Goal: Task Accomplishment & Management: Manage account settings

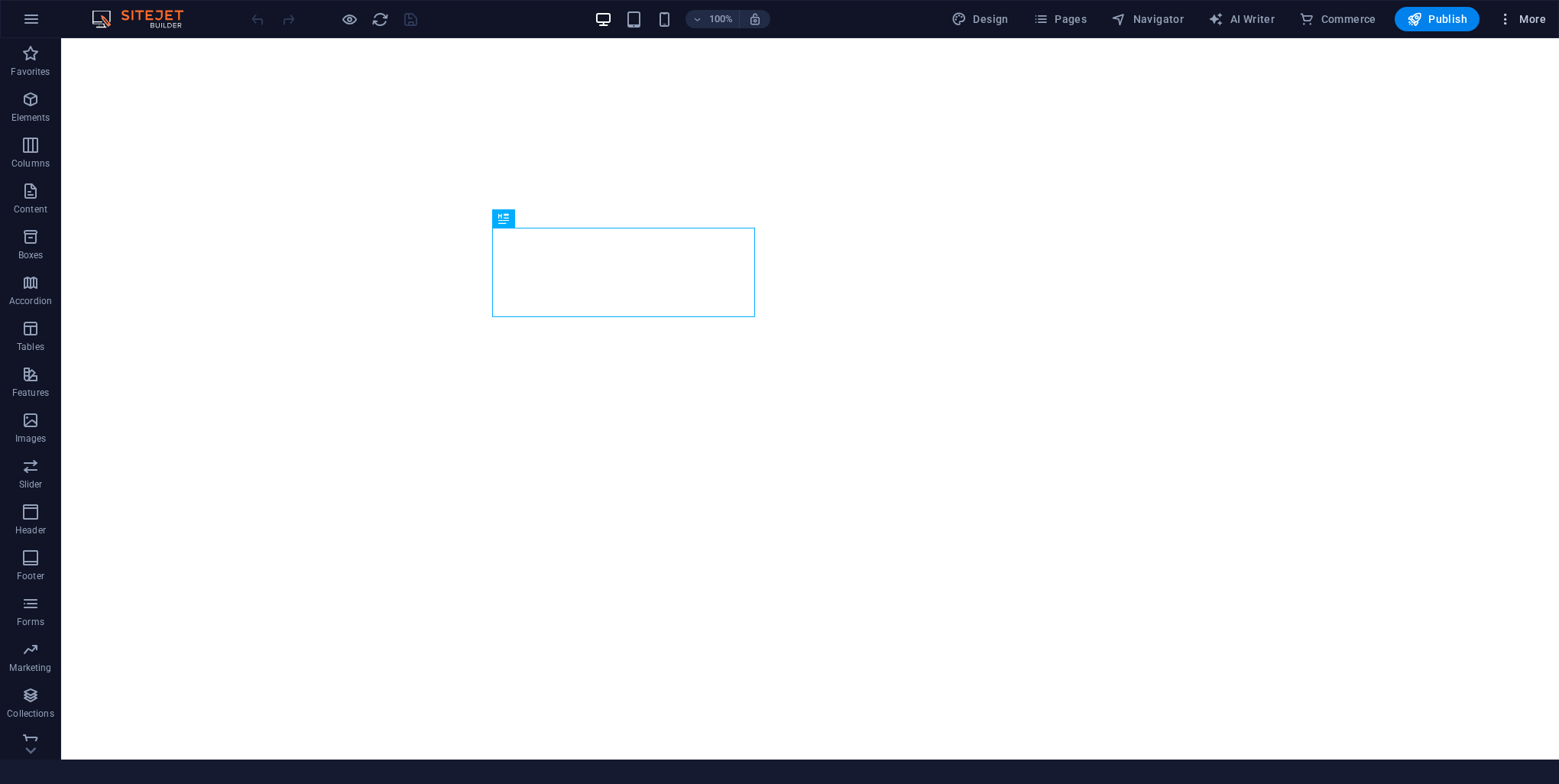
click at [1534, 20] on span "More" at bounding box center [1522, 19] width 48 height 15
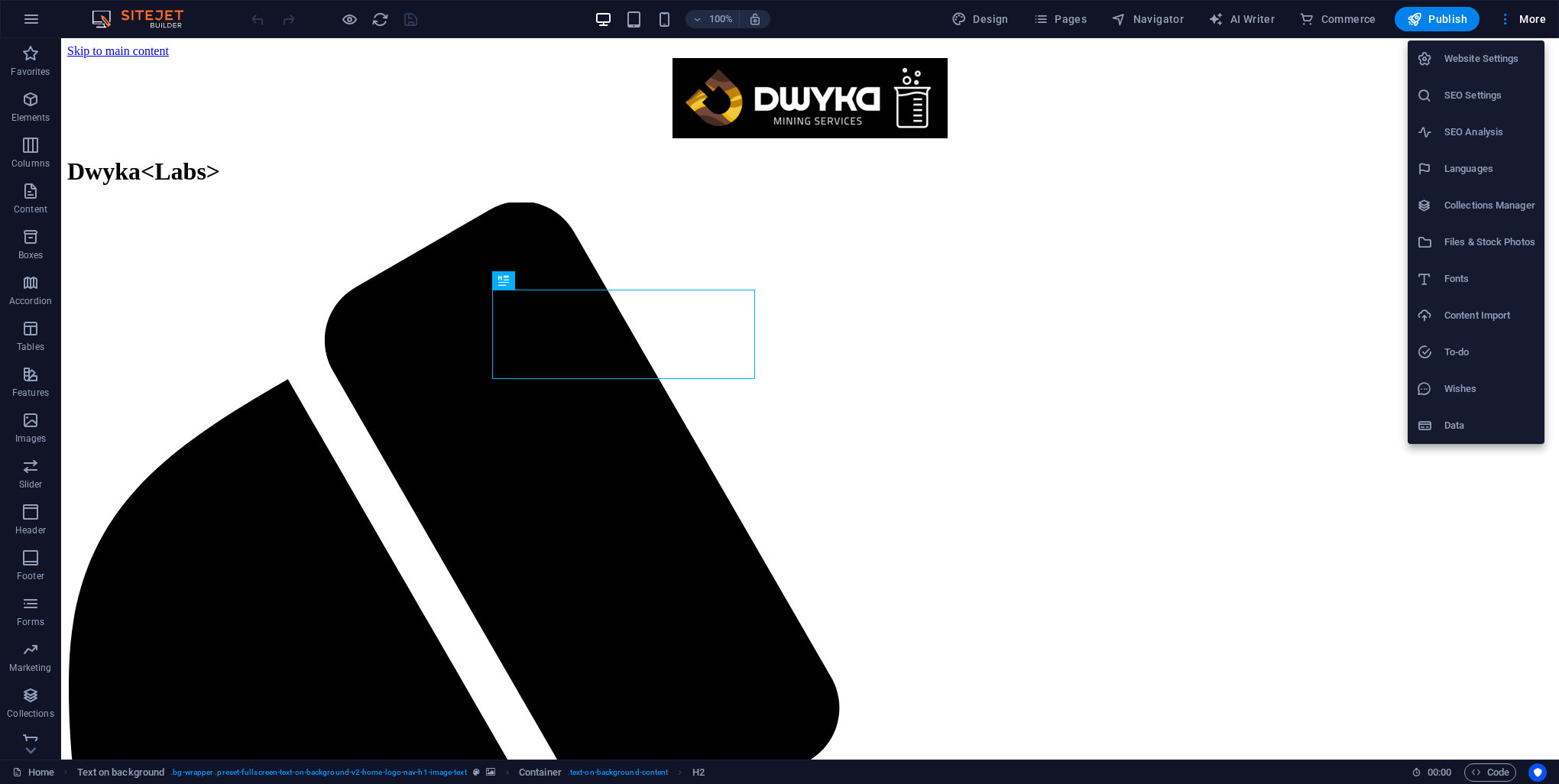
click at [1481, 56] on h6 "Website Settings" at bounding box center [1490, 59] width 91 height 18
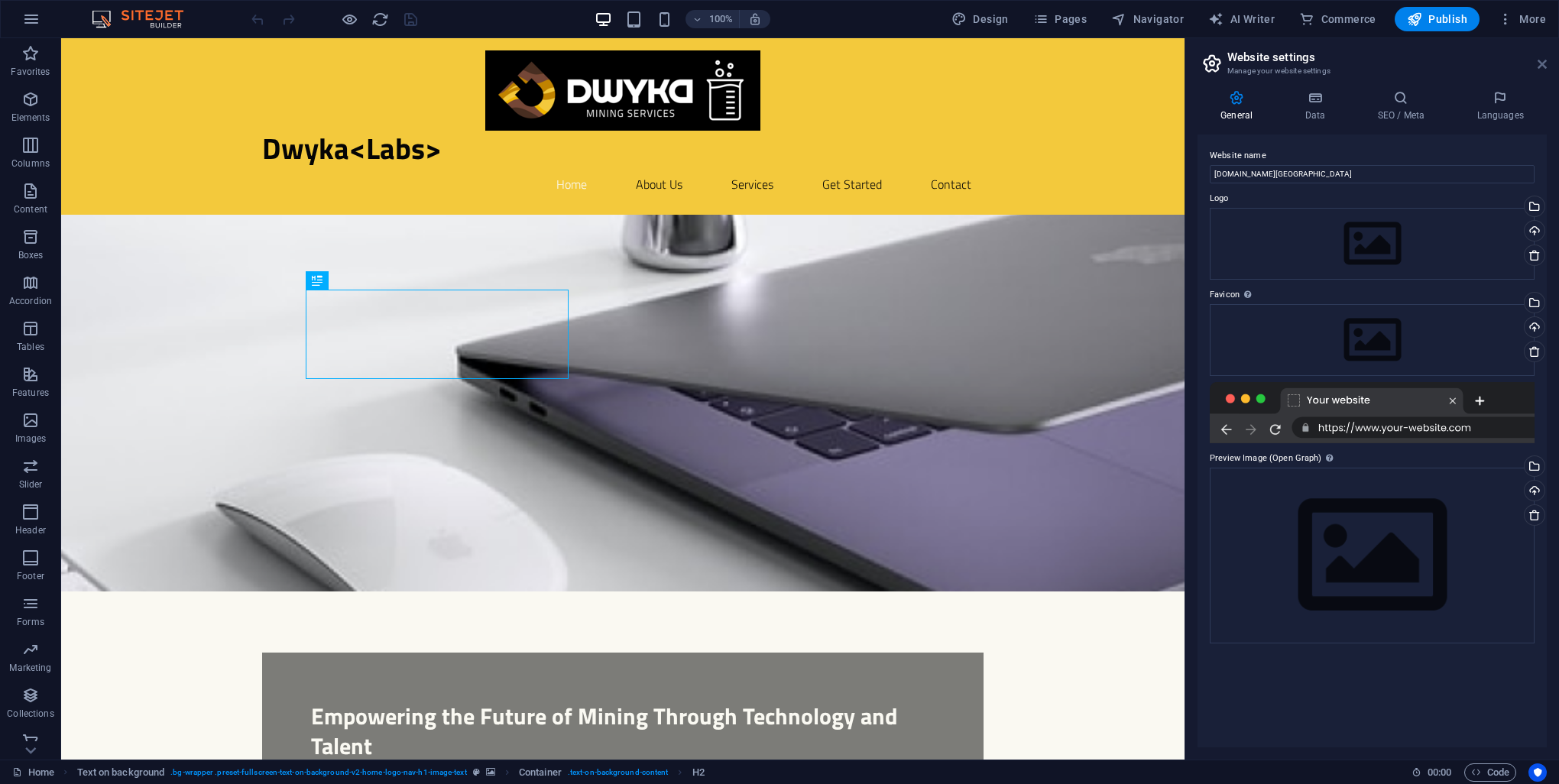
click at [1544, 59] on icon at bounding box center [1542, 64] width 9 height 12
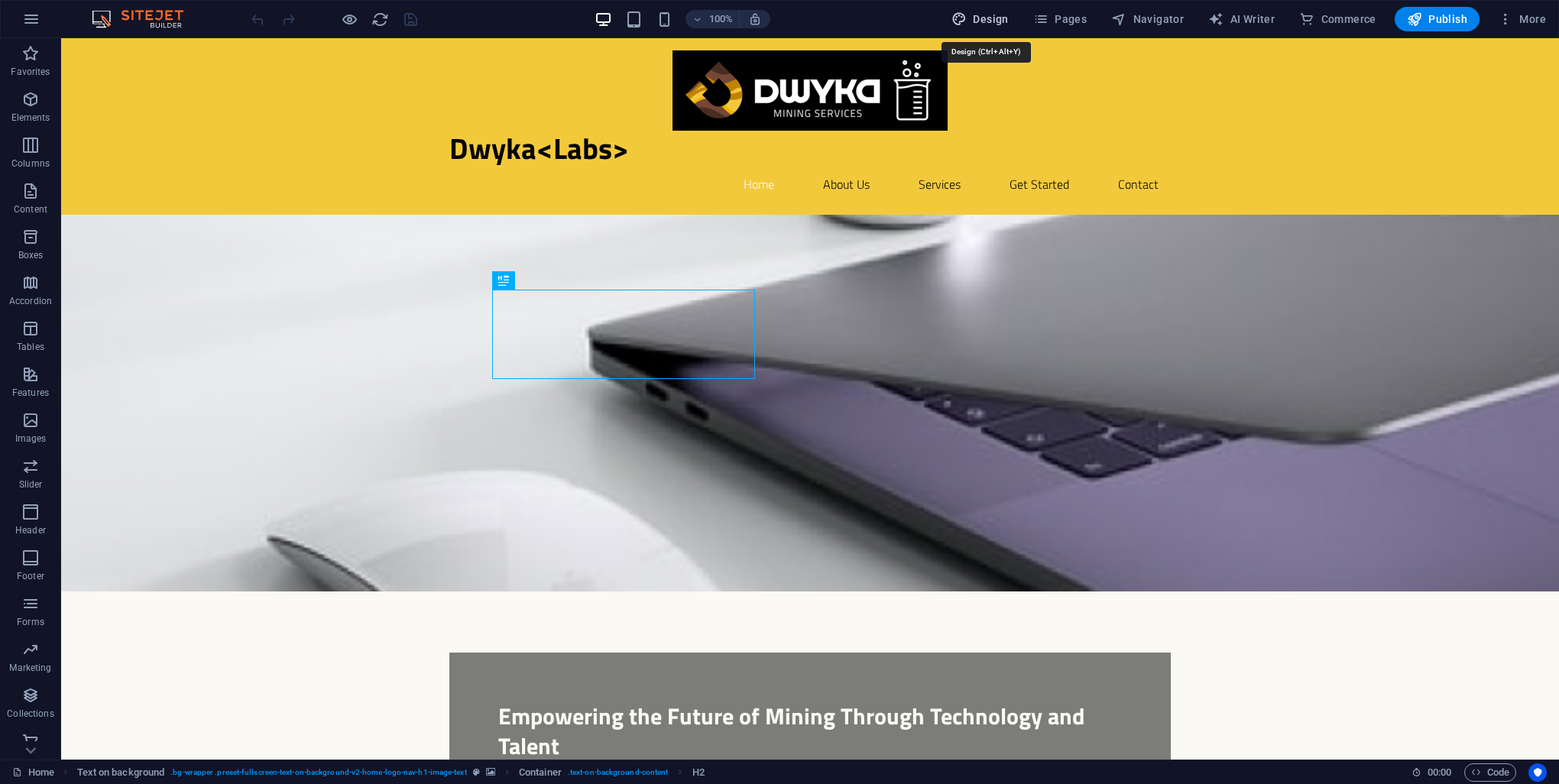
drag, startPoint x: 1009, startPoint y: 21, endPoint x: 1121, endPoint y: 50, distance: 115.7
click at [1009, 21] on span "Design" at bounding box center [980, 19] width 57 height 15
select select "px"
select select "200"
select select "px"
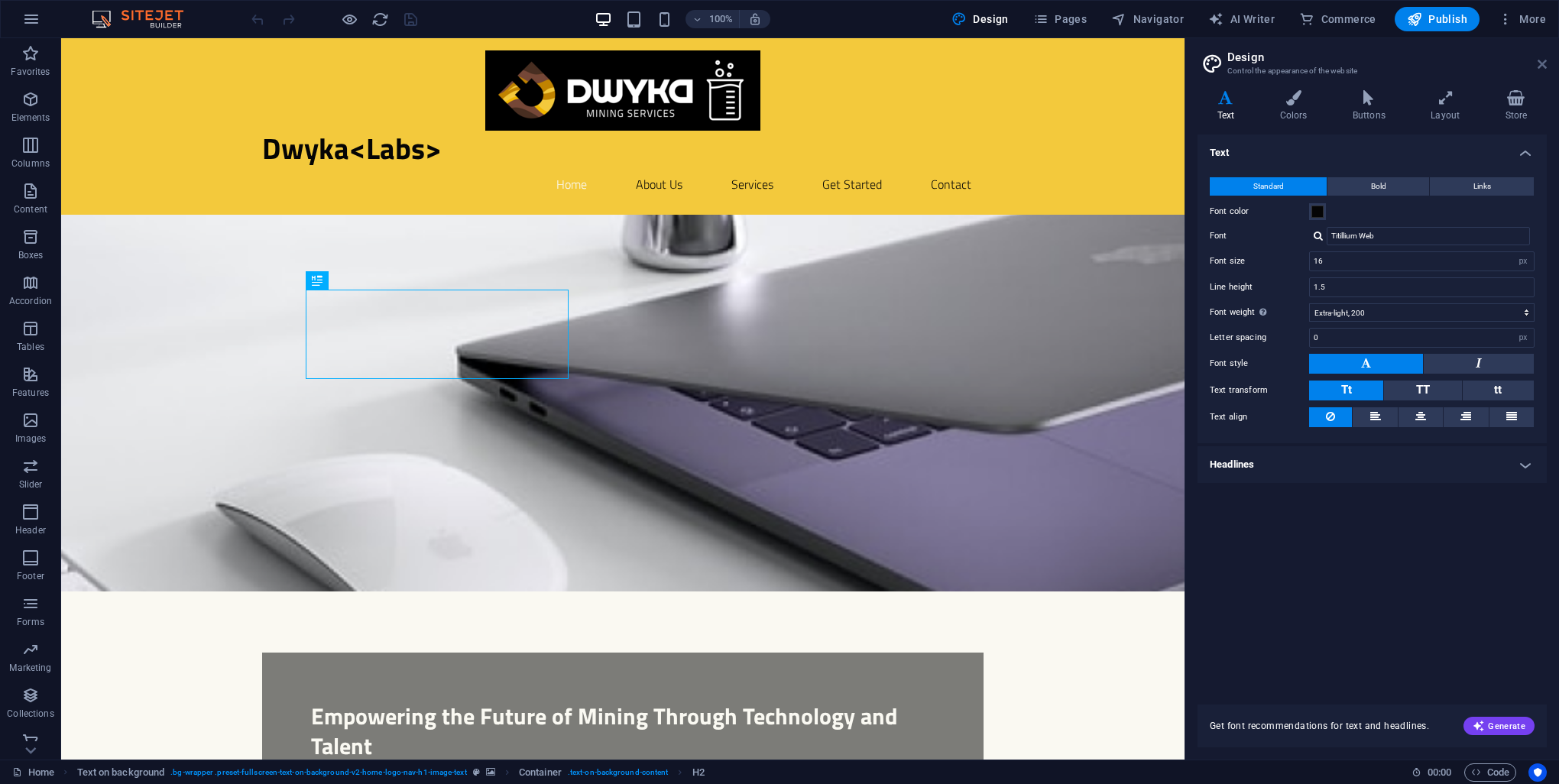
drag, startPoint x: 1541, startPoint y: 63, endPoint x: 1179, endPoint y: 37, distance: 362.9
click at [1541, 63] on icon at bounding box center [1542, 64] width 9 height 12
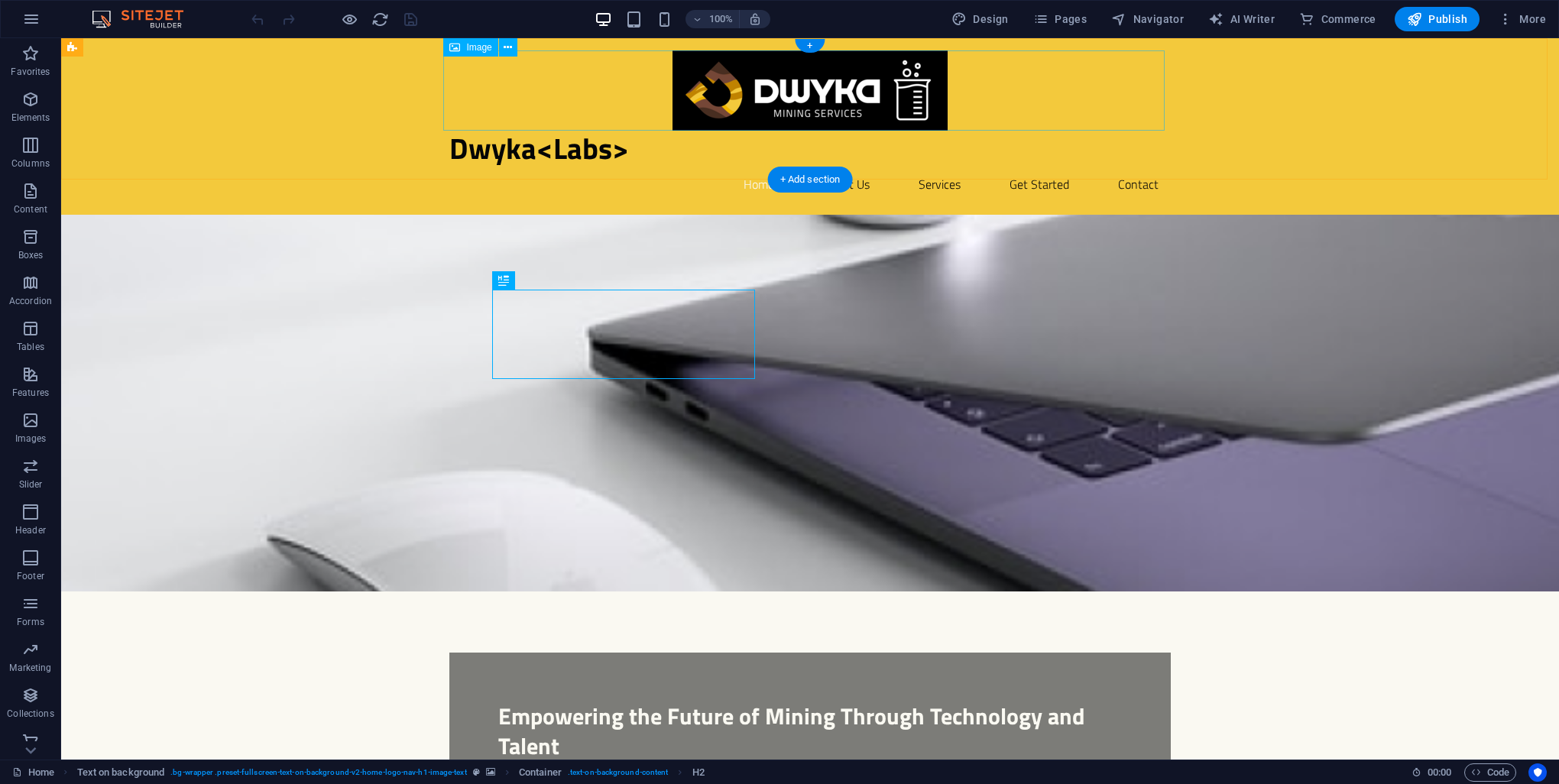
click at [727, 105] on figure at bounding box center [810, 90] width 721 height 80
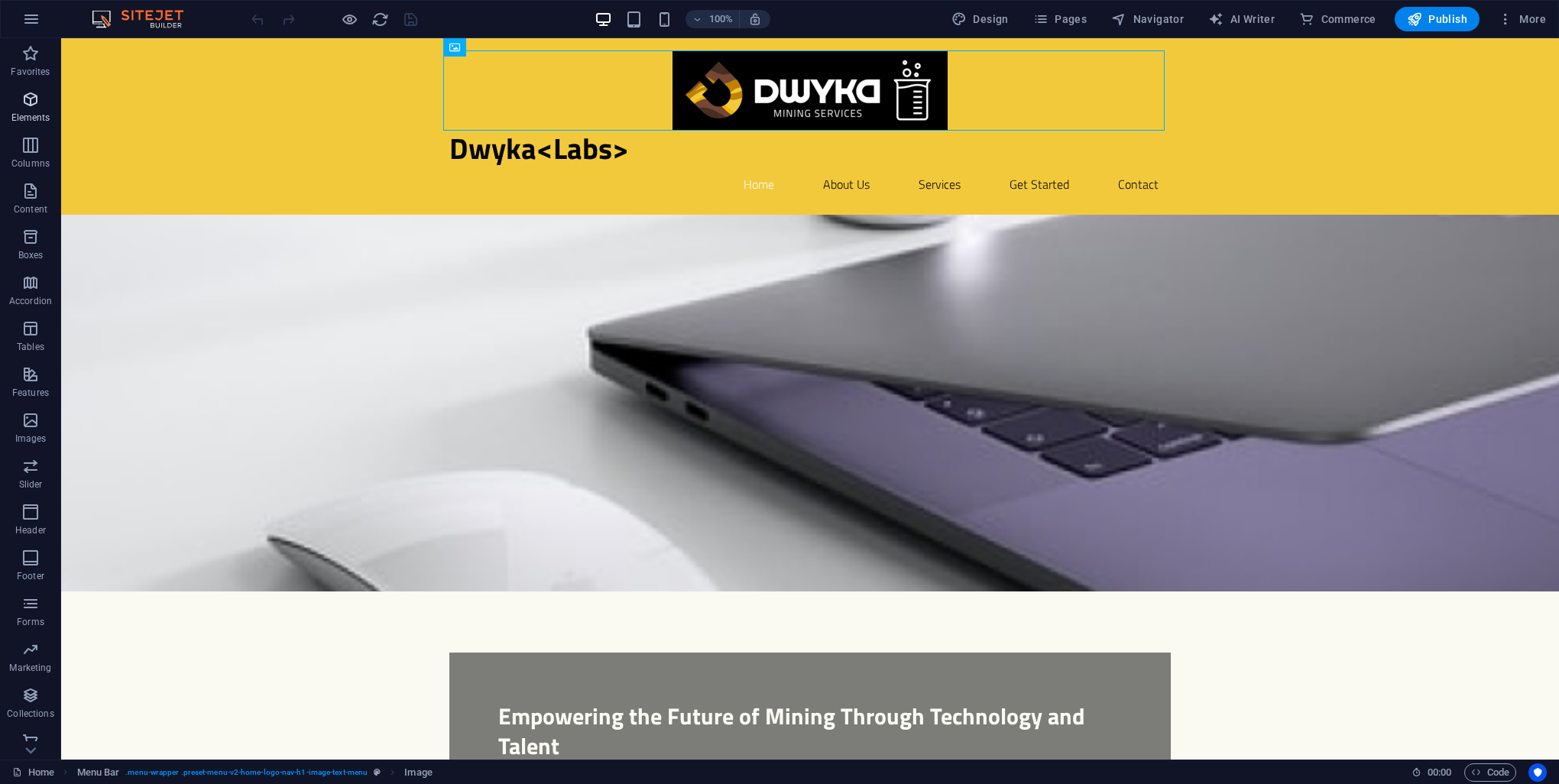
click at [20, 104] on span "Elements" at bounding box center [30, 108] width 61 height 36
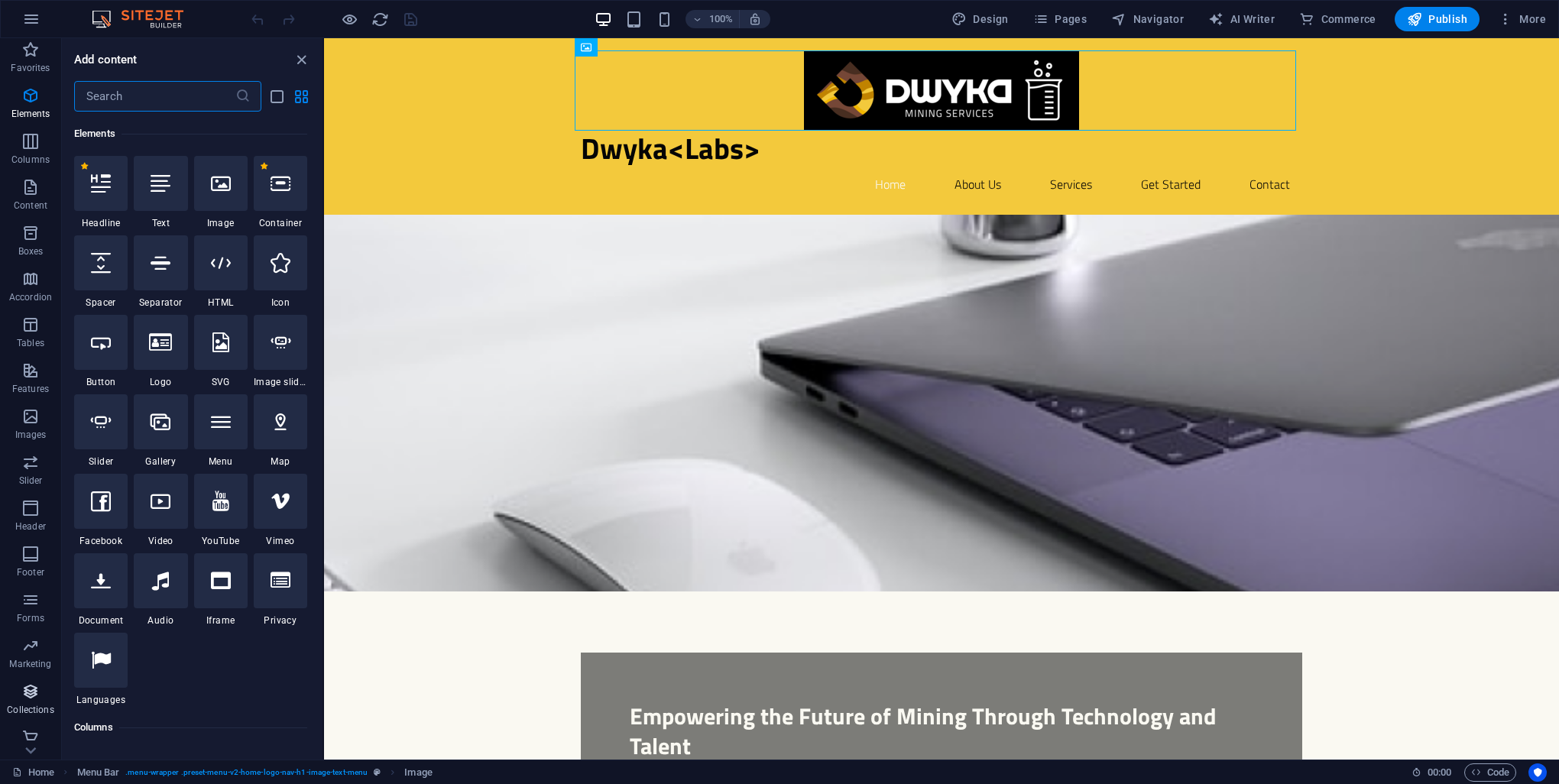
scroll to position [12, 0]
click at [1056, 16] on span "Pages" at bounding box center [1060, 19] width 54 height 15
click at [470, 102] on div "Dwyka<Labs> Home About Us Services Get Started Contact" at bounding box center [942, 127] width 1235 height 177
click at [405, 47] on icon at bounding box center [402, 48] width 8 height 16
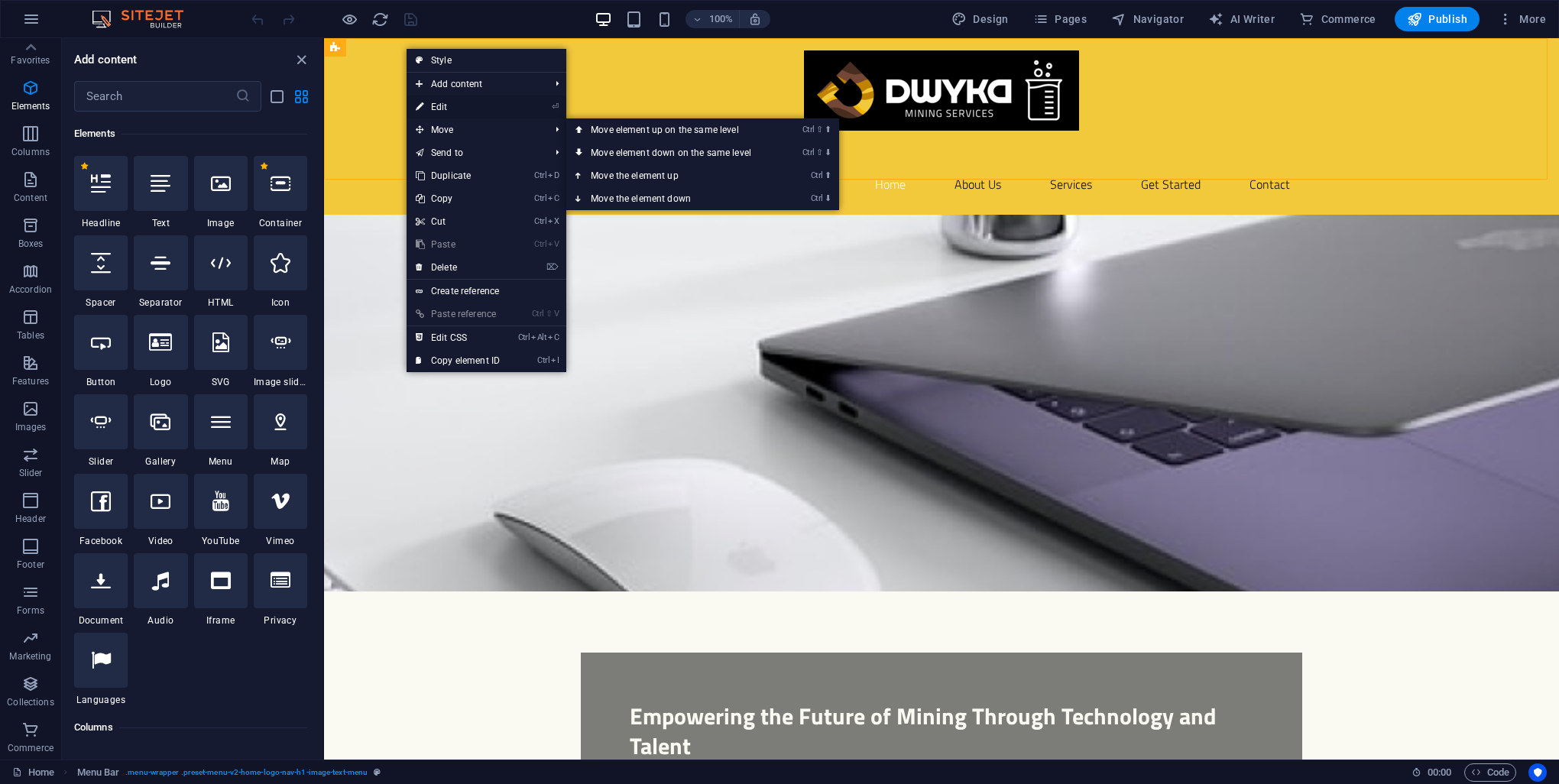
drag, startPoint x: 449, startPoint y: 110, endPoint x: 122, endPoint y: 117, distance: 327.1
click at [449, 110] on link "⏎ Edit" at bounding box center [457, 107] width 102 height 23
select select "header"
select select "rem"
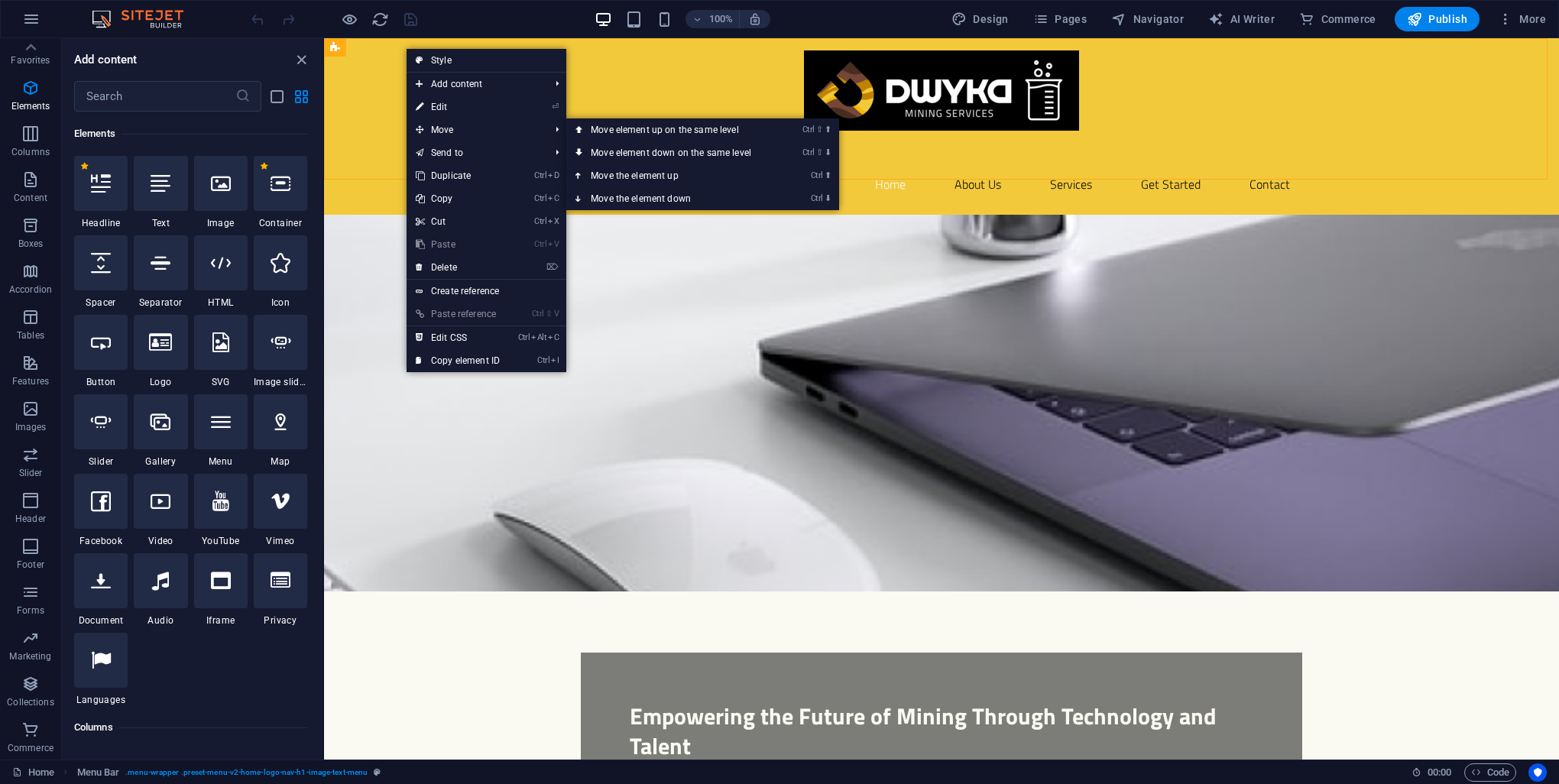
select select "rem"
select select "preset-menu-v2-home-logo-nav-h1-image-text-menu"
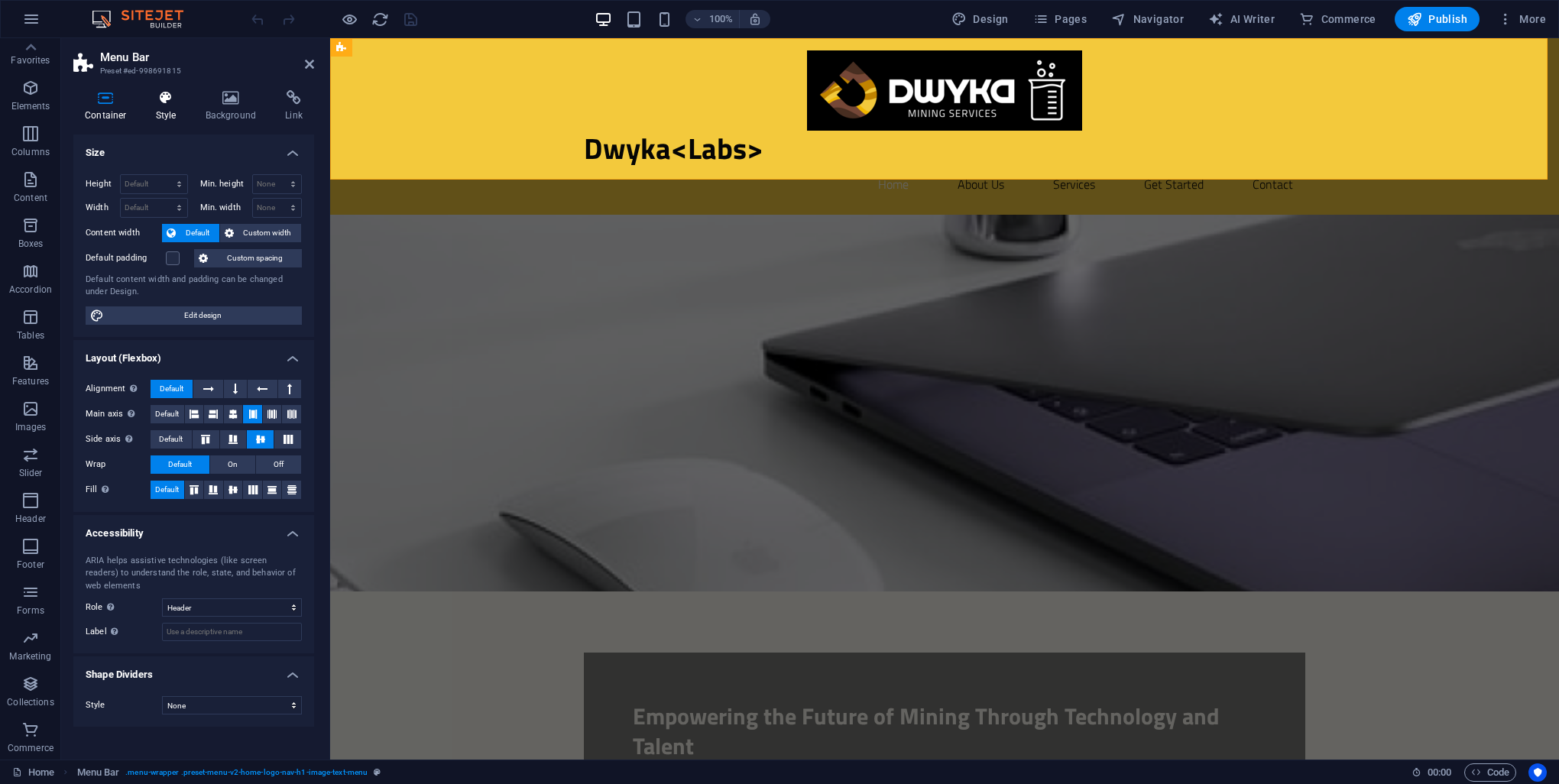
click at [170, 108] on h4 "Style" at bounding box center [169, 106] width 50 height 32
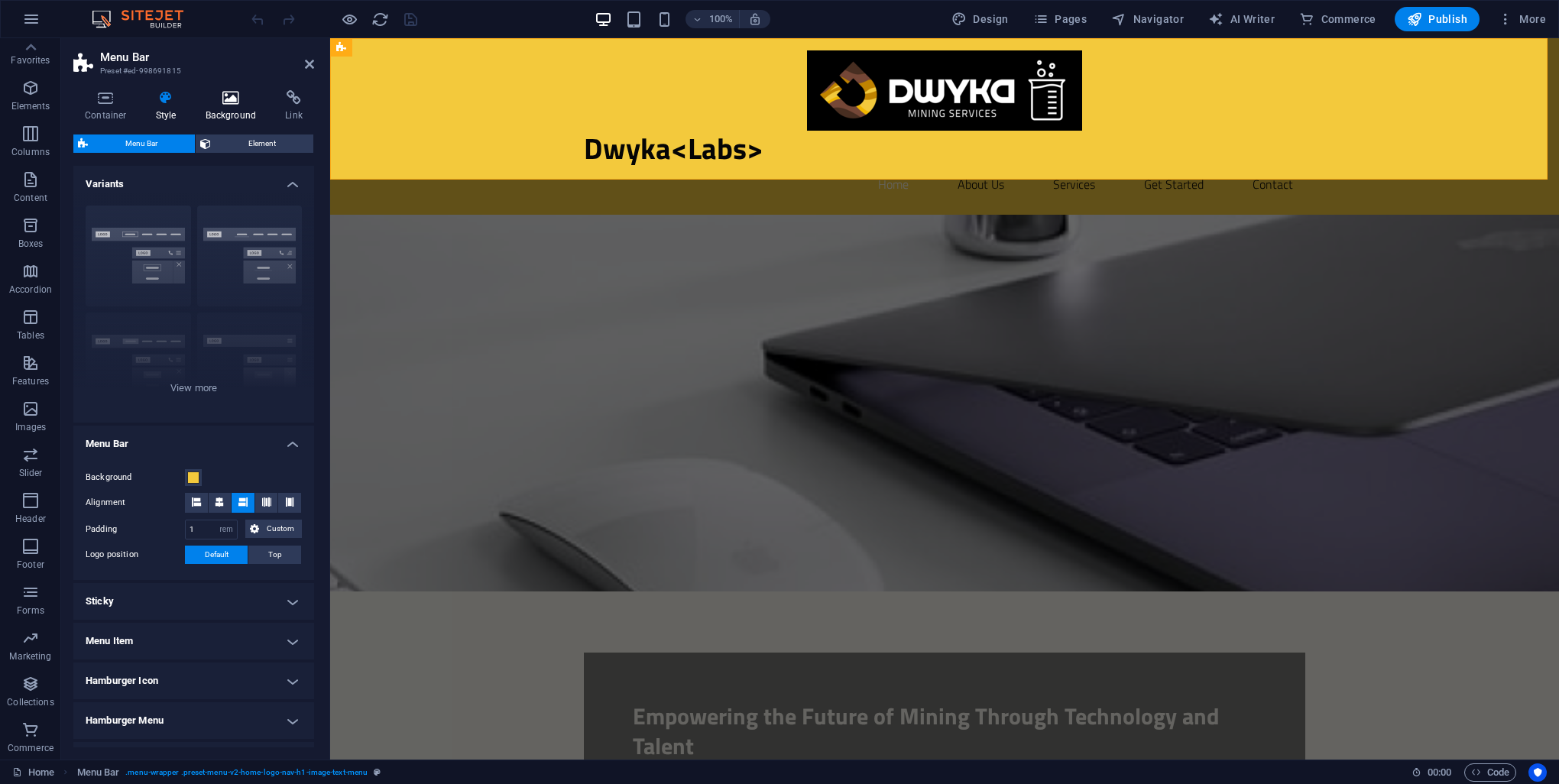
click at [220, 99] on icon at bounding box center [230, 97] width 74 height 15
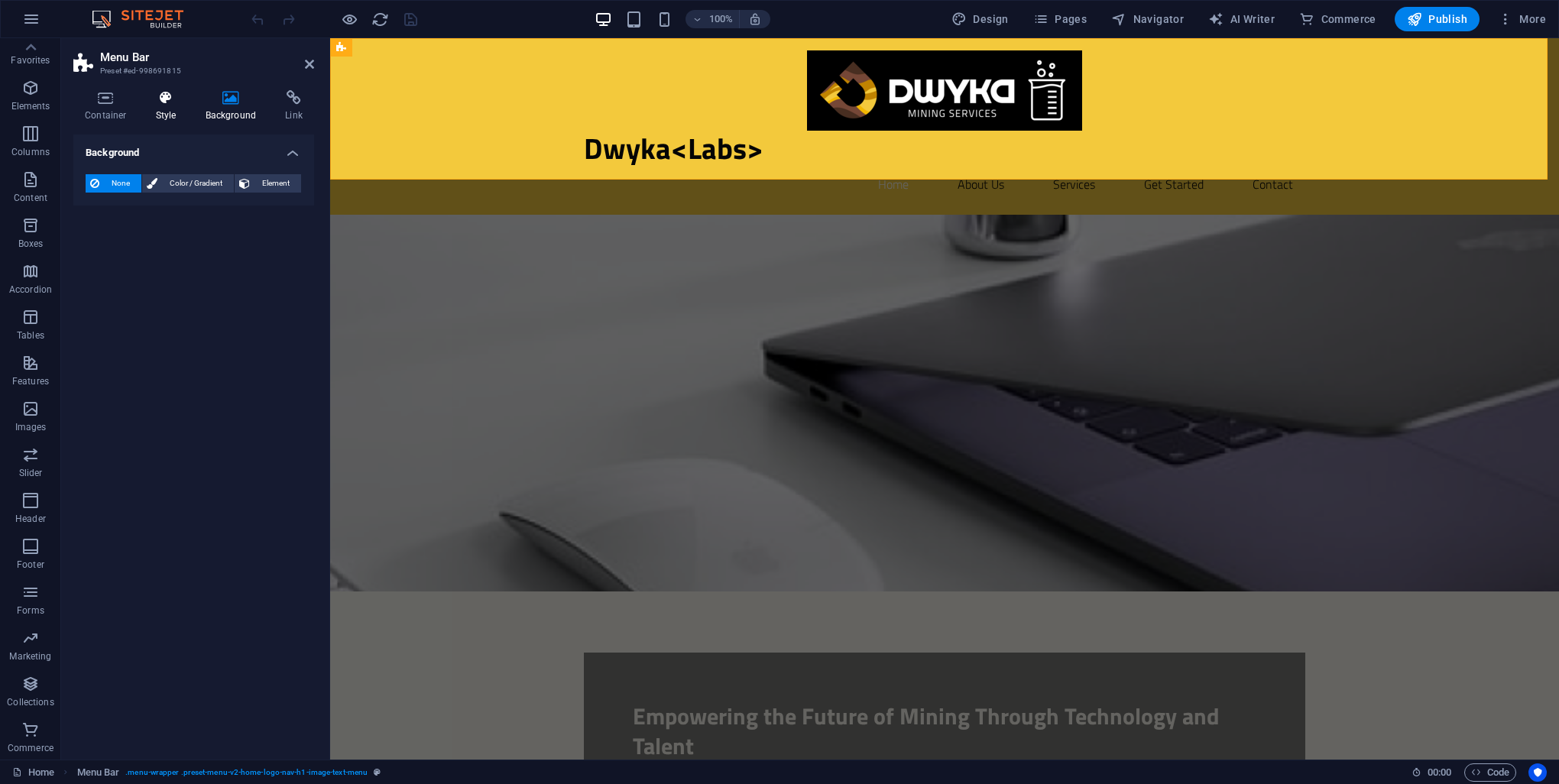
click at [170, 105] on h4 "Style" at bounding box center [169, 106] width 50 height 32
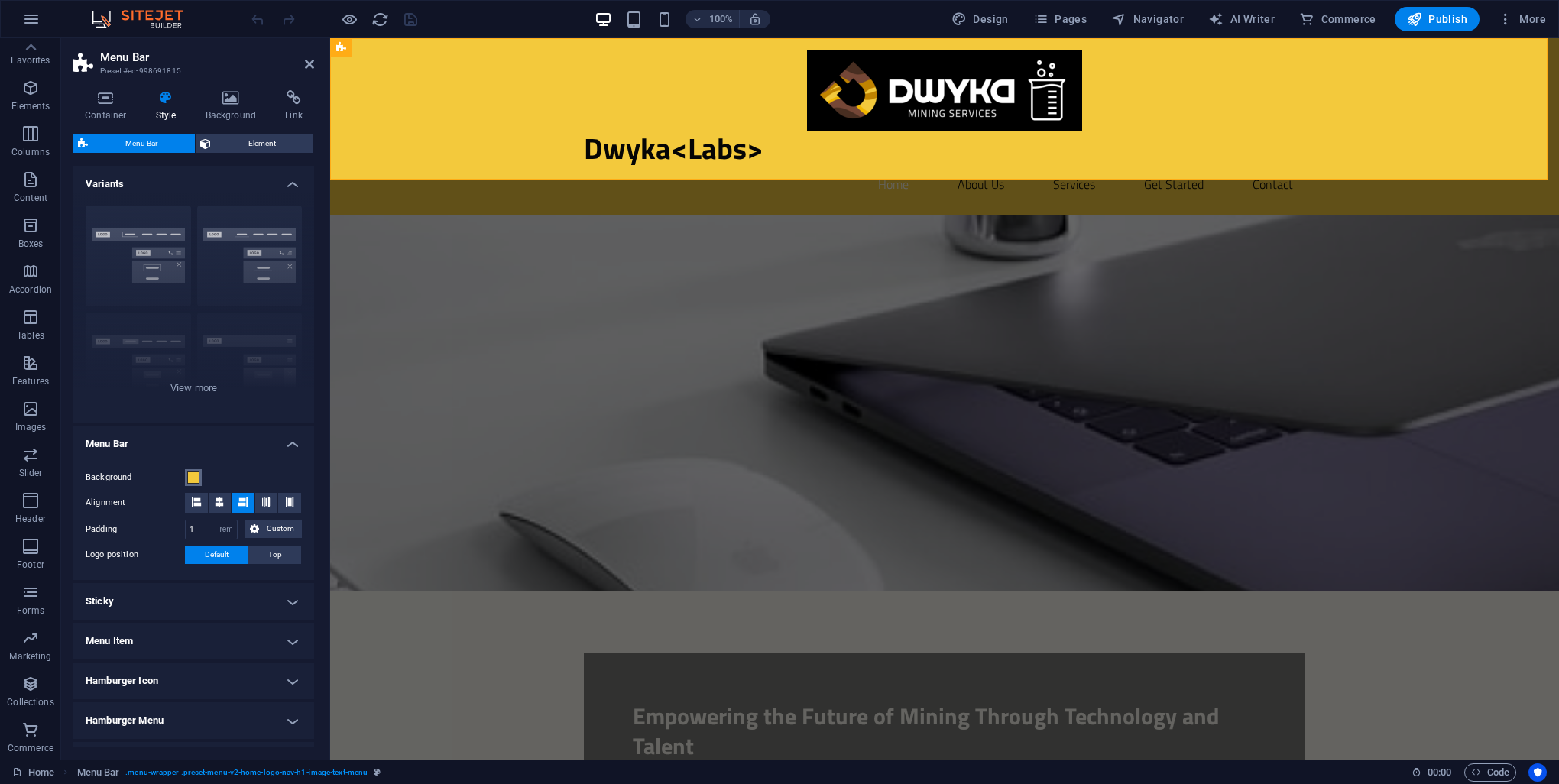
click at [193, 473] on span at bounding box center [193, 477] width 12 height 12
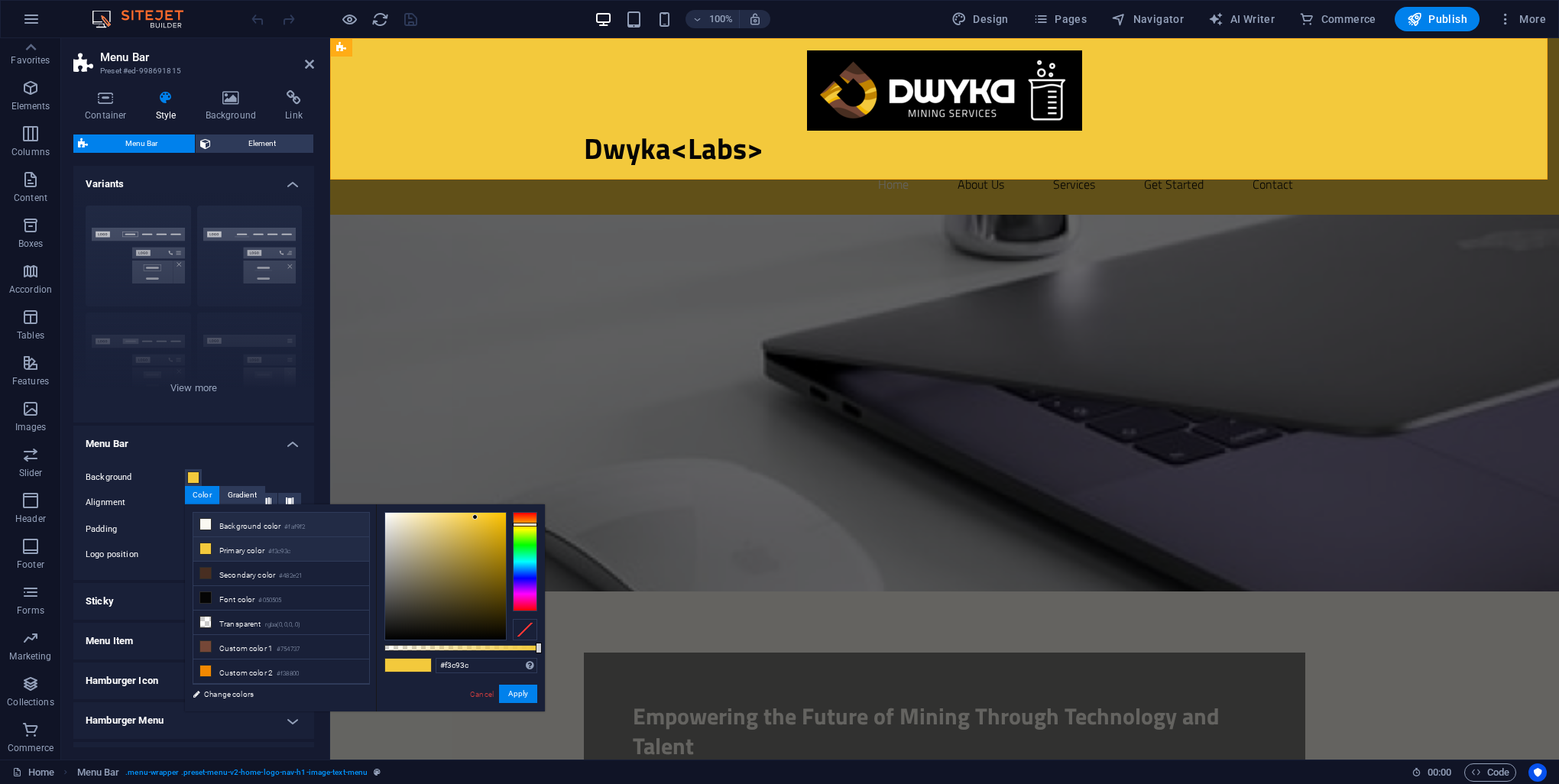
click at [226, 528] on li "Background color #faf9f2" at bounding box center [280, 524] width 176 height 25
type input "#faf9f2"
click at [527, 697] on button "Apply" at bounding box center [518, 694] width 38 height 18
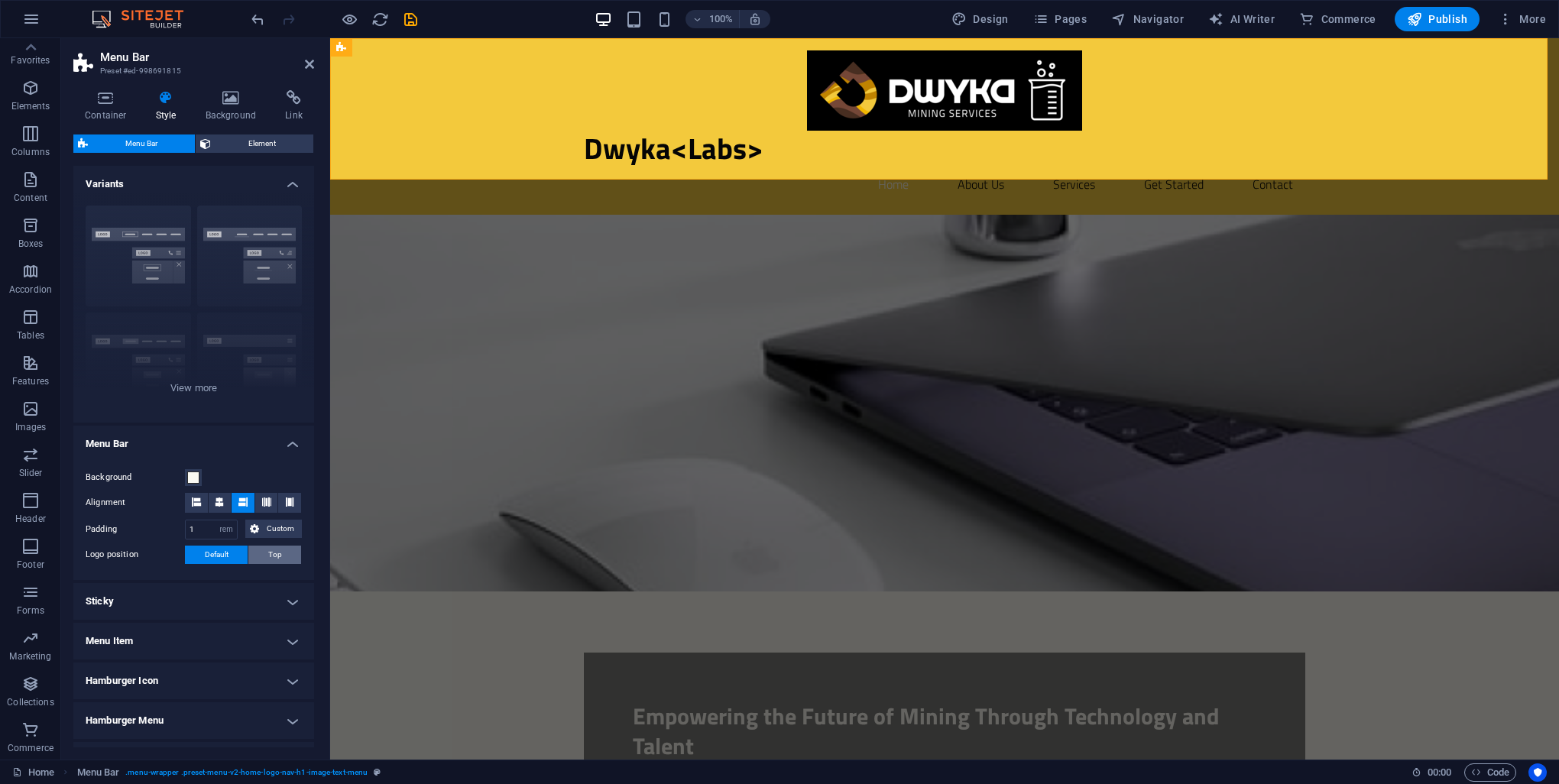
click at [254, 555] on button "Top" at bounding box center [275, 555] width 53 height 18
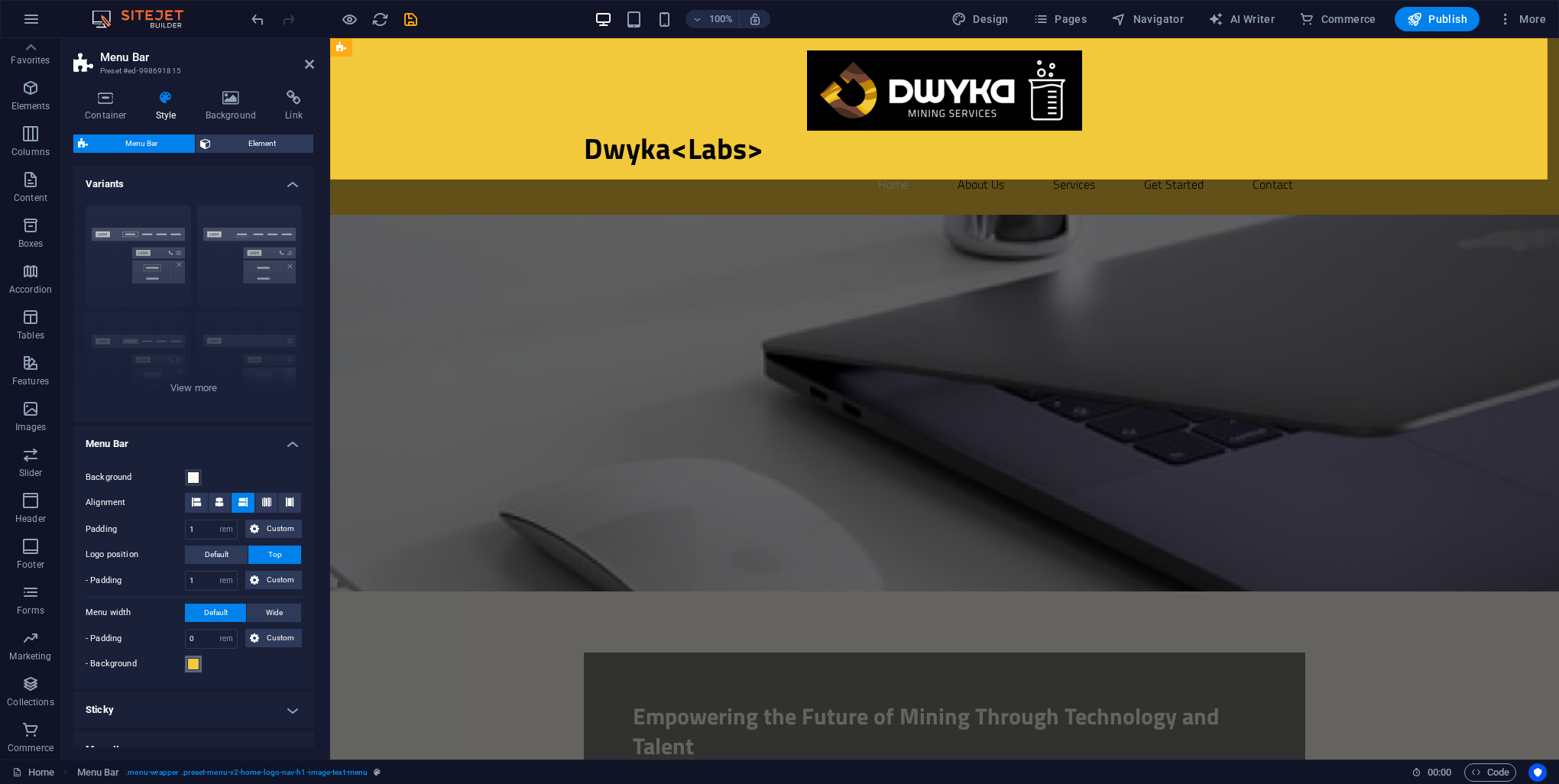
click at [188, 663] on span at bounding box center [193, 664] width 12 height 12
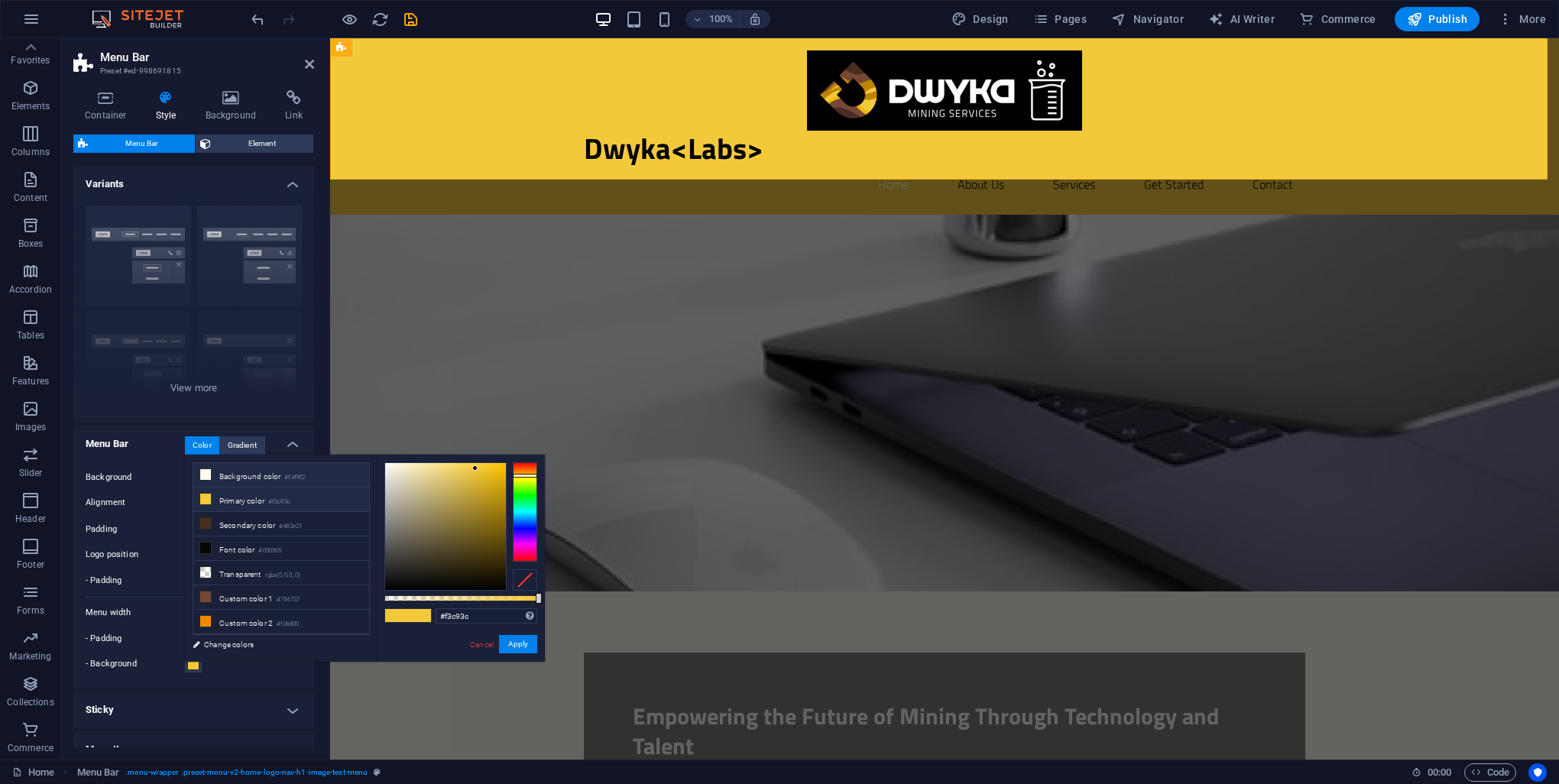
click at [212, 478] on li "Background color #faf9f2" at bounding box center [280, 475] width 176 height 25
type input "#faf9f2"
click at [516, 638] on button "Apply" at bounding box center [518, 644] width 38 height 18
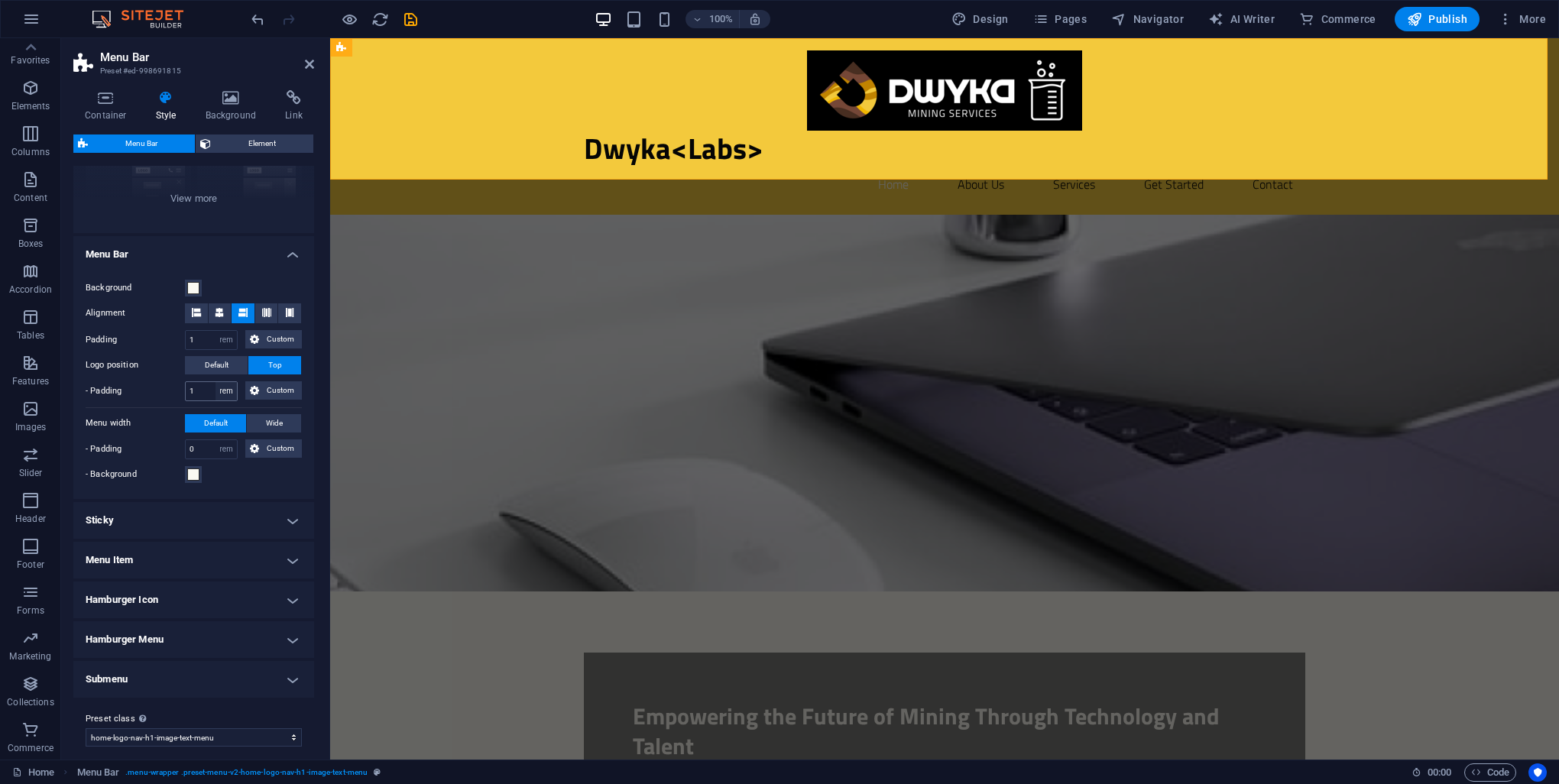
scroll to position [199, 0]
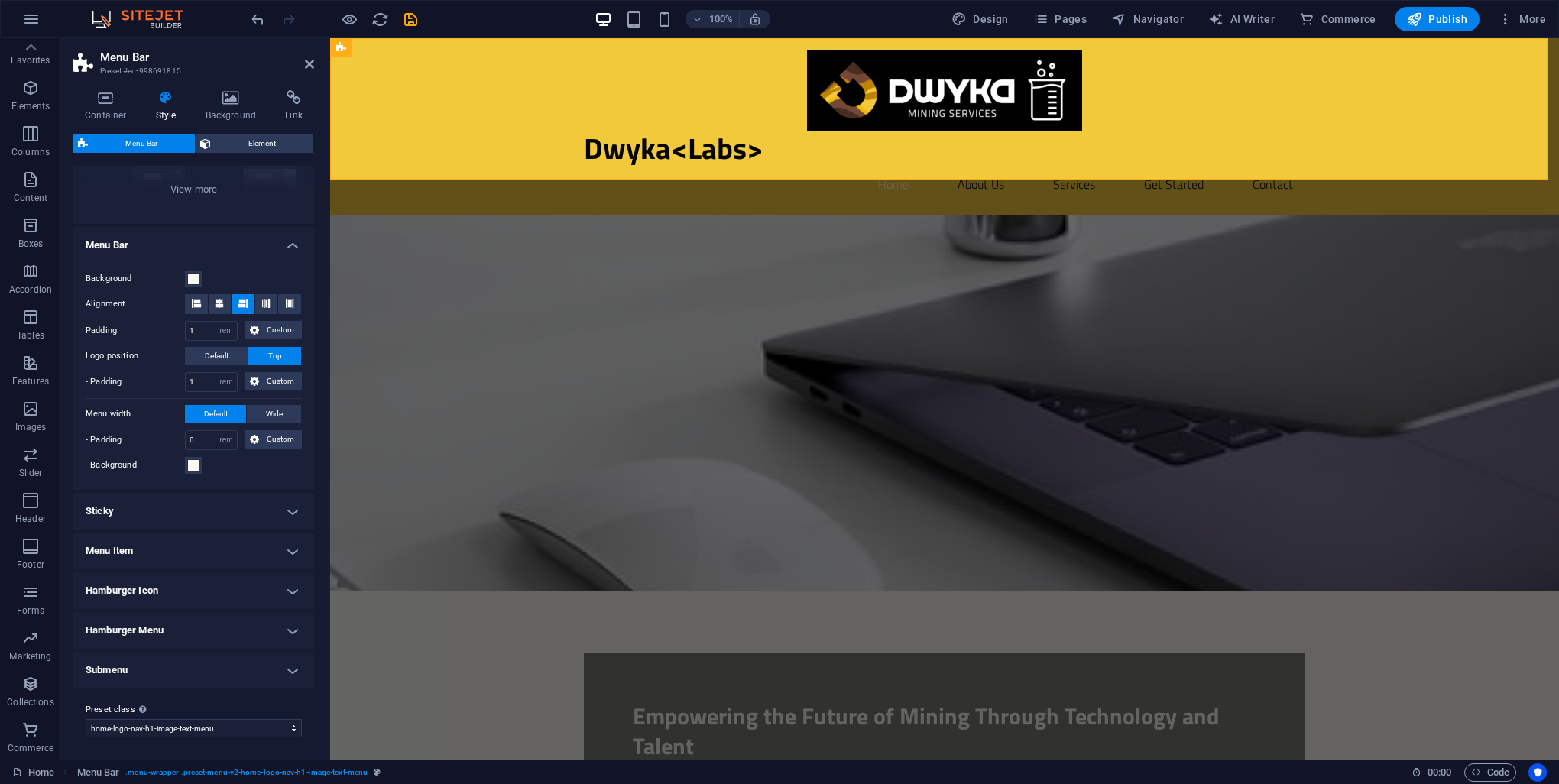
click at [472, 391] on figure at bounding box center [944, 403] width 1228 height 377
click at [308, 54] on h2 "Menu Bar" at bounding box center [207, 56] width 214 height 14
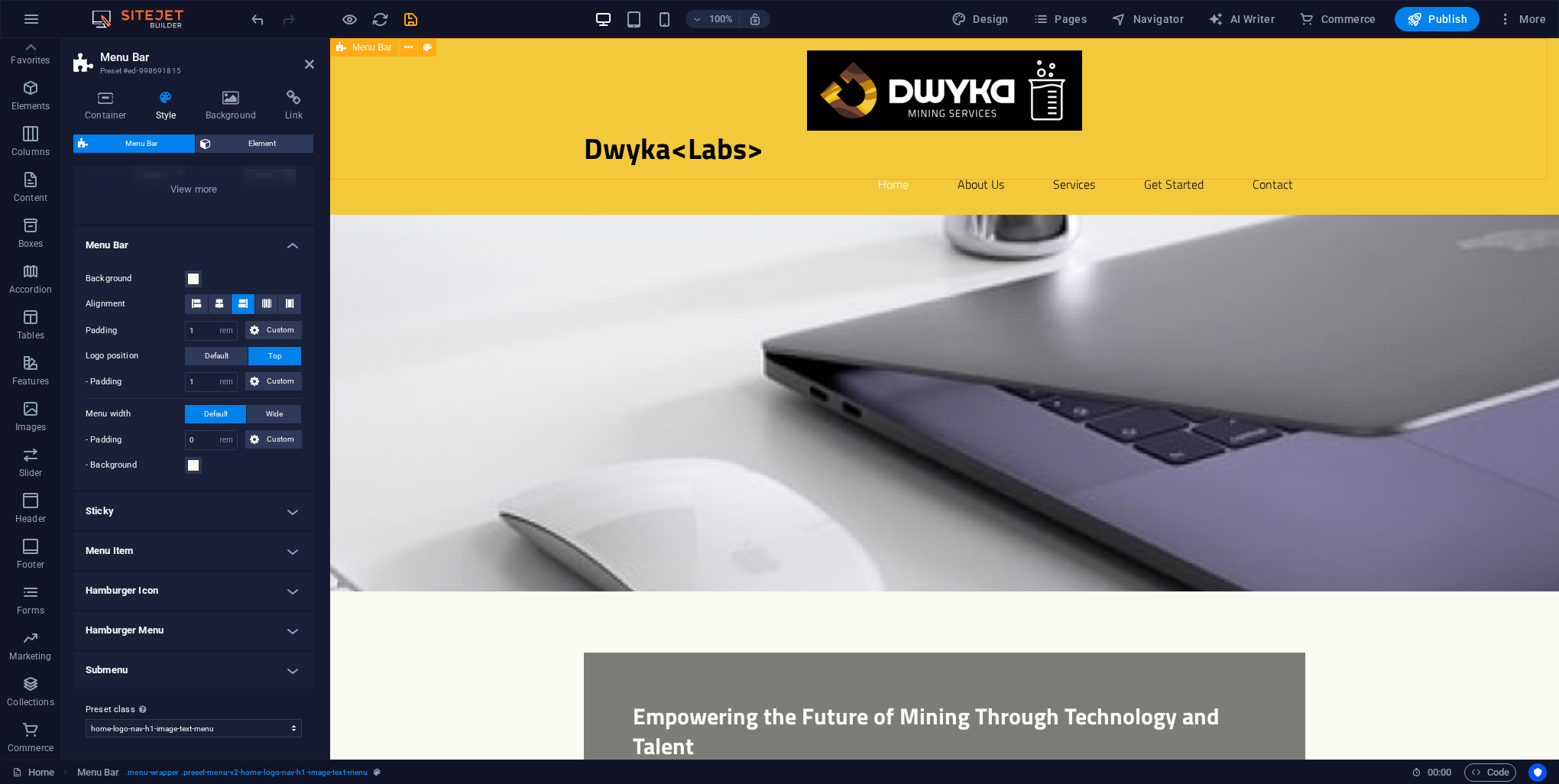
click at [404, 97] on div "Dwyka<Labs> Home About Us Services Get Started Contact" at bounding box center [944, 127] width 1228 height 177
click at [398, 104] on div "Dwyka<Labs> Home About Us Services Get Started Contact" at bounding box center [944, 127] width 1228 height 177
click at [250, 139] on span "Element" at bounding box center [262, 144] width 93 height 18
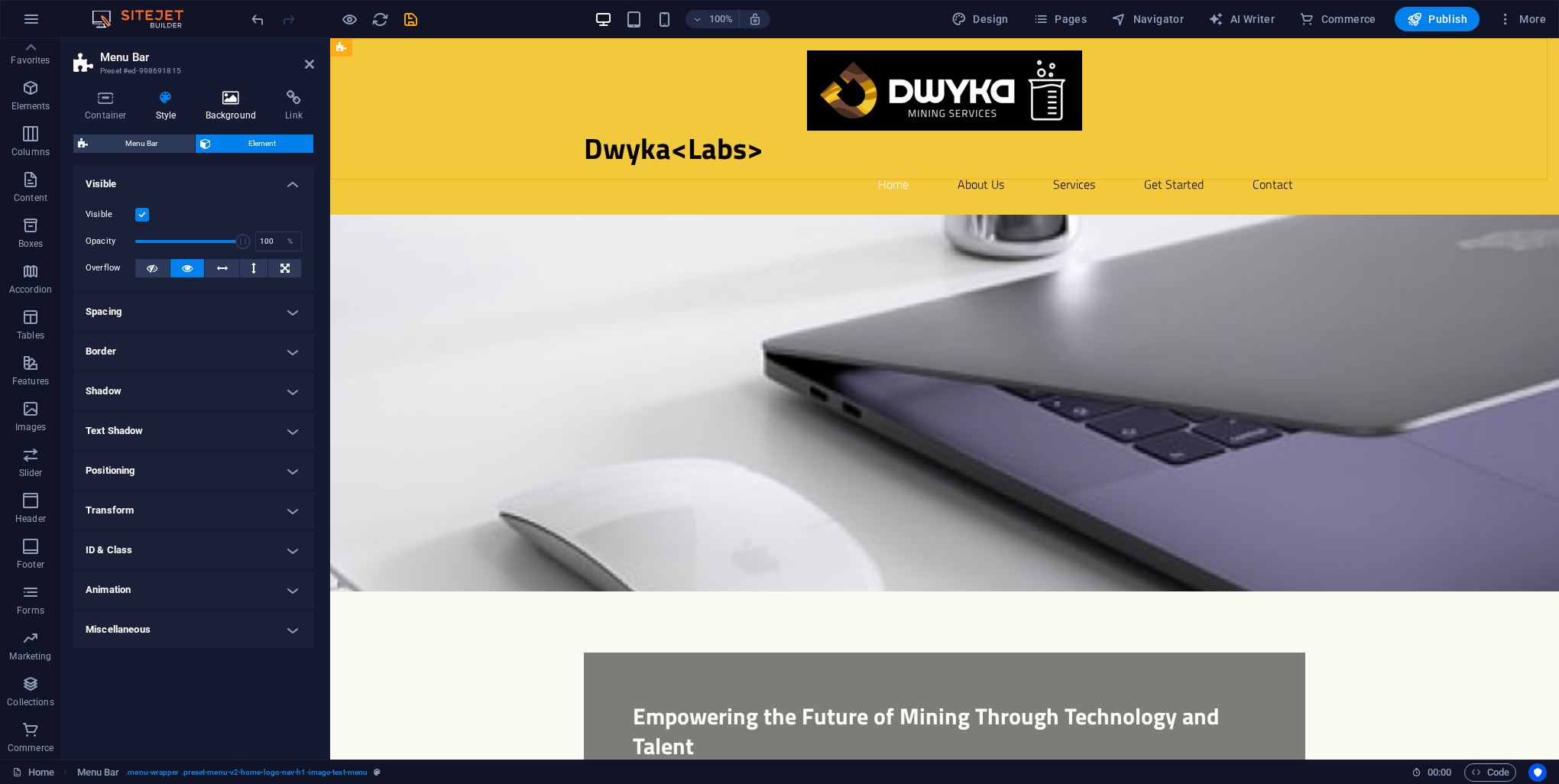
click at [241, 103] on icon at bounding box center [230, 97] width 74 height 15
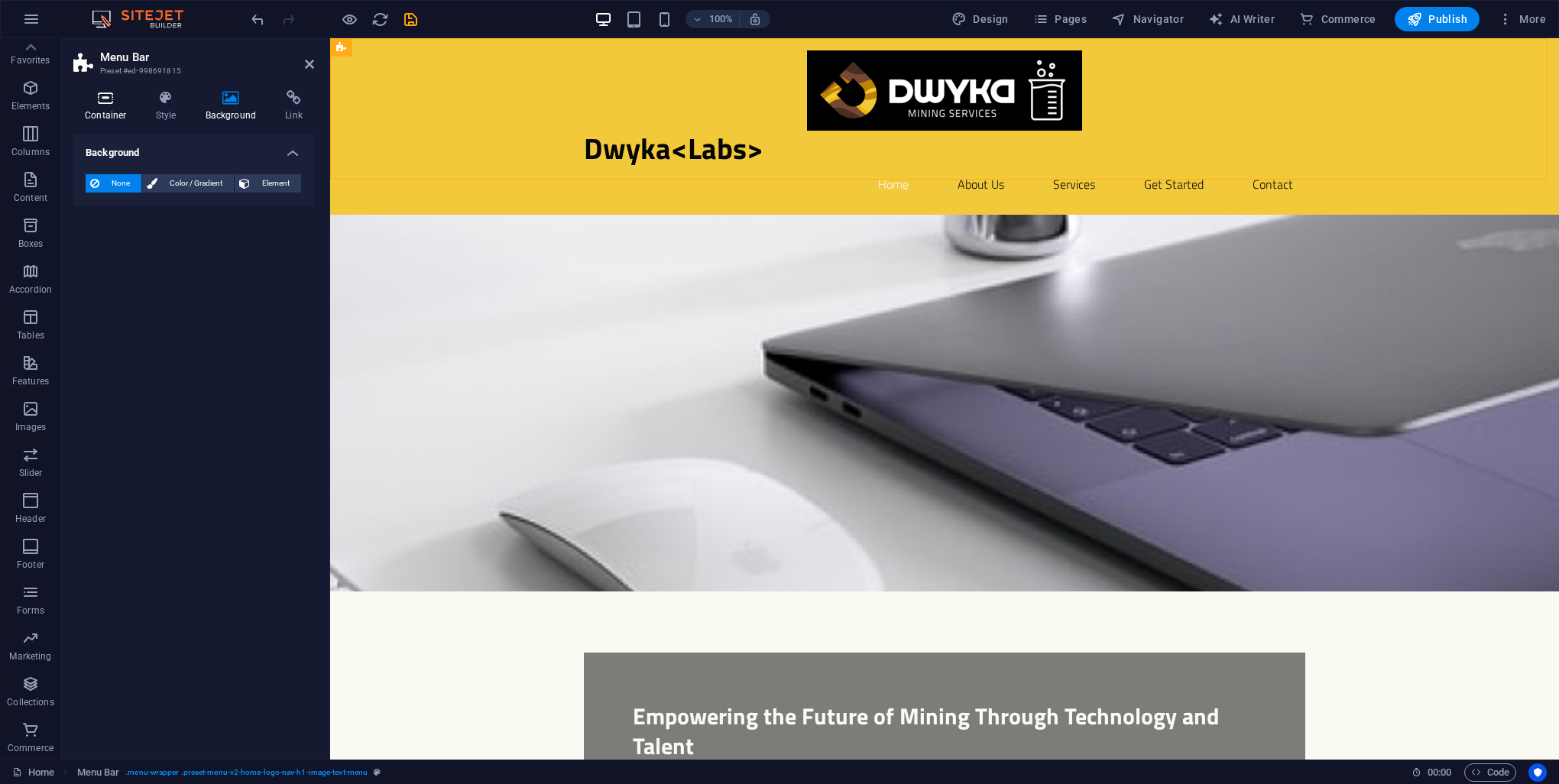
click at [97, 106] on h4 "Container" at bounding box center [109, 106] width 71 height 32
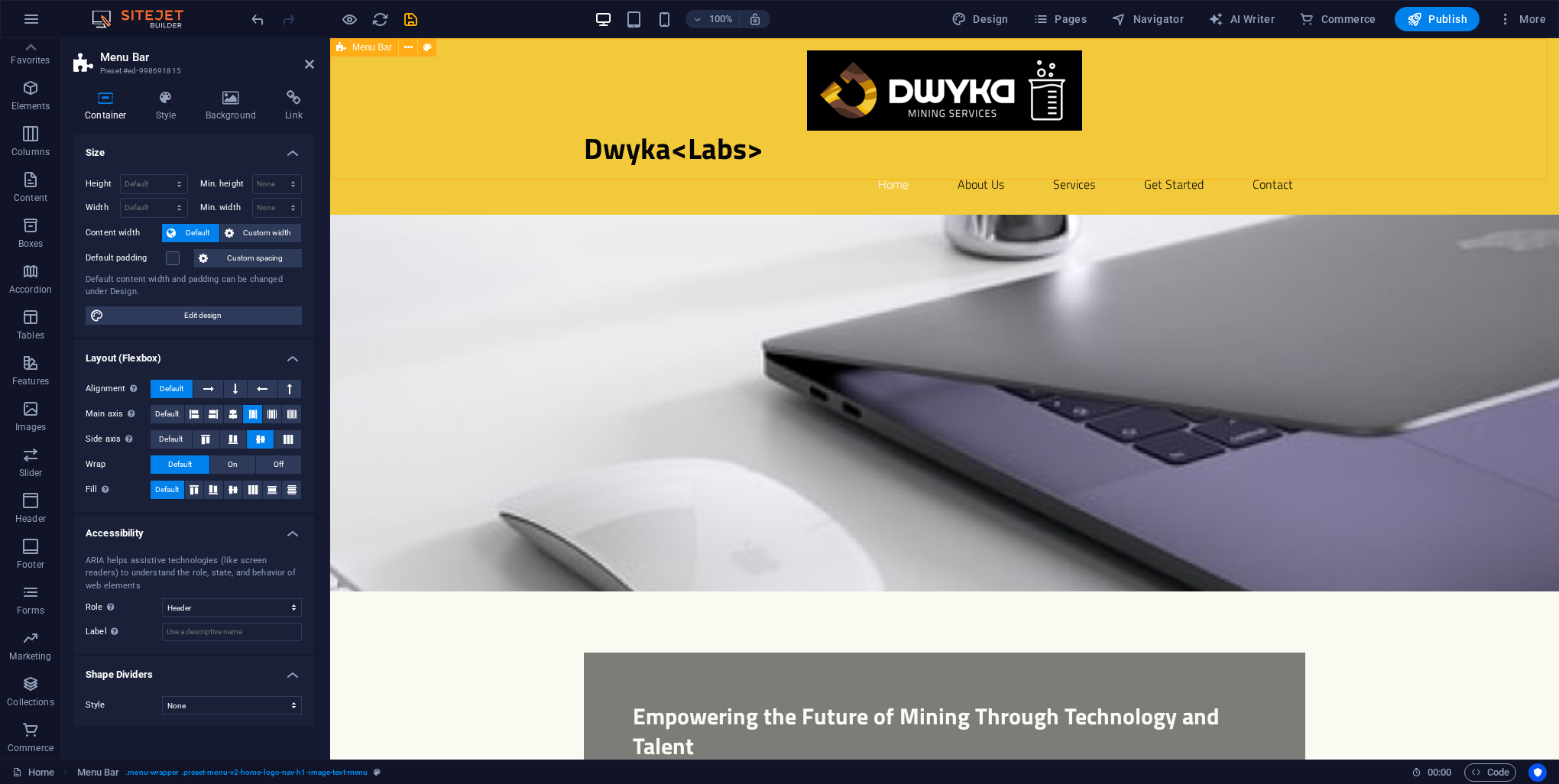
click at [433, 97] on div "Dwyka<Labs> Home About Us Services Get Started Contact" at bounding box center [944, 127] width 1228 height 177
click at [412, 43] on icon at bounding box center [408, 48] width 8 height 16
click at [474, 27] on div "100% Design Pages Navigator AI Writer Commerce Publish More" at bounding box center [901, 19] width 1304 height 25
click at [428, 45] on icon at bounding box center [427, 48] width 8 height 16
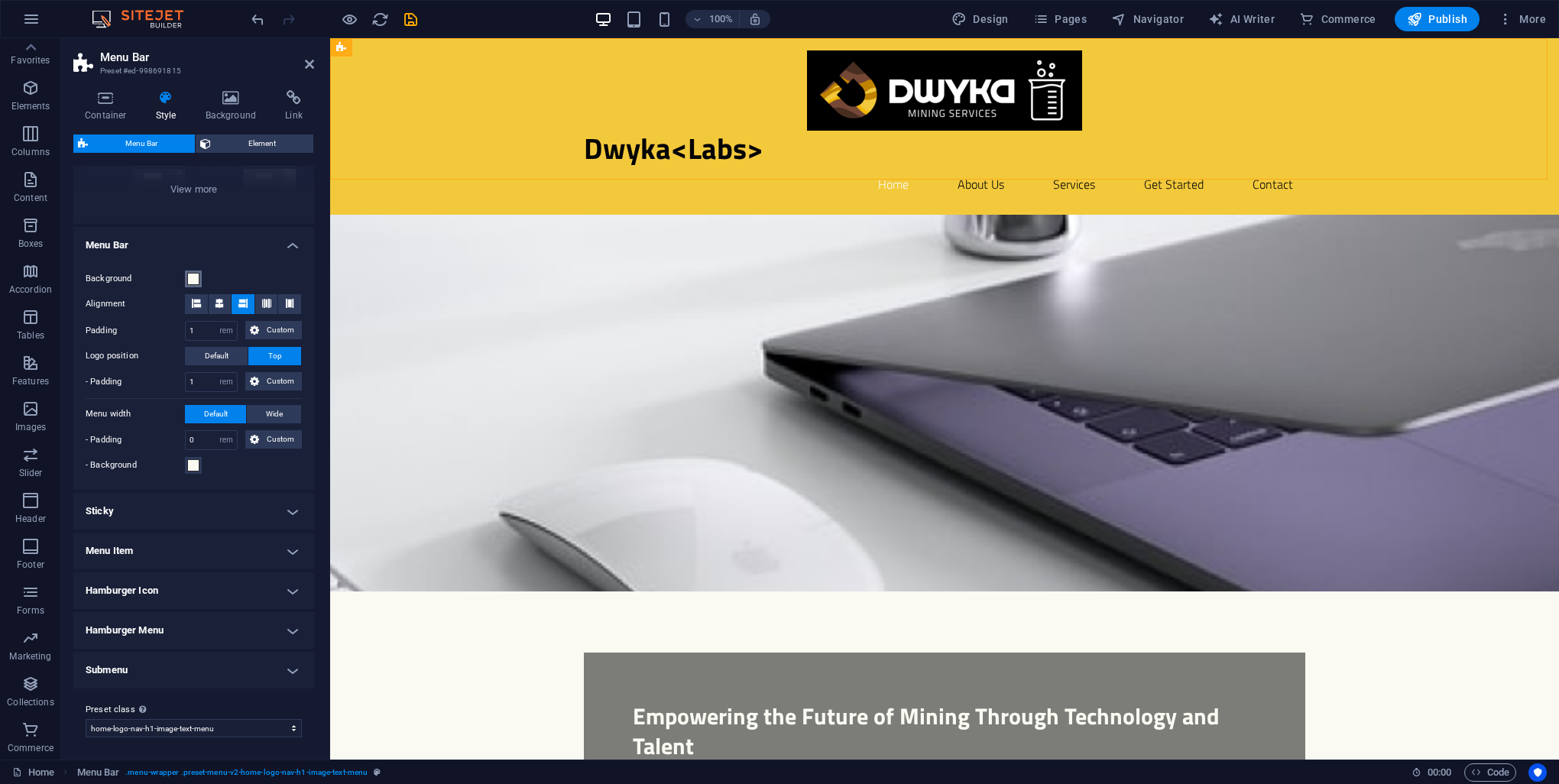
click at [191, 284] on button "Background" at bounding box center [193, 279] width 16 height 16
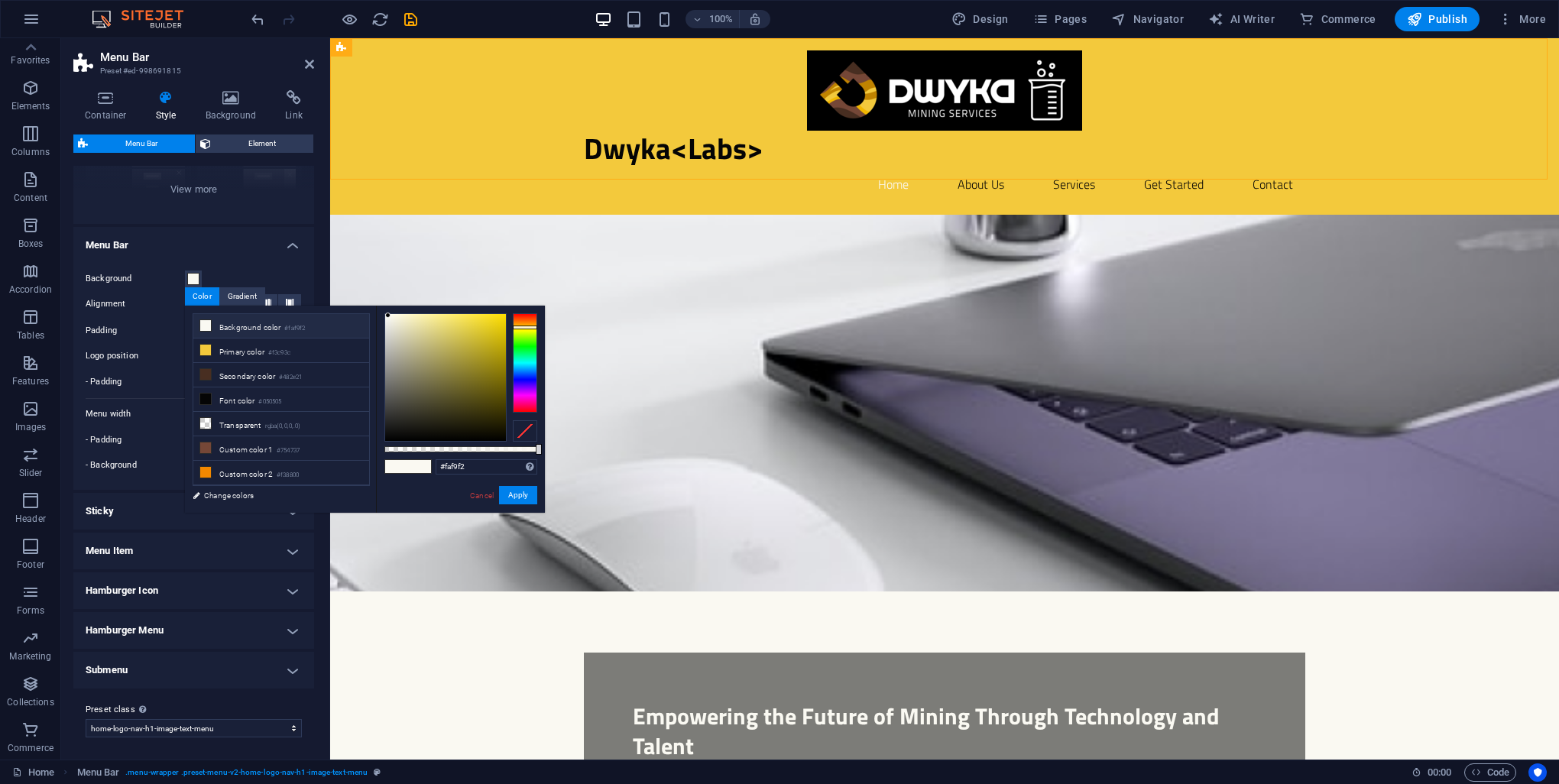
click at [230, 329] on li "Background color #faf9f2" at bounding box center [280, 326] width 176 height 25
drag, startPoint x: 513, startPoint y: 500, endPoint x: 183, endPoint y: 462, distance: 332.2
click at [513, 500] on button "Apply" at bounding box center [518, 495] width 38 height 18
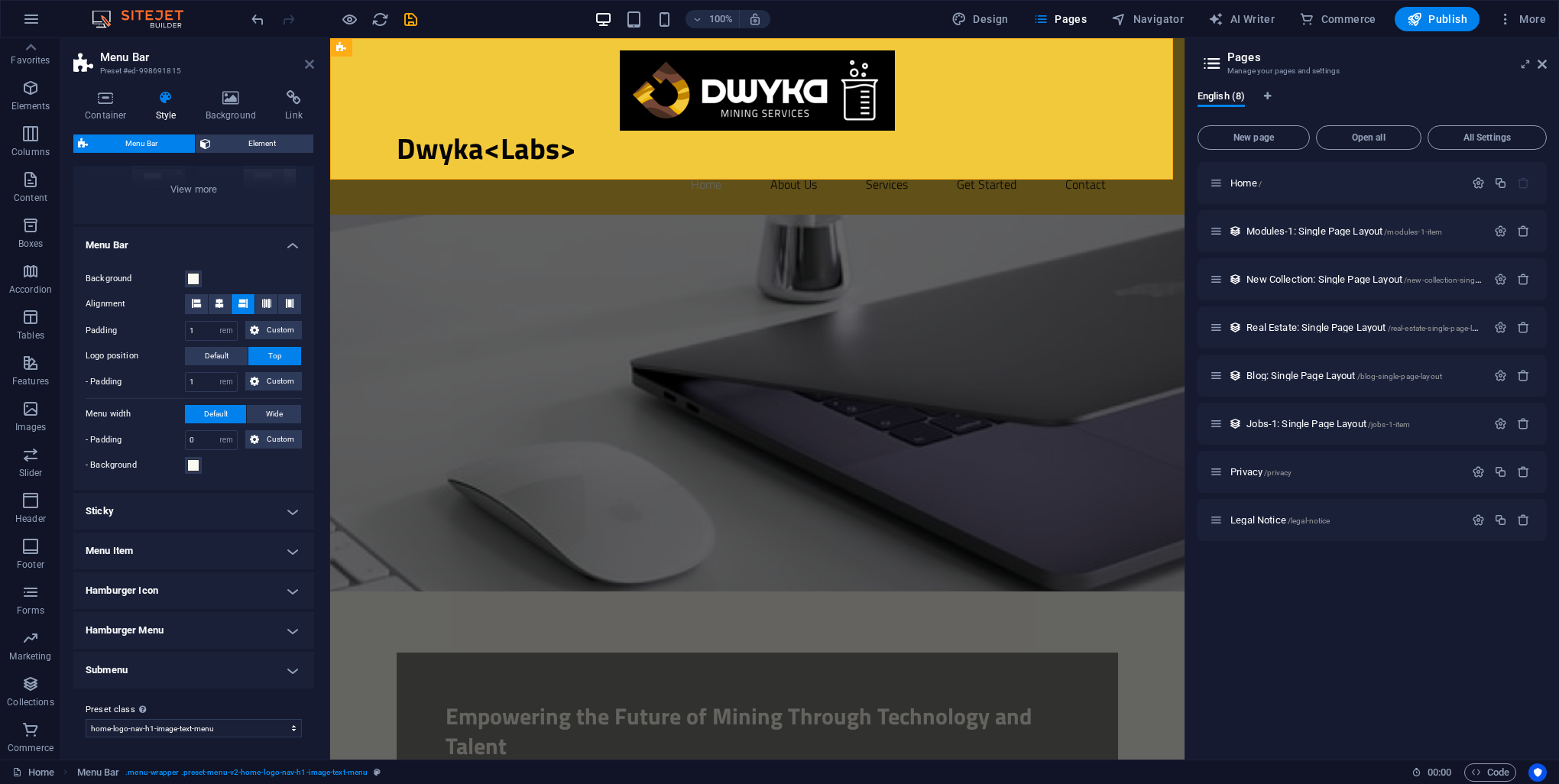
click at [310, 60] on icon at bounding box center [310, 64] width 9 height 12
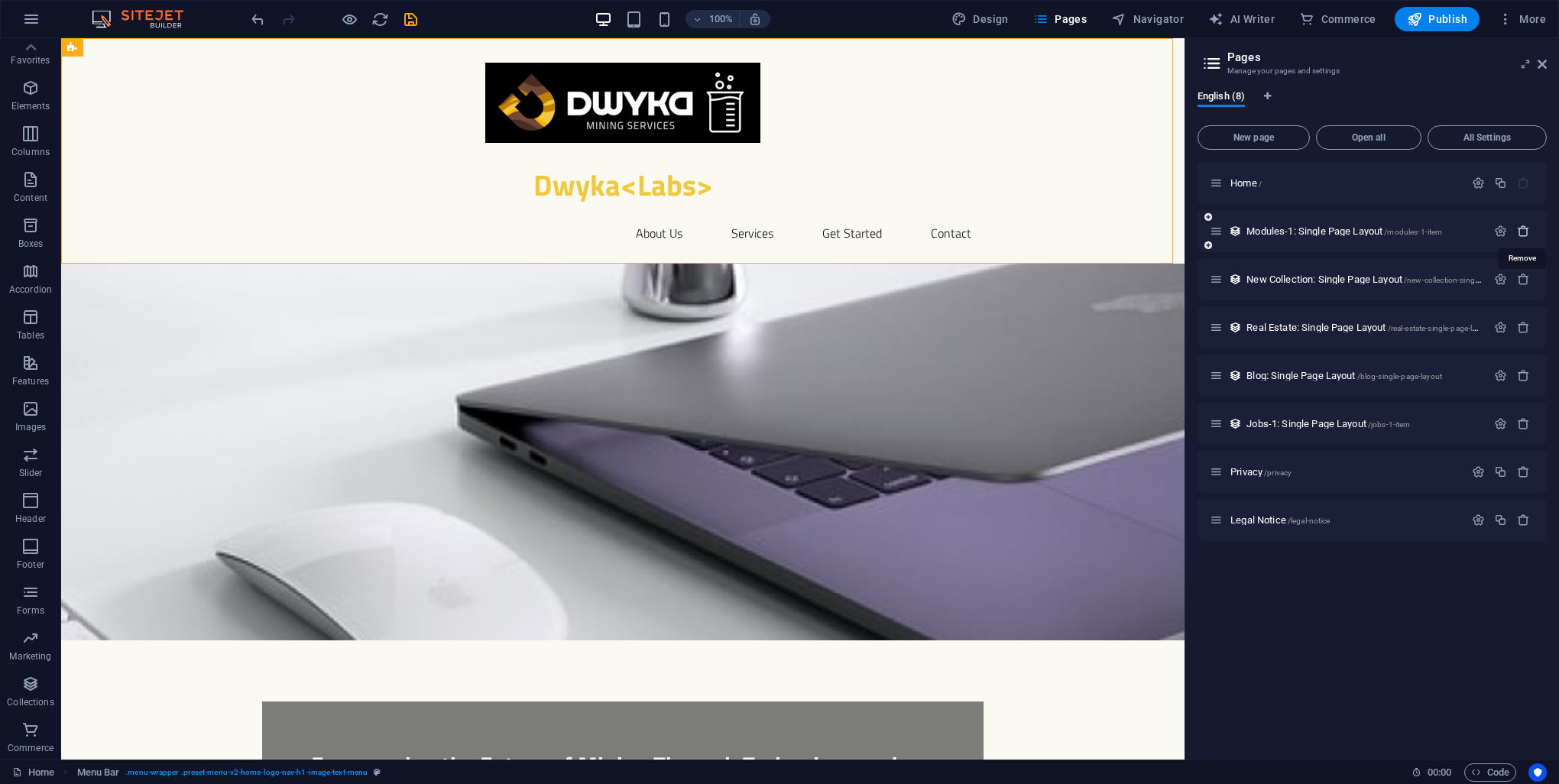
click at [1523, 236] on icon "button" at bounding box center [1523, 231] width 13 height 13
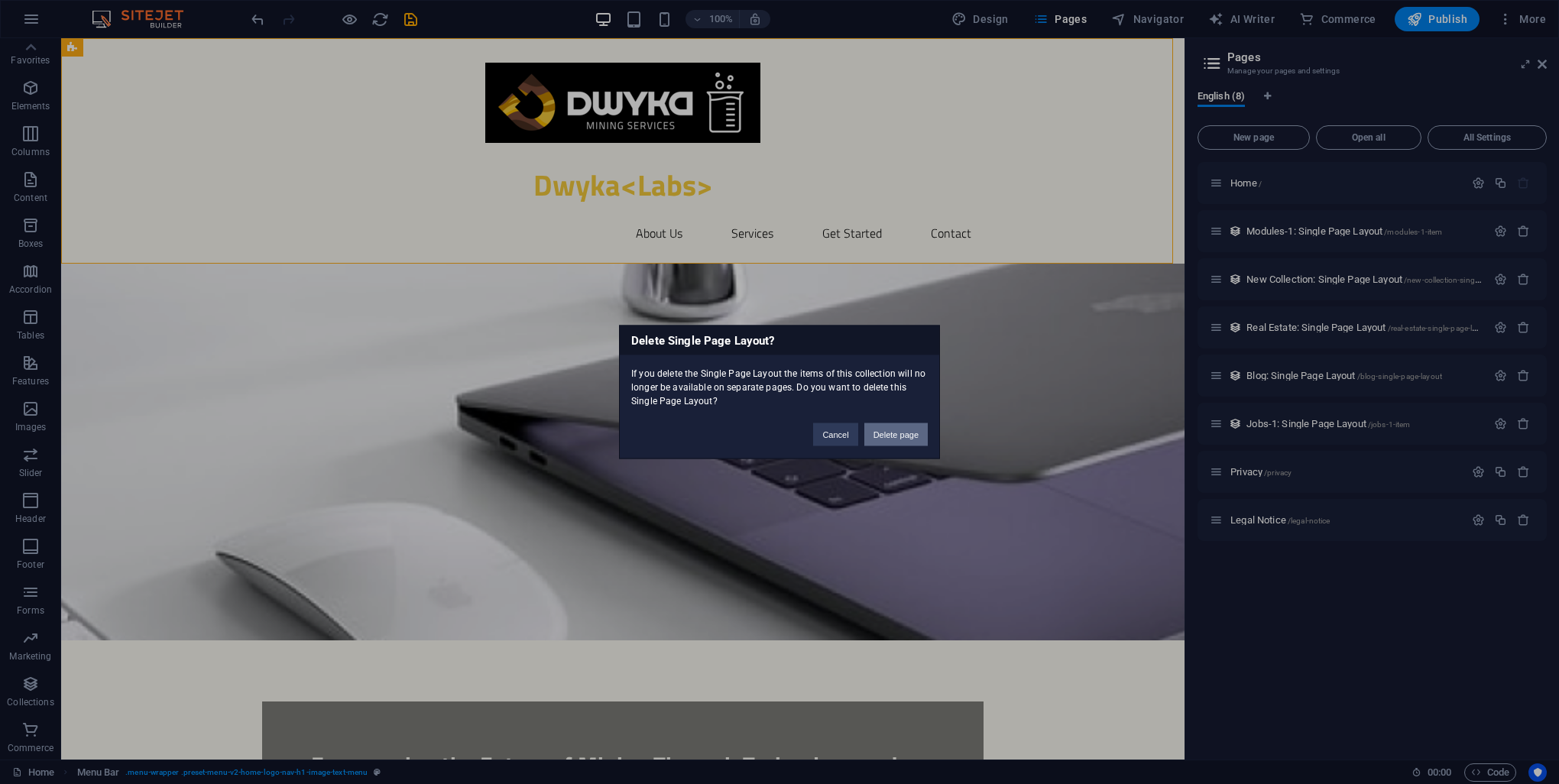
click at [881, 435] on button "Delete page" at bounding box center [896, 434] width 64 height 23
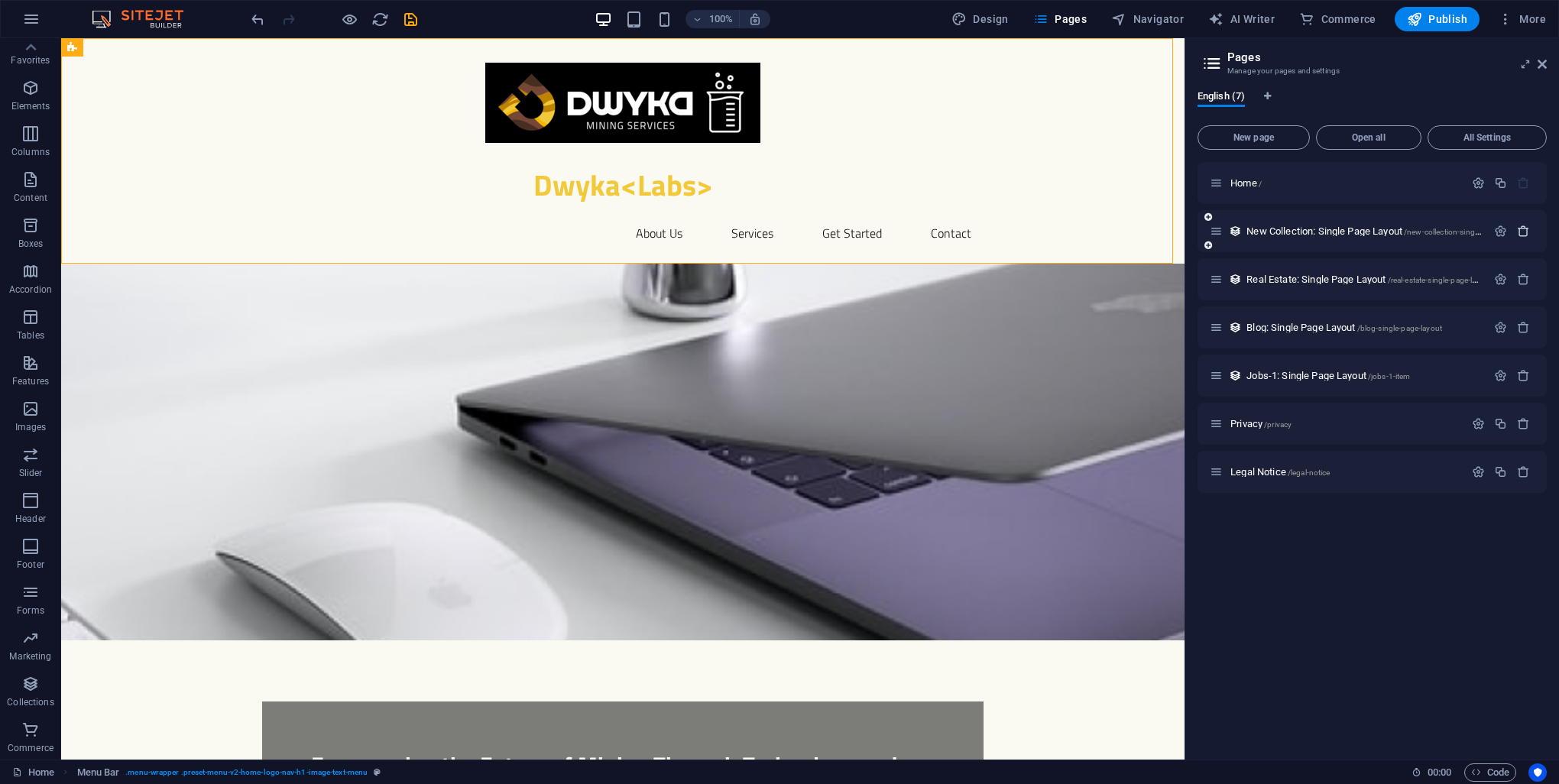
click at [1526, 230] on icon "button" at bounding box center [1523, 231] width 13 height 13
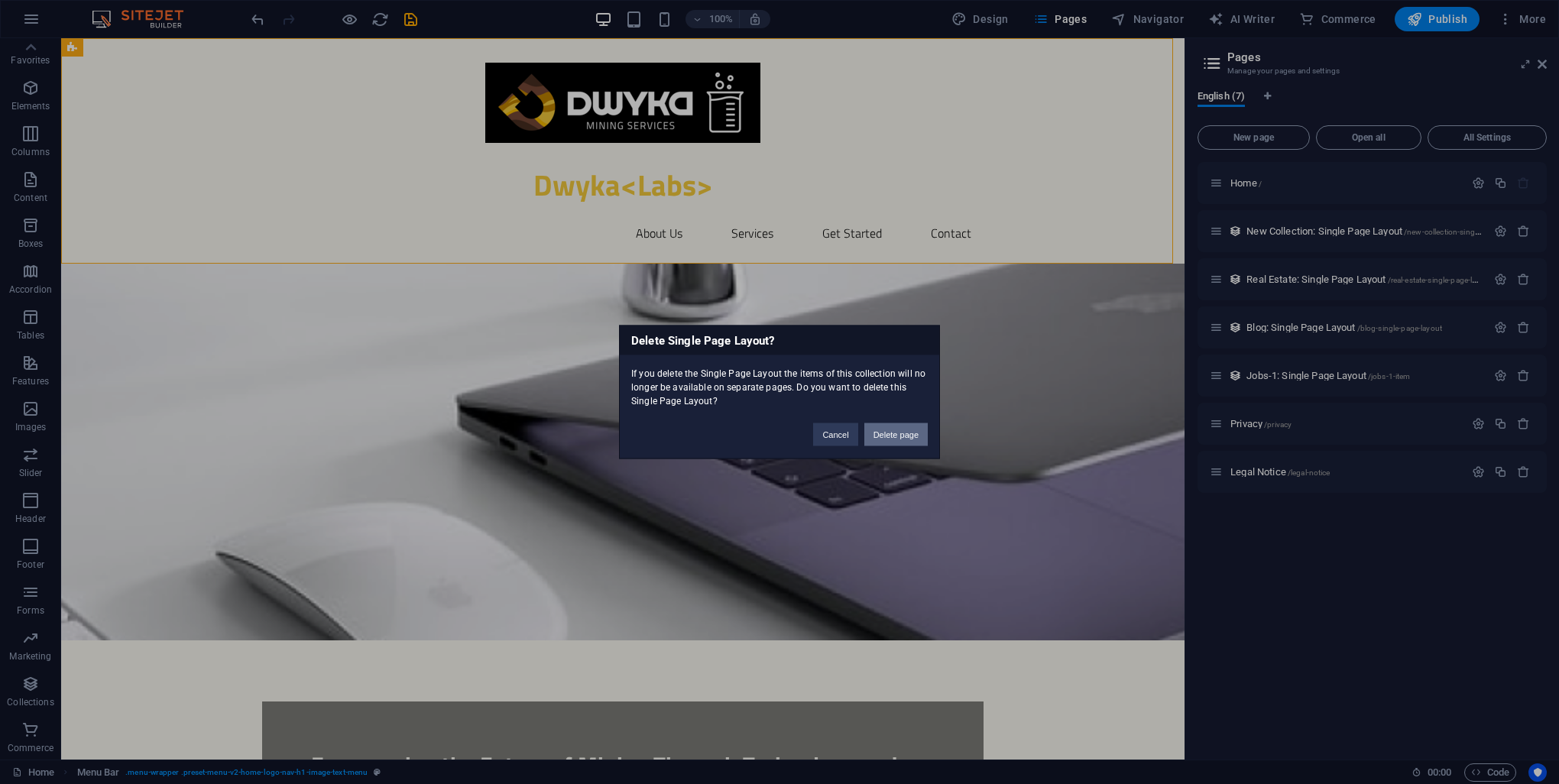
click at [871, 428] on button "Delete page" at bounding box center [896, 434] width 64 height 23
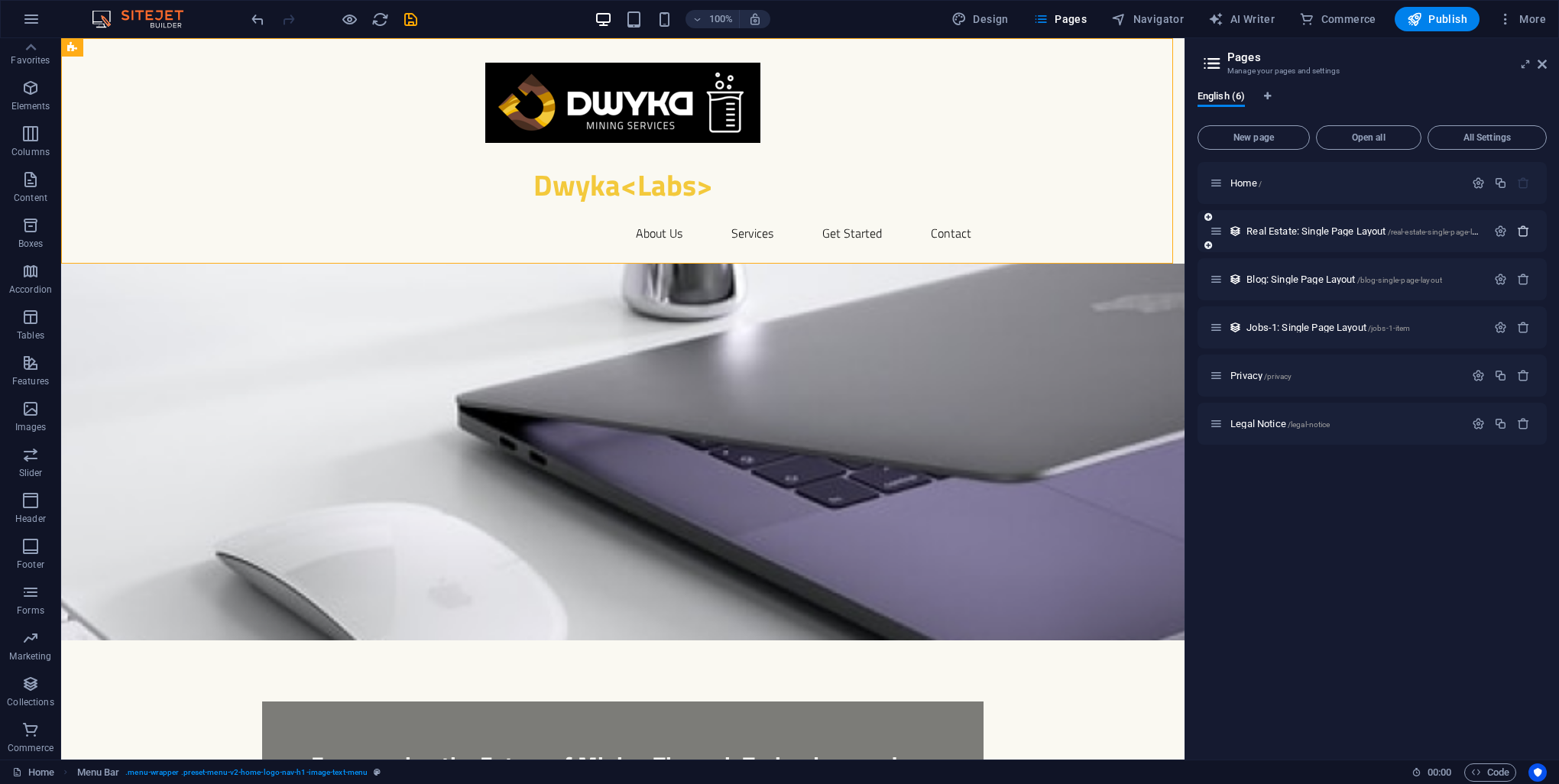
click at [1522, 228] on icon "button" at bounding box center [1523, 231] width 13 height 13
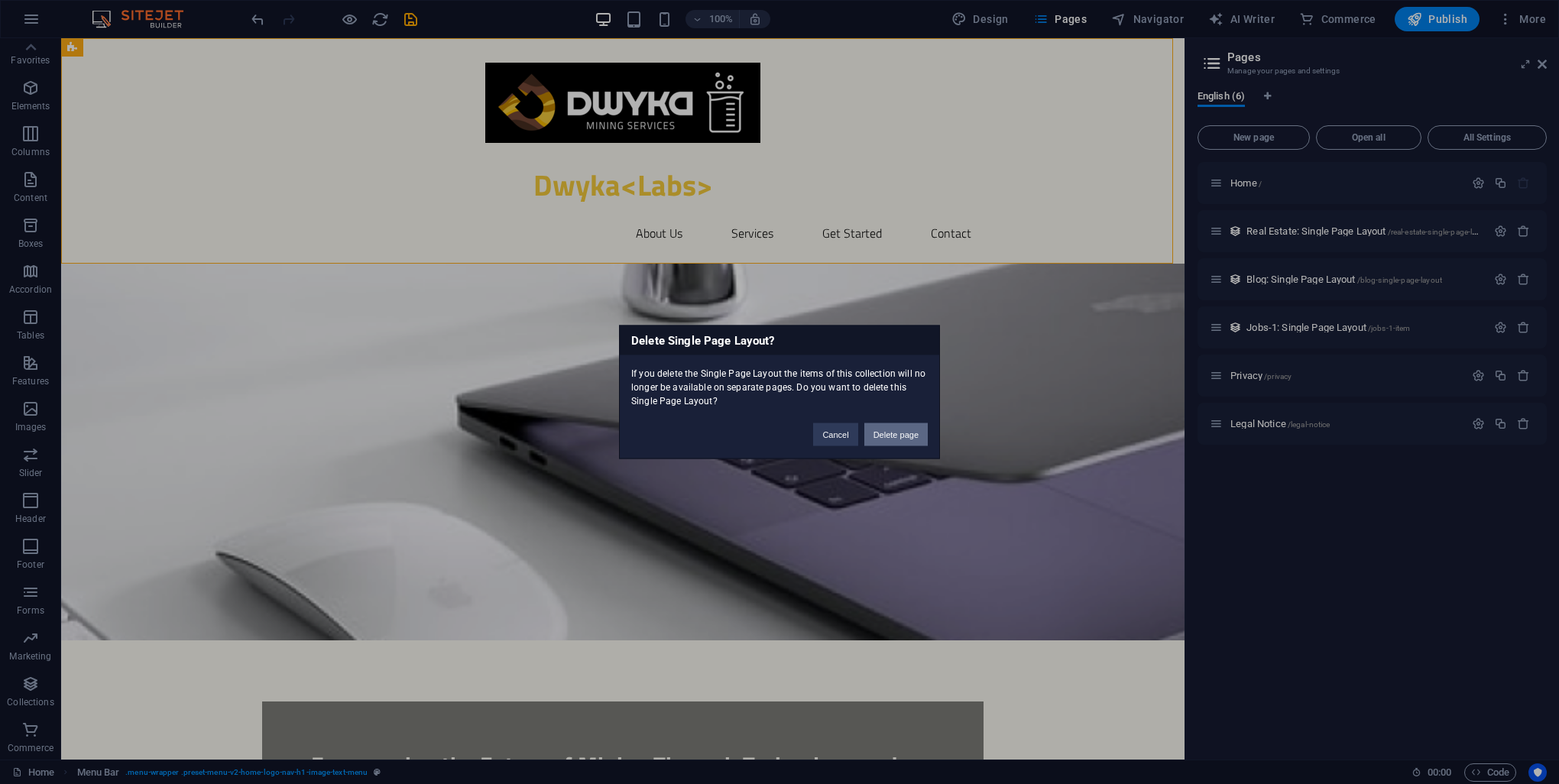
click at [889, 429] on button "Delete page" at bounding box center [896, 434] width 64 height 23
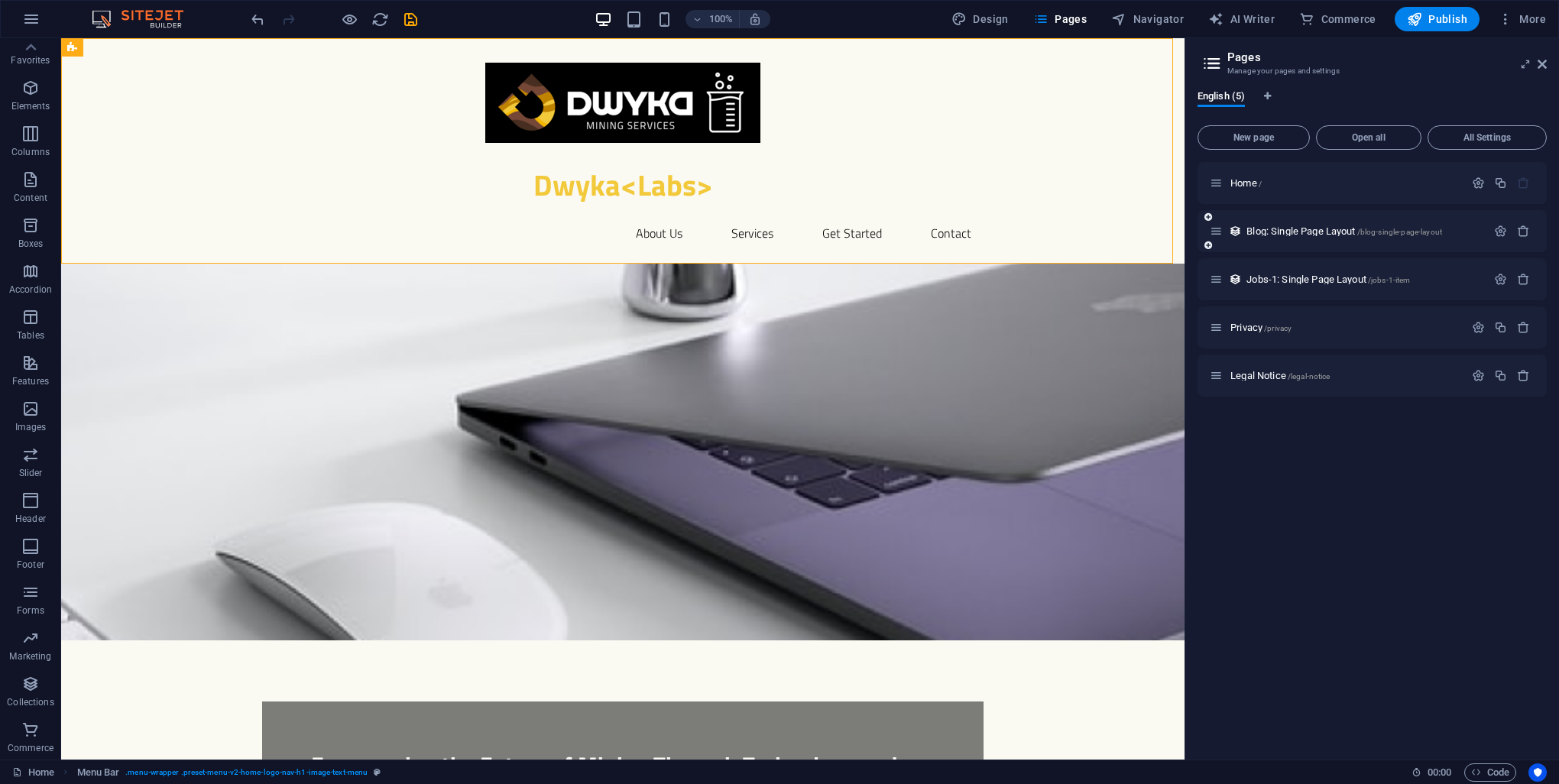
click at [1533, 223] on div at bounding box center [1513, 231] width 46 height 16
click at [1521, 229] on icon "button" at bounding box center [1523, 231] width 13 height 13
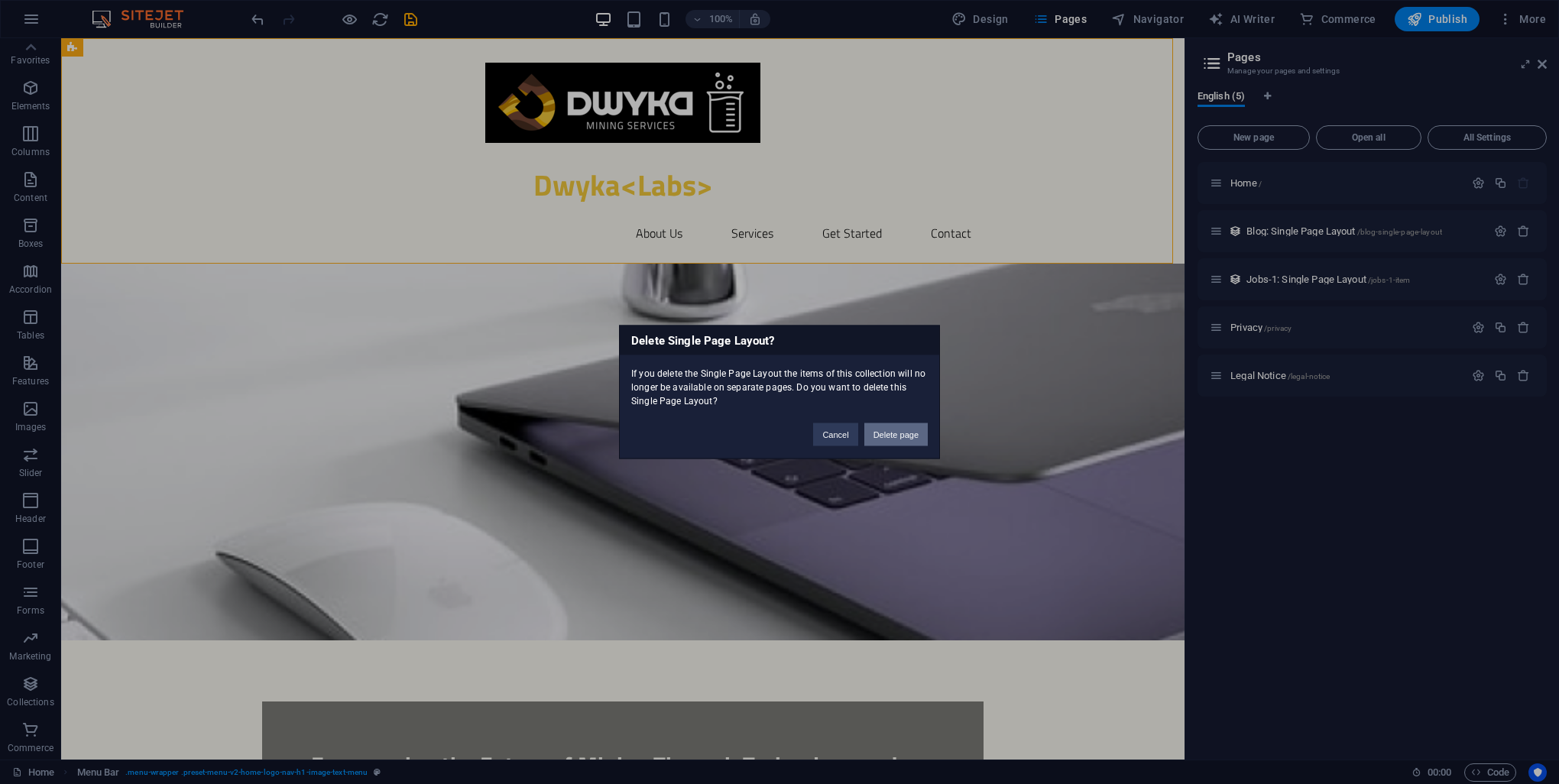
click at [899, 431] on button "Delete page" at bounding box center [896, 434] width 64 height 23
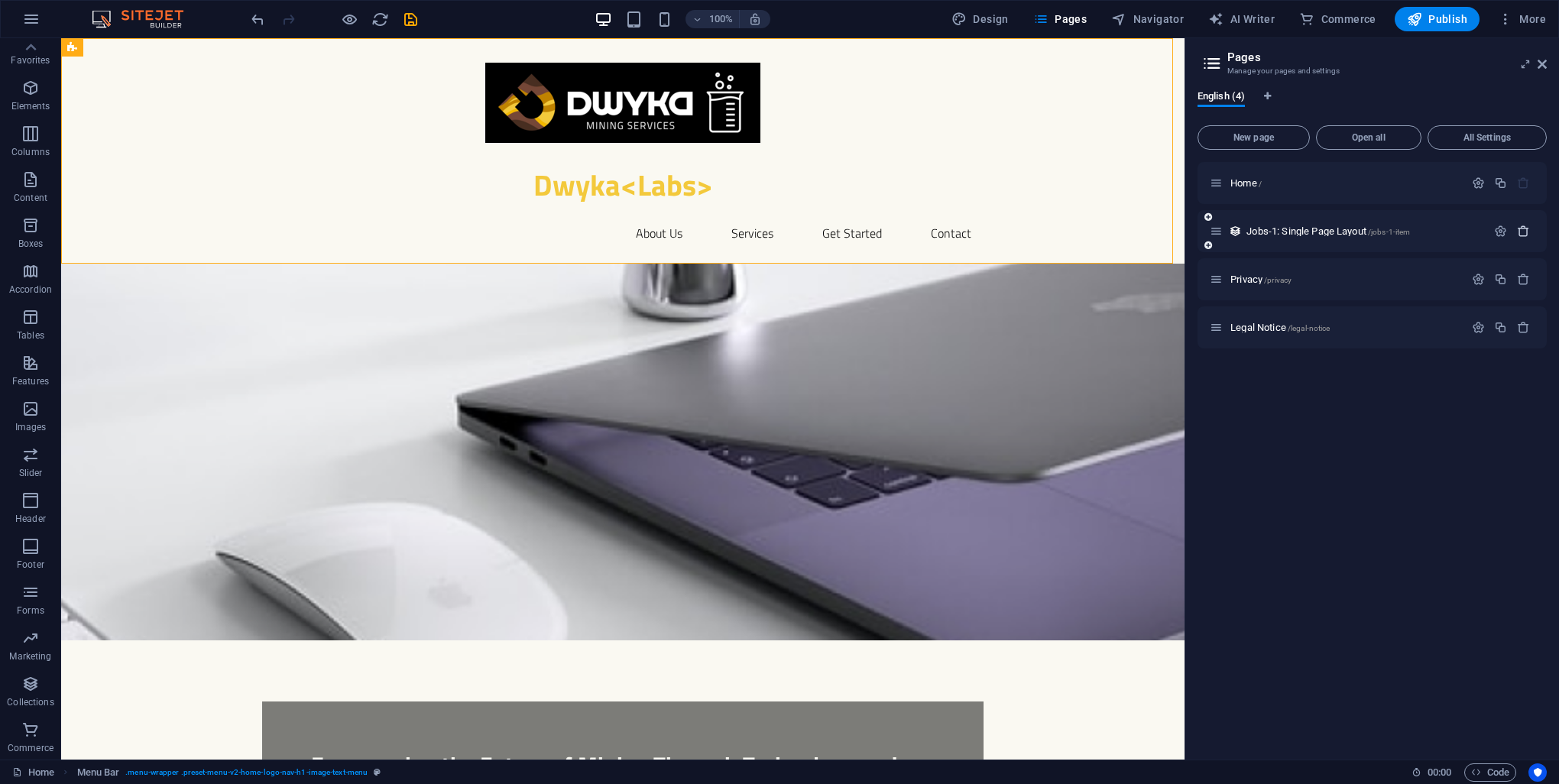
click at [1523, 229] on icon "button" at bounding box center [1523, 231] width 13 height 13
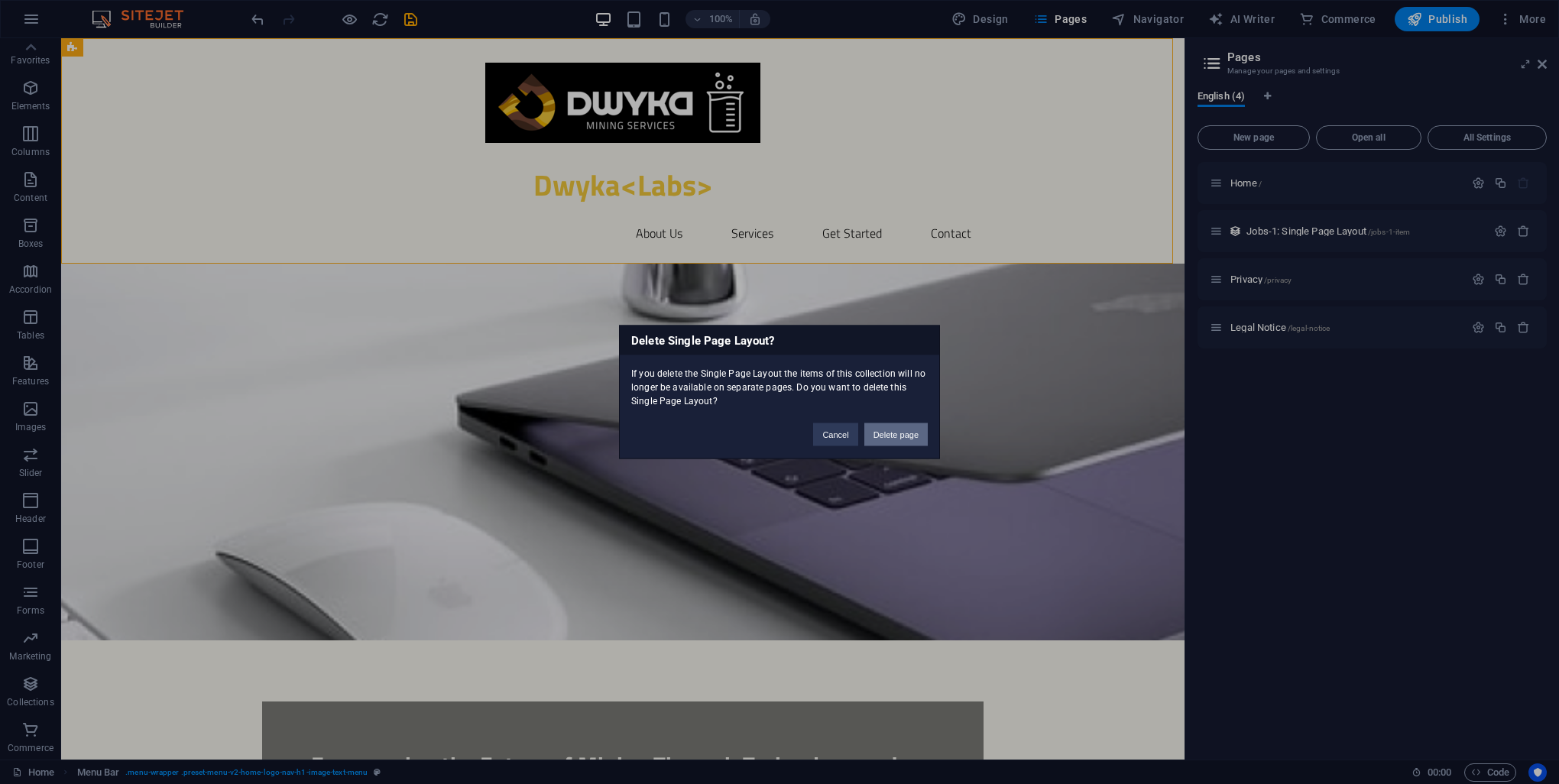
click at [905, 431] on button "Delete page" at bounding box center [896, 434] width 64 height 23
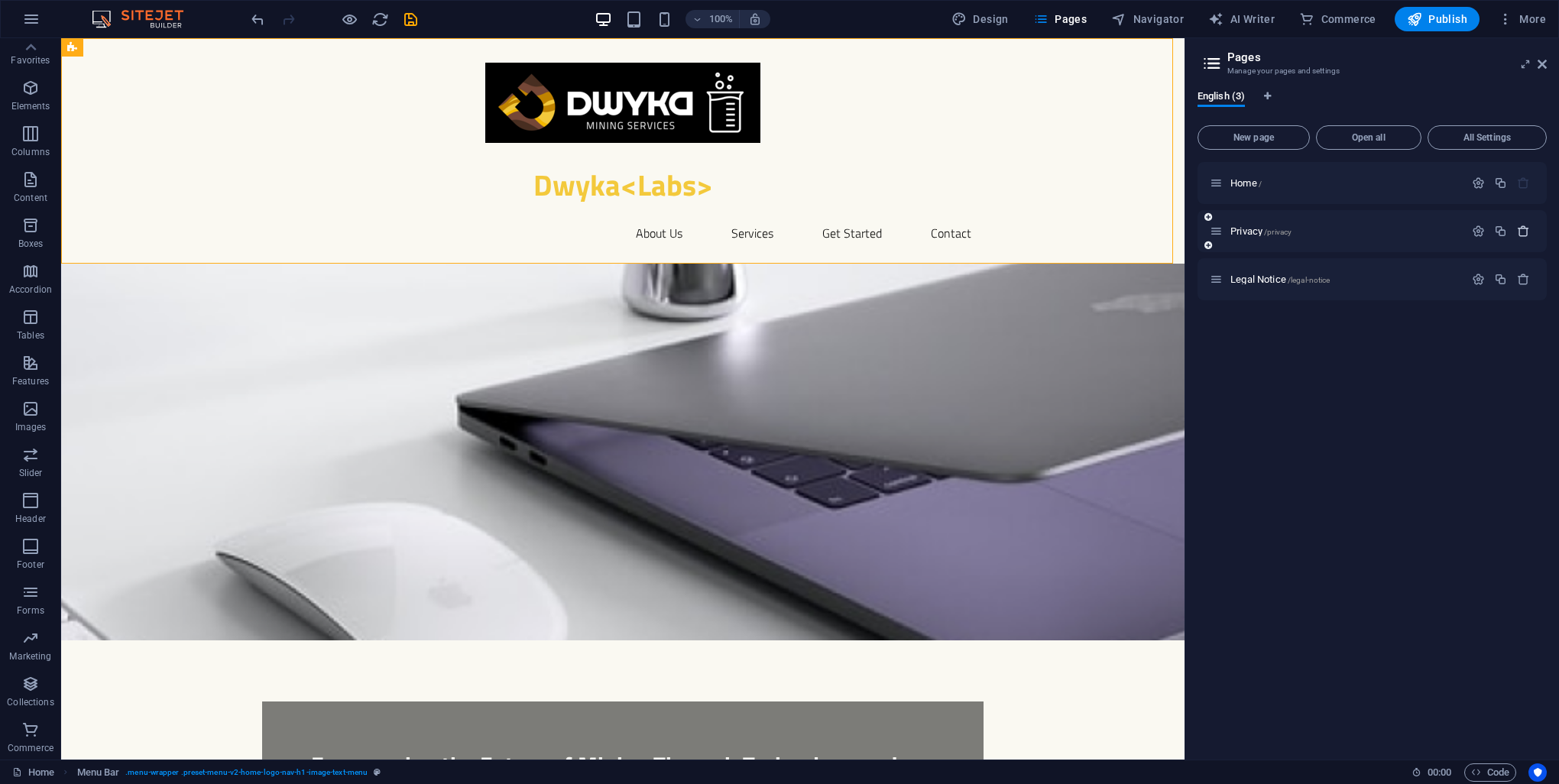
click at [1524, 229] on icon "button" at bounding box center [1523, 231] width 13 height 13
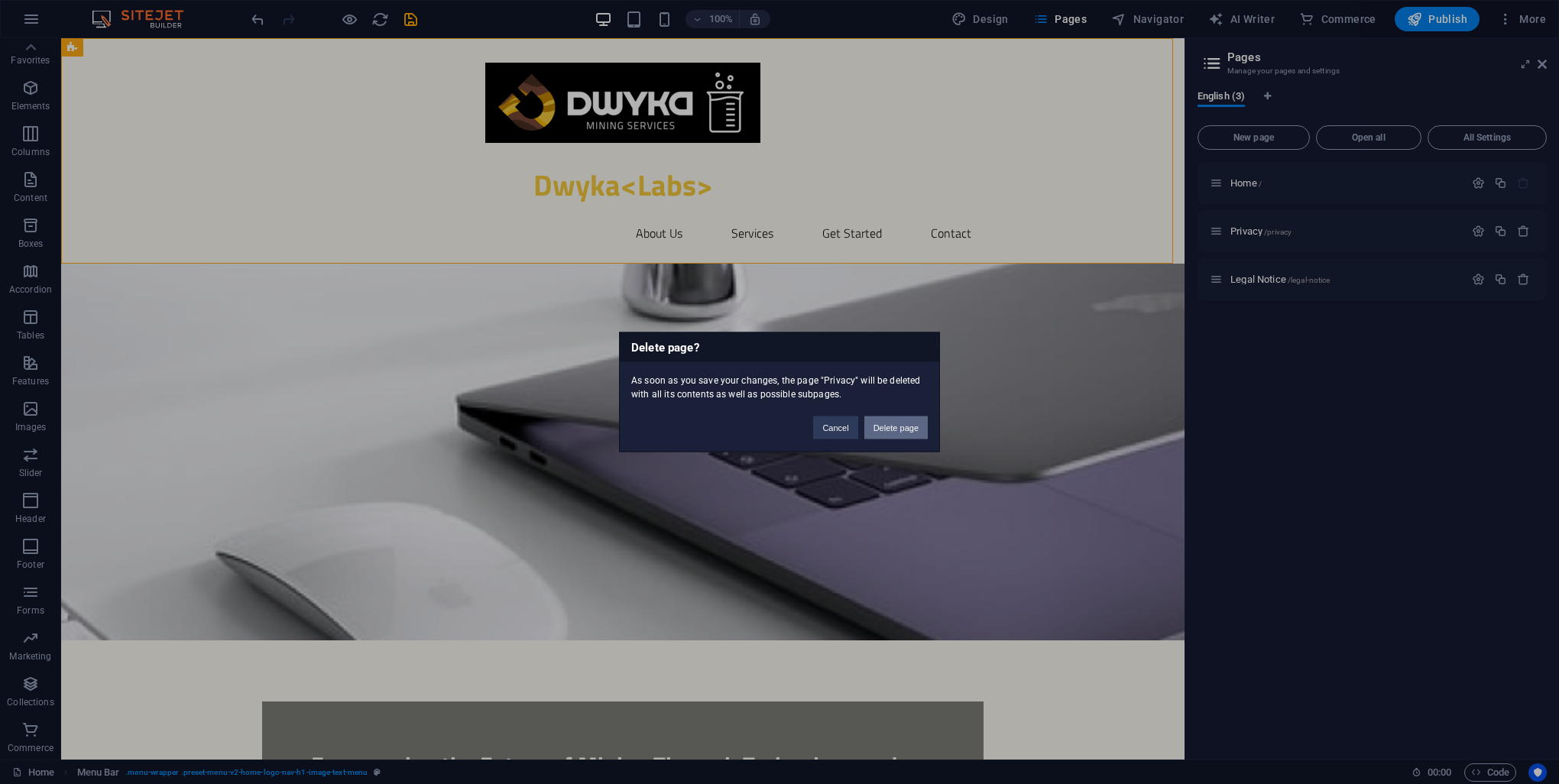
click at [902, 426] on button "Delete page" at bounding box center [896, 427] width 64 height 23
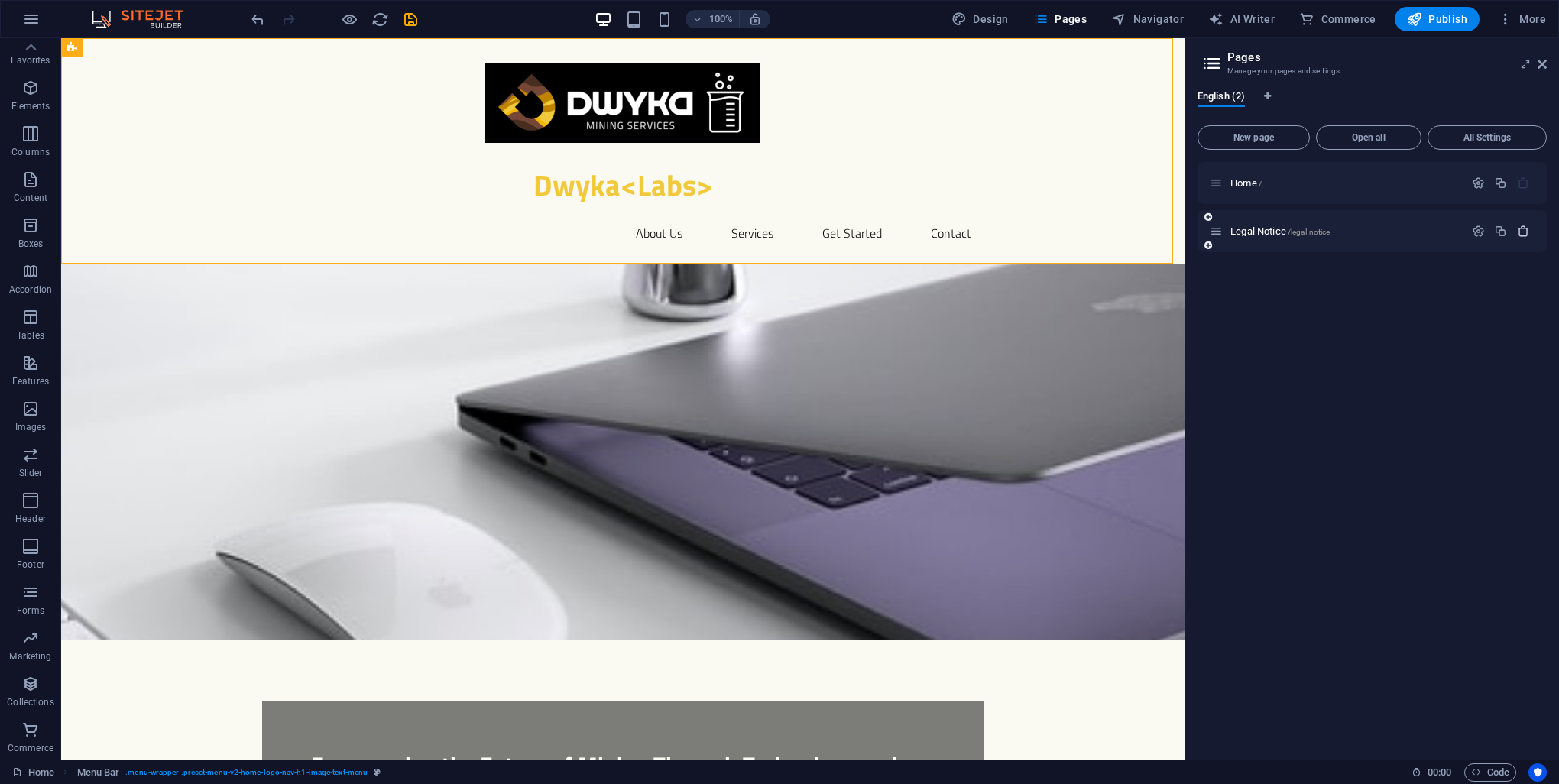
click at [1523, 230] on icon "button" at bounding box center [1523, 231] width 13 height 13
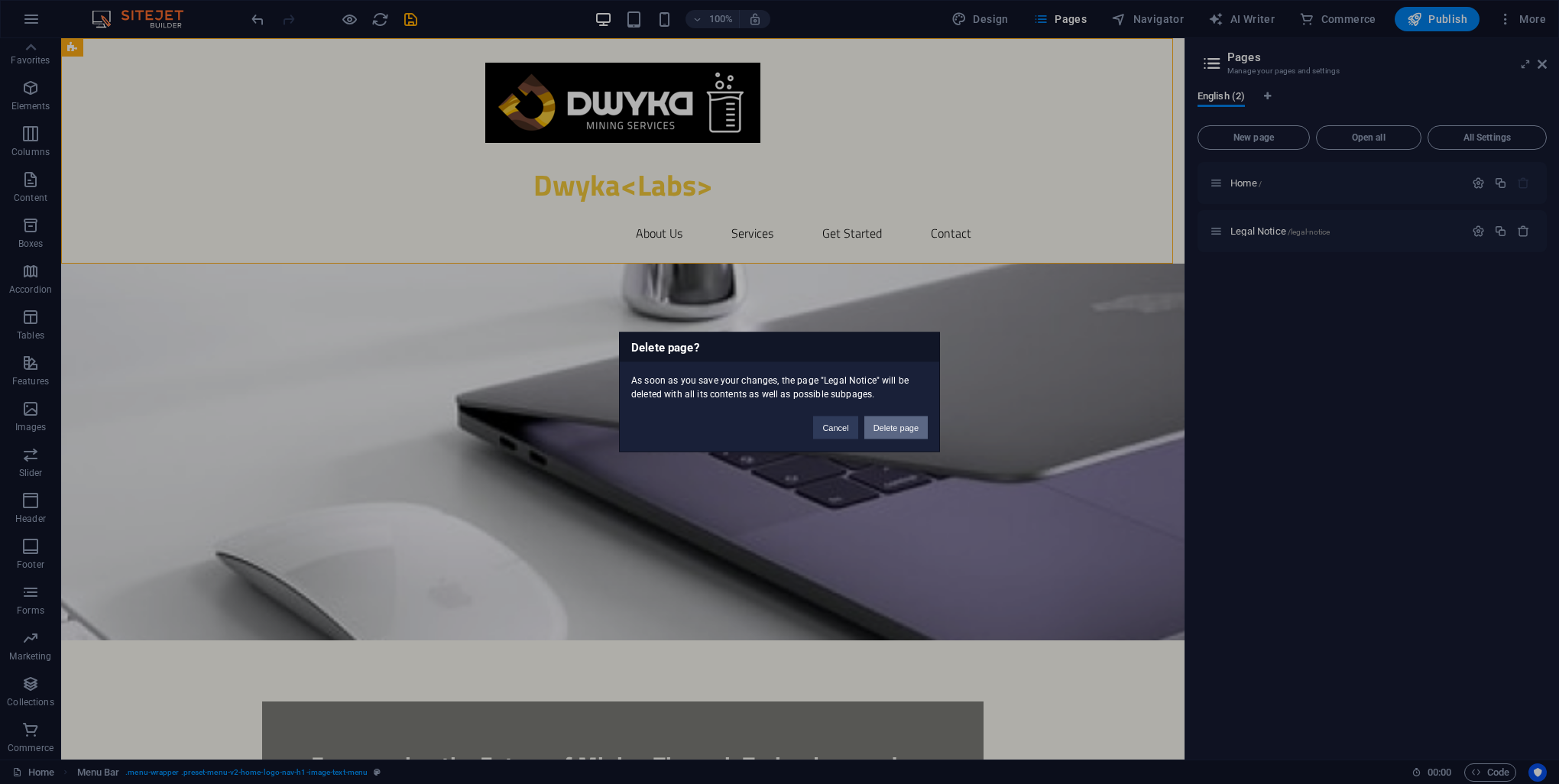
click at [886, 426] on button "Delete page" at bounding box center [896, 427] width 64 height 23
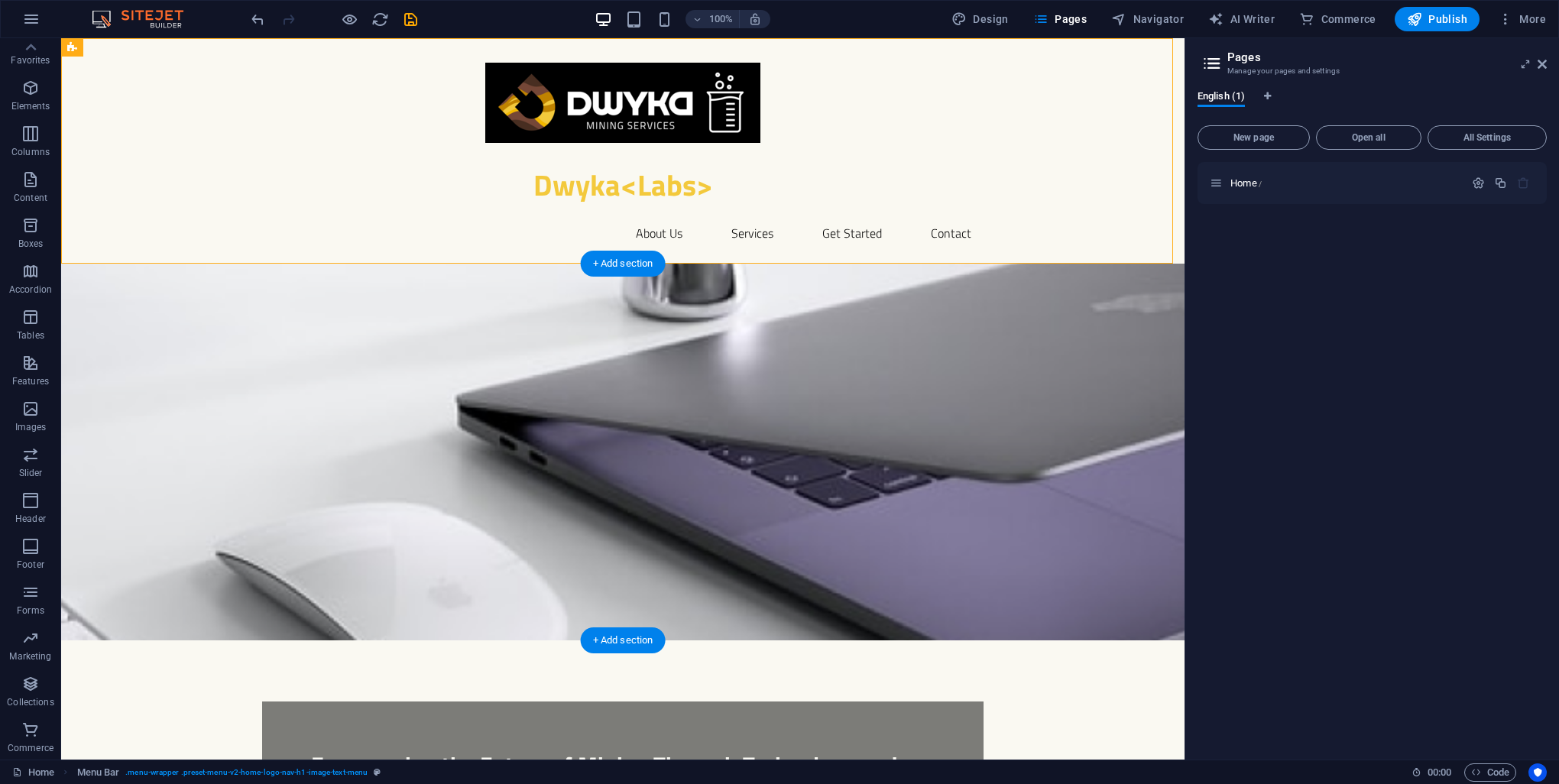
click at [773, 408] on figure at bounding box center [623, 453] width 1124 height 377
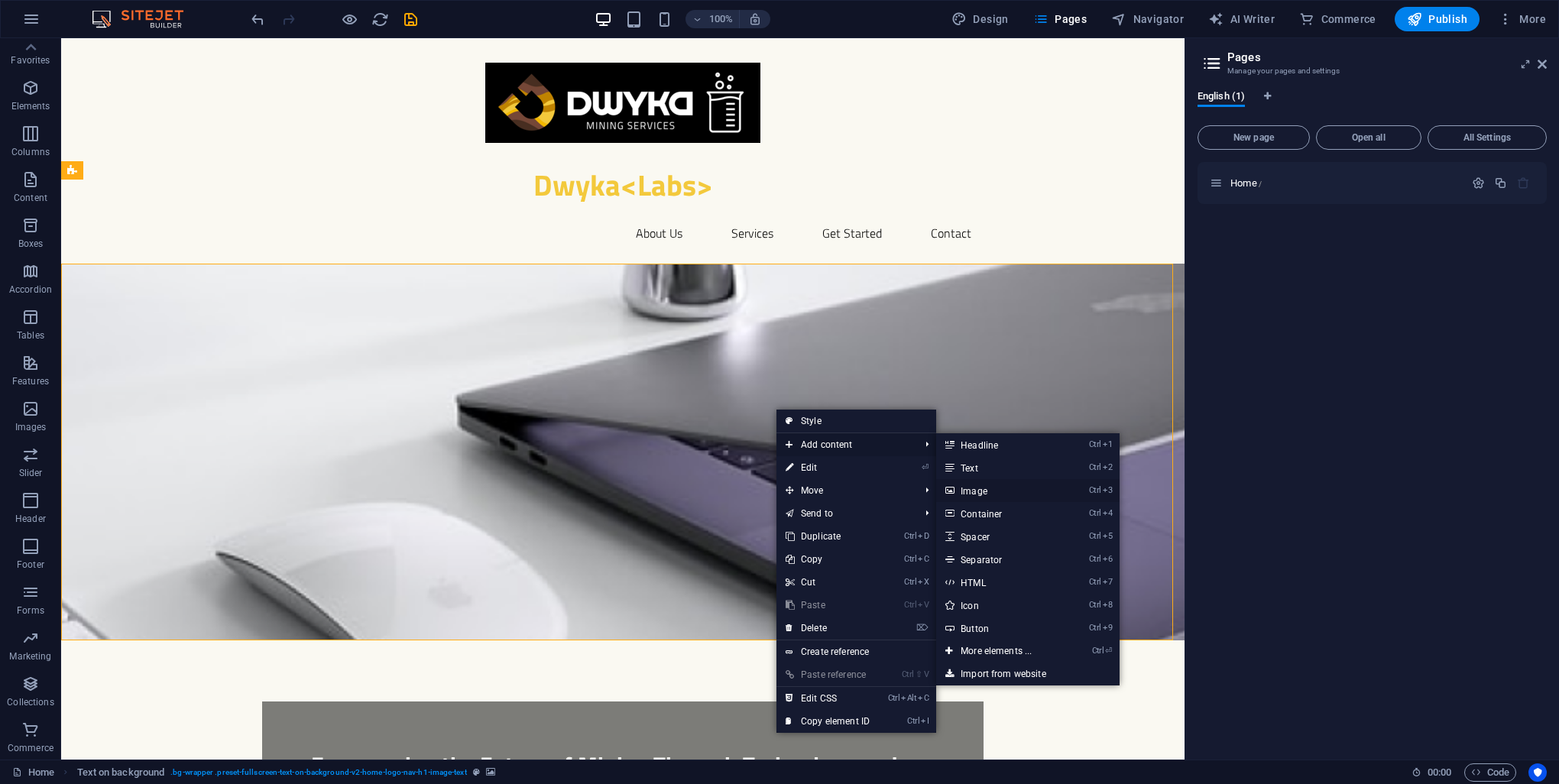
click at [984, 494] on link "Ctrl 3 Image" at bounding box center [999, 490] width 126 height 23
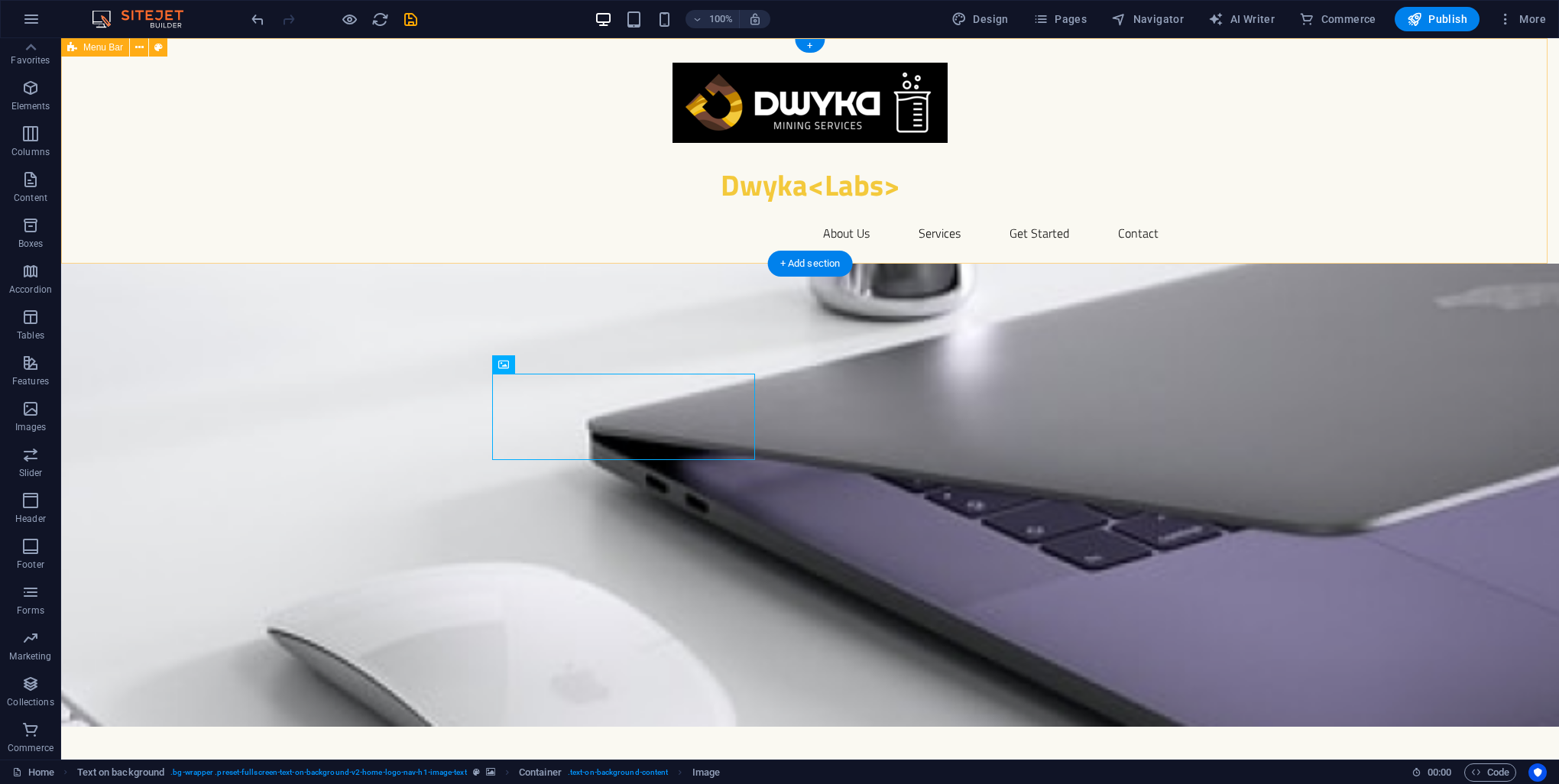
click at [206, 183] on div "Dwyka<Labs> Home About Us Services Get Started Contact" at bounding box center [810, 151] width 1498 height 226
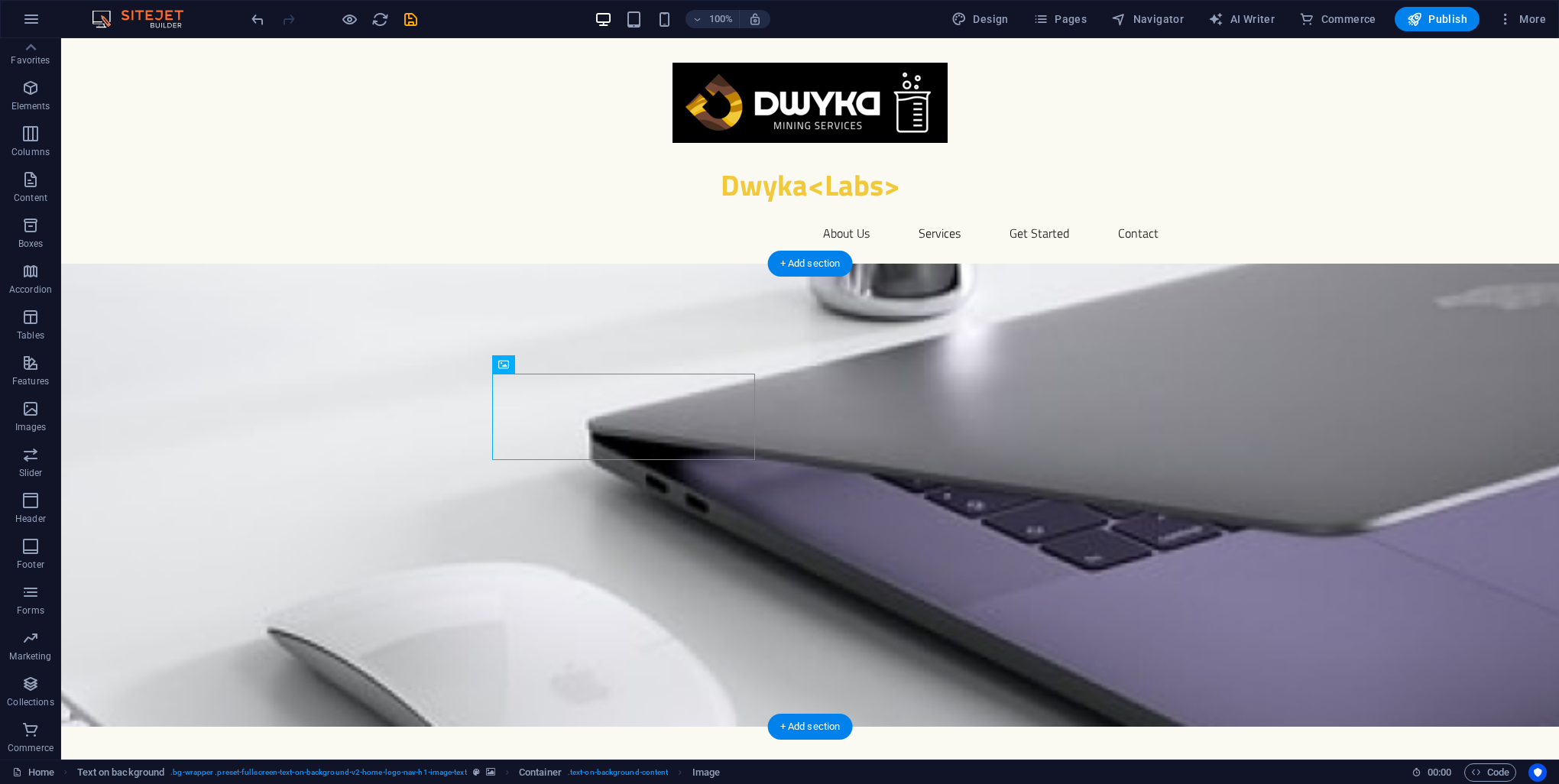
click at [963, 426] on figure at bounding box center [810, 495] width 1498 height 463
click at [558, 362] on icon at bounding box center [556, 365] width 8 height 16
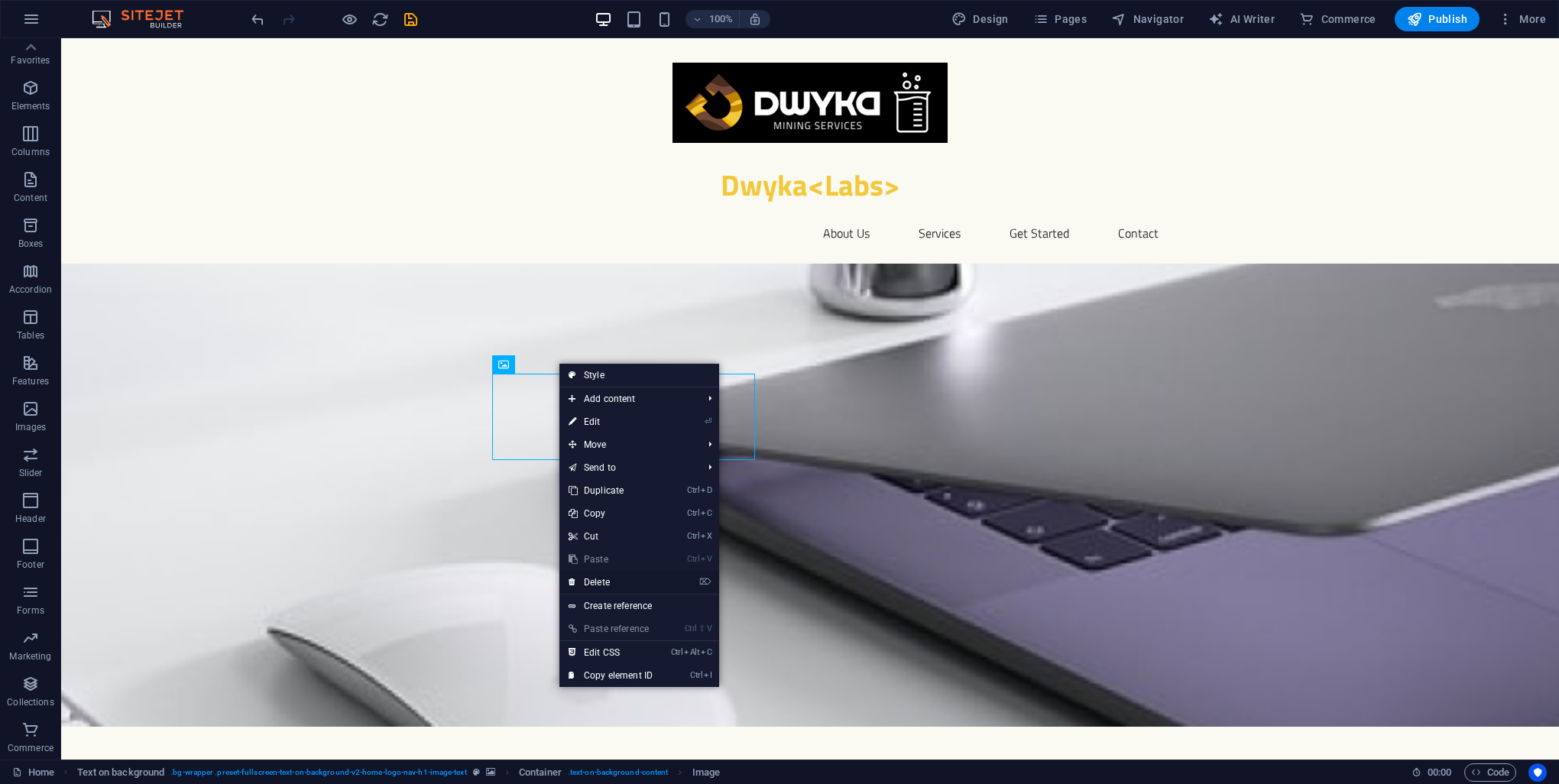
click at [625, 585] on link "⌦ Delete" at bounding box center [610, 582] width 102 height 23
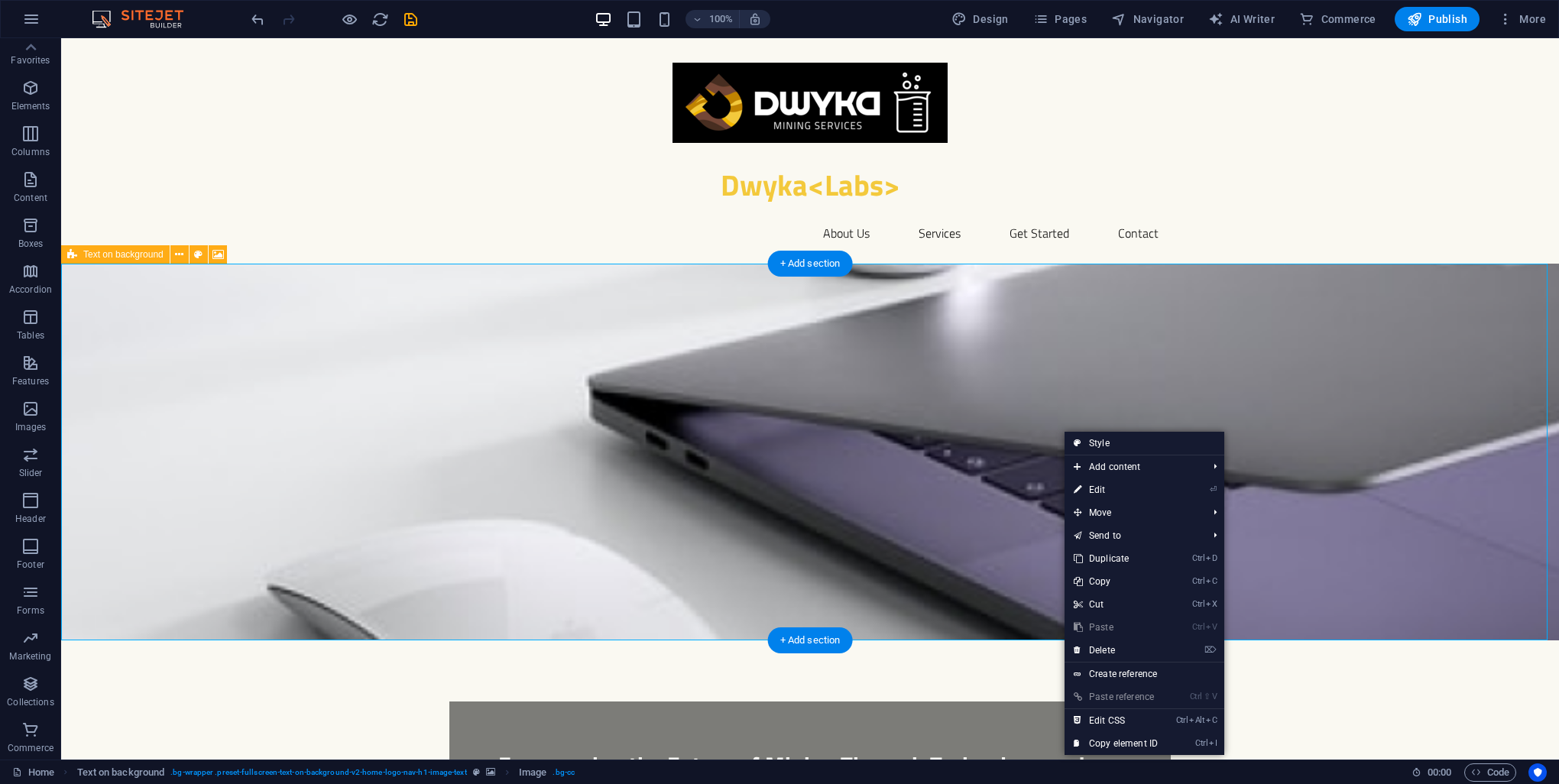
click at [1023, 400] on figure at bounding box center [810, 453] width 1498 height 377
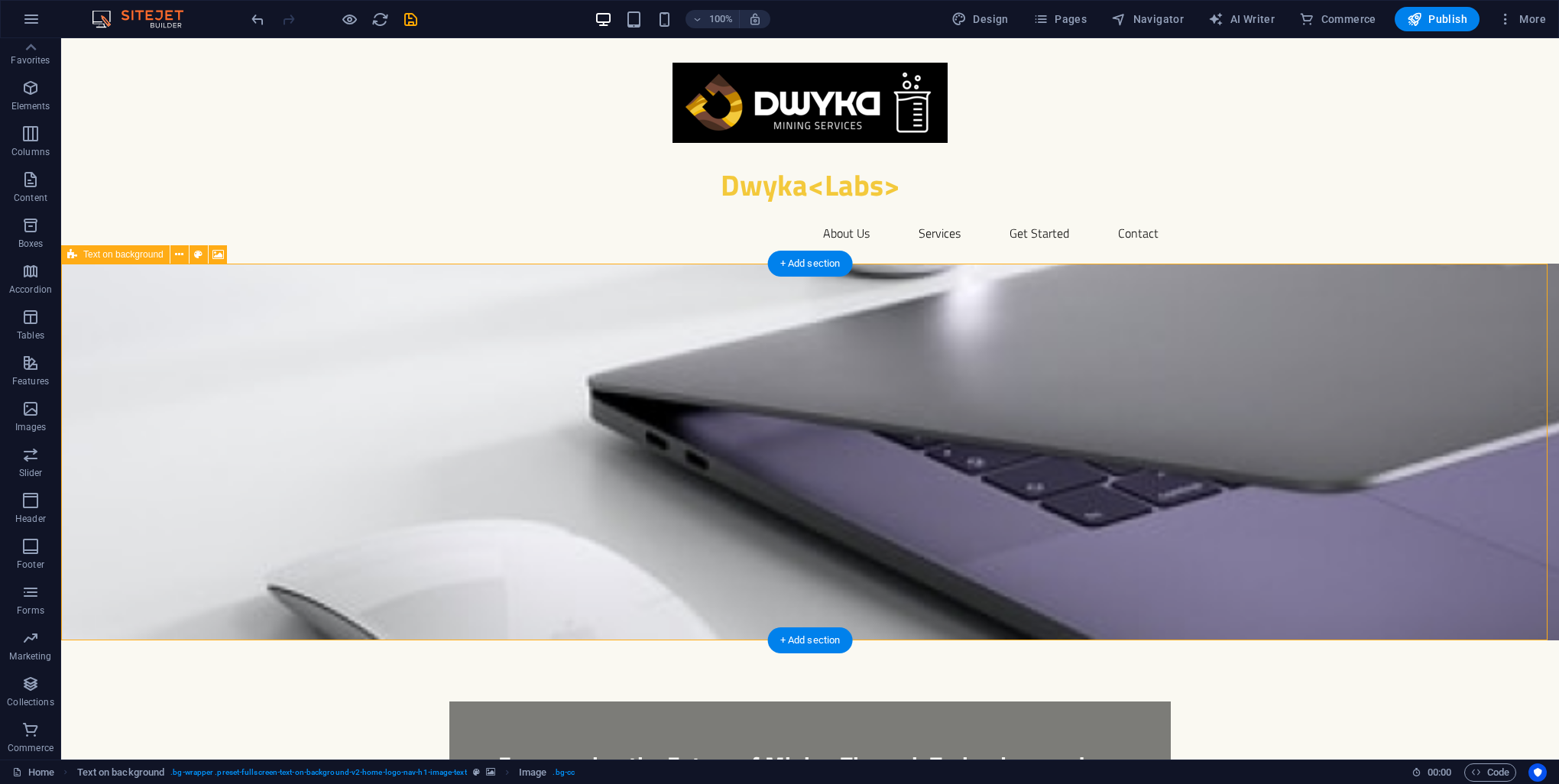
drag, startPoint x: 1023, startPoint y: 402, endPoint x: 753, endPoint y: 402, distance: 270.0
click at [1023, 400] on figure at bounding box center [810, 453] width 1498 height 377
click at [753, 402] on figure at bounding box center [810, 453] width 1498 height 377
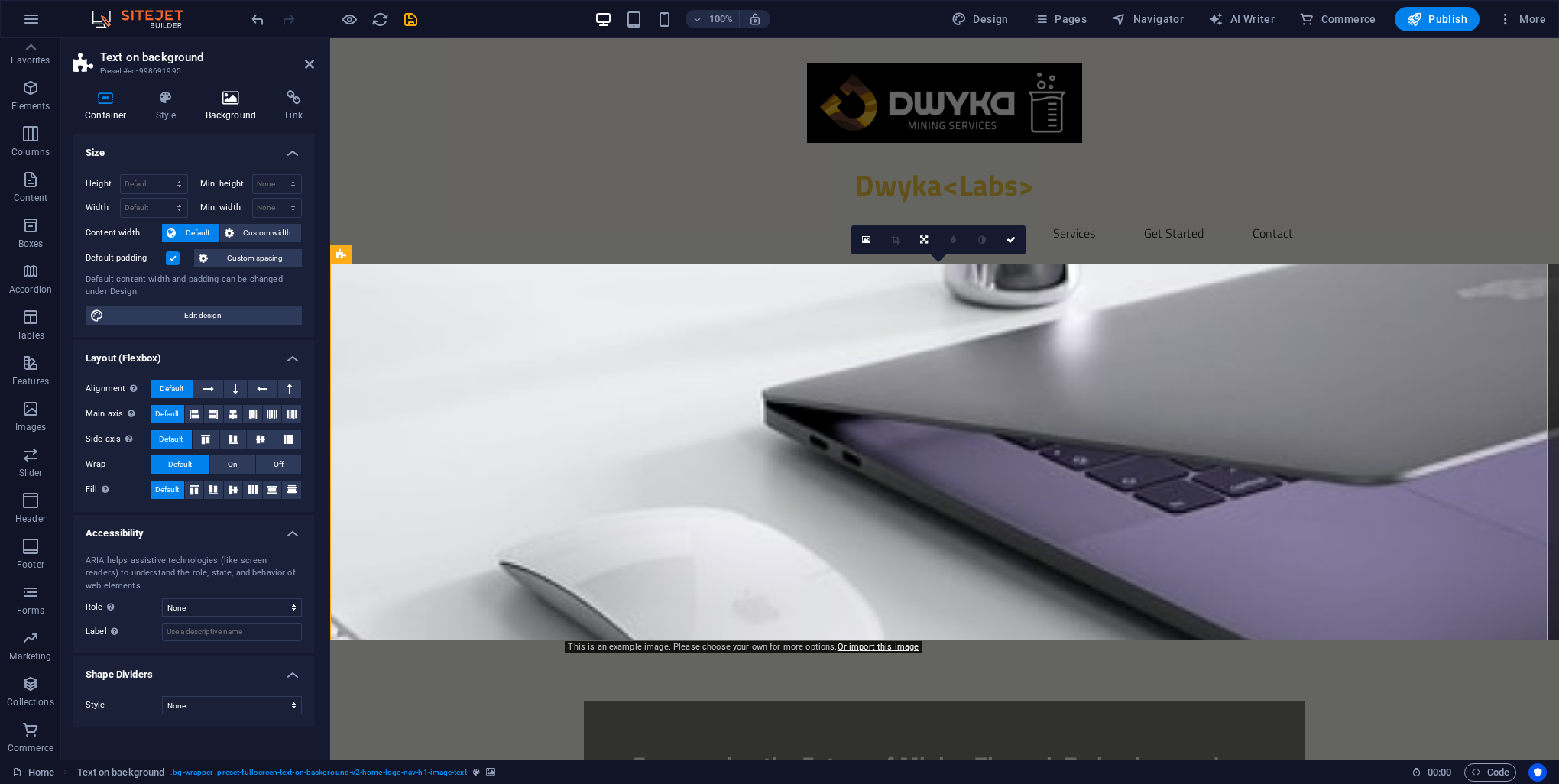
click at [226, 94] on icon at bounding box center [230, 97] width 74 height 15
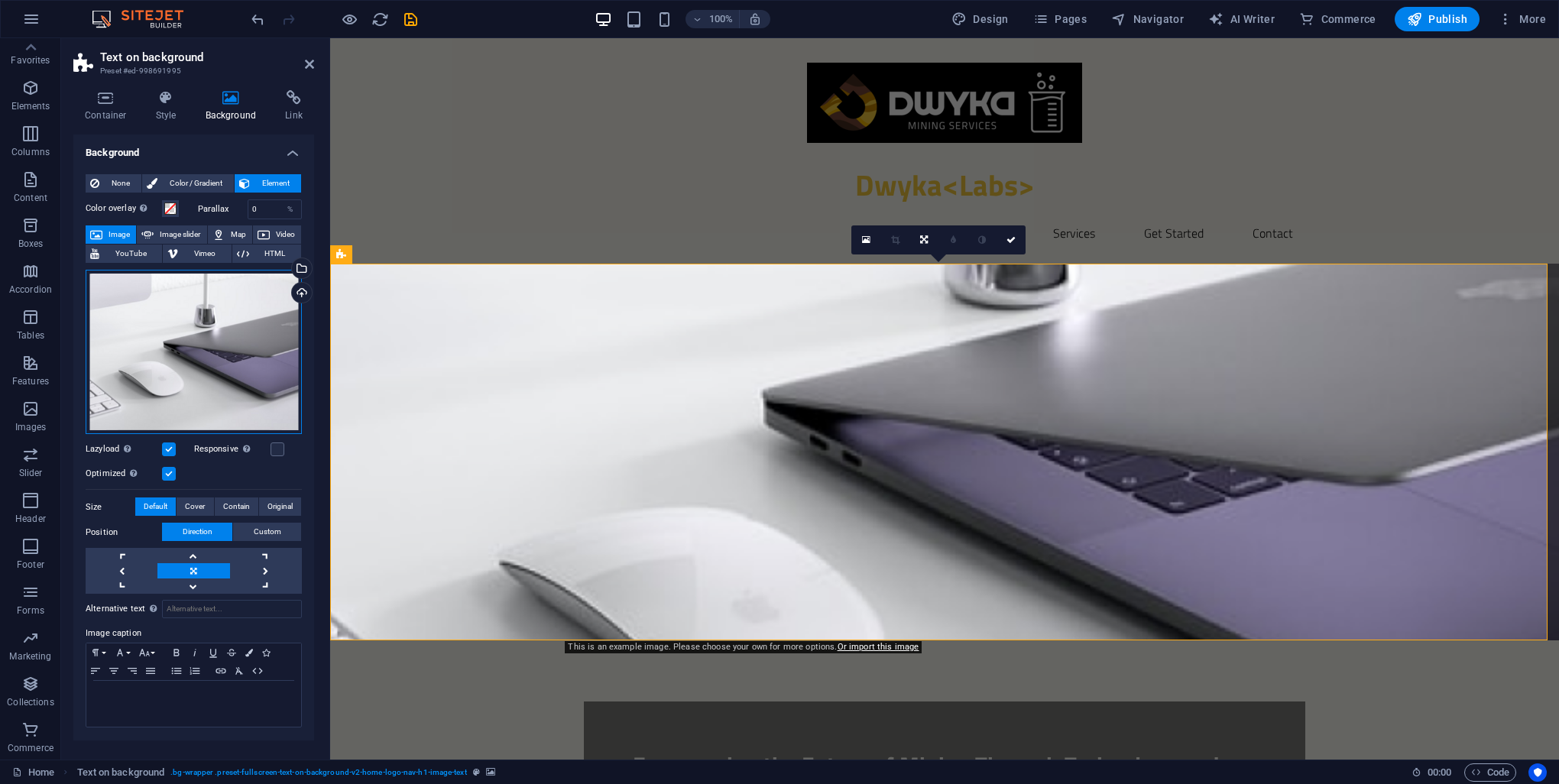
click at [165, 328] on div "Drag files here, click to choose files or select files from Files or our free s…" at bounding box center [193, 351] width 216 height 164
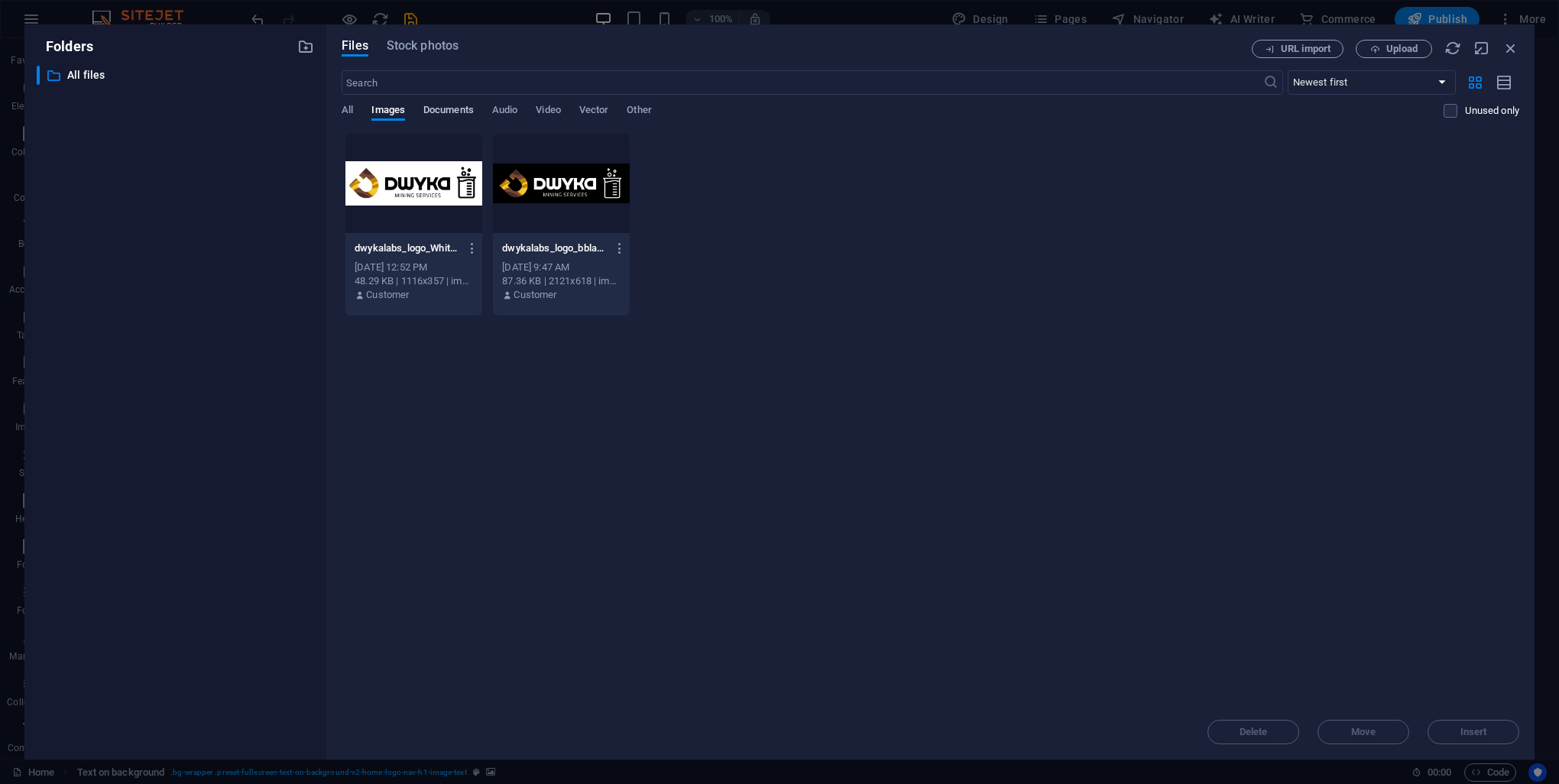
click at [459, 113] on span "Documents" at bounding box center [448, 111] width 50 height 21
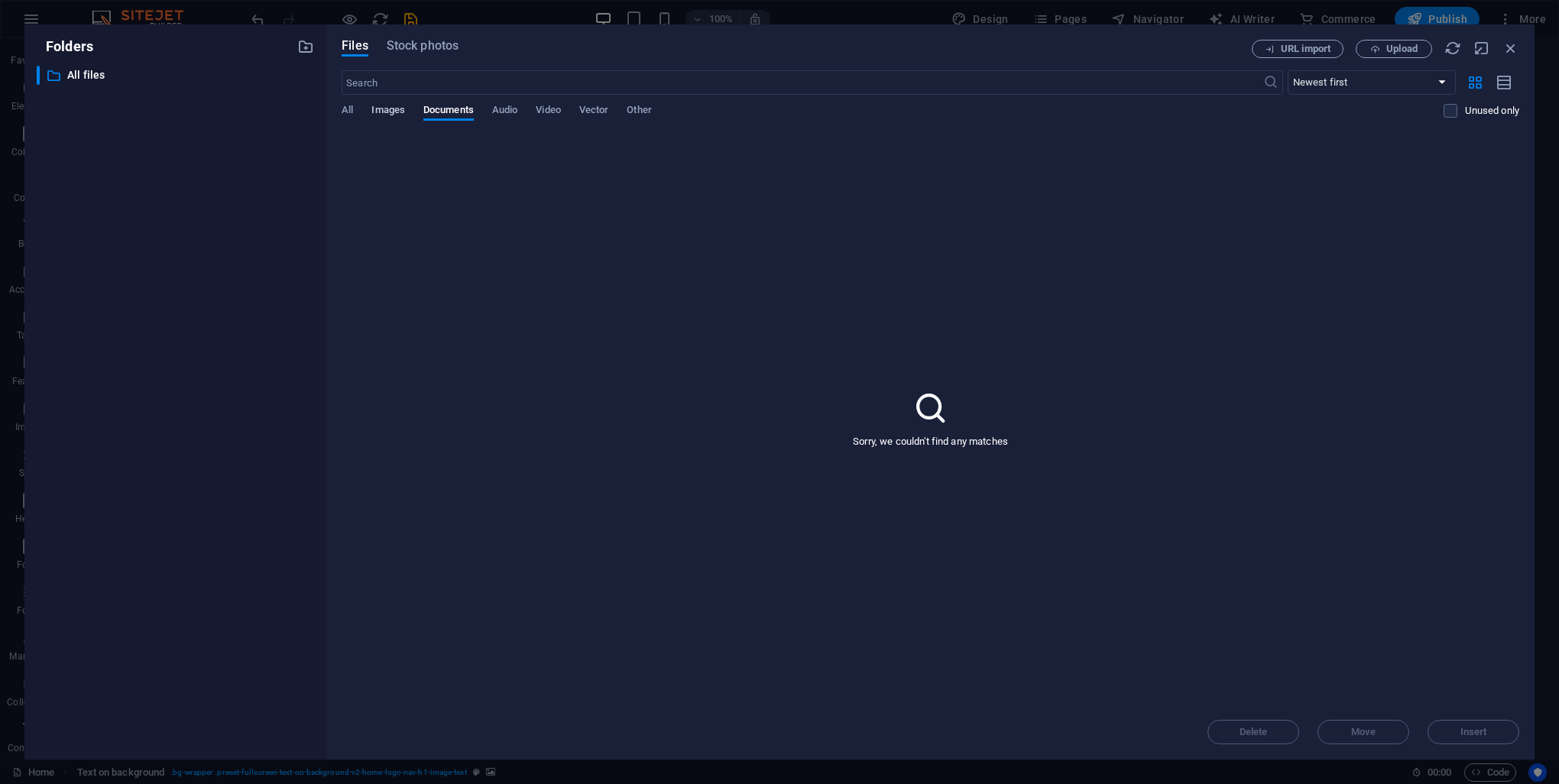
click at [394, 113] on span "Images" at bounding box center [388, 111] width 34 height 21
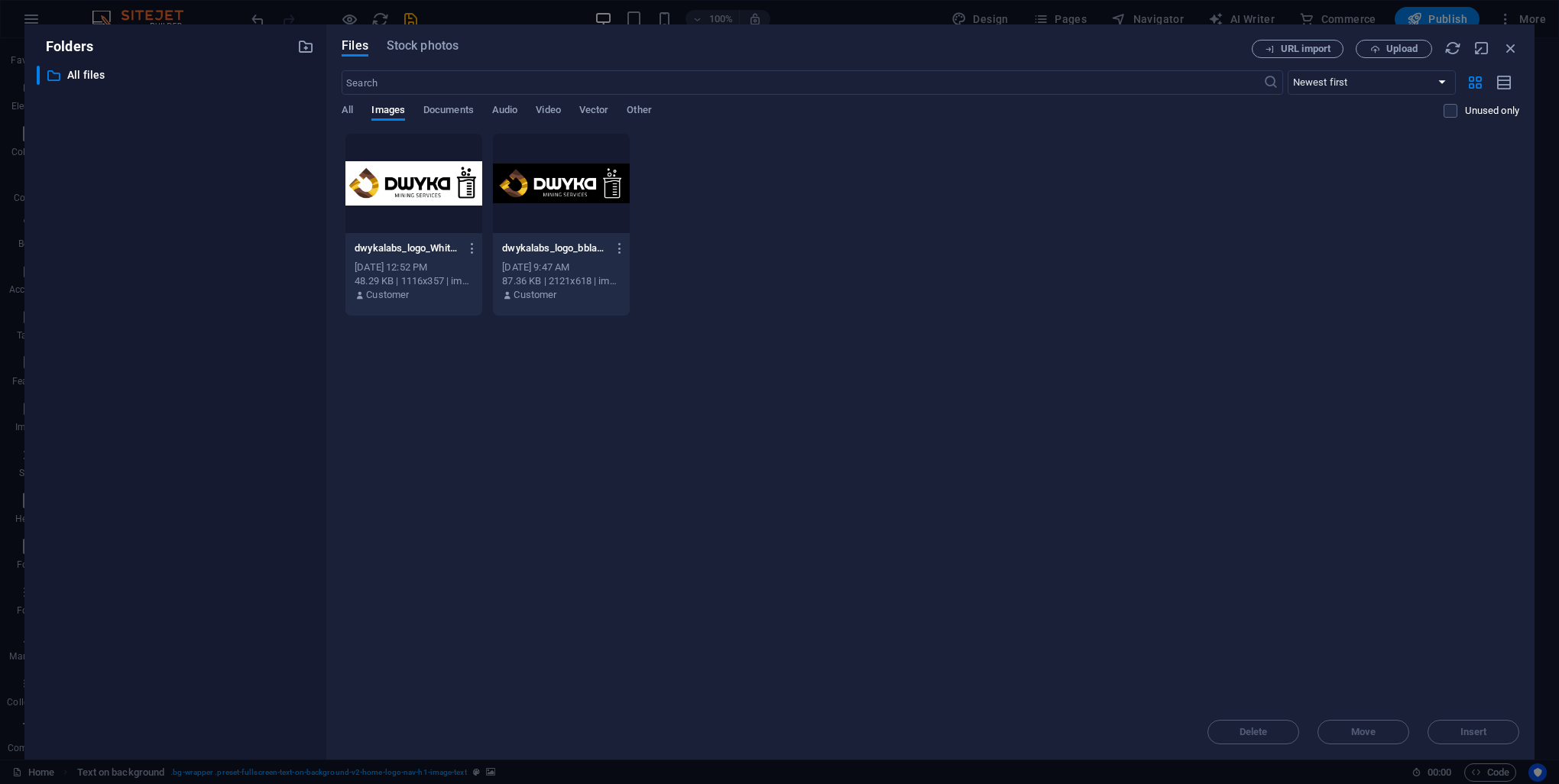
click at [1329, 200] on div "dwykalabs_logo_White-8nfouOz6xxpawq4z84SZmw.png dwykalabs_logo_White-8nfouOz6xx…" at bounding box center [930, 224] width 1177 height 183
click at [1397, 47] on span "Upload" at bounding box center [1401, 49] width 31 height 9
click at [950, 503] on div "Drop files here to upload them instantly dwykalabs_logo_White-8nfouOz6xxpawq4z8…" at bounding box center [930, 419] width 1177 height 572
click at [868, 359] on div "Drop files here to upload them instantly dwykalabs_logo_White-8nfouOz6xxpawq4z8…" at bounding box center [930, 419] width 1177 height 572
click at [882, 362] on div "Drop files here to upload them instantly dwykalabs_logo_White-8nfouOz6xxpawq4z8…" at bounding box center [930, 419] width 1177 height 572
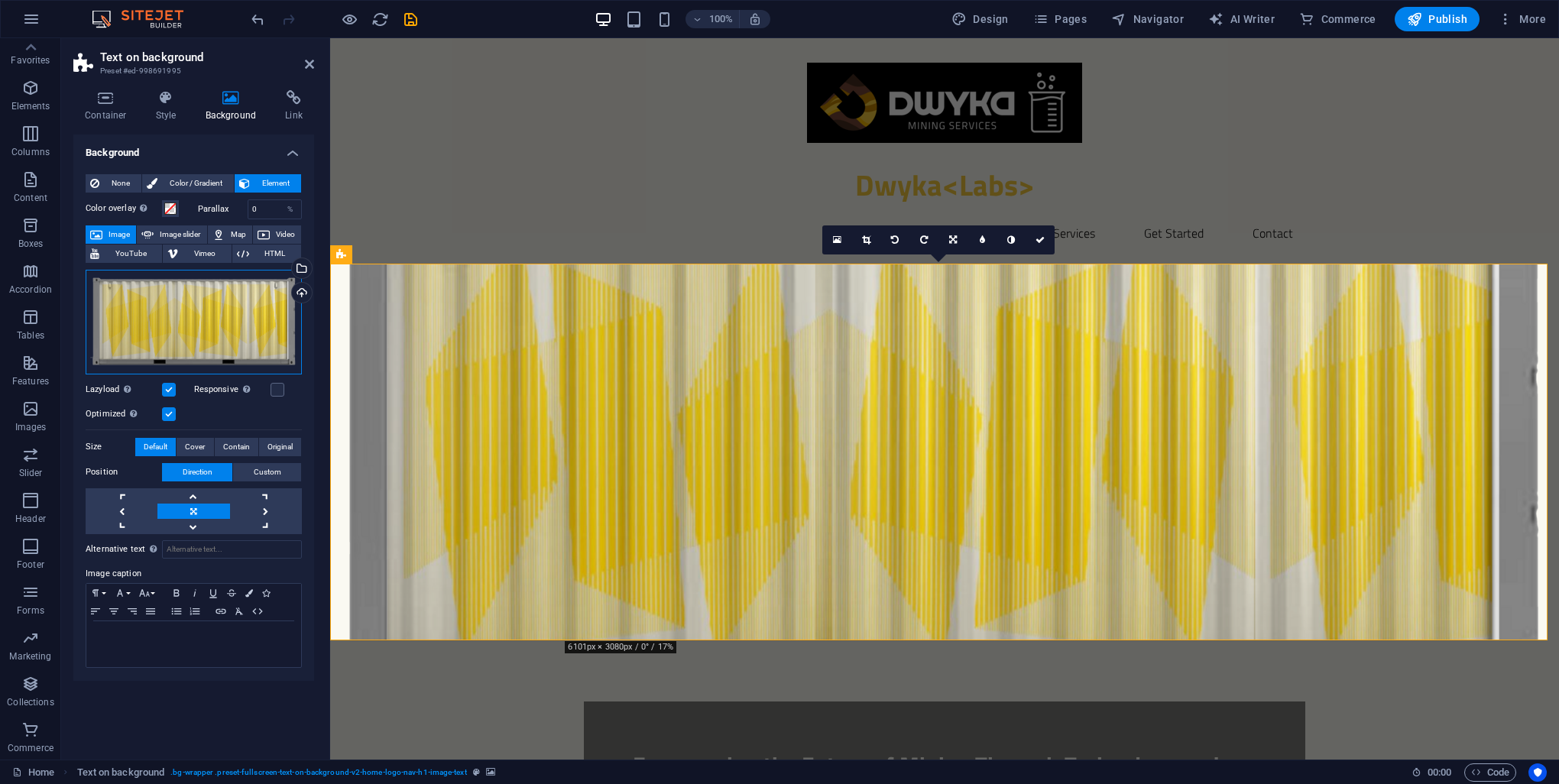
click at [226, 312] on div "Drag files here, click to choose files or select files from Files or our free s…" at bounding box center [193, 321] width 216 height 105
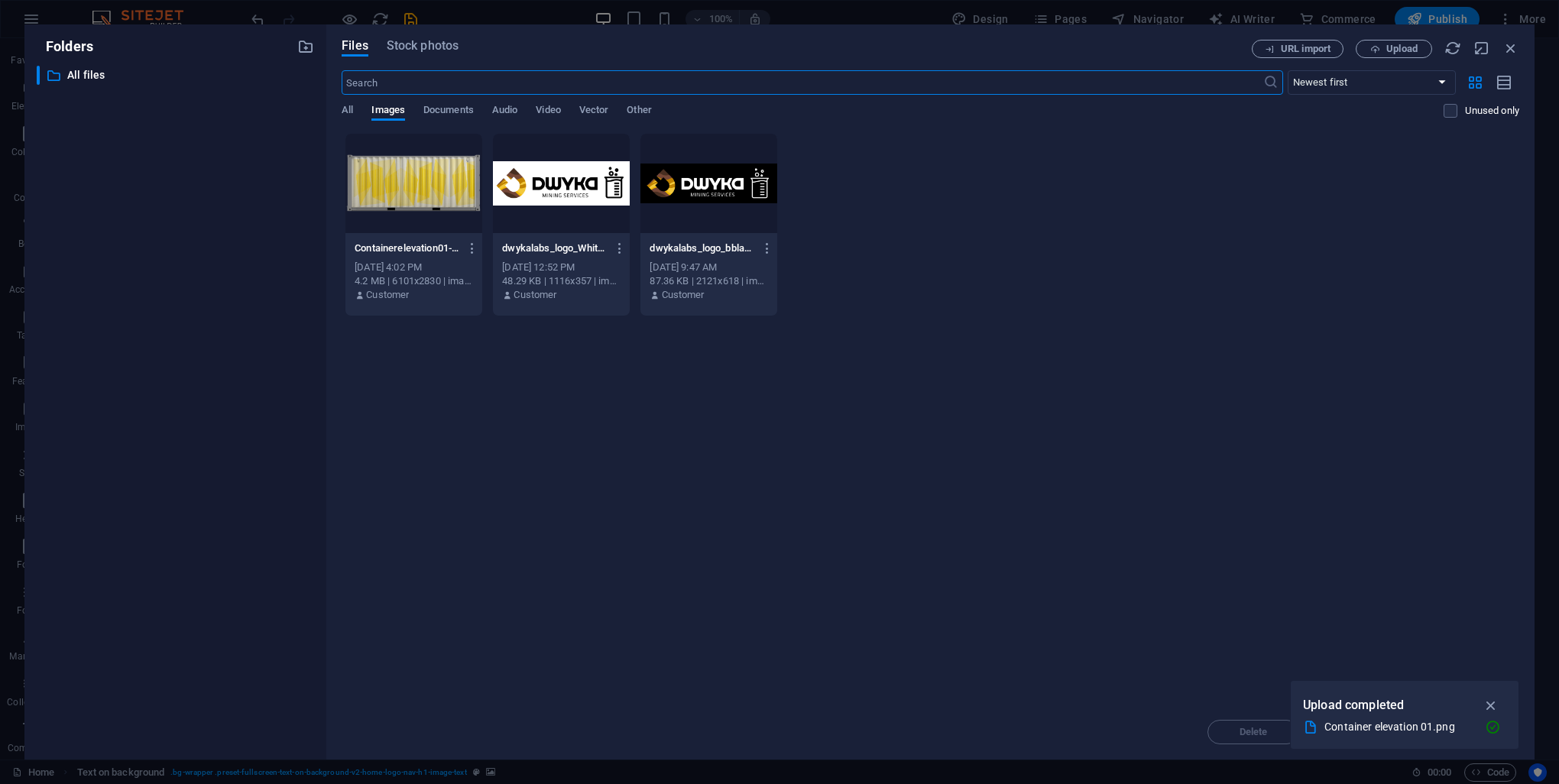
click at [443, 172] on div at bounding box center [413, 183] width 137 height 99
click at [1490, 708] on icon "button" at bounding box center [1491, 705] width 17 height 16
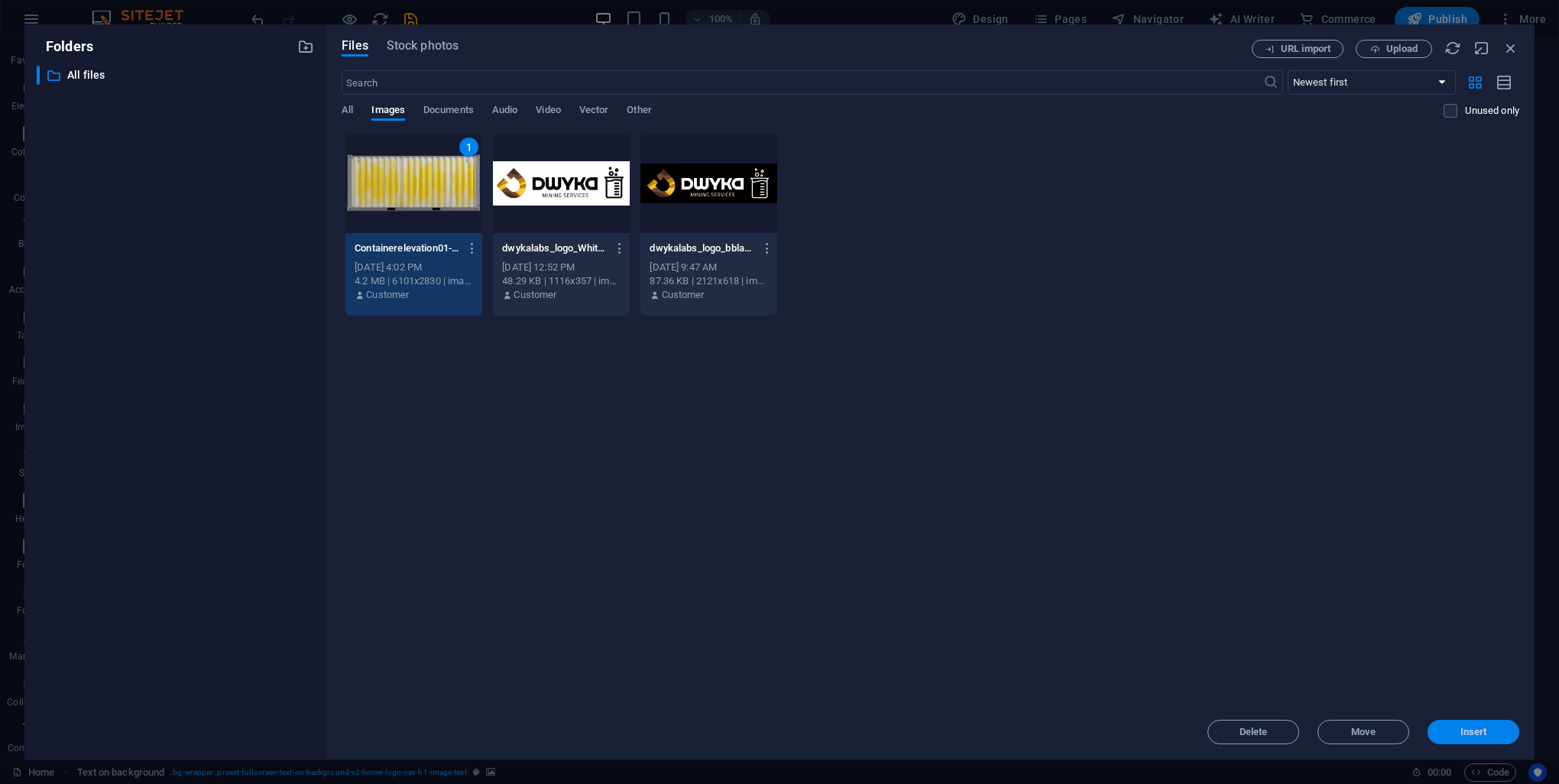
click at [1498, 735] on span "Insert" at bounding box center [1472, 732] width 79 height 9
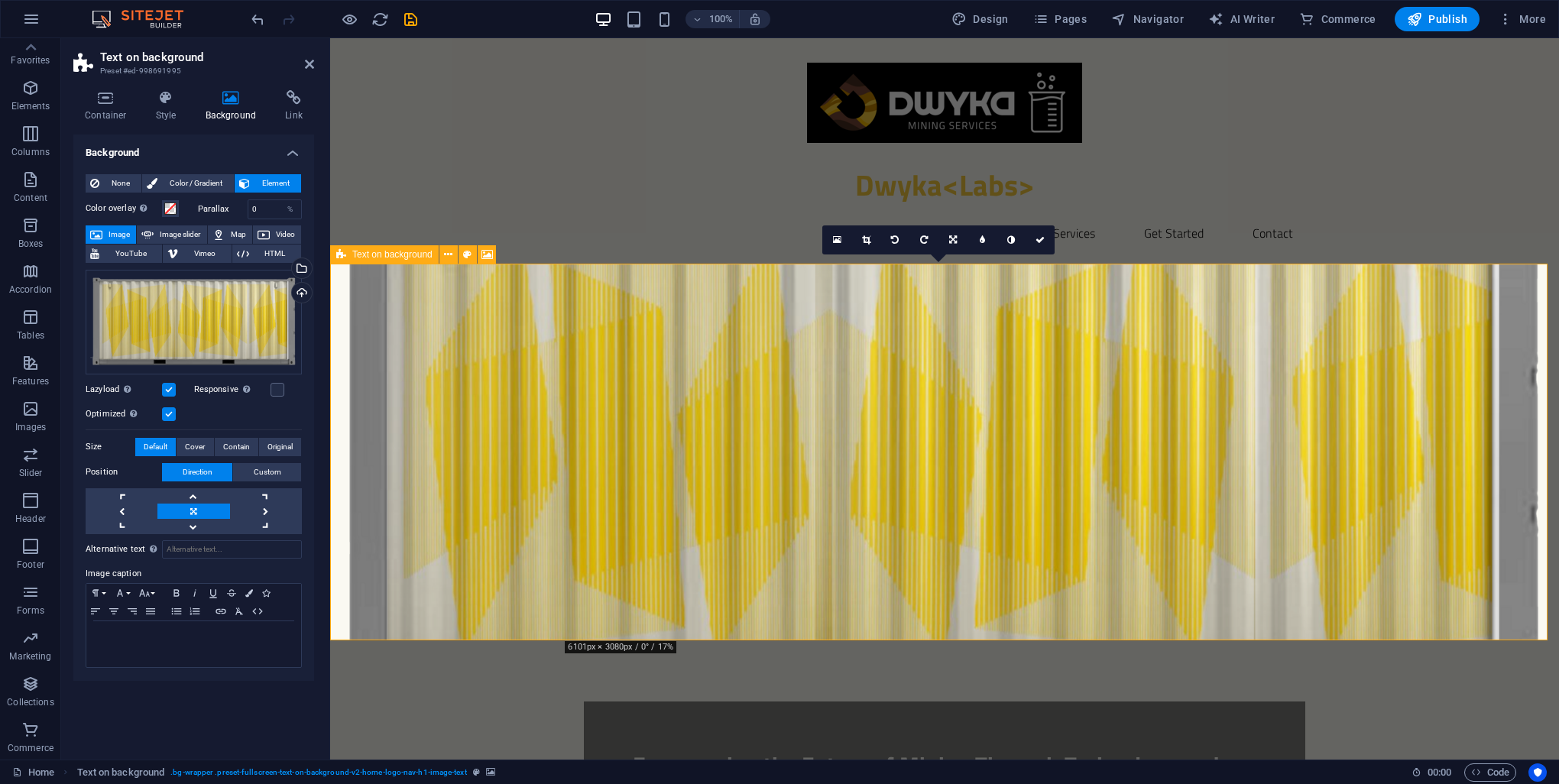
click at [401, 425] on figure at bounding box center [944, 453] width 1228 height 377
click at [489, 354] on figure at bounding box center [944, 453] width 1228 height 377
click at [198, 448] on span "Cover" at bounding box center [195, 447] width 20 height 18
click at [197, 311] on div "Drag files here, click to choose files or select files from Files or our free s…" at bounding box center [193, 321] width 216 height 105
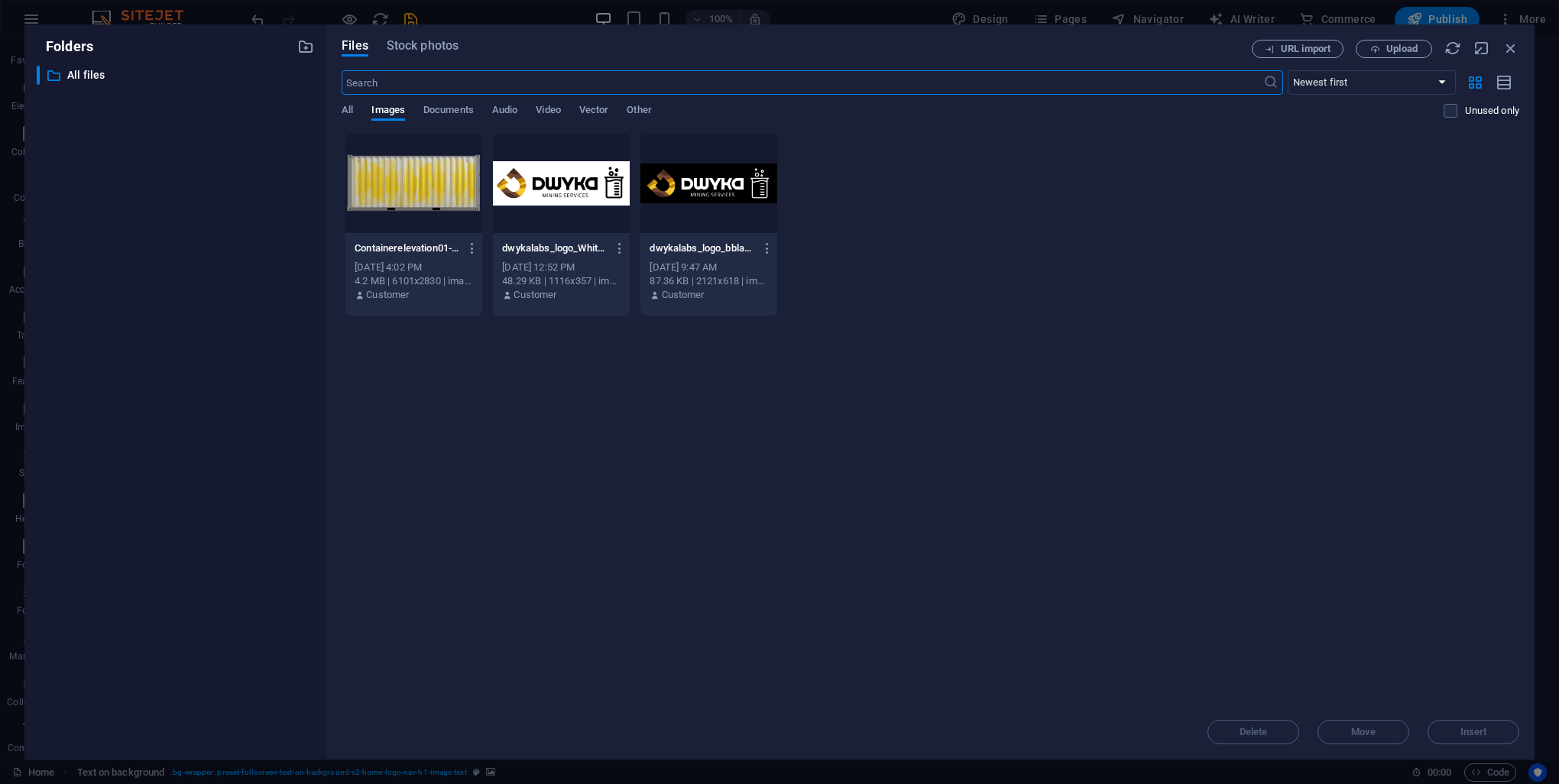
click at [409, 197] on div at bounding box center [413, 183] width 137 height 99
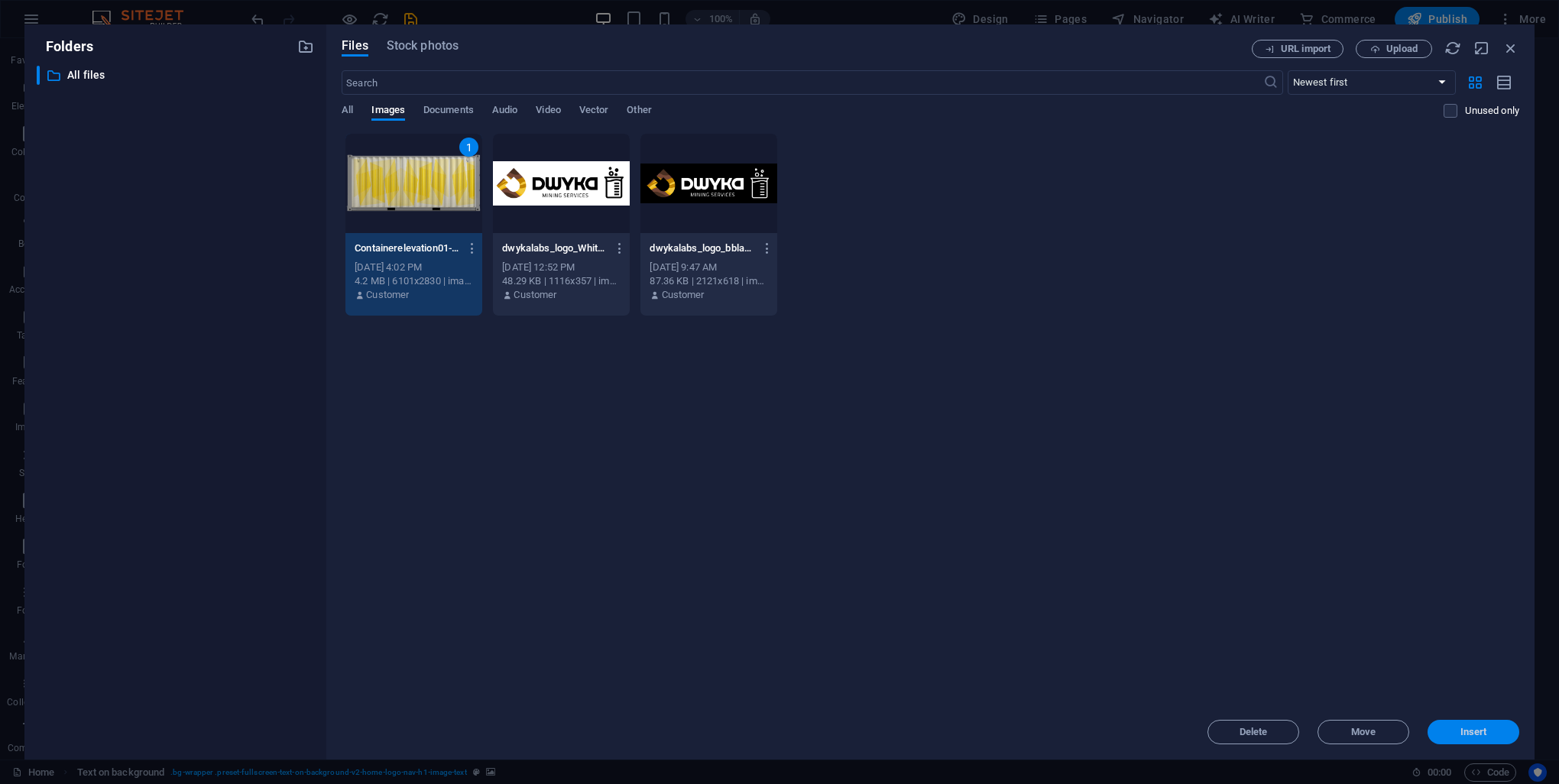
drag, startPoint x: 1492, startPoint y: 734, endPoint x: 1162, endPoint y: 694, distance: 332.4
click at [1492, 734] on span "Insert" at bounding box center [1472, 732] width 79 height 9
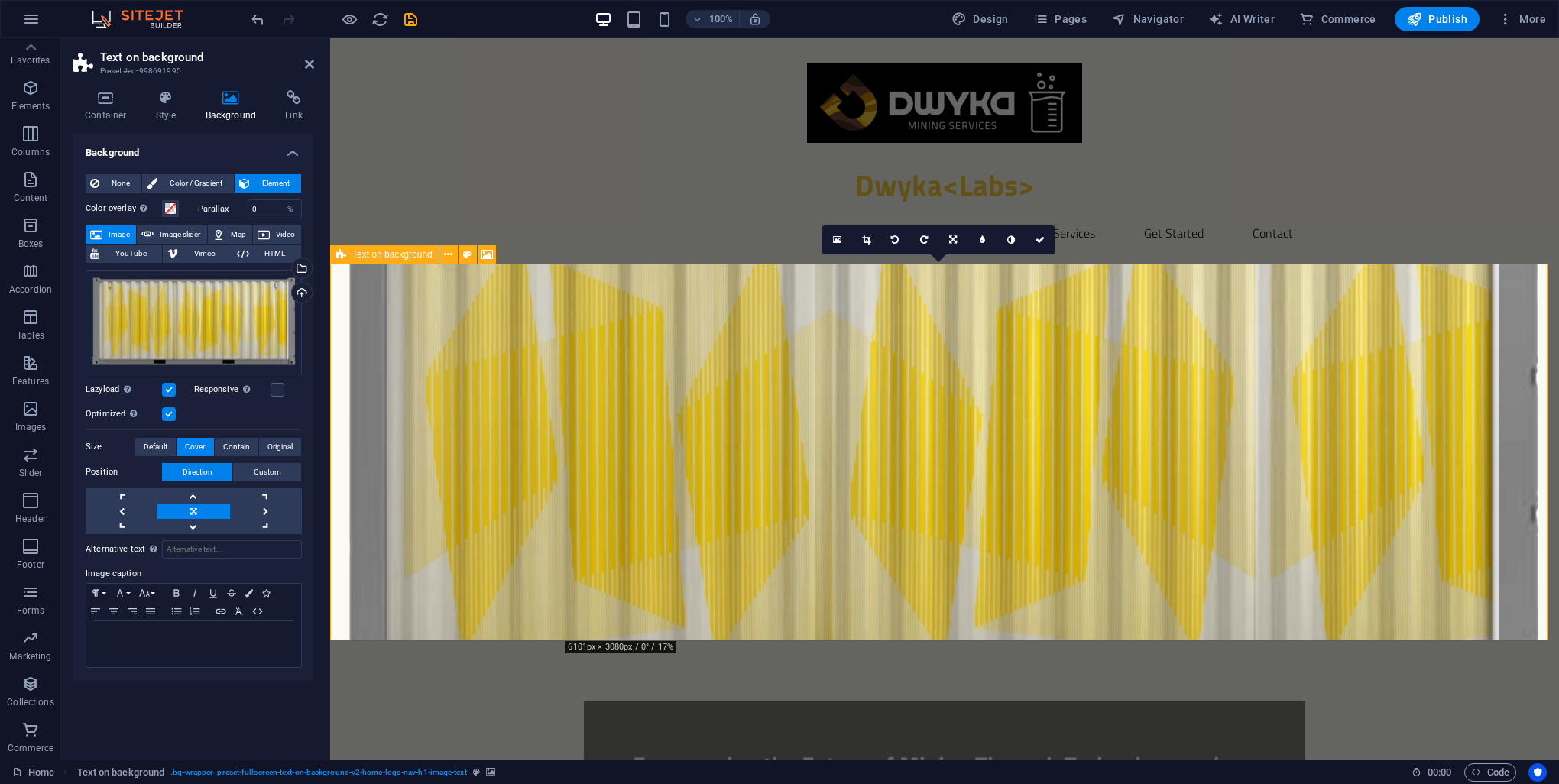
drag, startPoint x: 1472, startPoint y: 381, endPoint x: 1483, endPoint y: 382, distance: 11.0
click at [1472, 381] on figure at bounding box center [944, 453] width 1228 height 377
drag, startPoint x: 1479, startPoint y: 403, endPoint x: 1500, endPoint y: 408, distance: 21.6
click at [1516, 403] on figure at bounding box center [944, 453] width 1228 height 377
click at [1464, 416] on figure at bounding box center [944, 453] width 1228 height 377
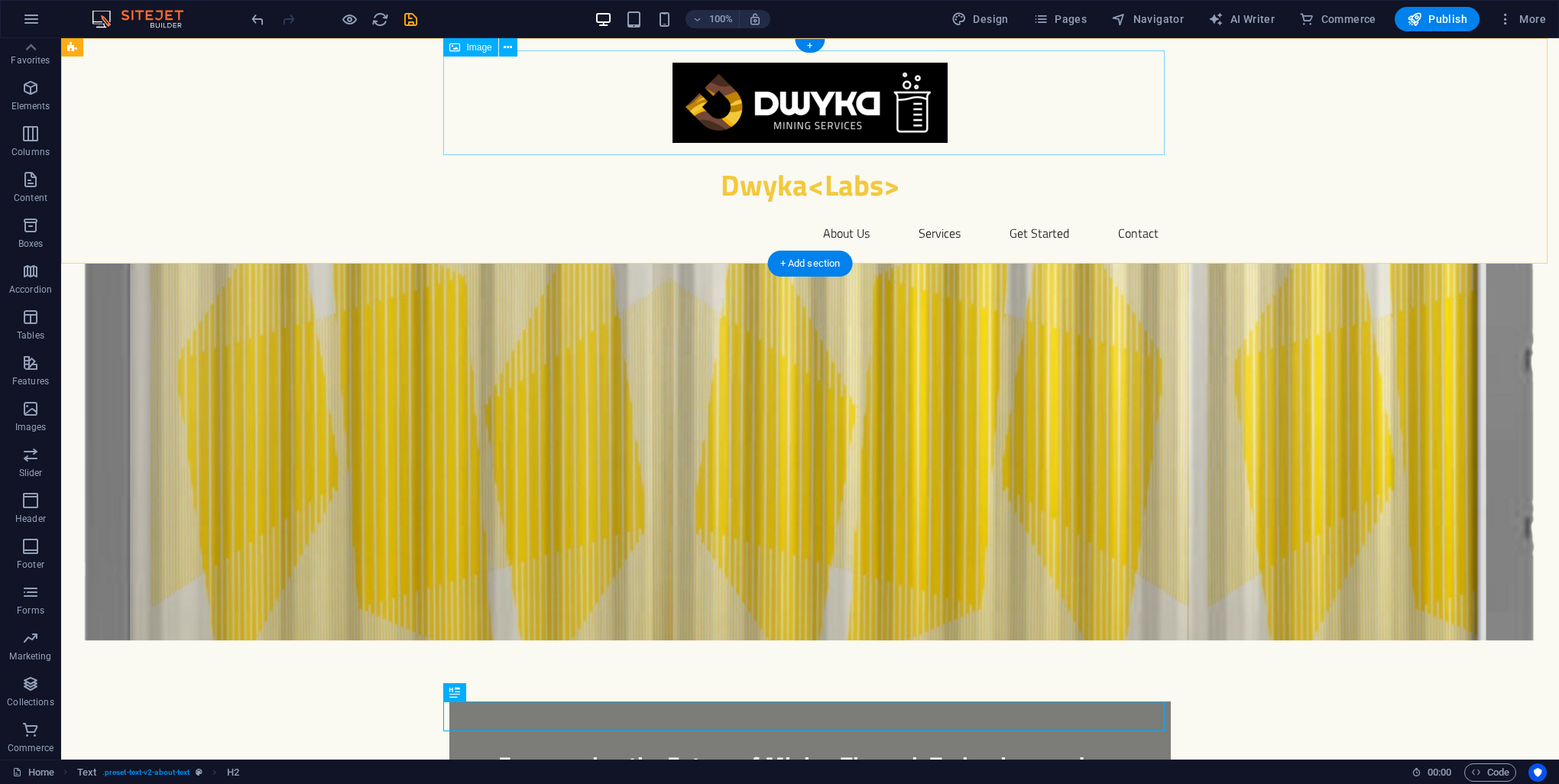
click at [584, 90] on figure at bounding box center [810, 102] width 721 height 105
click at [30, 131] on icon "button" at bounding box center [30, 134] width 18 height 18
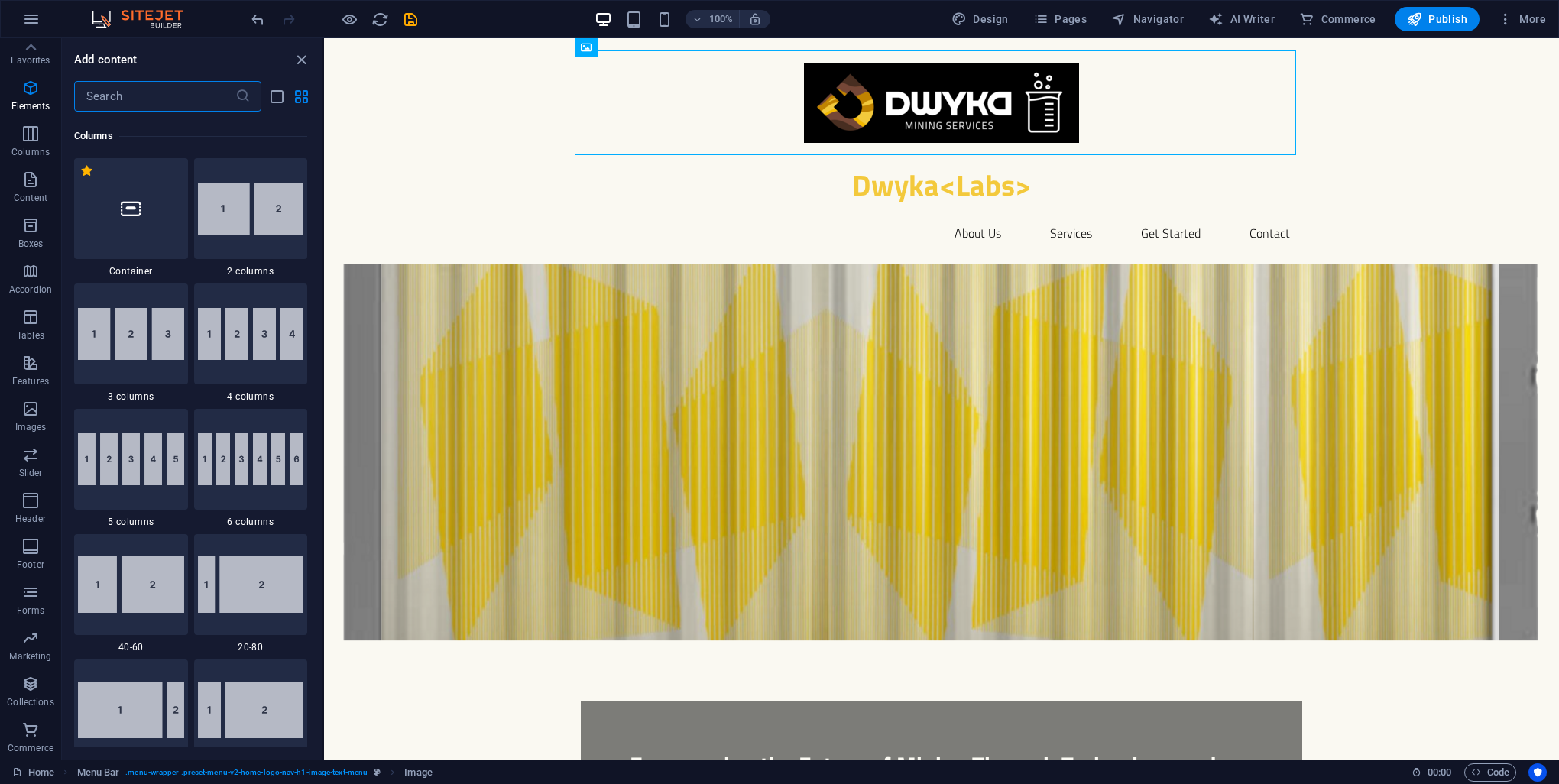
scroll to position [757, 0]
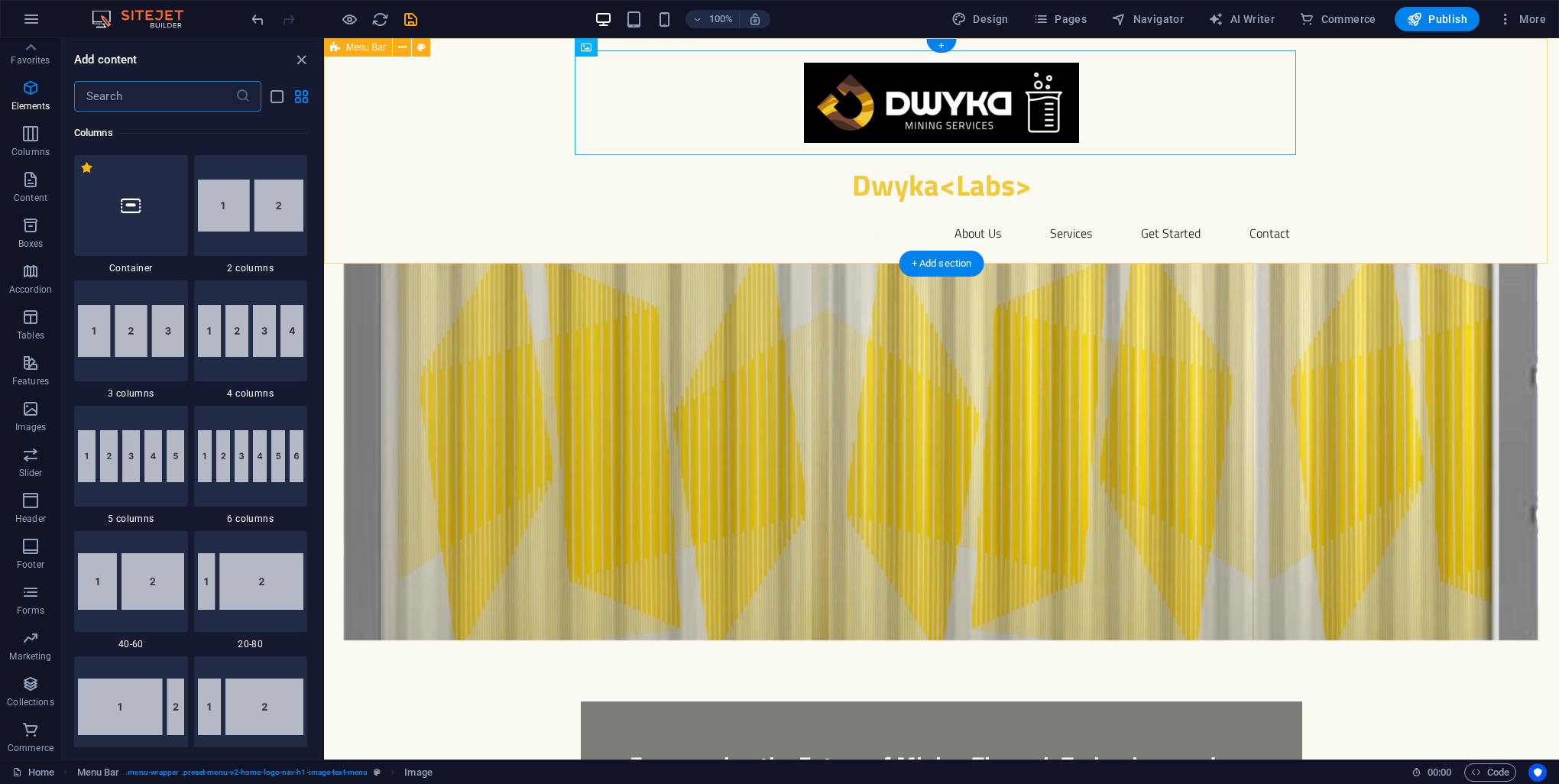
click at [423, 115] on div "Dwyka<Labs> Home About Us Services Get Started Contact" at bounding box center [942, 151] width 1235 height 226
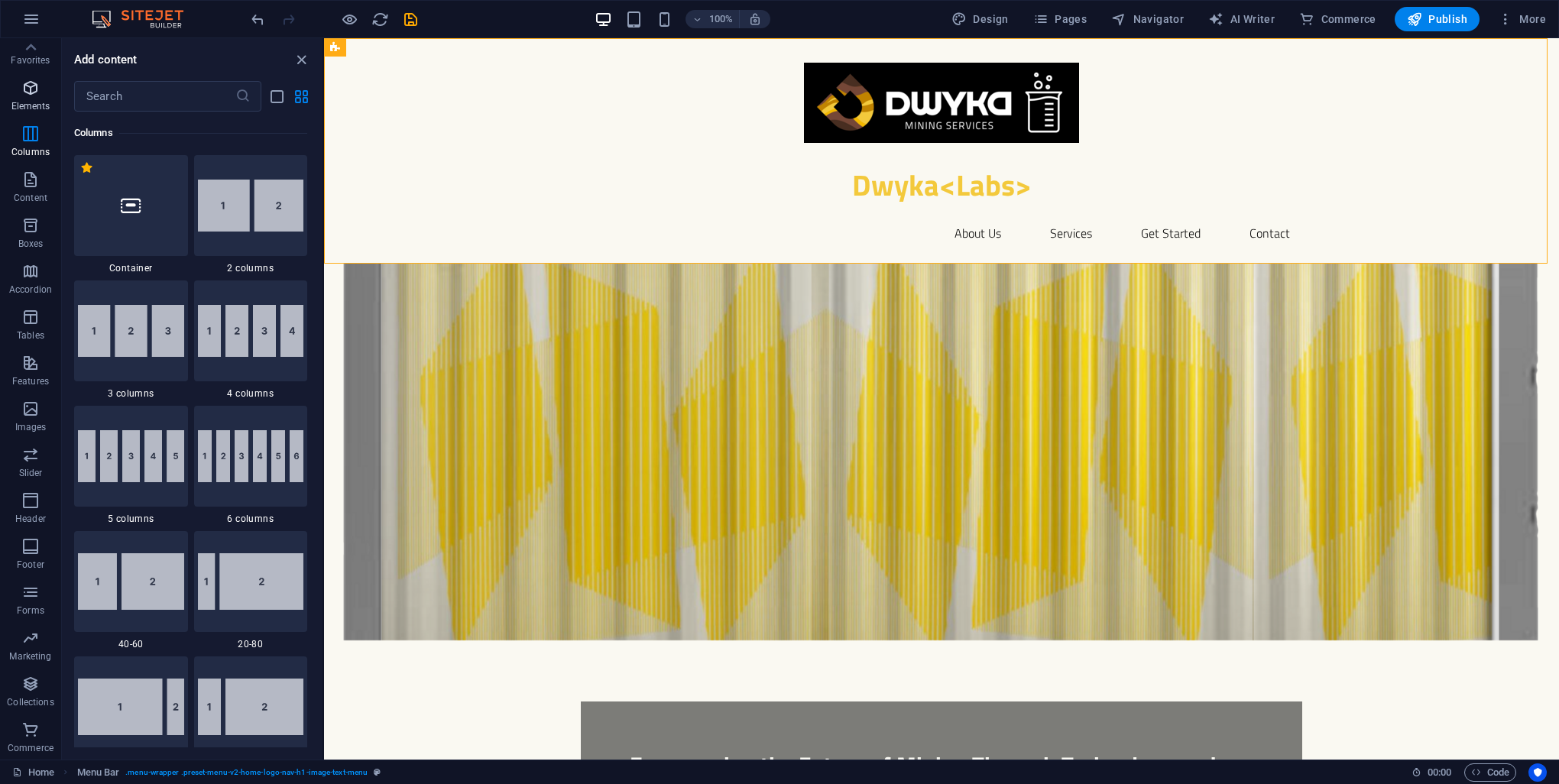
click at [21, 100] on p "Elements" at bounding box center [31, 106] width 39 height 12
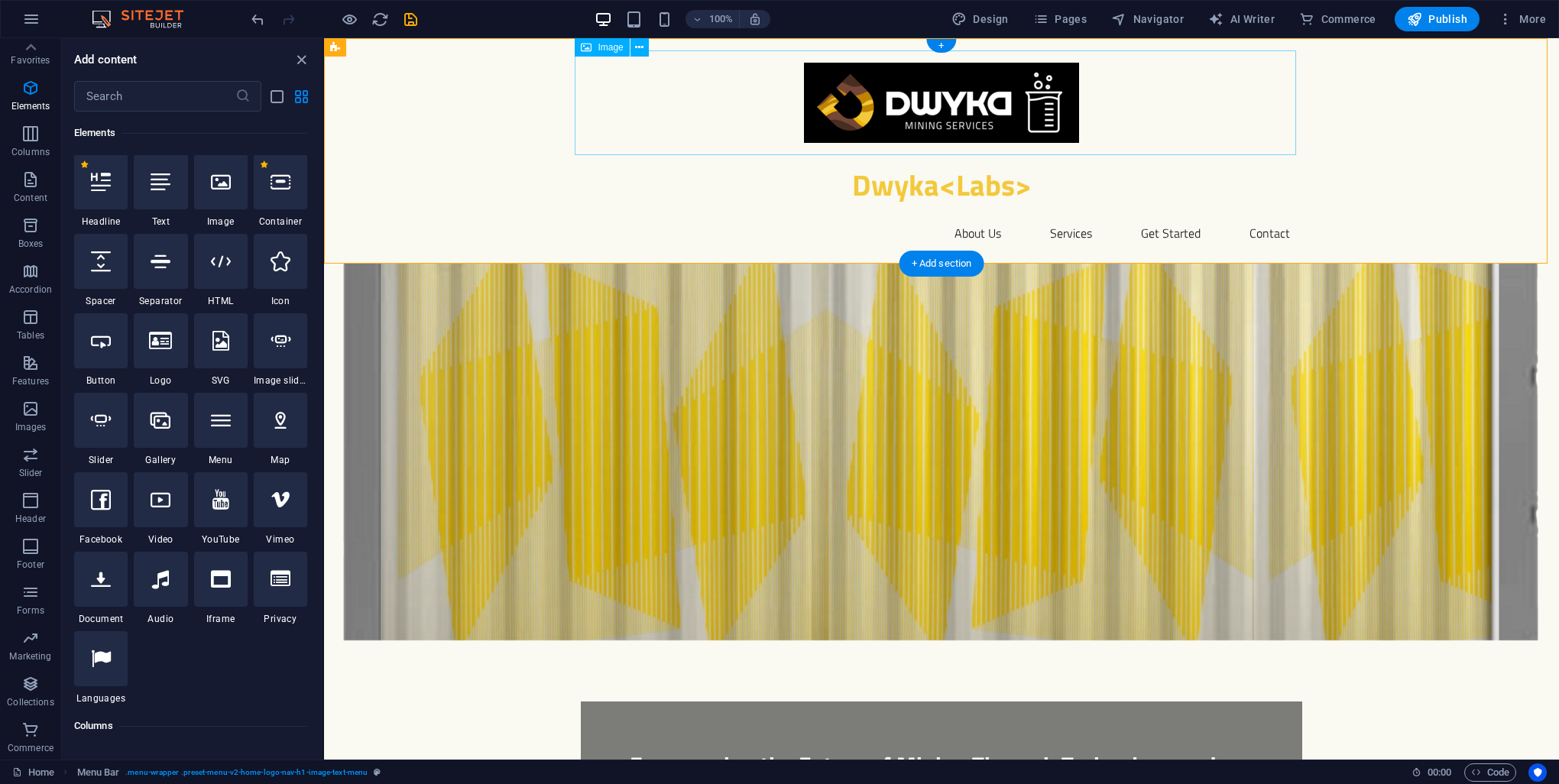
scroll to position [163, 0]
click at [915, 99] on figure at bounding box center [942, 102] width 721 height 105
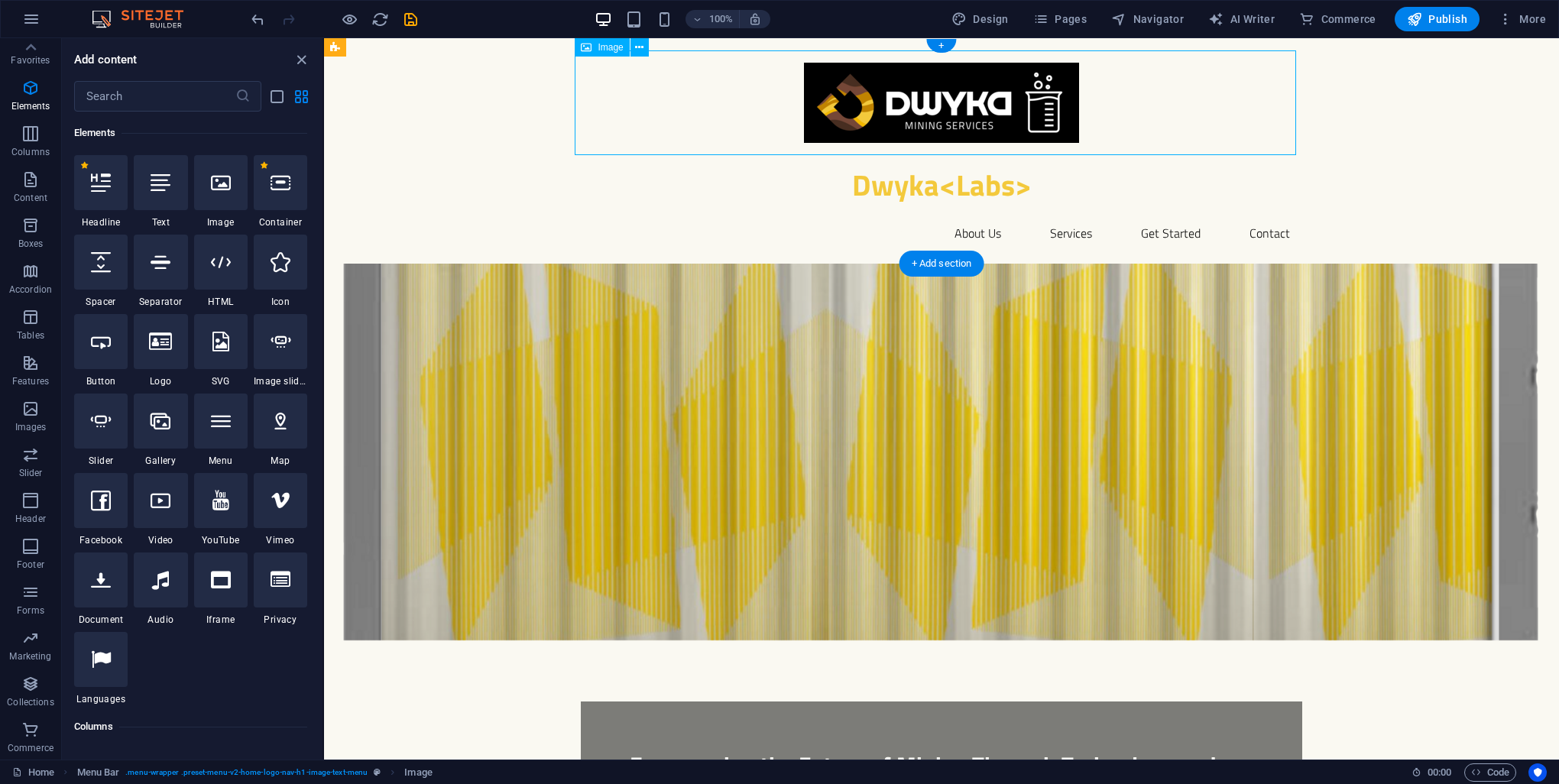
click at [915, 98] on figure at bounding box center [942, 102] width 721 height 105
select select "px"
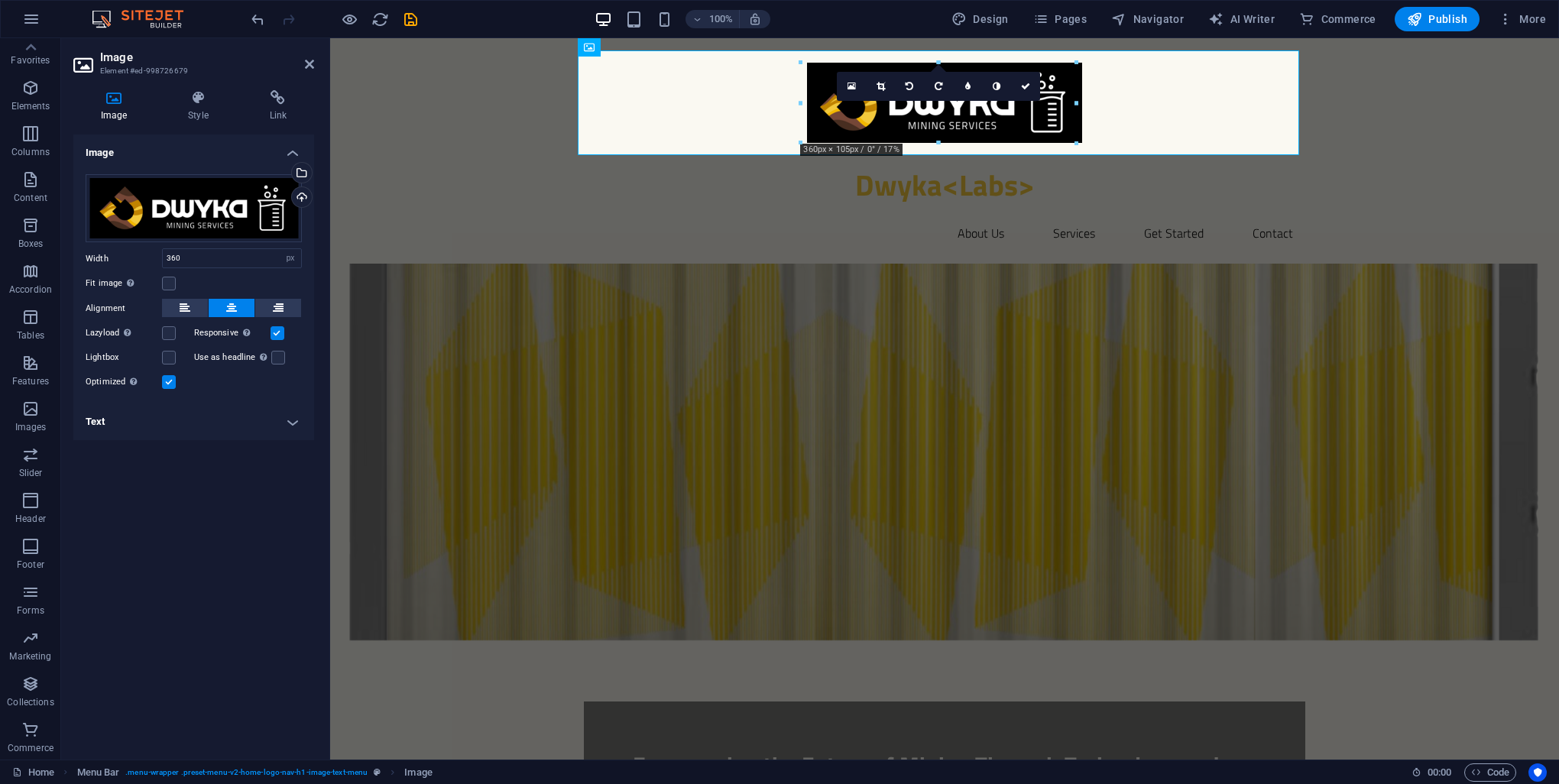
click at [923, 101] on div "16:10 16:9 4:3 1:1 1:2 0" at bounding box center [938, 87] width 203 height 29
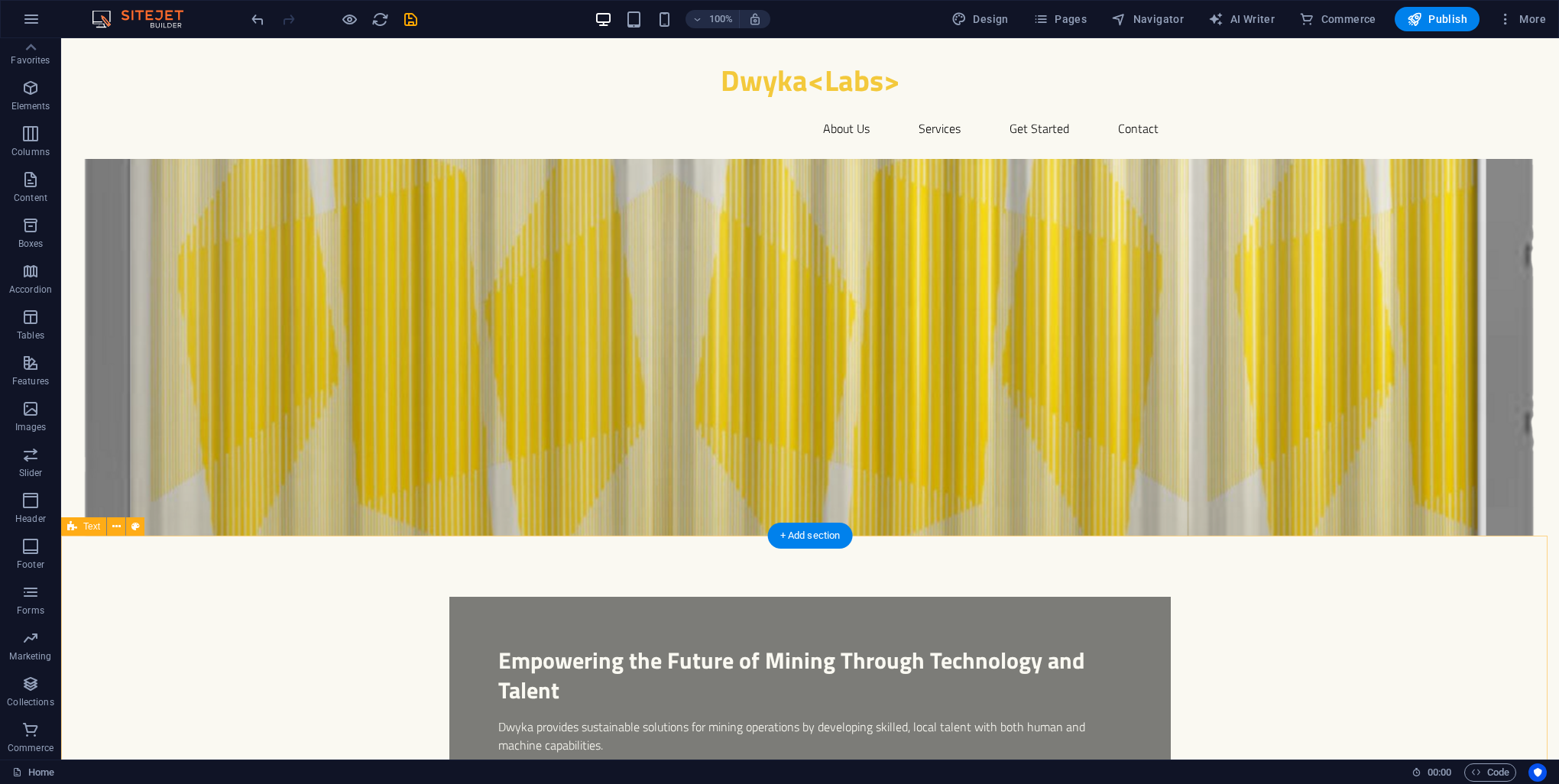
drag, startPoint x: 1205, startPoint y: 649, endPoint x: 1217, endPoint y: 647, distance: 12.2
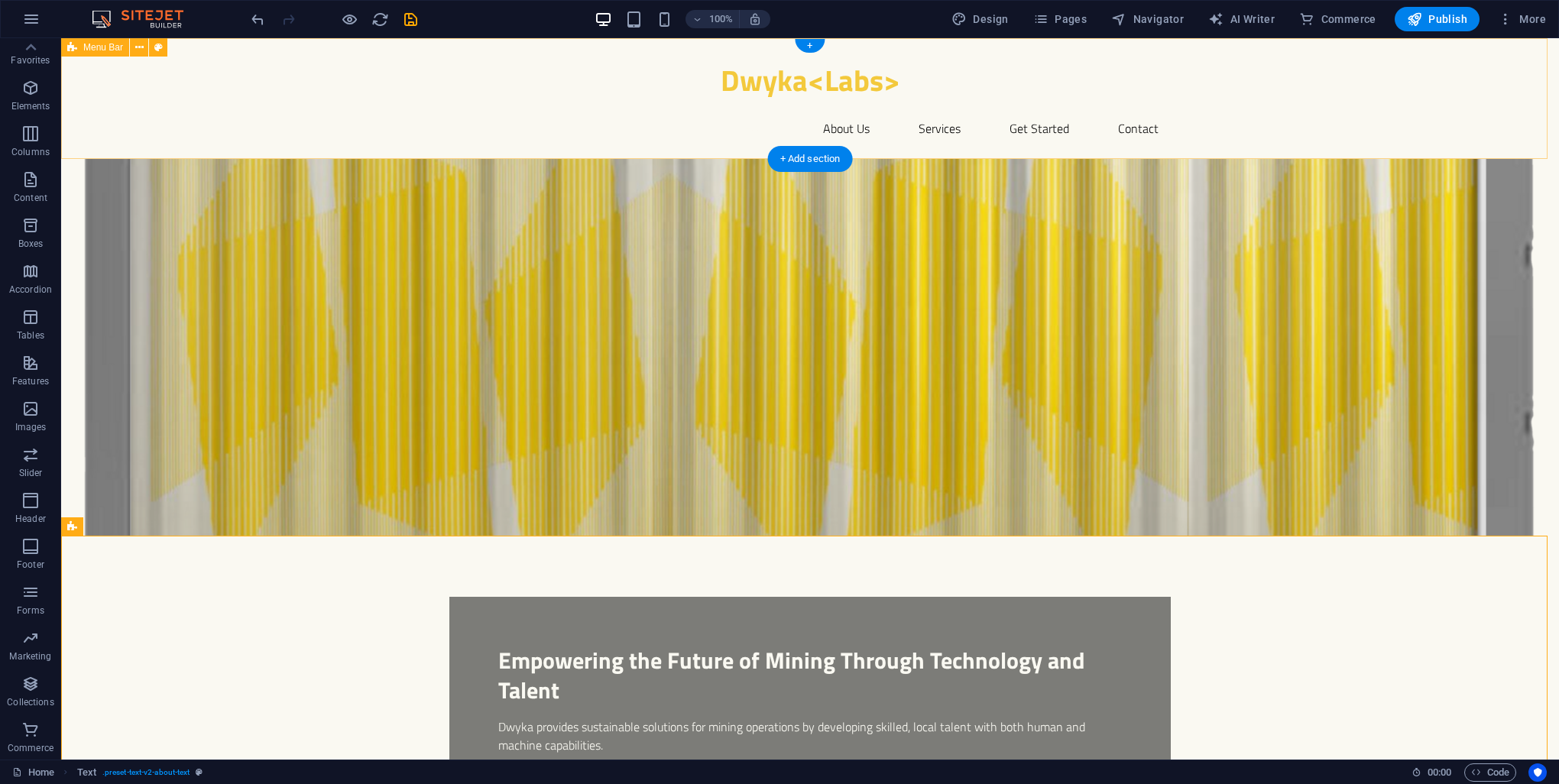
click at [1385, 57] on div "Dwyka<Labs> Home About Us Services Get Started Contact" at bounding box center [810, 98] width 1498 height 121
click at [26, 97] on icon "button" at bounding box center [30, 87] width 18 height 18
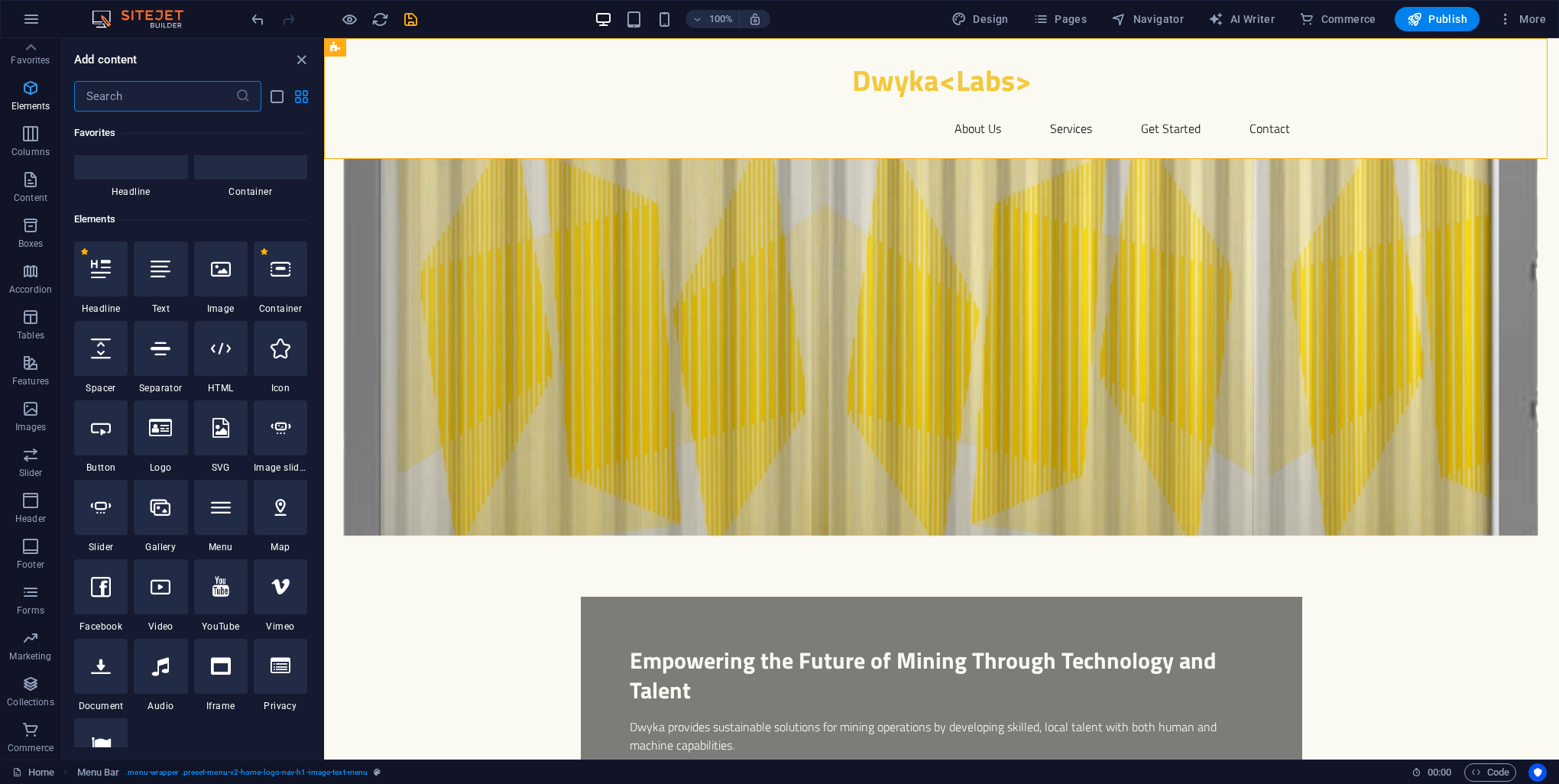
scroll to position [162, 0]
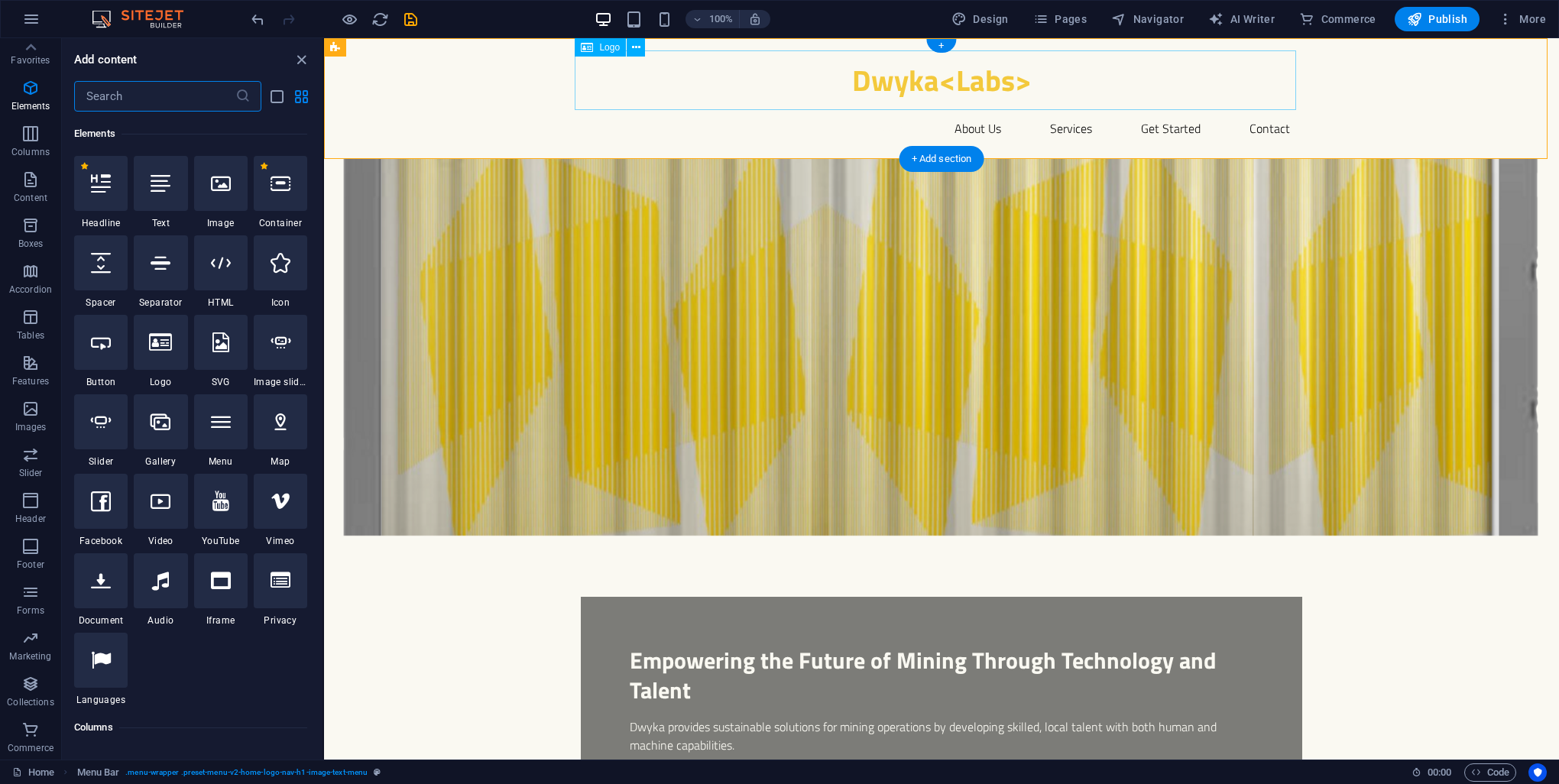
click at [744, 92] on div "Dwyka<Labs>" at bounding box center [942, 79] width 721 height 59
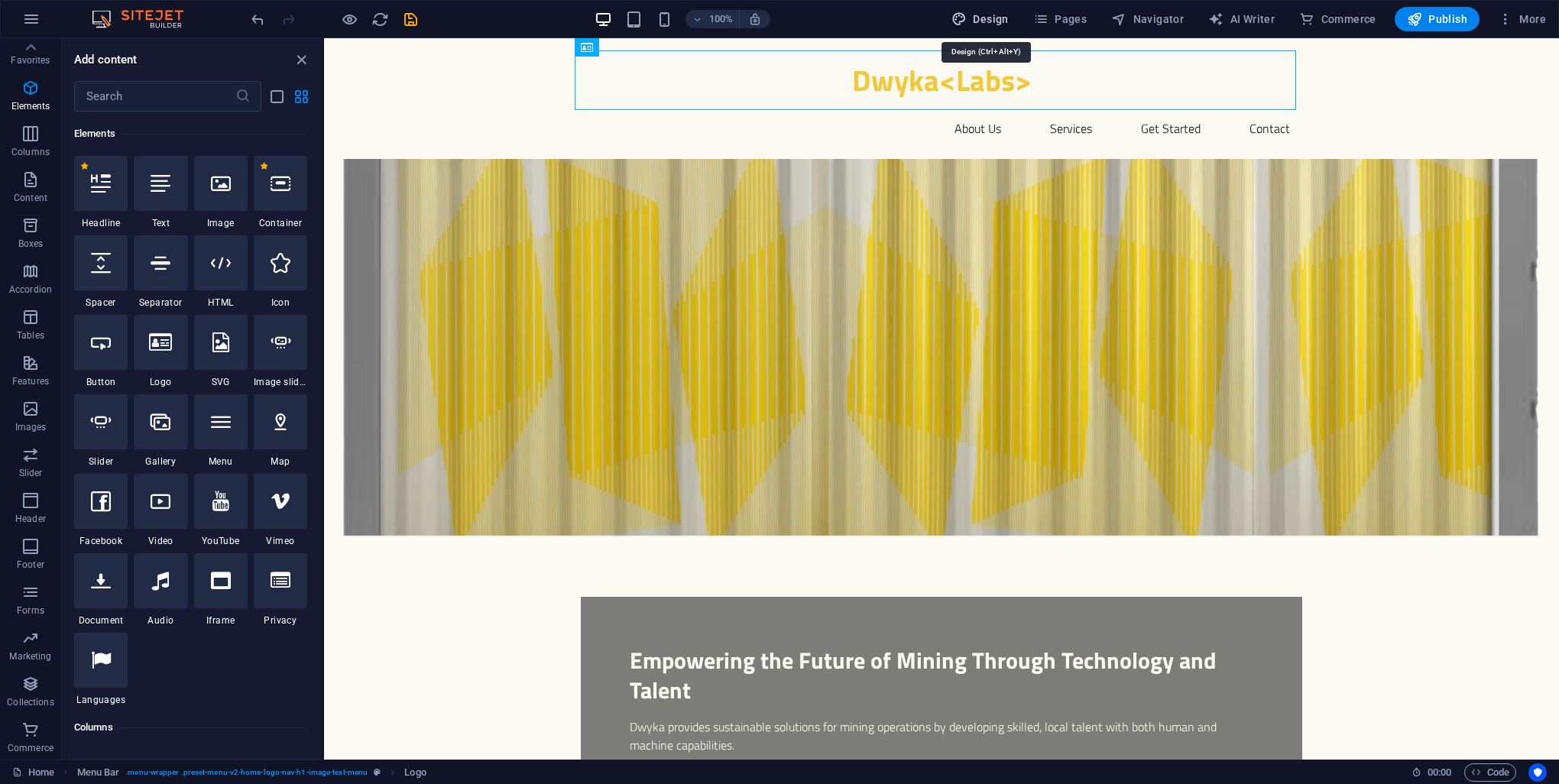
click at [1014, 22] on button "Design" at bounding box center [980, 19] width 69 height 25
select select "px"
select select "200"
select select "px"
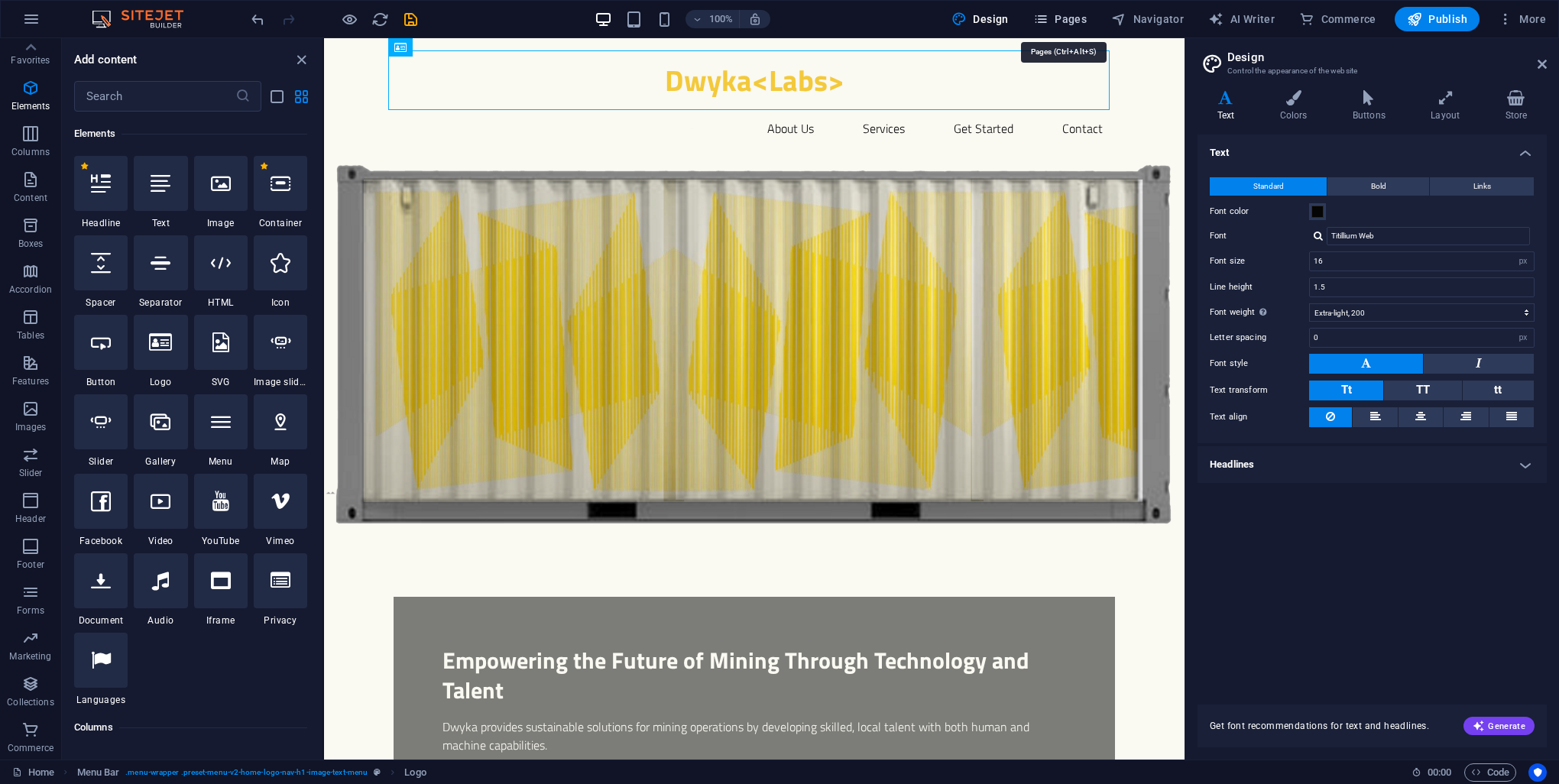
click at [1063, 9] on button "Pages" at bounding box center [1060, 19] width 66 height 25
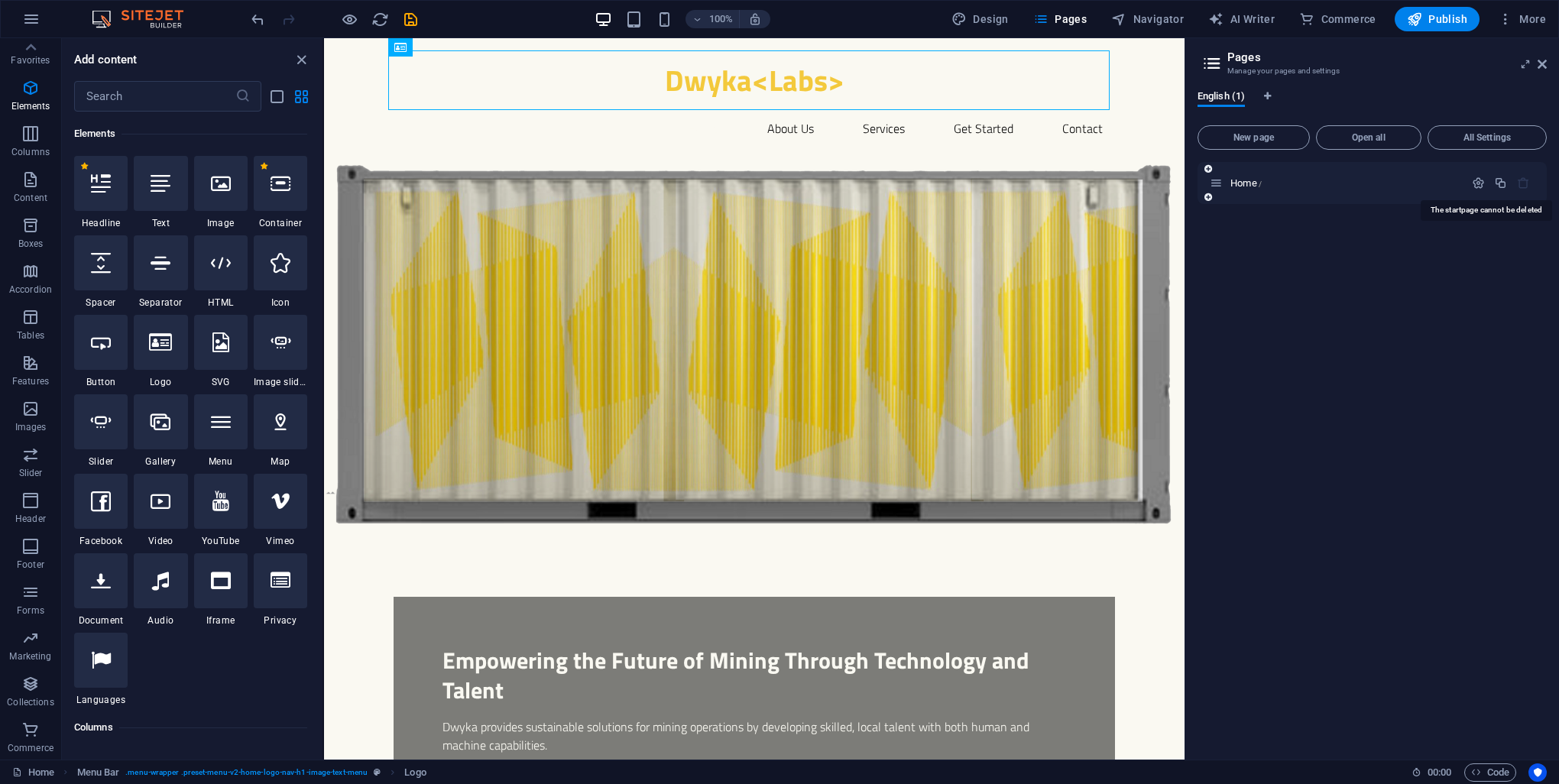
click at [1519, 186] on icon "button" at bounding box center [1523, 183] width 13 height 13
drag, startPoint x: 1483, startPoint y: 223, endPoint x: 1477, endPoint y: 203, distance: 20.9
click at [1483, 221] on div "Home /" at bounding box center [1372, 454] width 350 height 585
click at [1346, 97] on div "English (1)" at bounding box center [1372, 105] width 350 height 29
click at [1532, 14] on span "More" at bounding box center [1522, 19] width 48 height 15
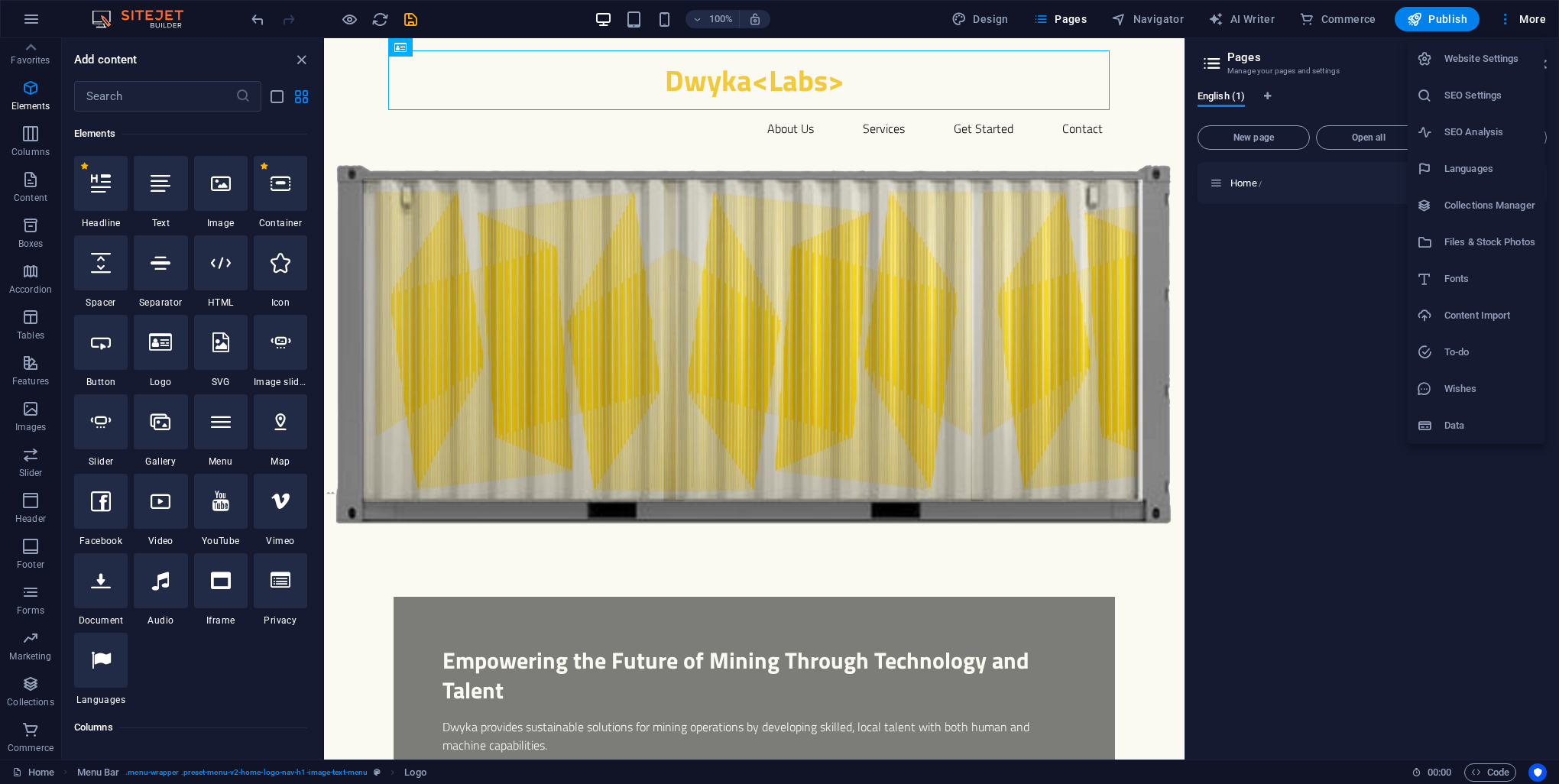
click at [1466, 54] on h6 "Website Settings" at bounding box center [1490, 59] width 91 height 18
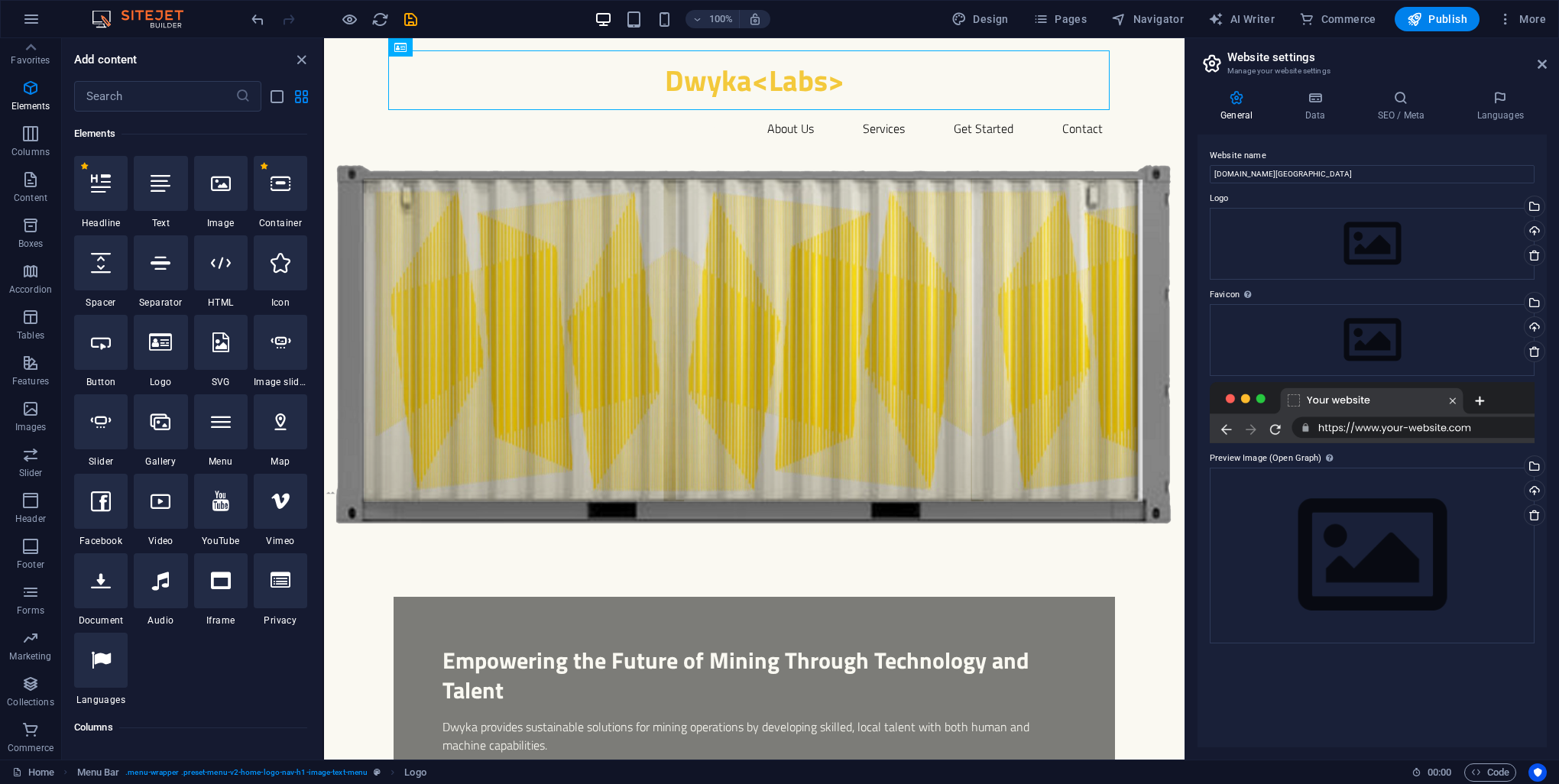
click at [1349, 734] on div "Website name d-labs.africa Logo Drag files here, click to choose files or selec…" at bounding box center [1372, 441] width 350 height 613
click at [1354, 726] on div "Website name d-labs.africa Logo Drag files here, click to choose files or selec…" at bounding box center [1372, 441] width 350 height 613
click at [1355, 725] on div "Website name d-labs.africa Logo Drag files here, click to choose files or selec…" at bounding box center [1372, 441] width 350 height 613
click at [31, 3] on button "button" at bounding box center [31, 19] width 36 height 36
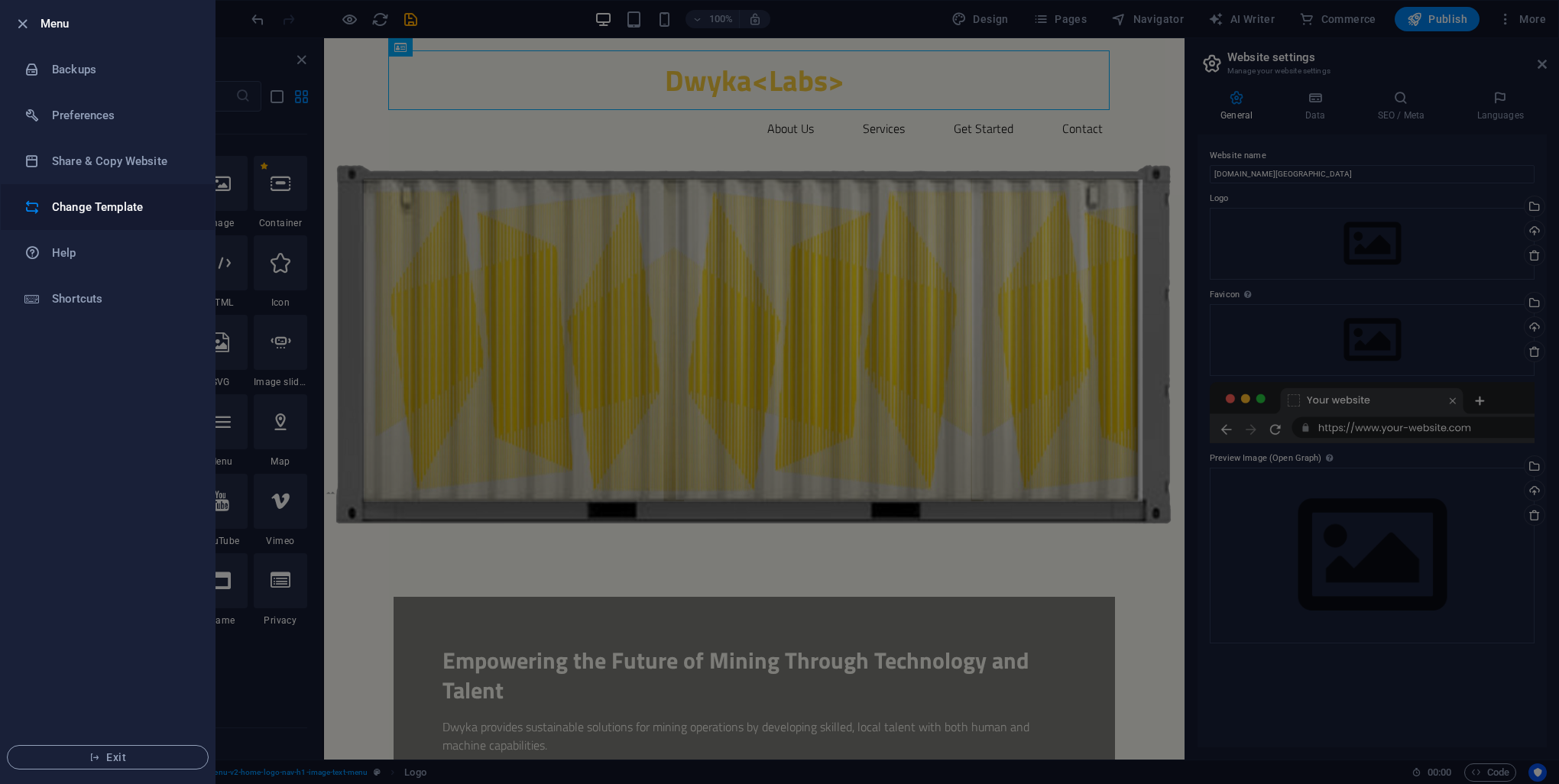
click at [121, 208] on h6 "Change Template" at bounding box center [122, 207] width 141 height 18
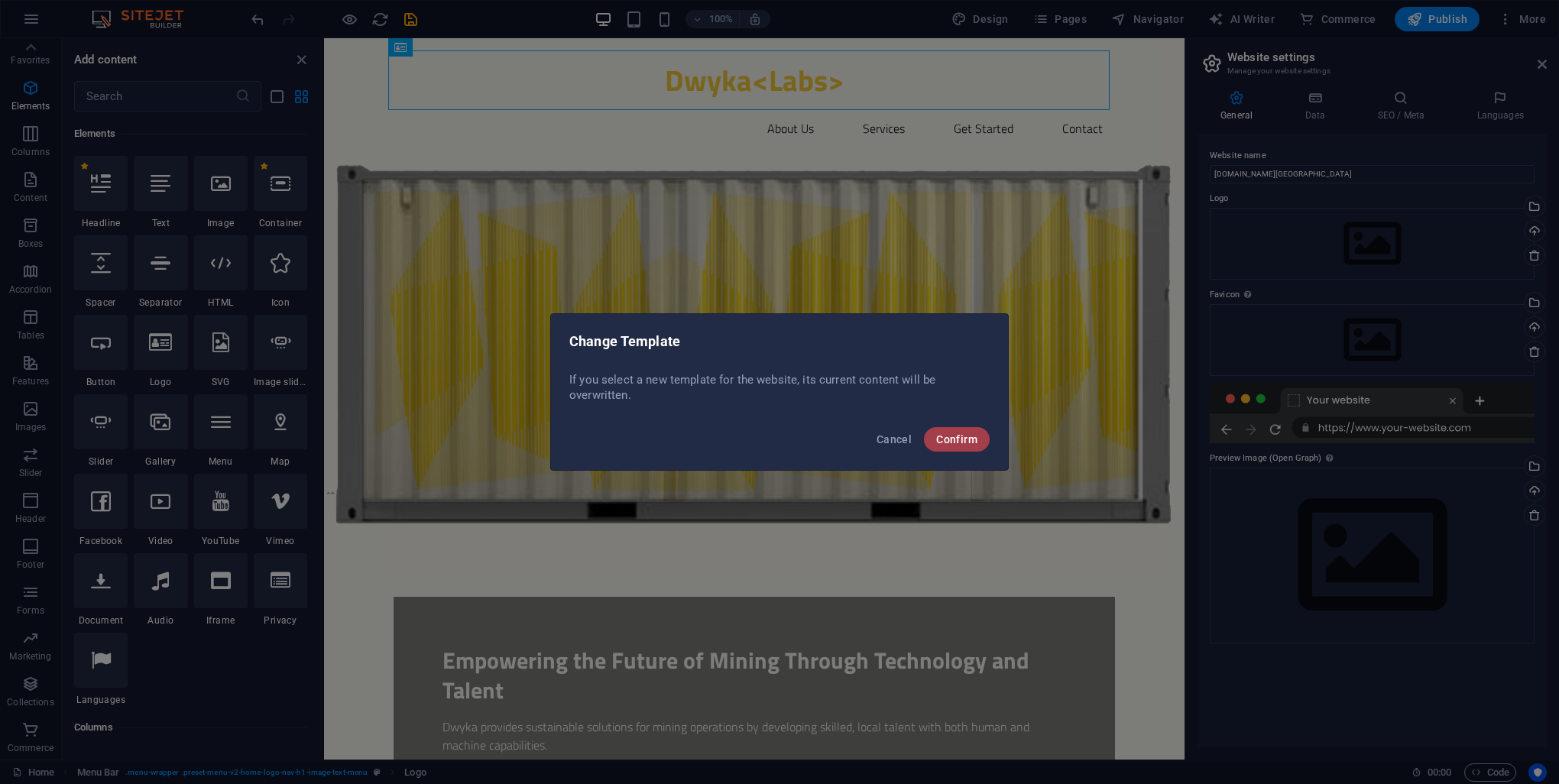
click at [950, 443] on span "Confirm" at bounding box center [956, 439] width 41 height 12
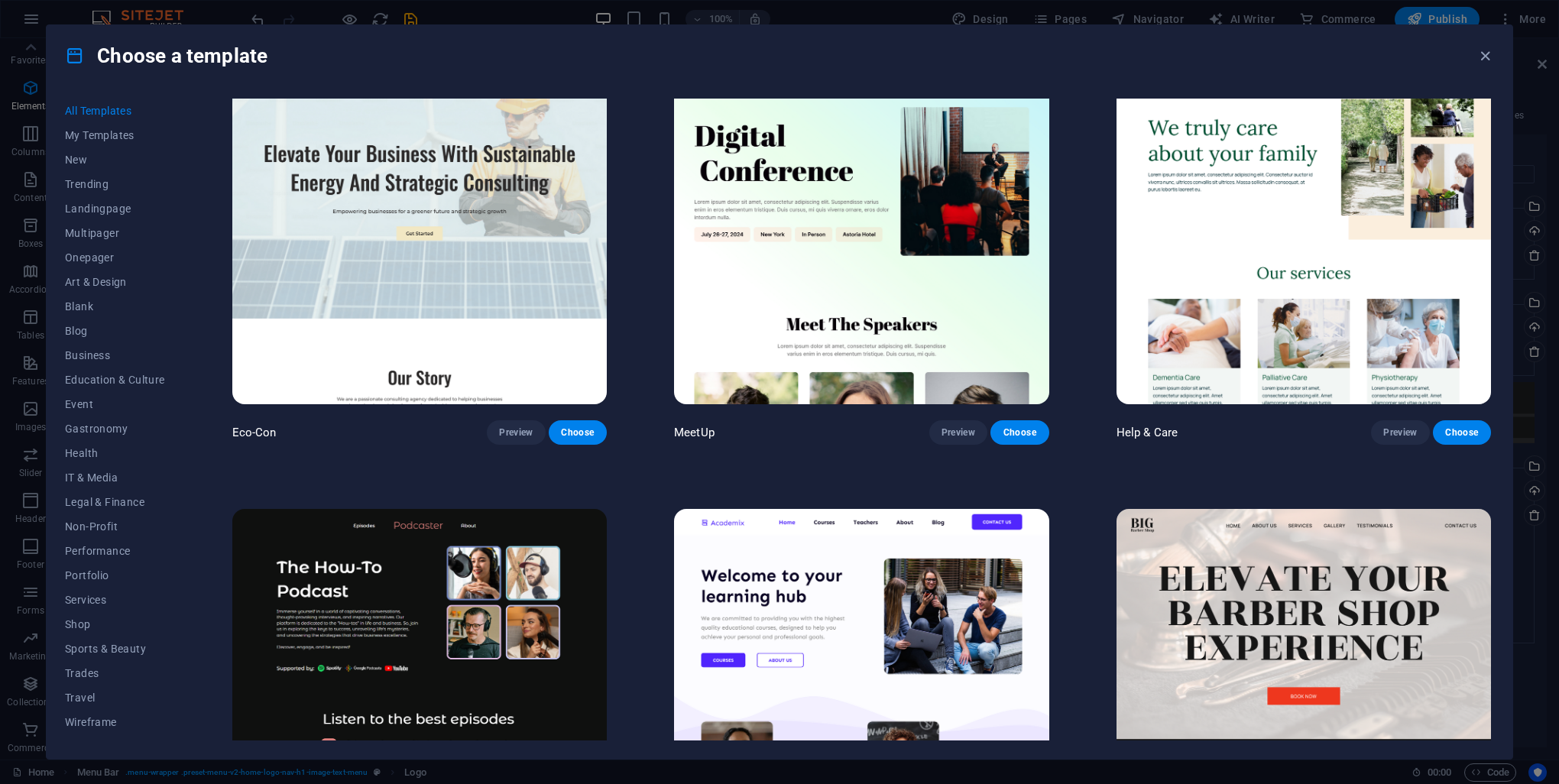
scroll to position [1987, 0]
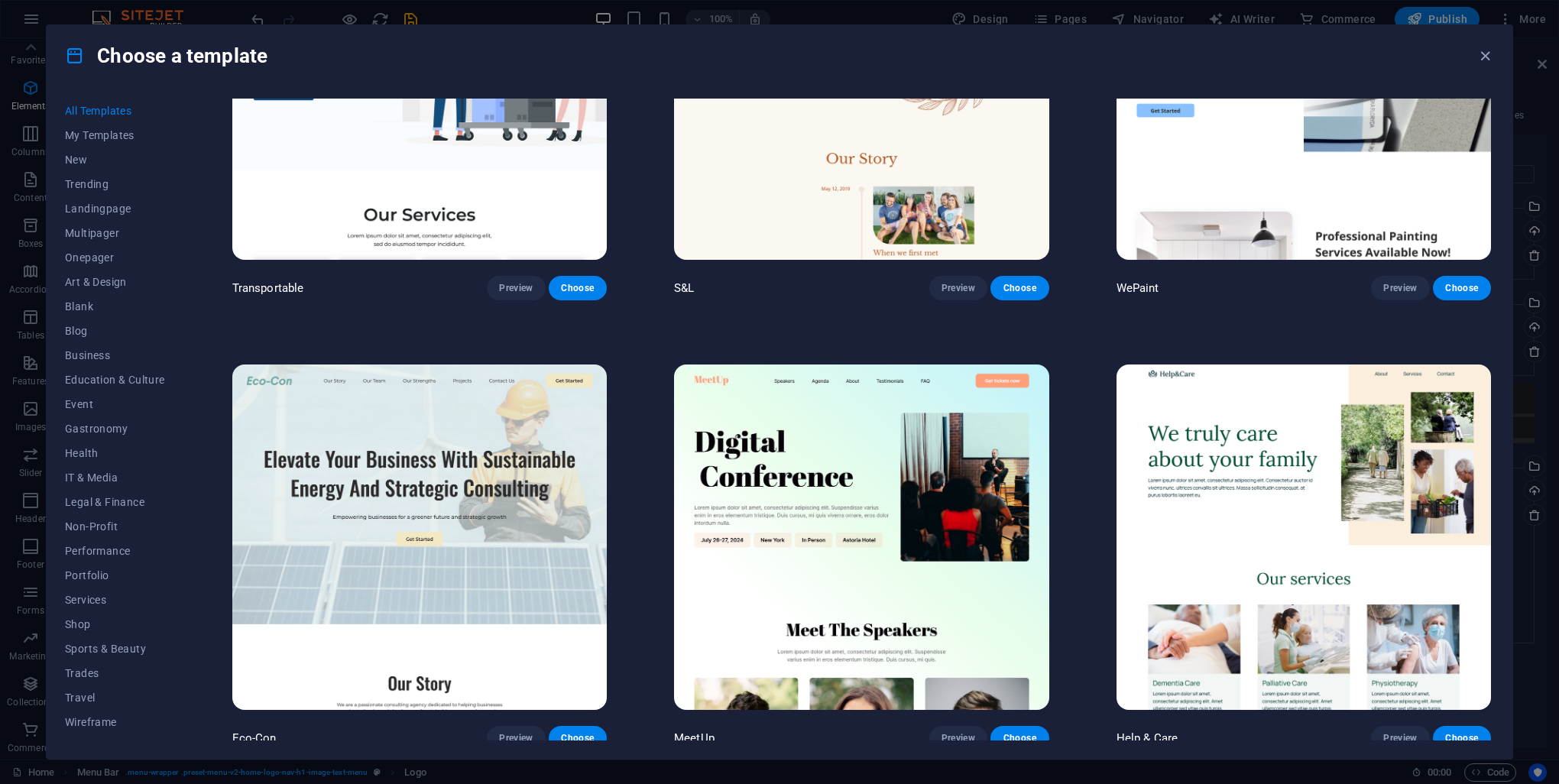
click at [366, 586] on img at bounding box center [419, 536] width 374 height 345
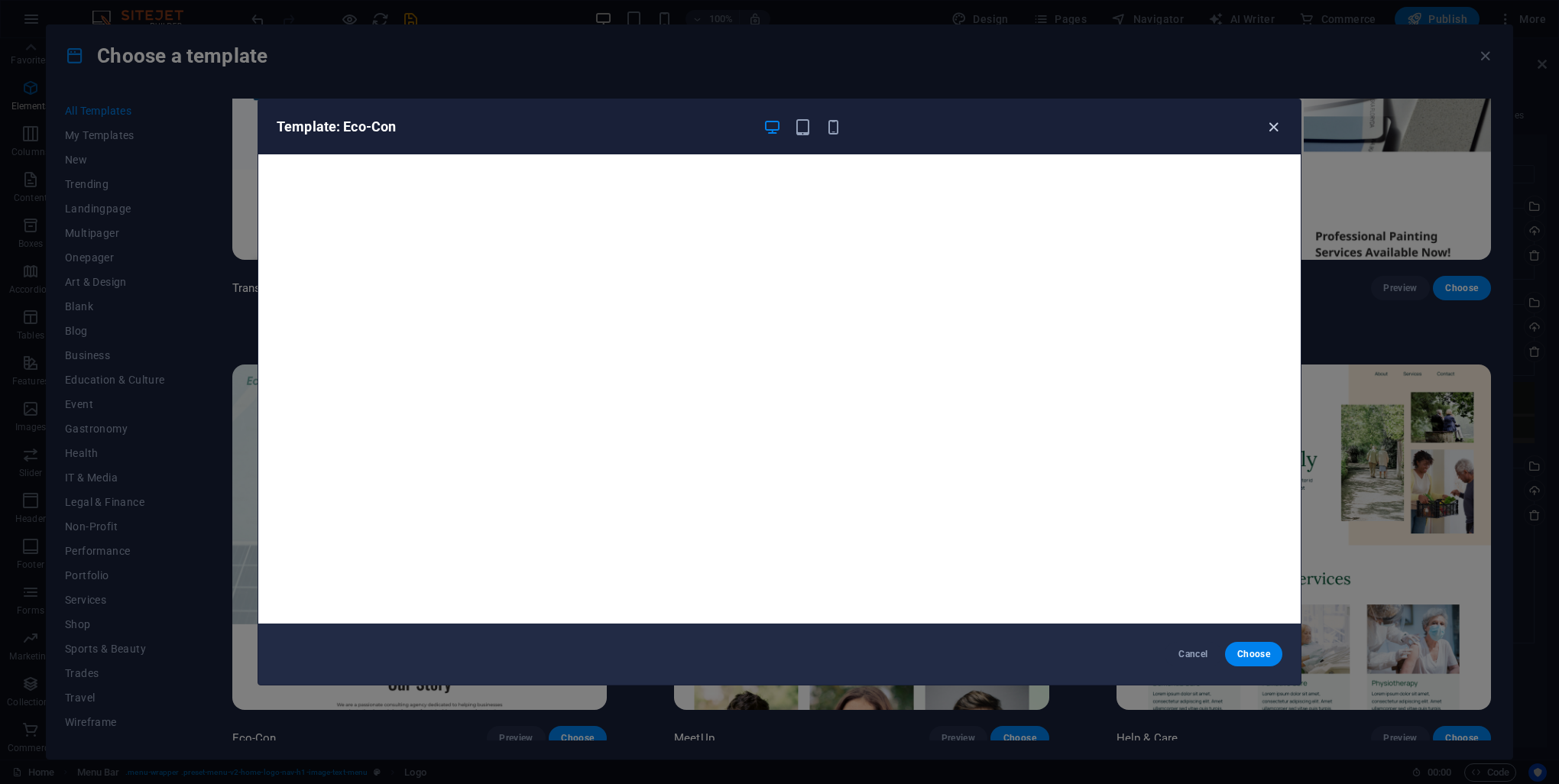
click at [1271, 133] on icon "button" at bounding box center [1273, 127] width 17 height 17
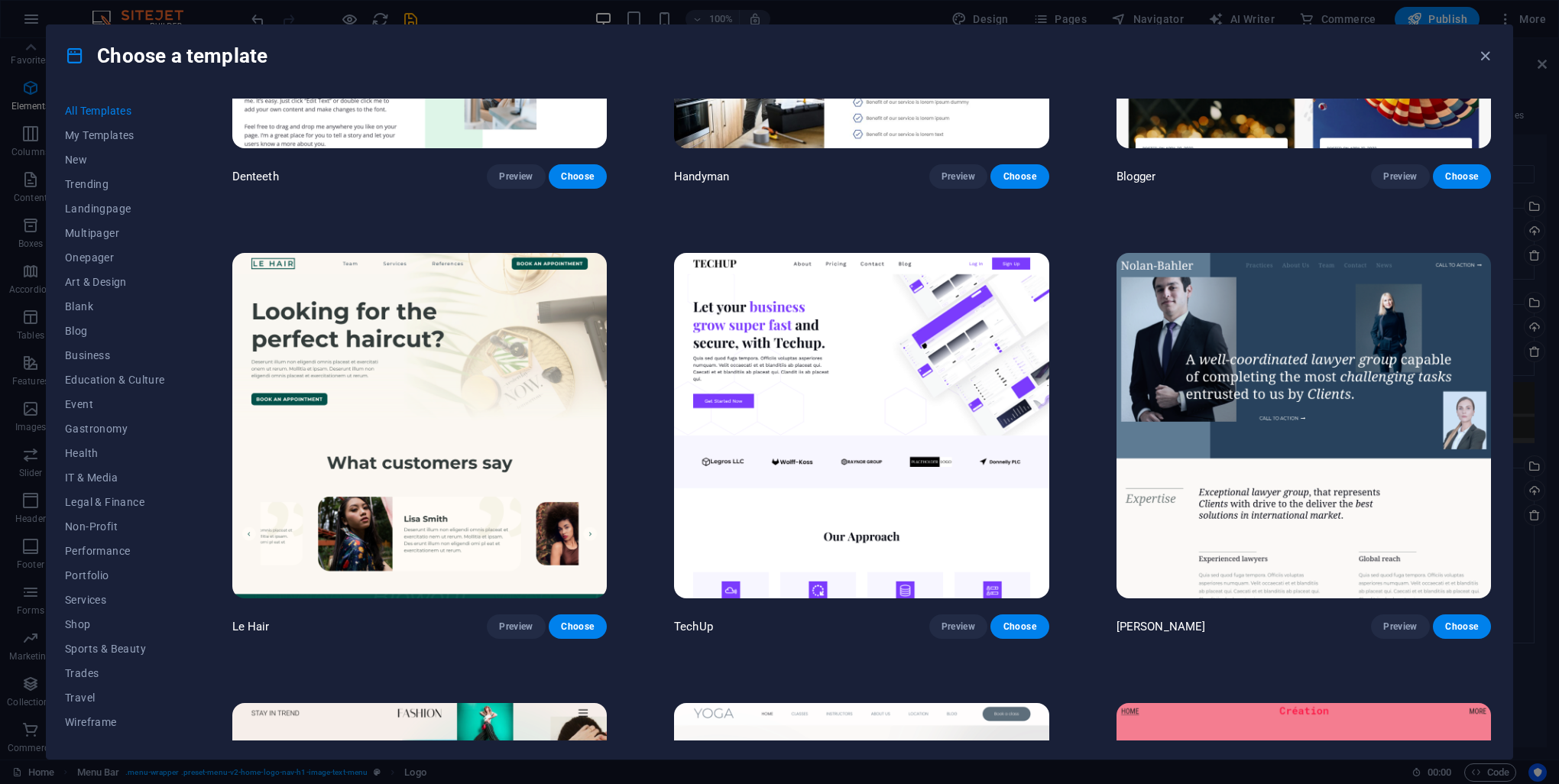
scroll to position [7794, 0]
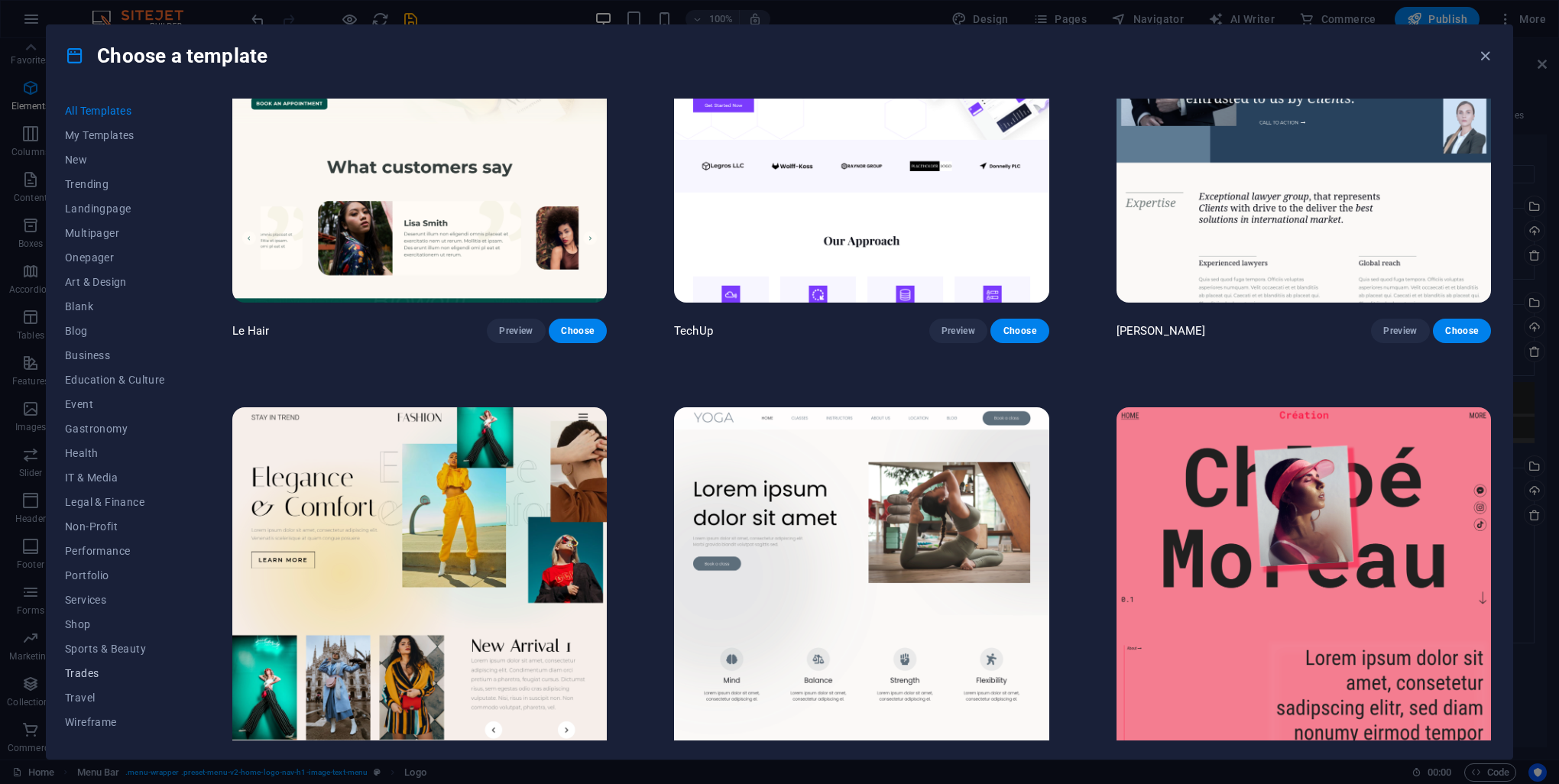
click at [90, 667] on span "Trades" at bounding box center [115, 673] width 100 height 12
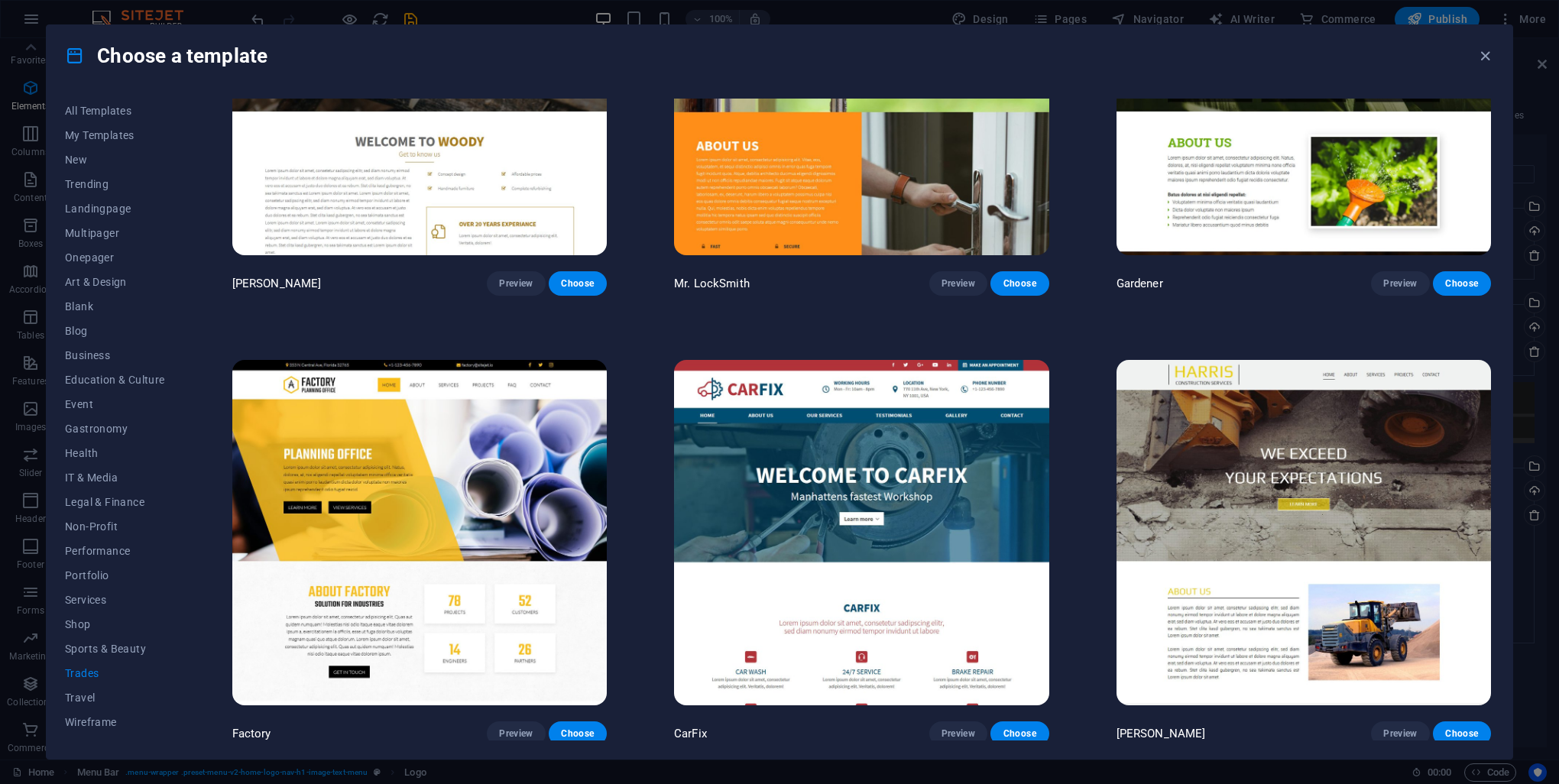
click at [483, 489] on img at bounding box center [419, 532] width 374 height 345
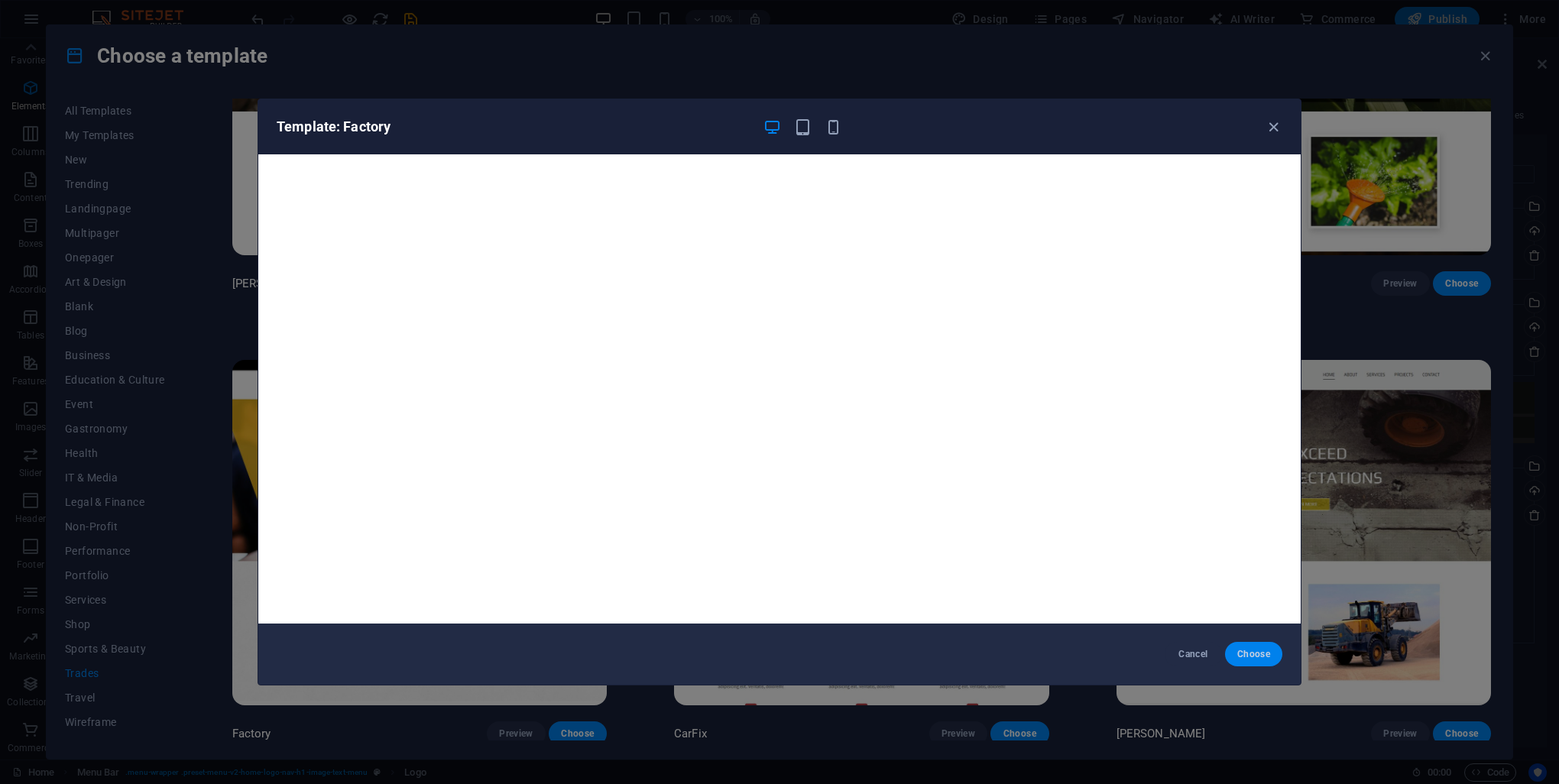
click at [1252, 660] on button "Choose" at bounding box center [1253, 654] width 57 height 25
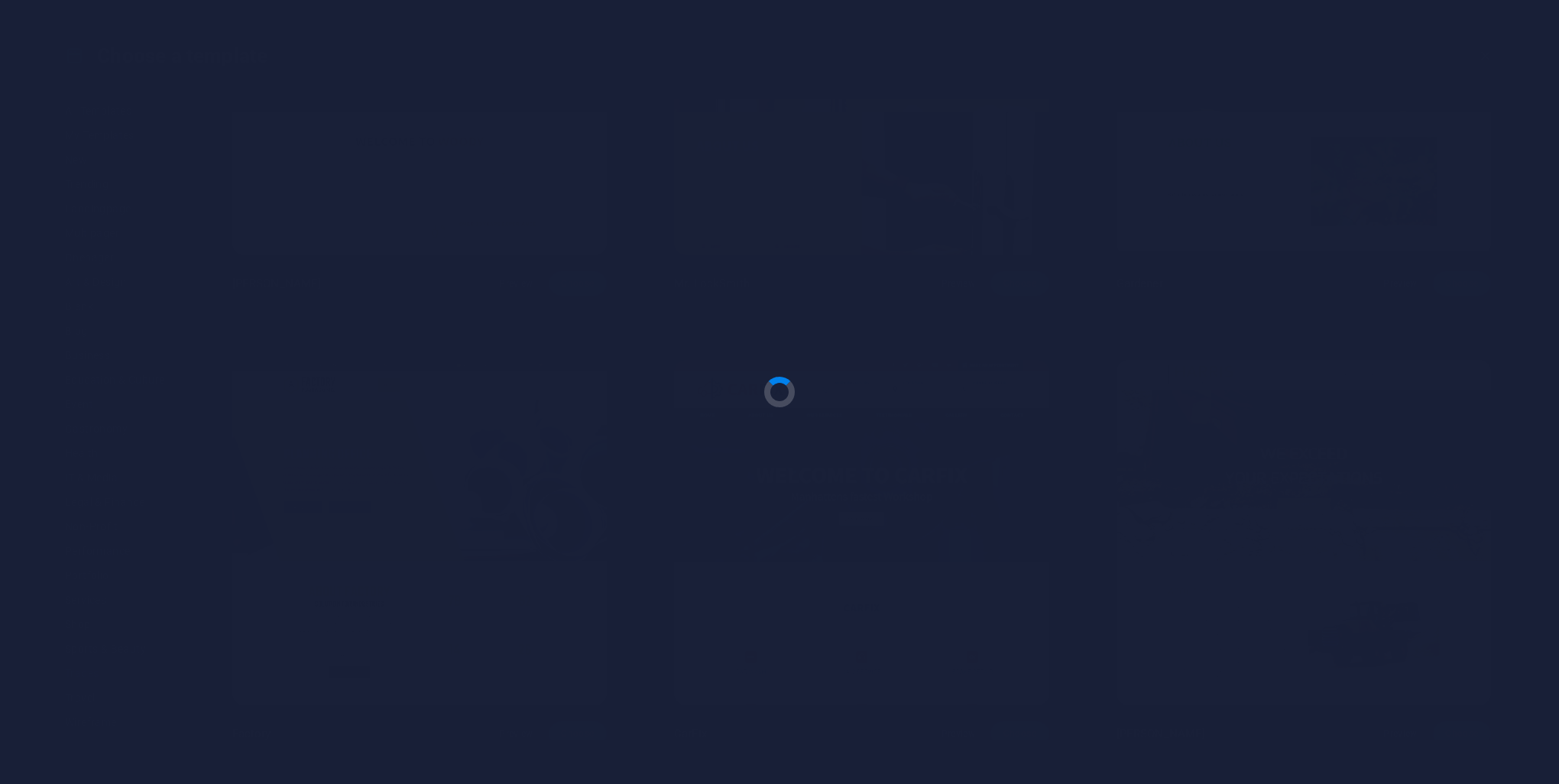
checkbox input "false"
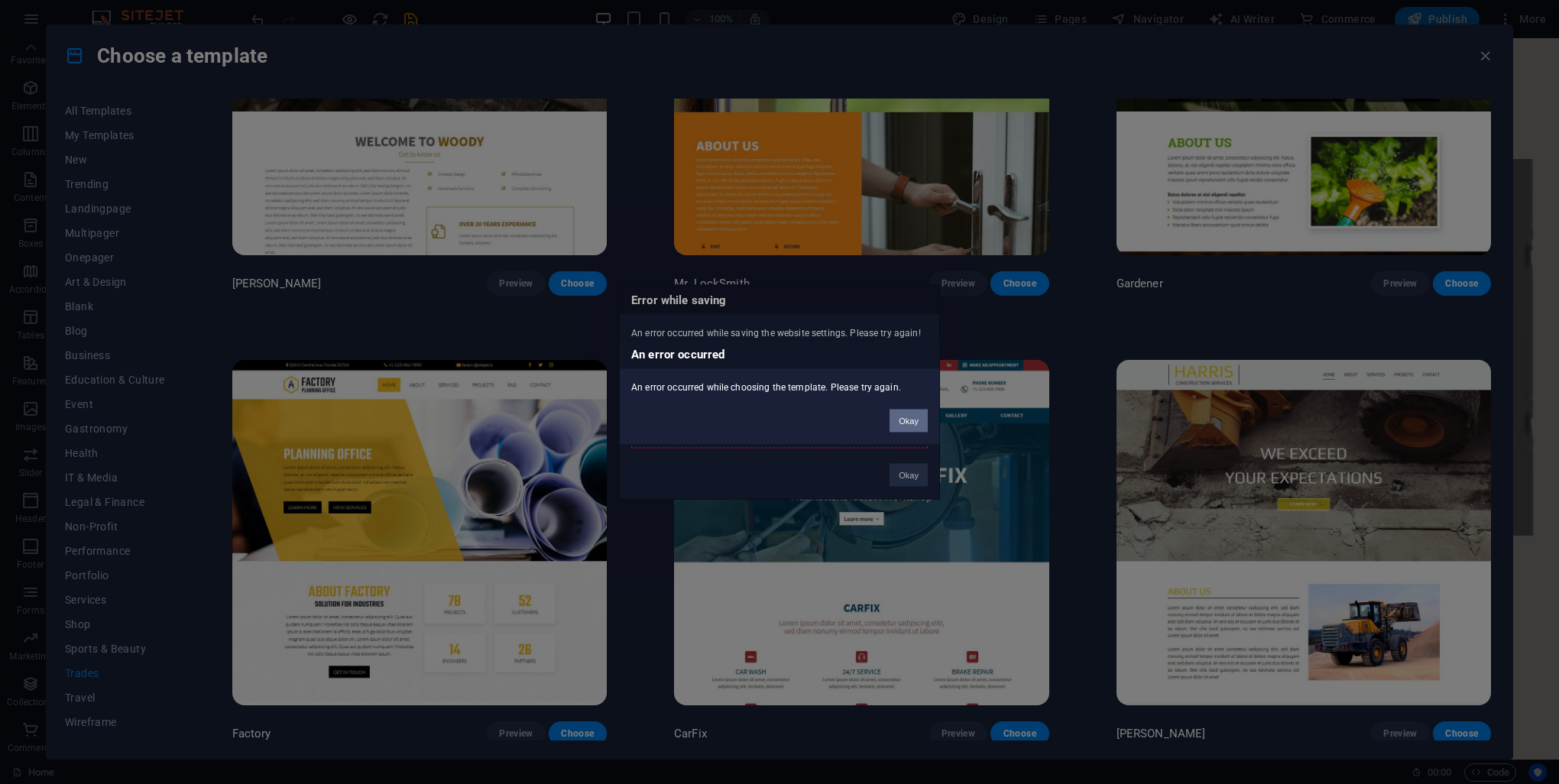
click at [900, 425] on button "Okay" at bounding box center [909, 421] width 38 height 23
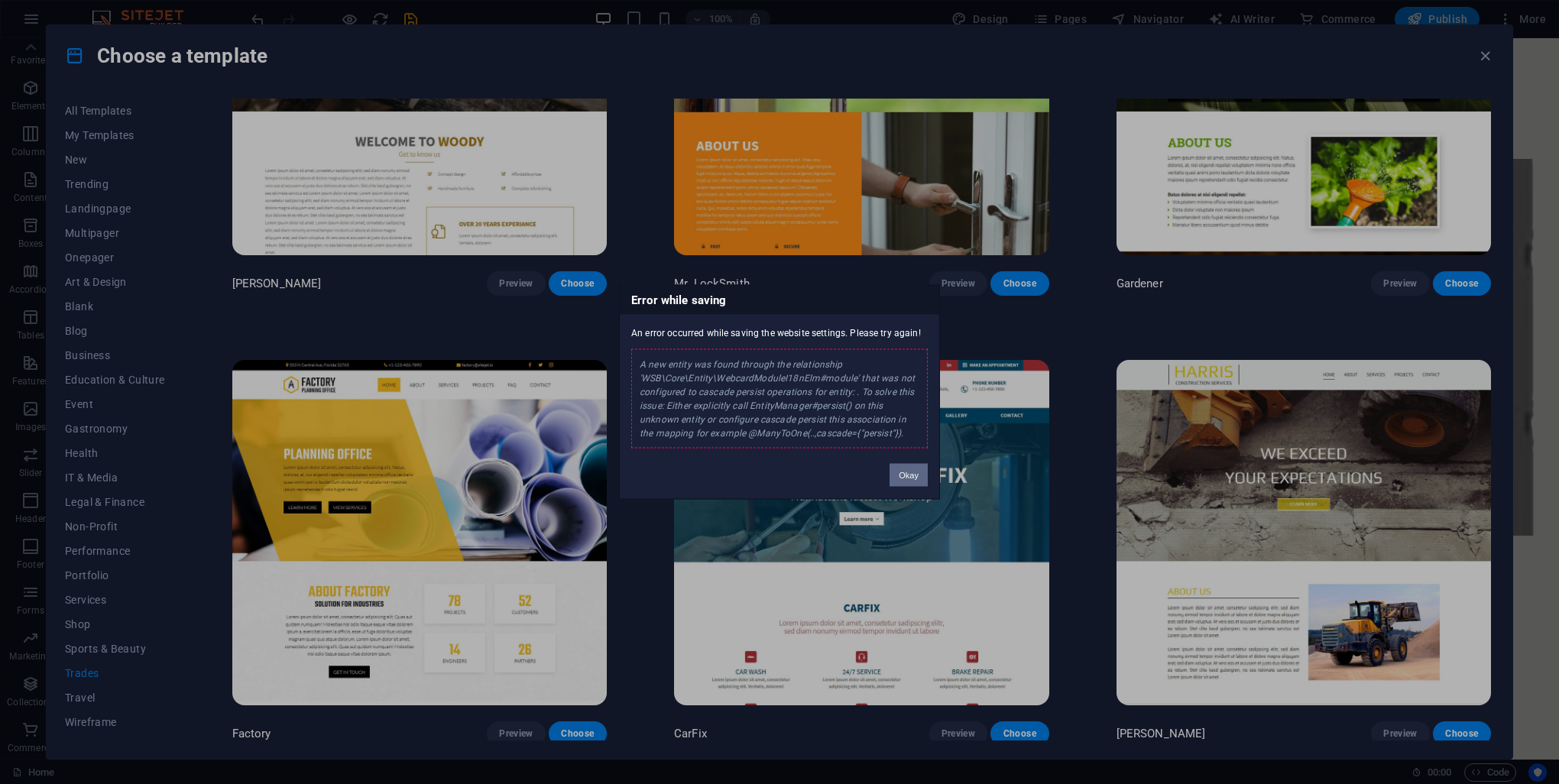
click at [911, 476] on button "Okay" at bounding box center [909, 474] width 38 height 23
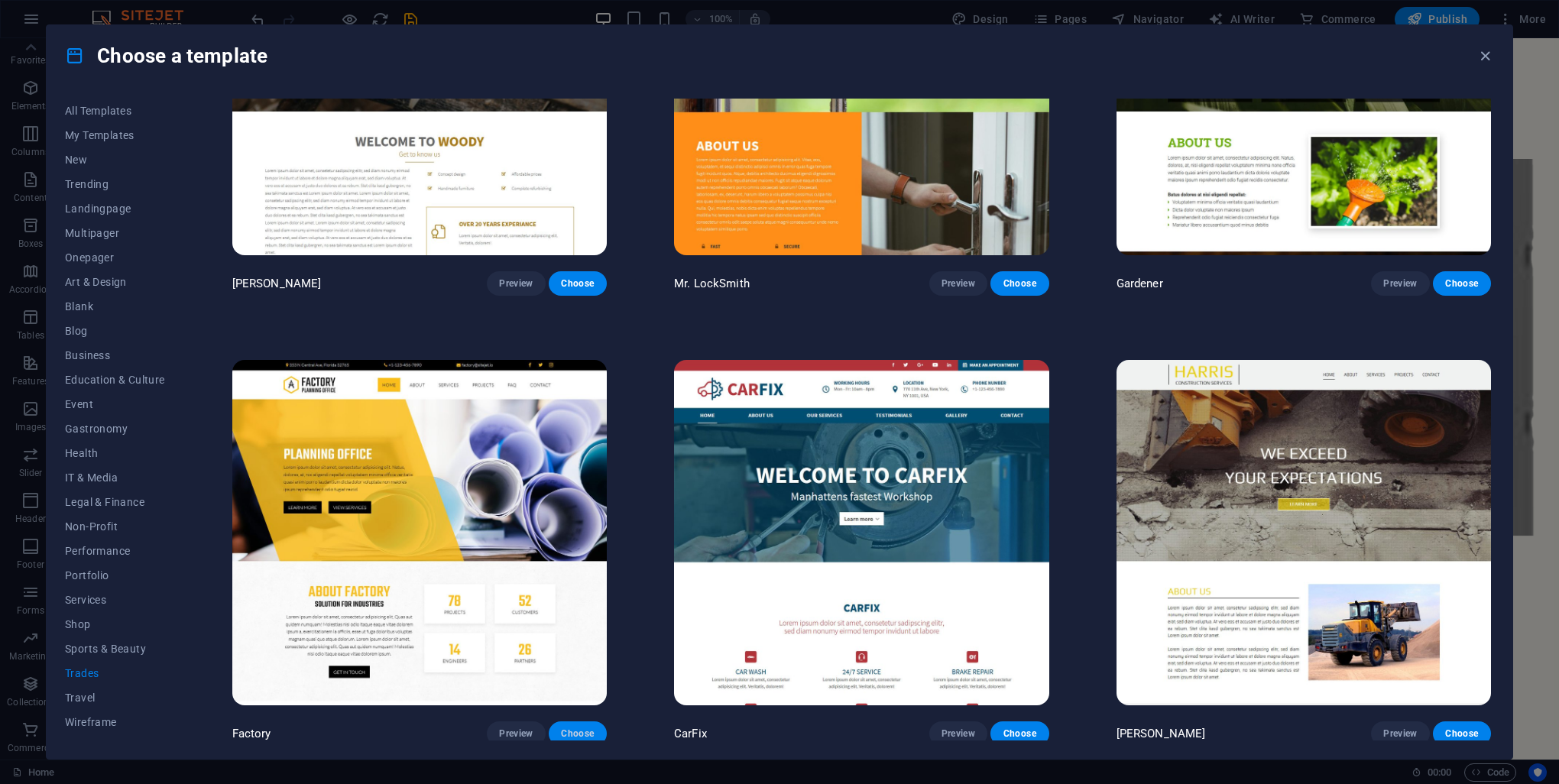
click at [572, 728] on span "Choose" at bounding box center [577, 733] width 34 height 12
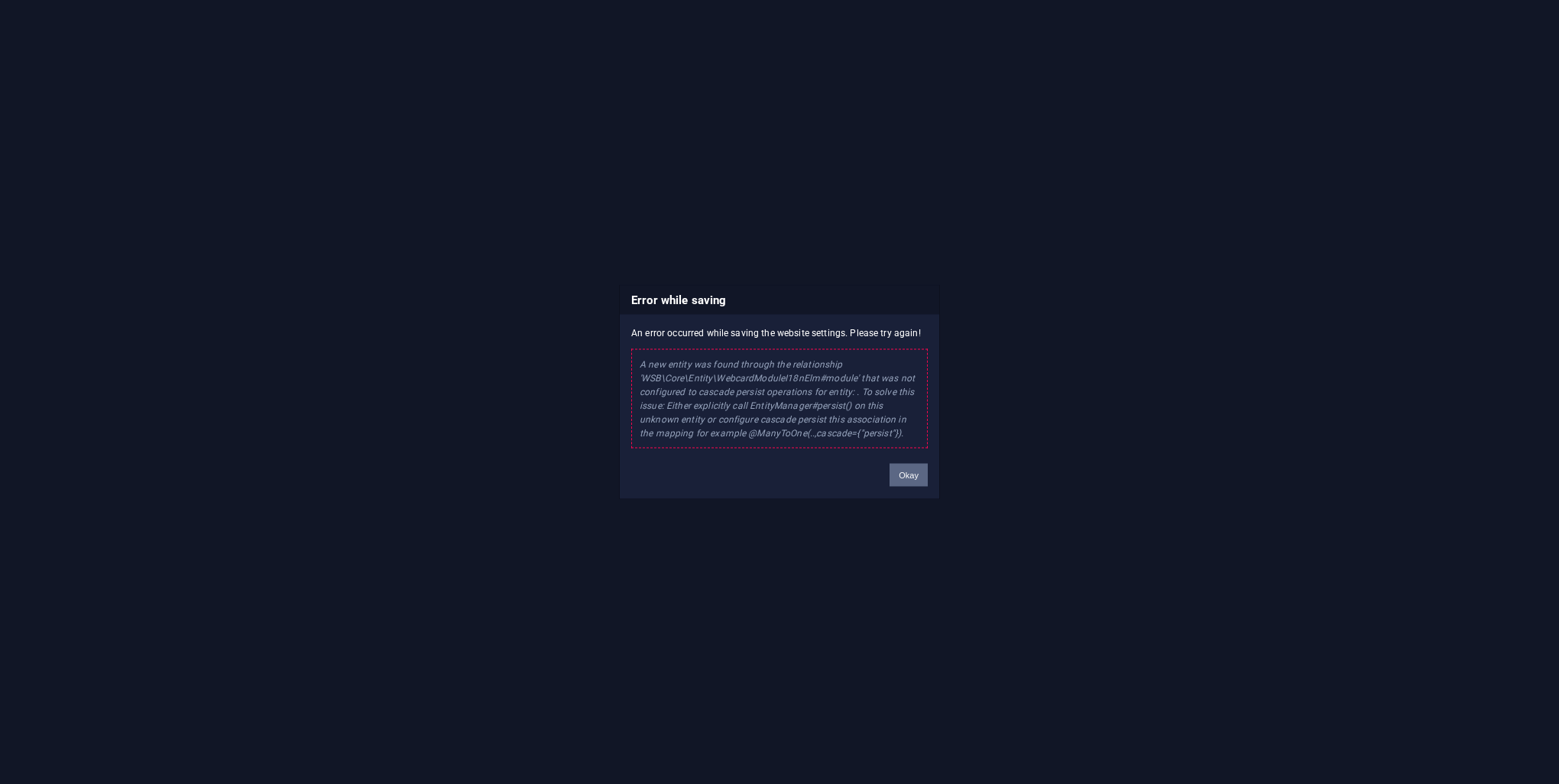
click at [909, 475] on button "Okay" at bounding box center [909, 474] width 38 height 23
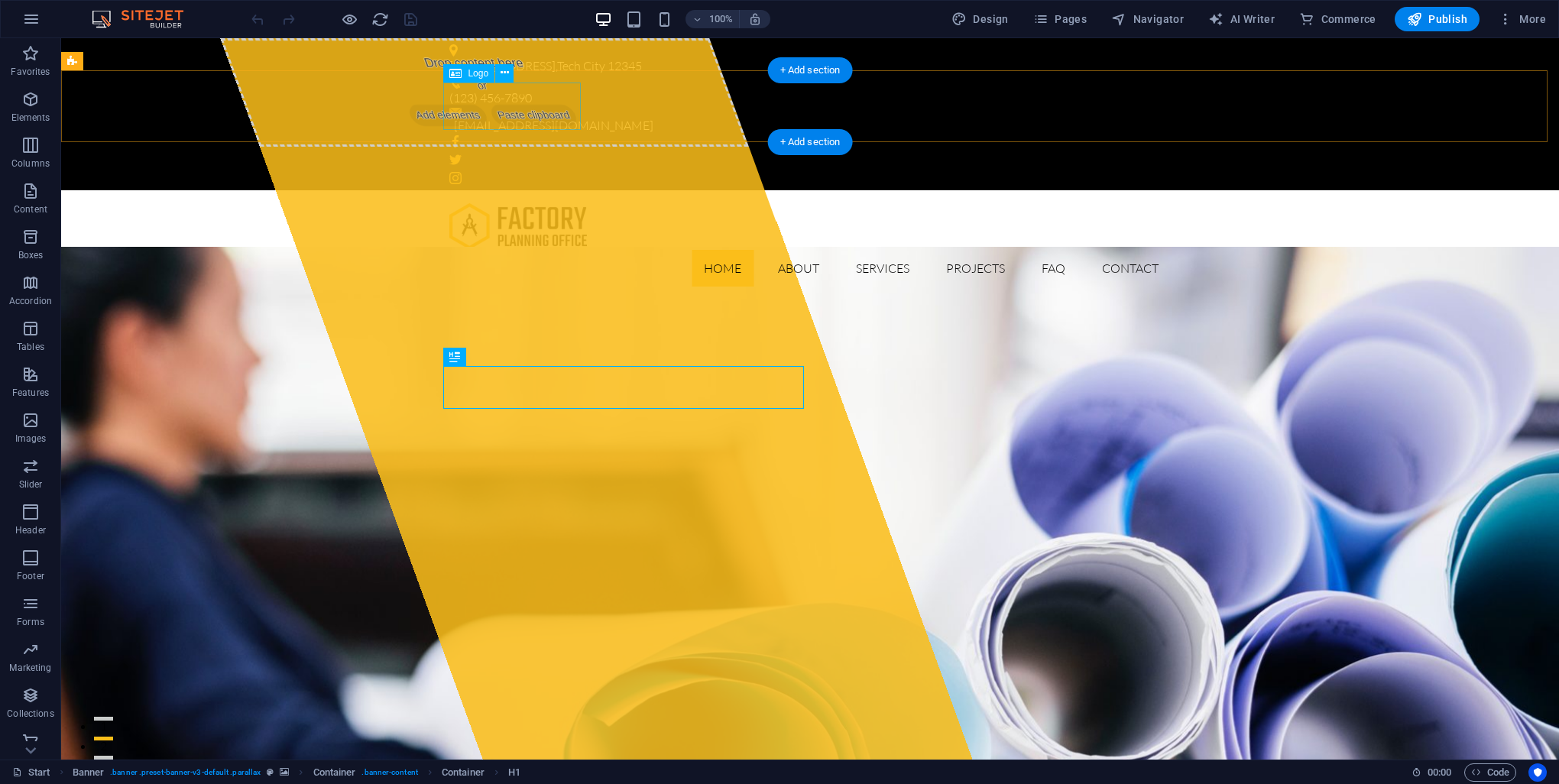
click at [523, 202] on div at bounding box center [810, 226] width 721 height 47
click at [480, 78] on div "Logo" at bounding box center [469, 73] width 51 height 18
click at [471, 74] on span "Logo" at bounding box center [478, 74] width 21 height 9
click at [493, 202] on div at bounding box center [810, 226] width 721 height 47
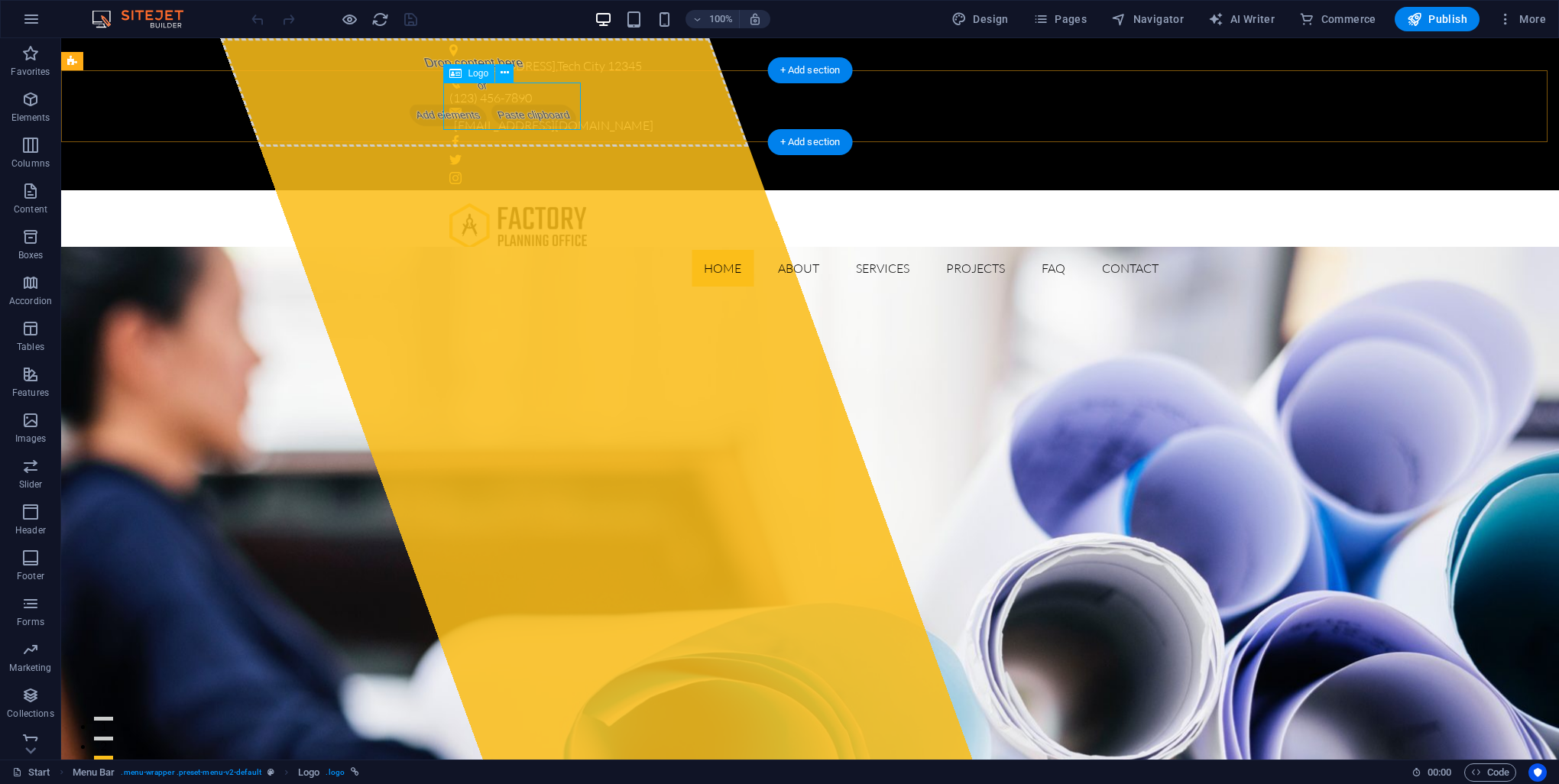
select select "px"
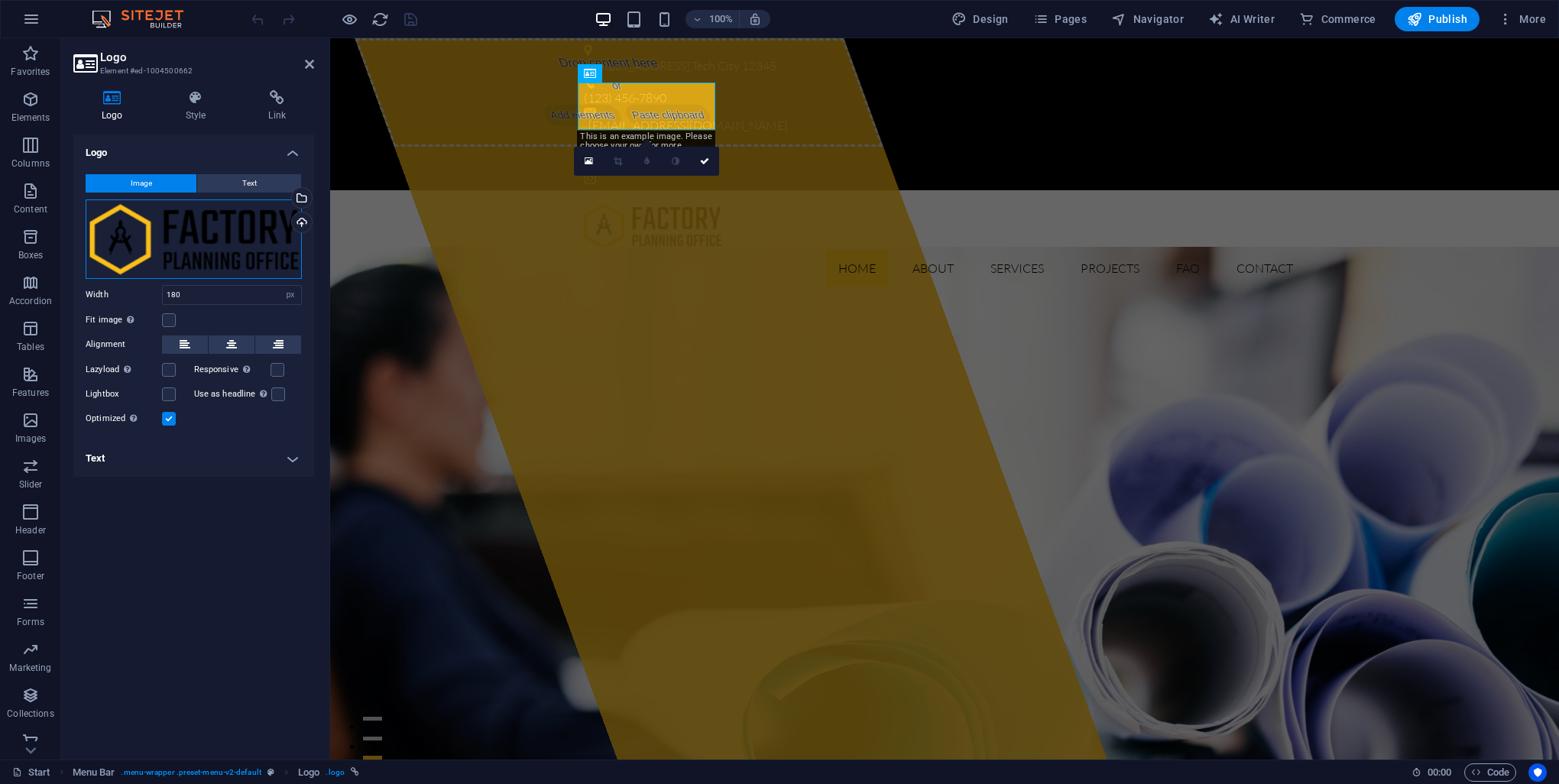
click at [212, 226] on div "Drag files here, click to choose files or select files from Files or our free s…" at bounding box center [193, 239] width 216 height 79
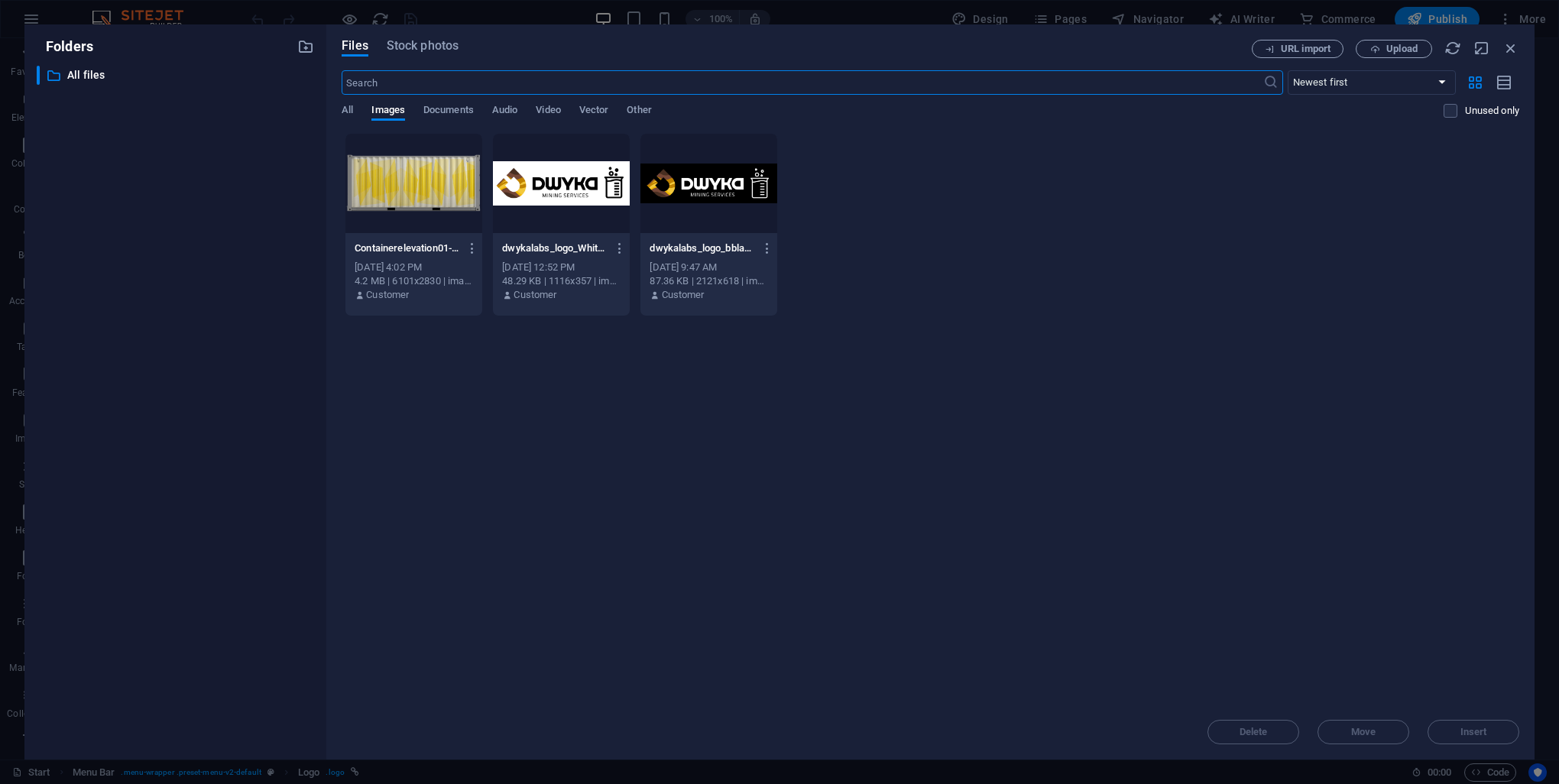
click at [575, 198] on div at bounding box center [561, 183] width 137 height 99
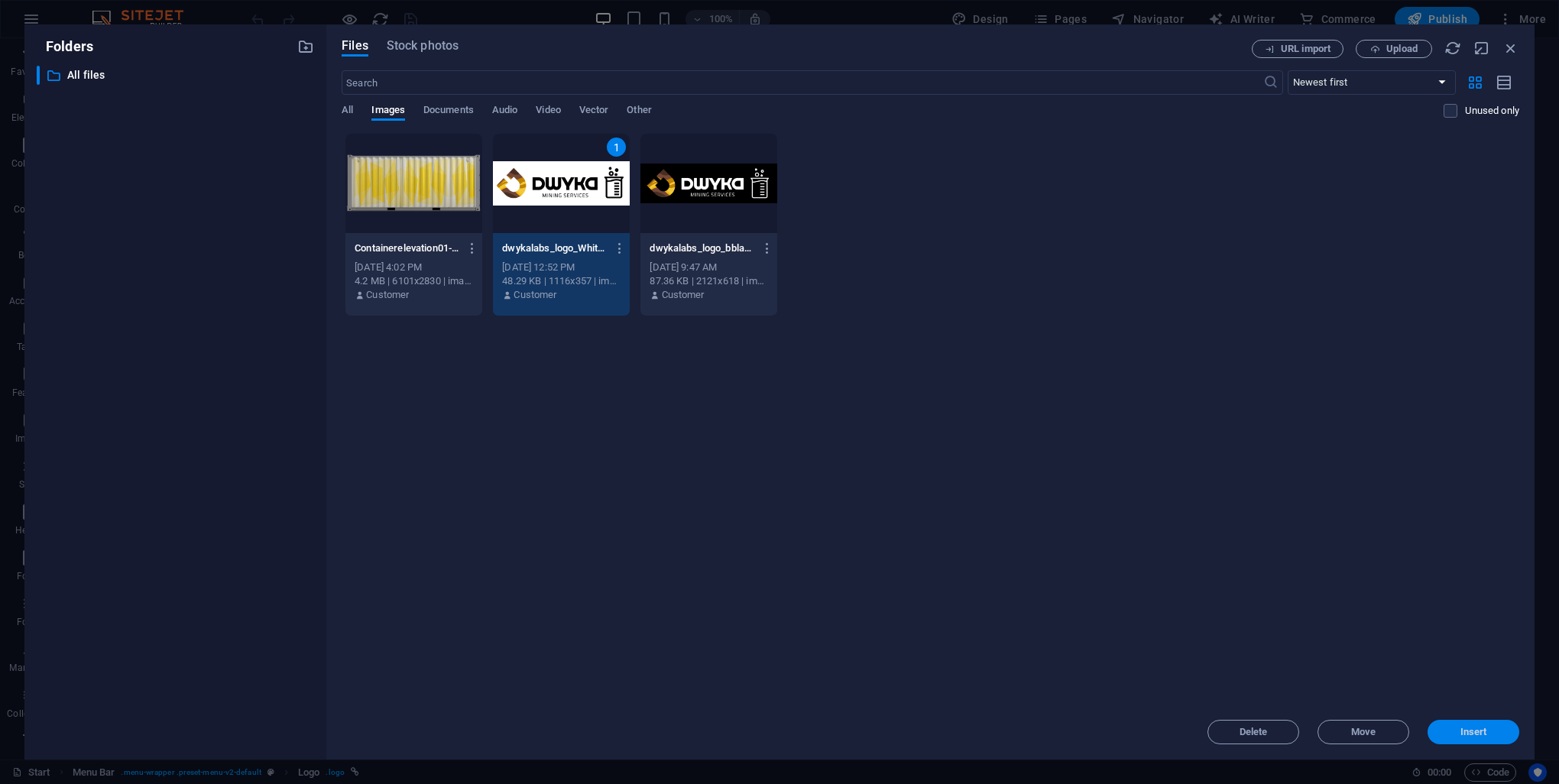
click at [1482, 731] on span "Insert" at bounding box center [1473, 732] width 26 height 9
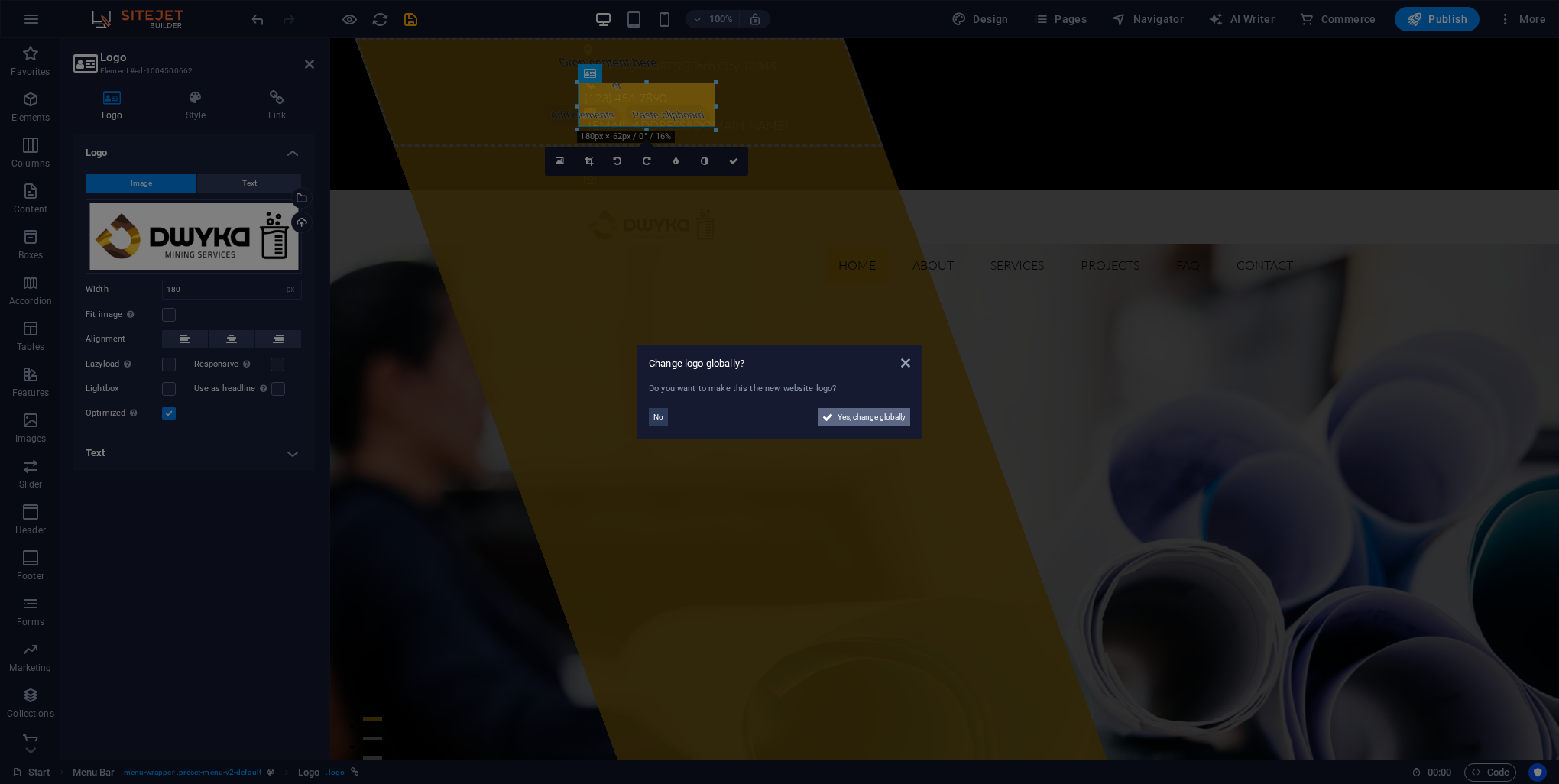
click at [850, 421] on span "Yes, change globally" at bounding box center [871, 417] width 68 height 18
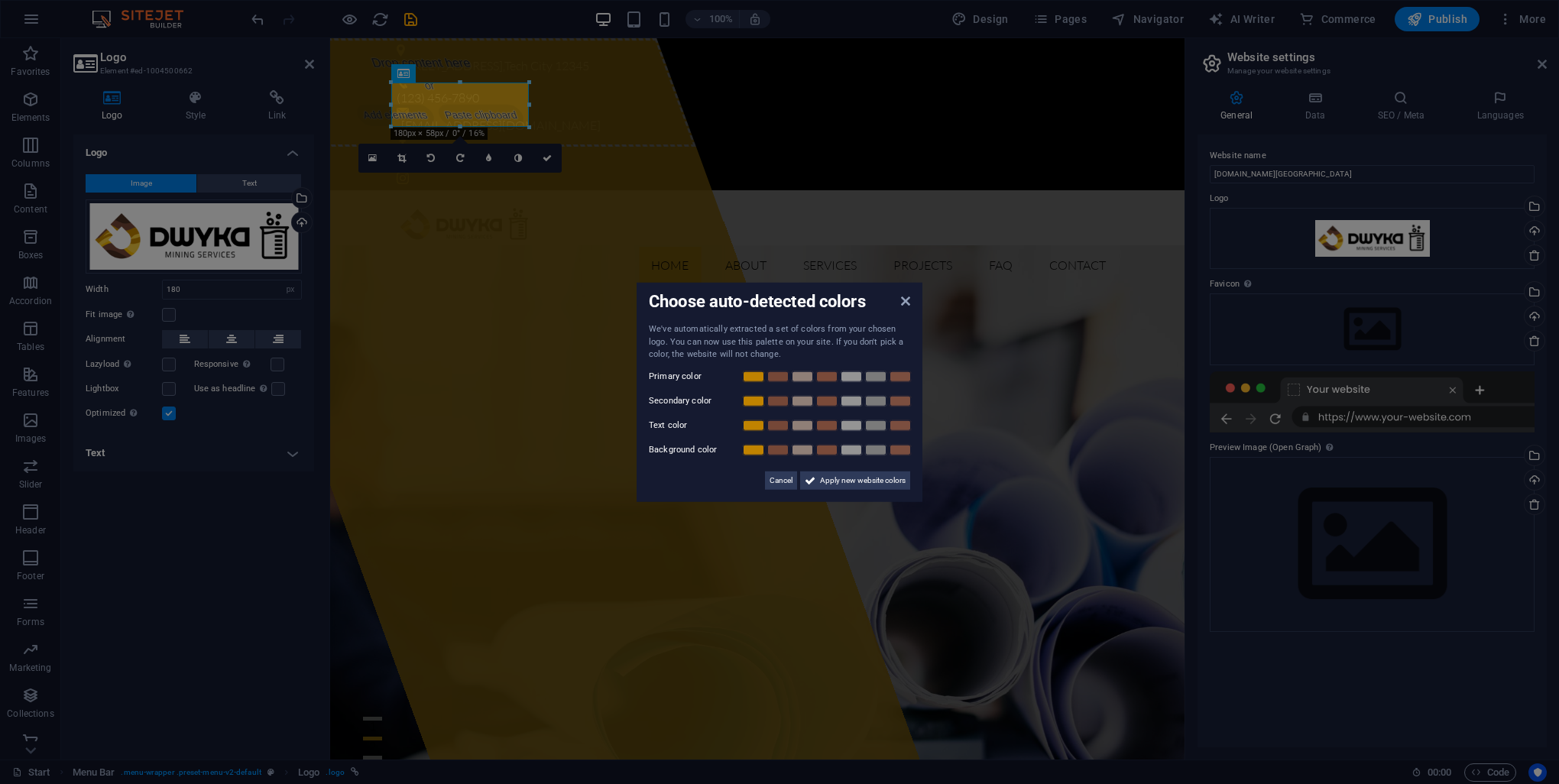
click at [683, 378] on label "Primary color" at bounding box center [694, 376] width 92 height 18
click at [843, 478] on span "Apply new website colors" at bounding box center [862, 480] width 86 height 18
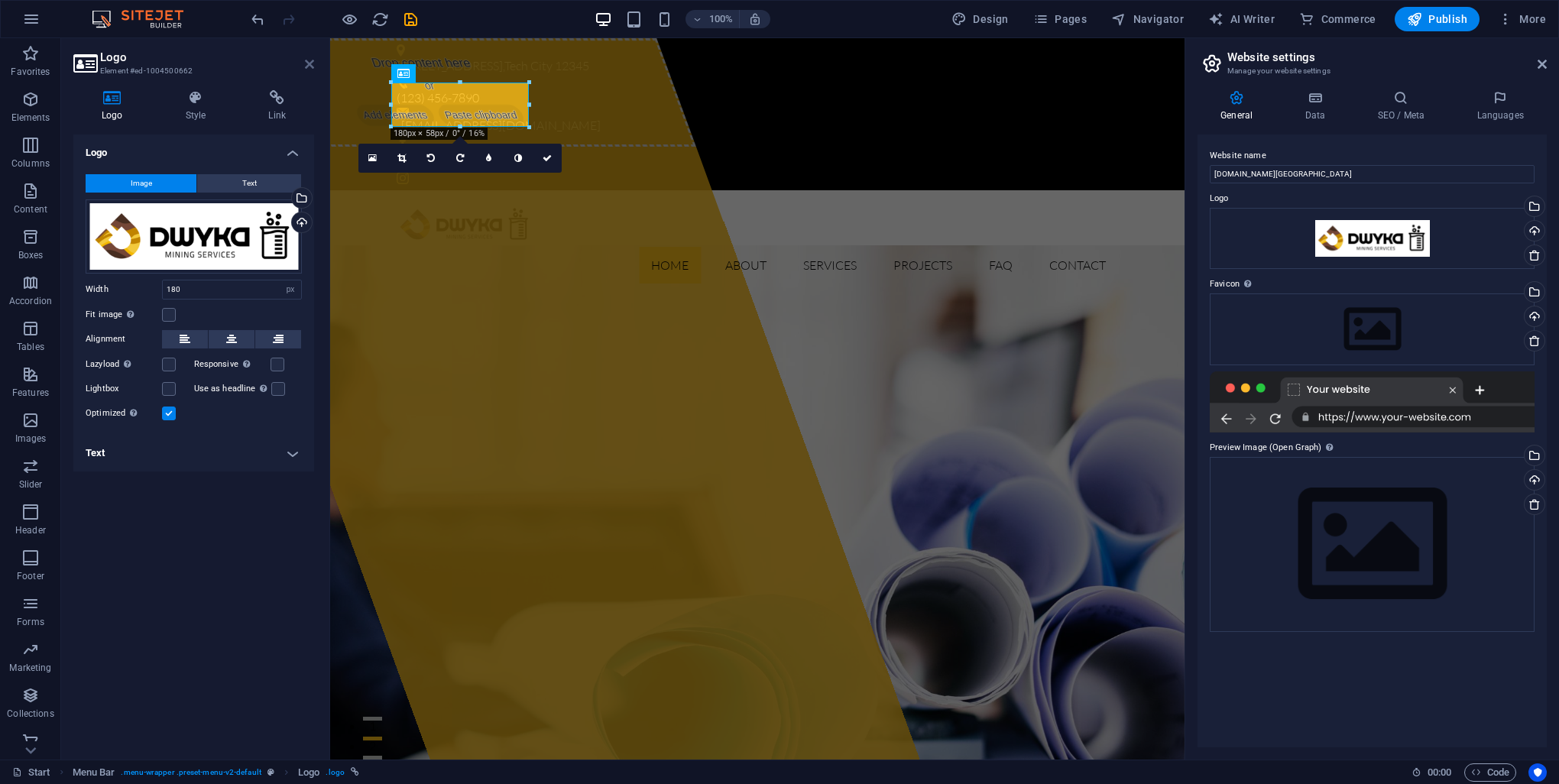
drag, startPoint x: 245, startPoint y: 25, endPoint x: 306, endPoint y: 63, distance: 71.9
click at [306, 63] on icon at bounding box center [310, 64] width 9 height 12
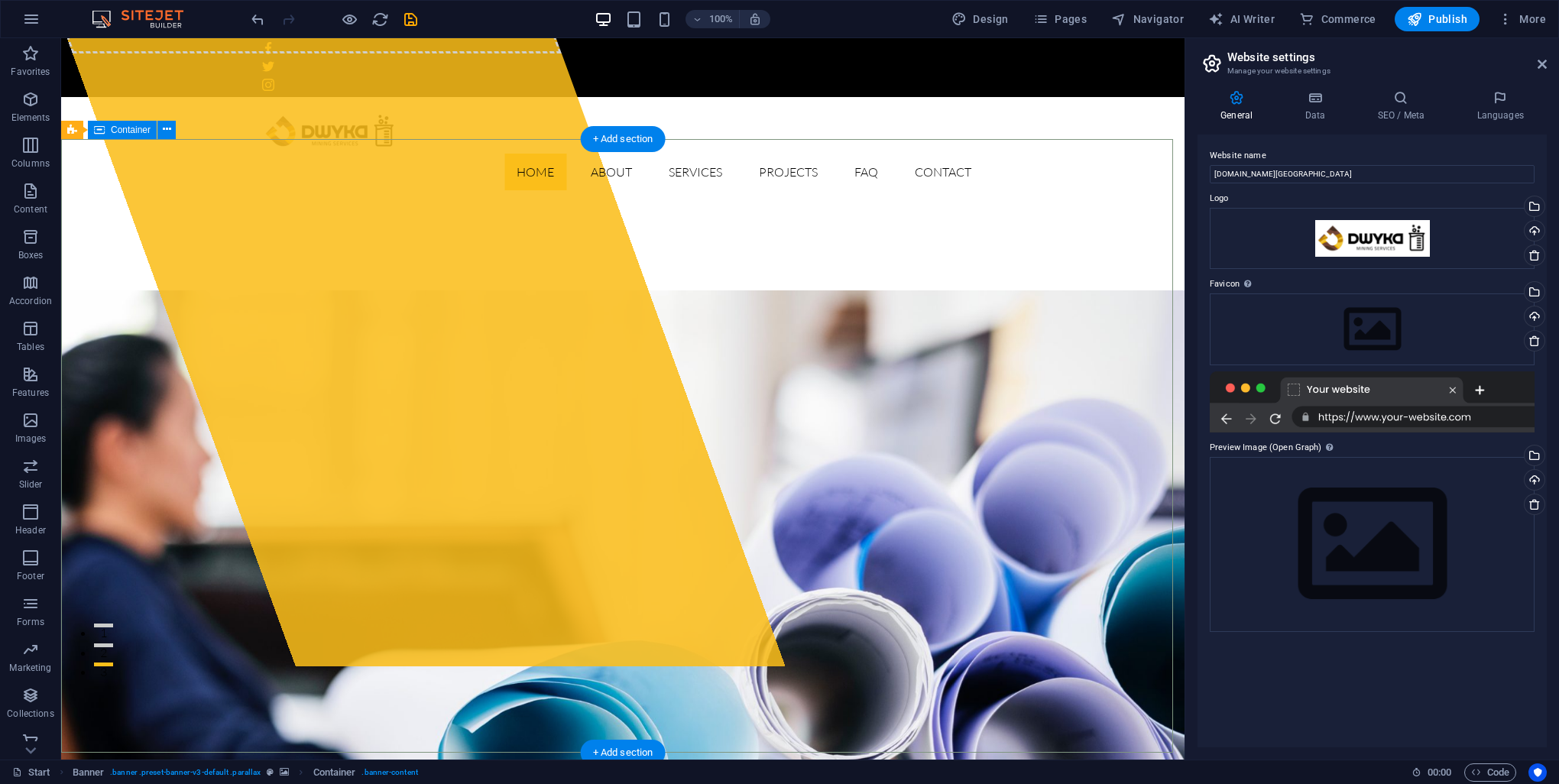
scroll to position [459, 0]
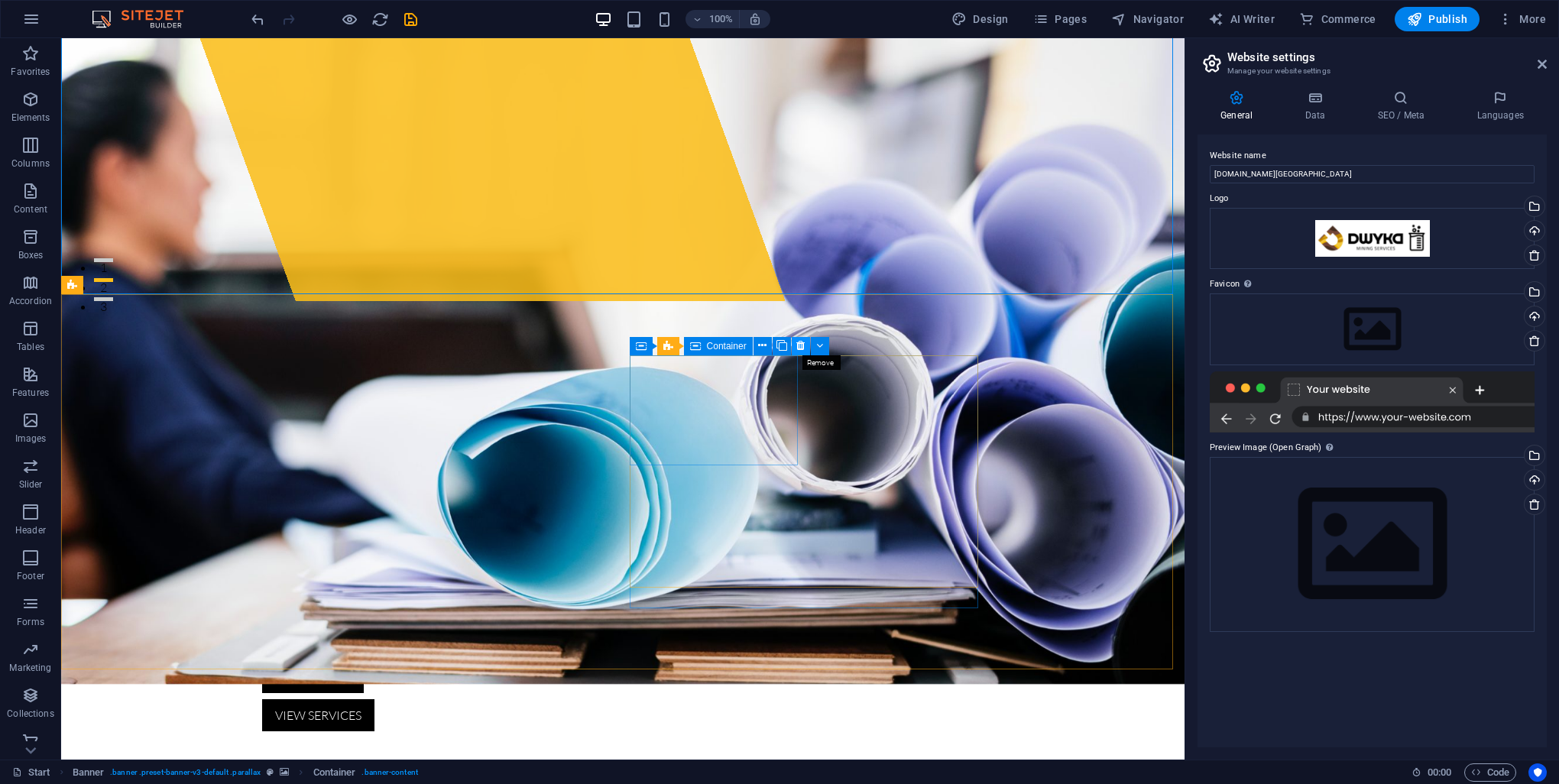
click at [796, 347] on icon at bounding box center [800, 346] width 8 height 16
click at [728, 376] on icon at bounding box center [724, 376] width 8 height 16
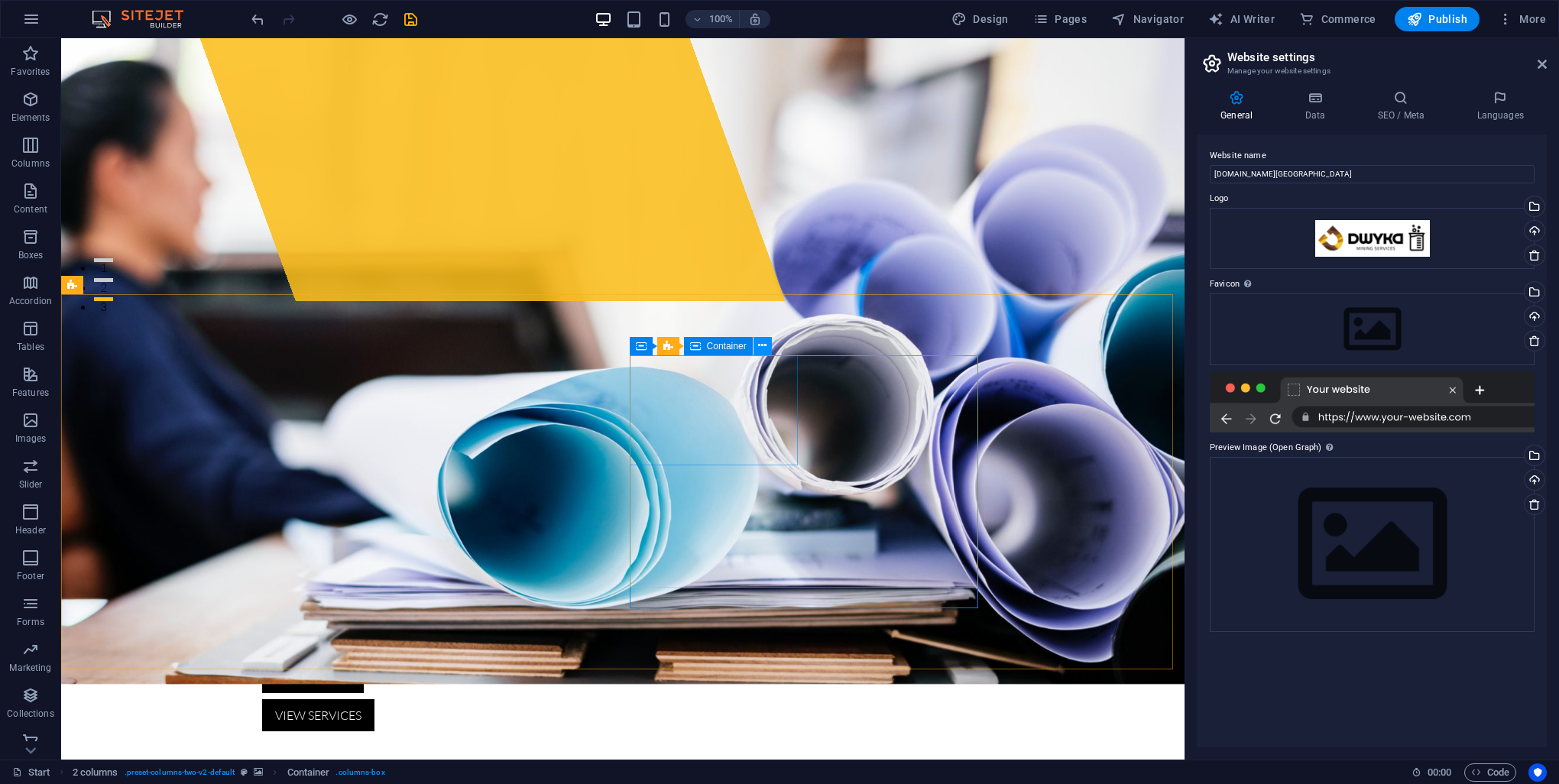
click at [764, 342] on icon at bounding box center [761, 346] width 8 height 16
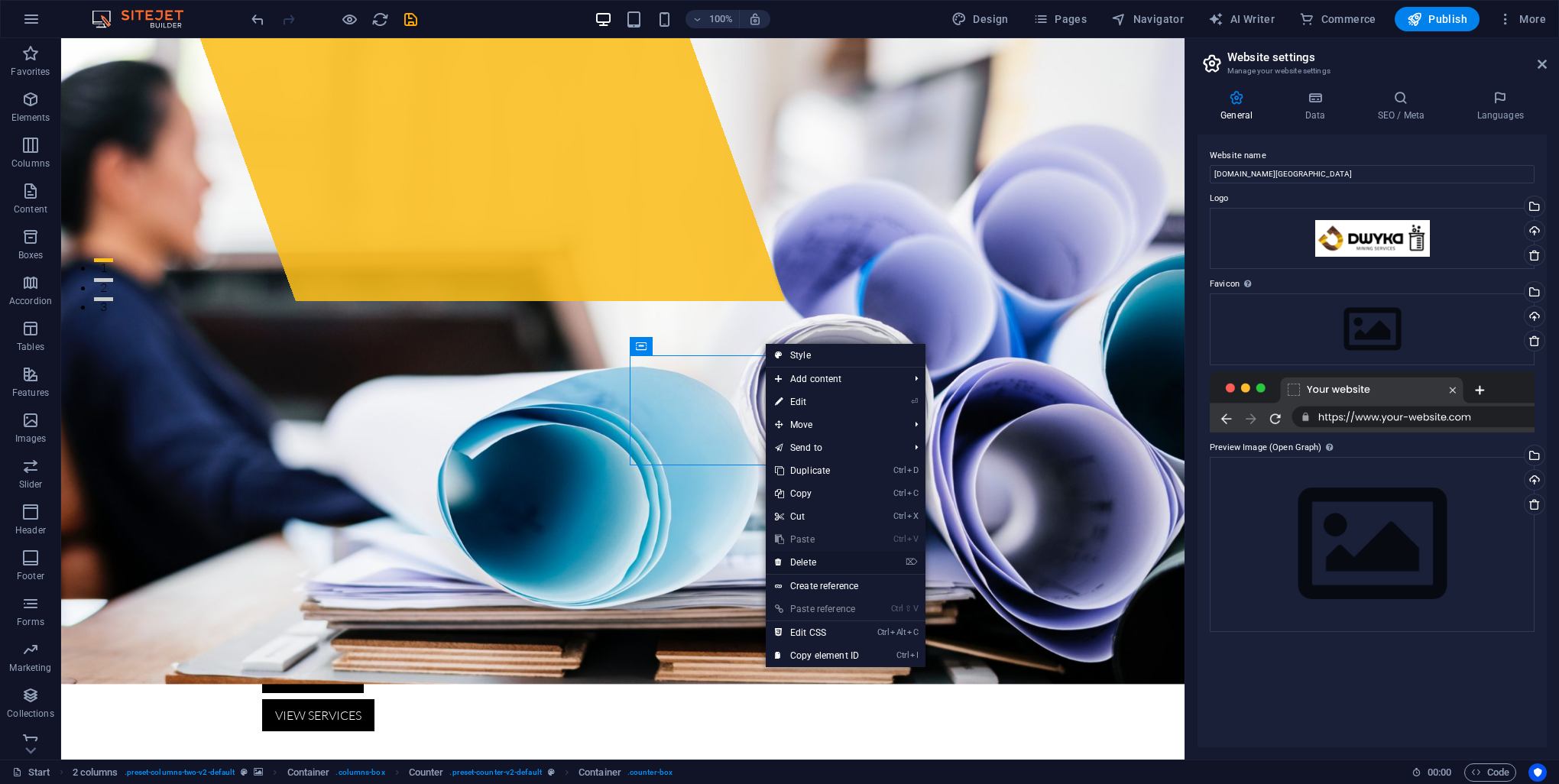
click at [830, 562] on link "⌦ Delete" at bounding box center [817, 562] width 102 height 23
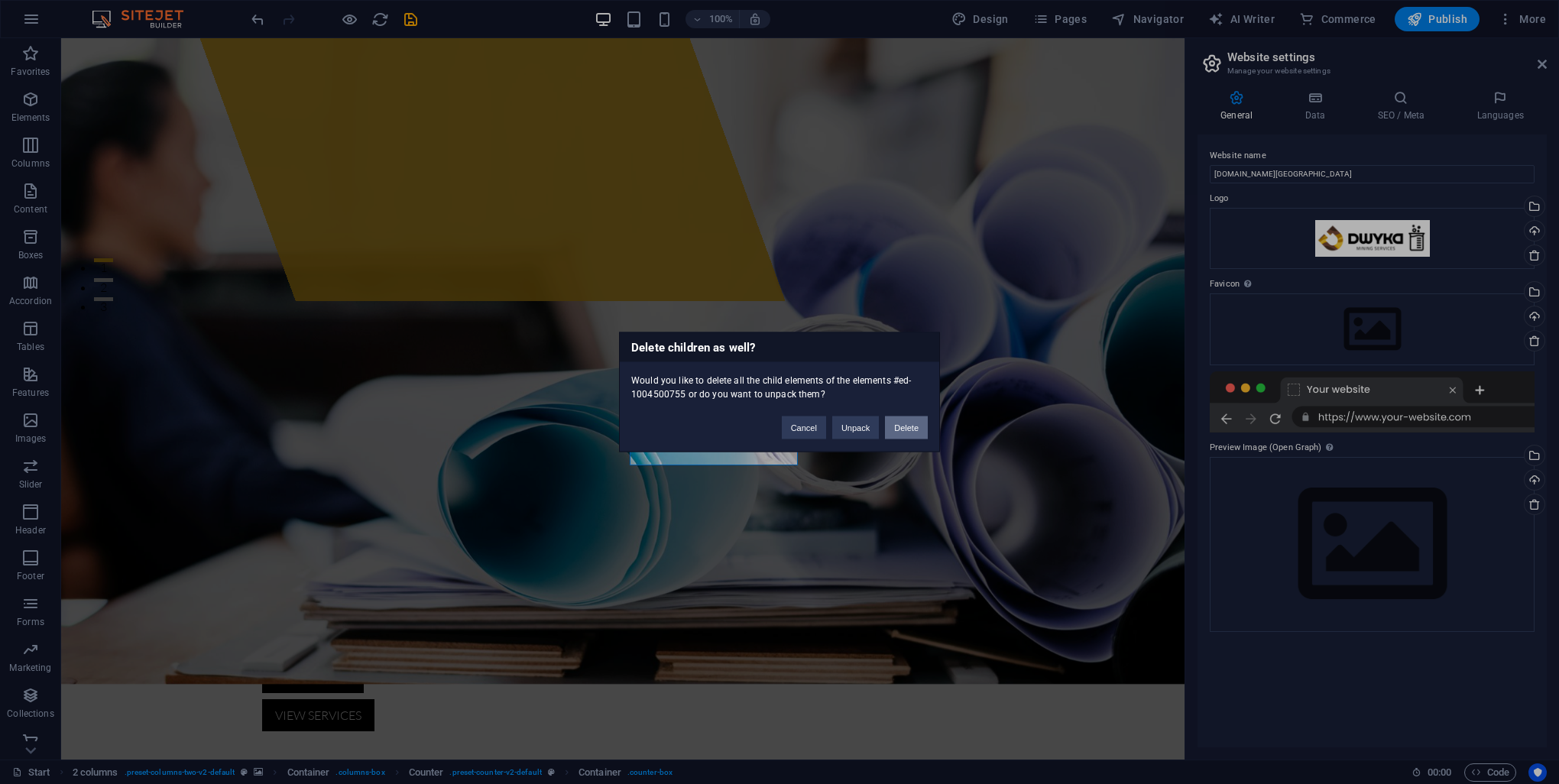
click at [902, 426] on button "Delete" at bounding box center [906, 427] width 43 height 23
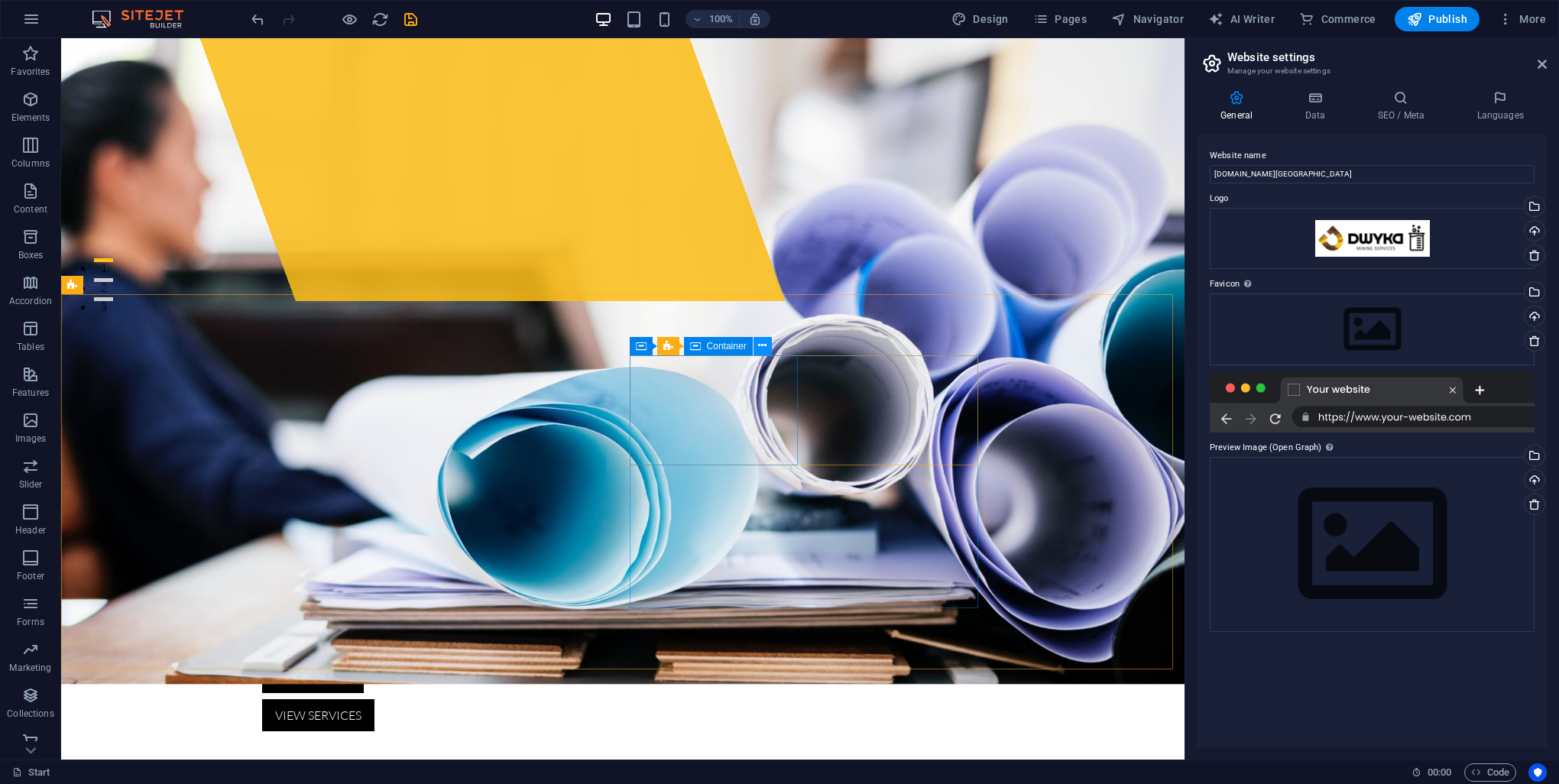
click at [767, 344] on button at bounding box center [762, 346] width 18 height 18
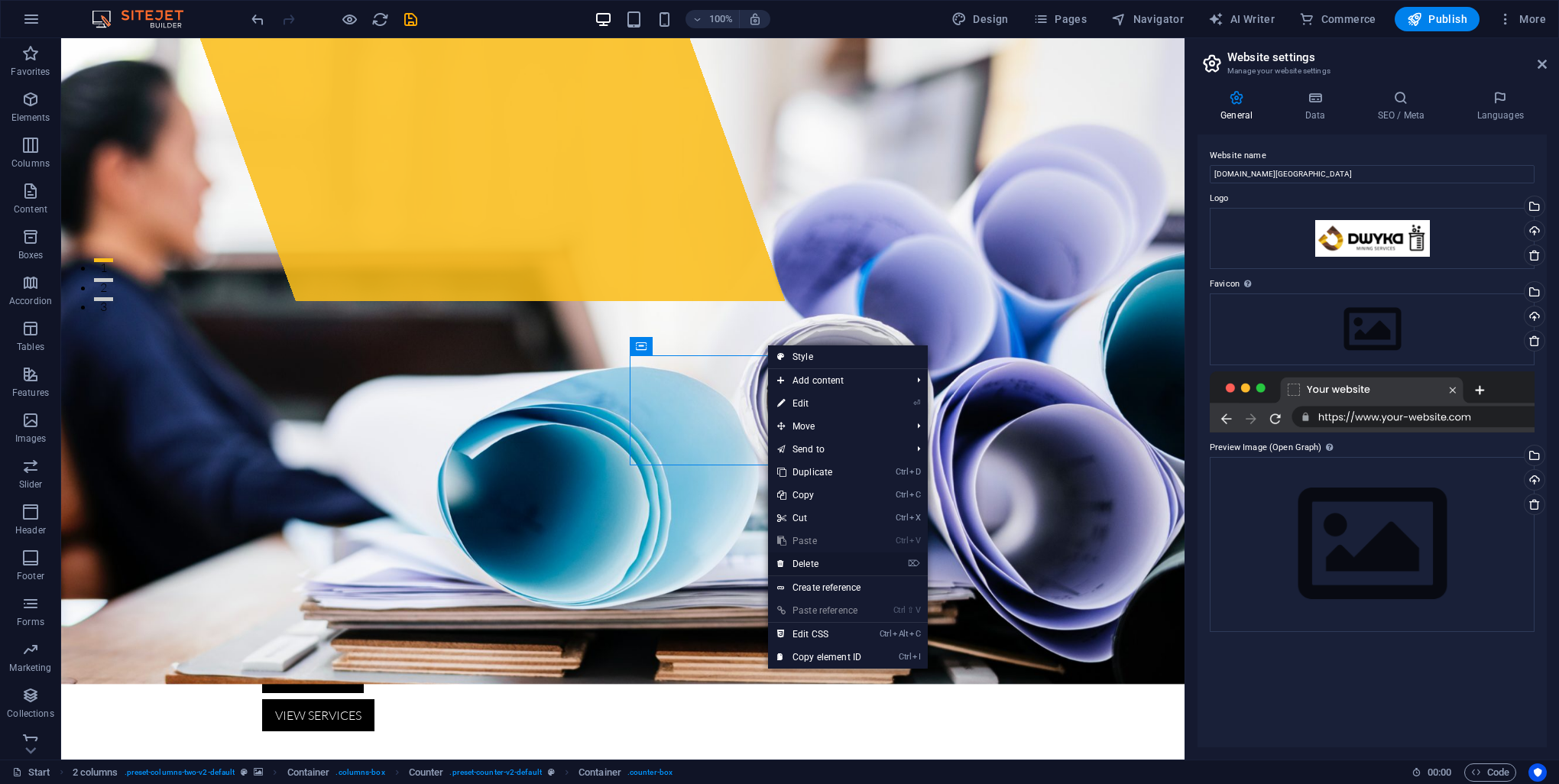
click at [819, 565] on link "⌦ Delete" at bounding box center [819, 564] width 102 height 23
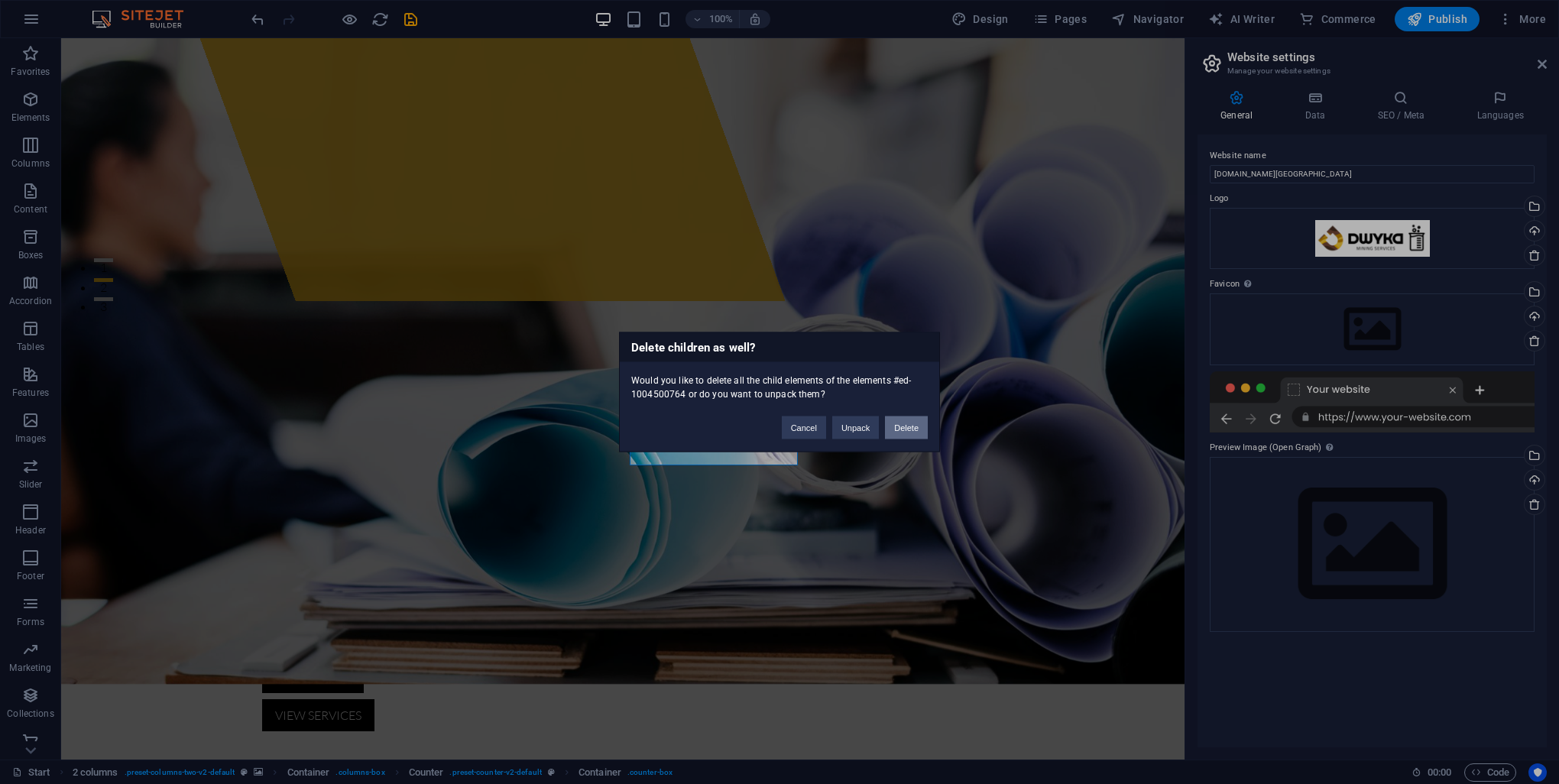
click at [905, 427] on button "Delete" at bounding box center [906, 427] width 43 height 23
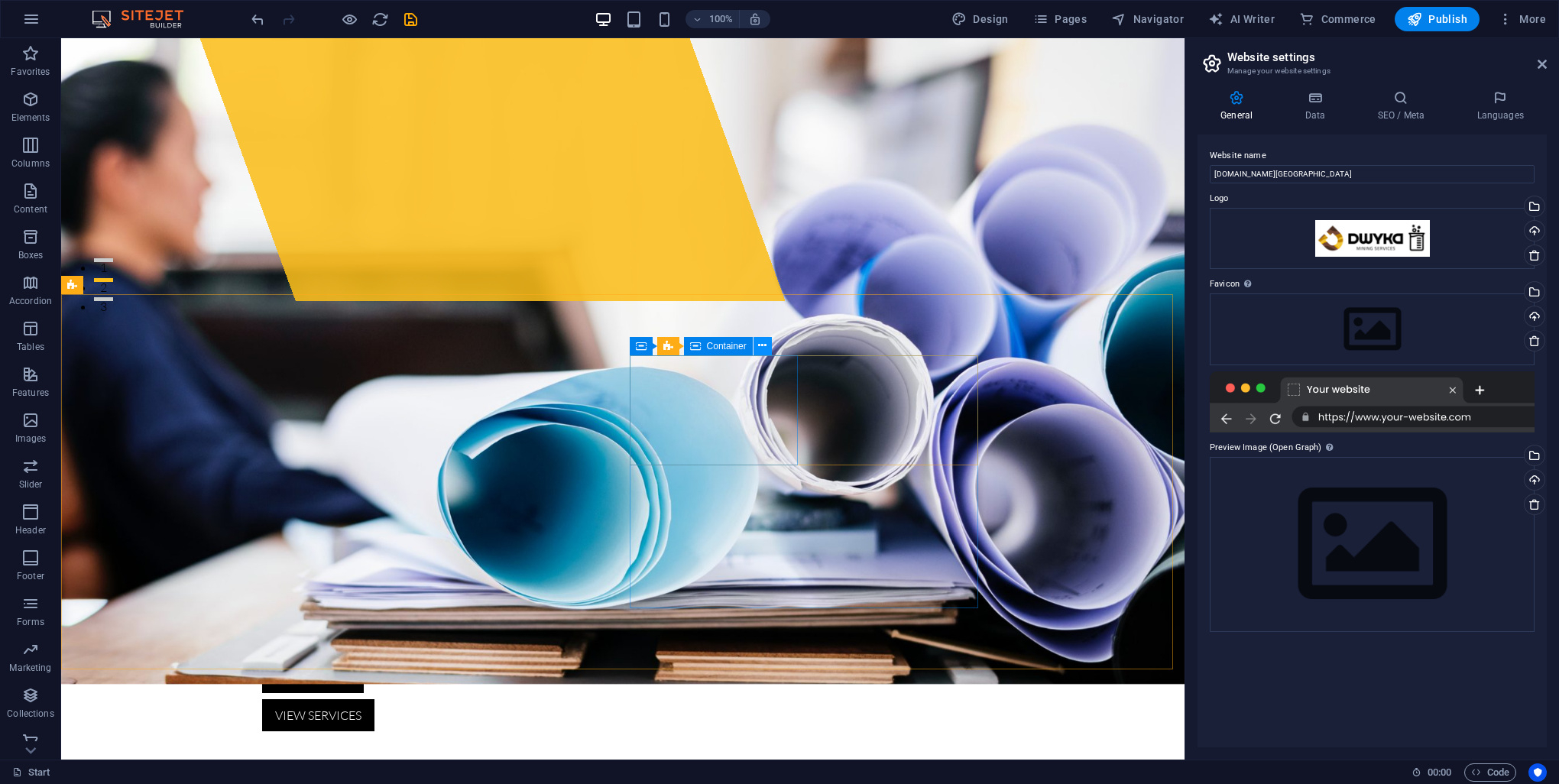
click at [768, 340] on button at bounding box center [762, 346] width 18 height 18
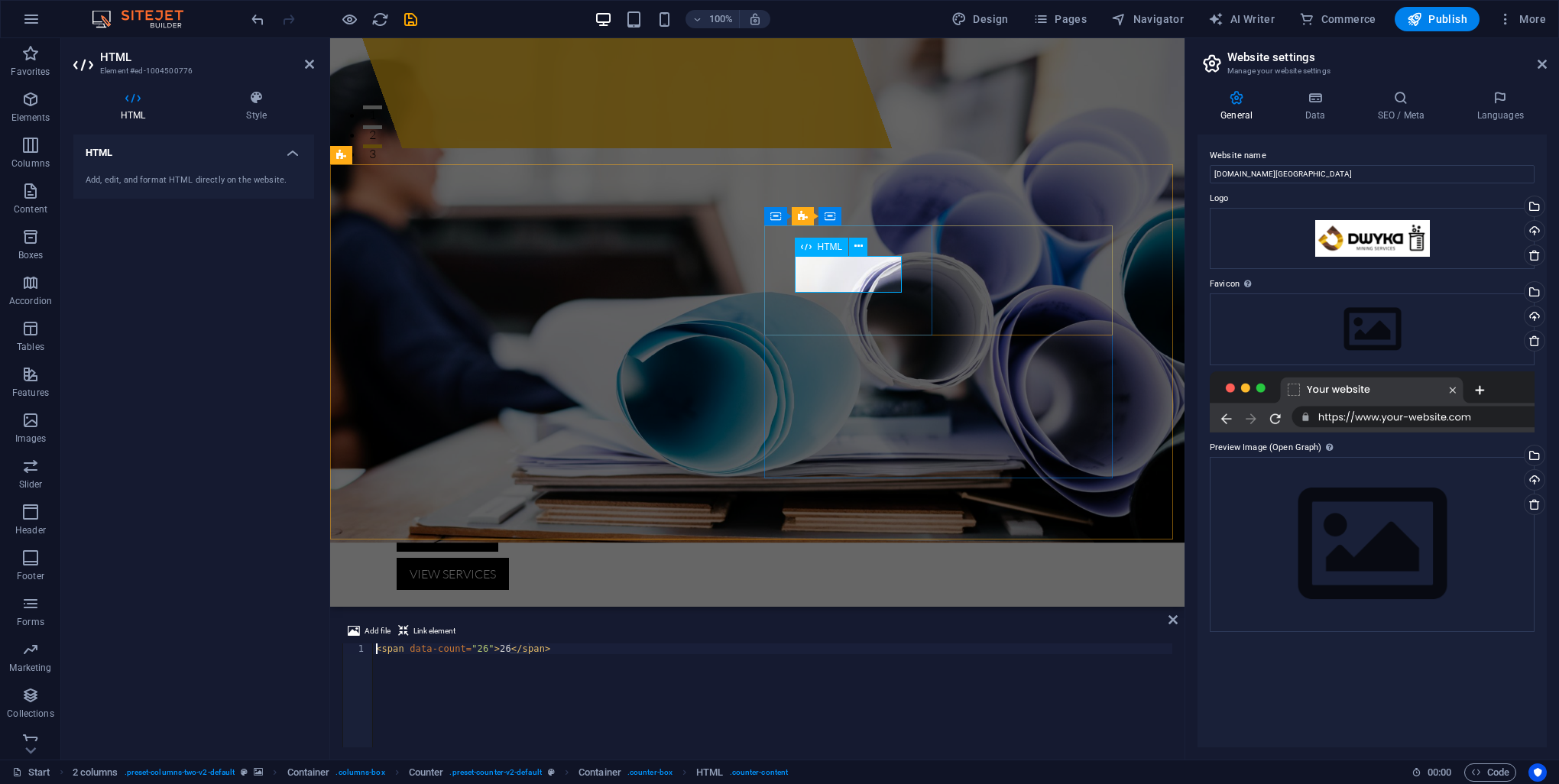
click at [501, 652] on div "< span data-count = "26" > 26 </ span >" at bounding box center [773, 707] width 800 height 126
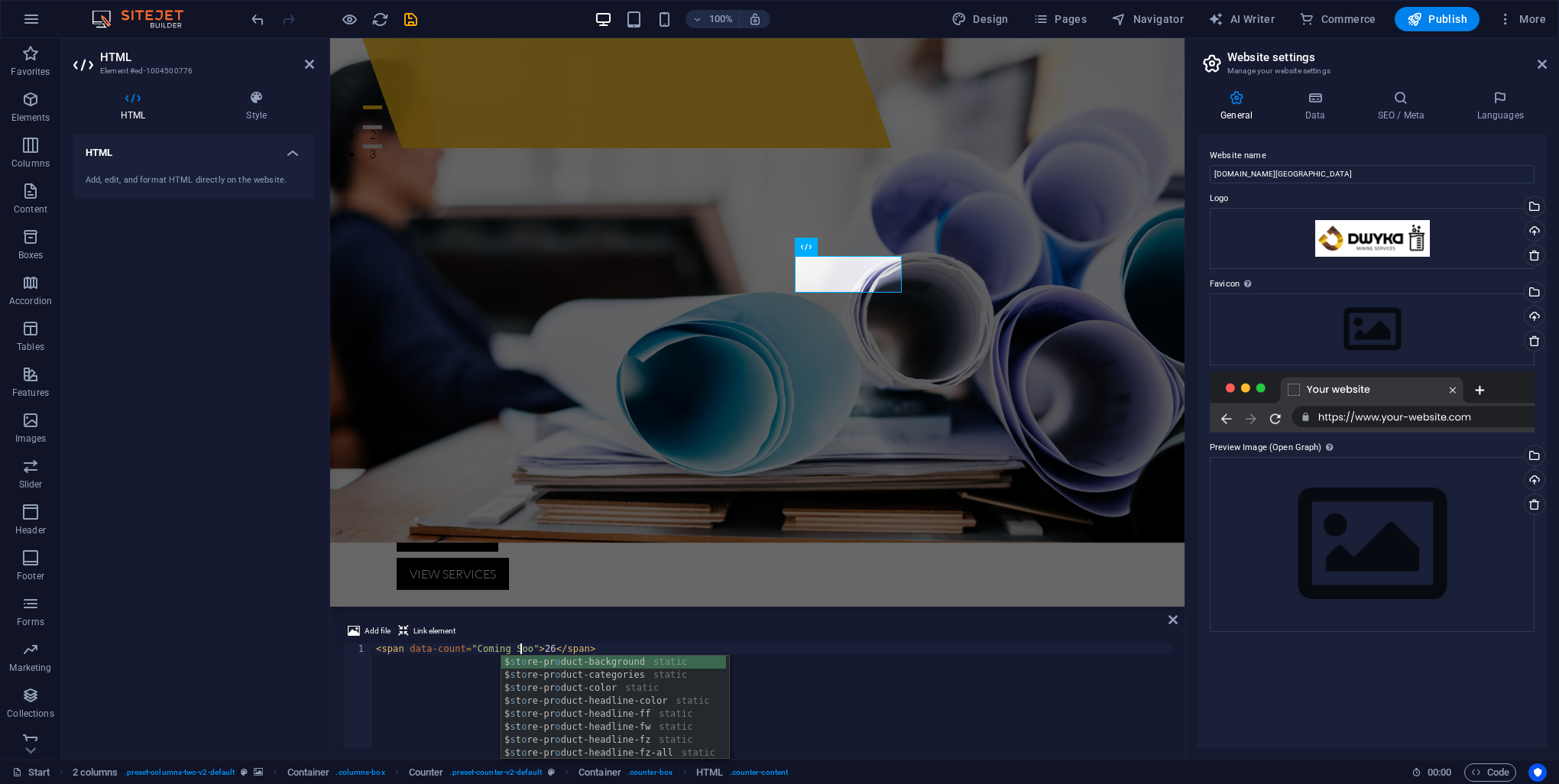
scroll to position [0, 12]
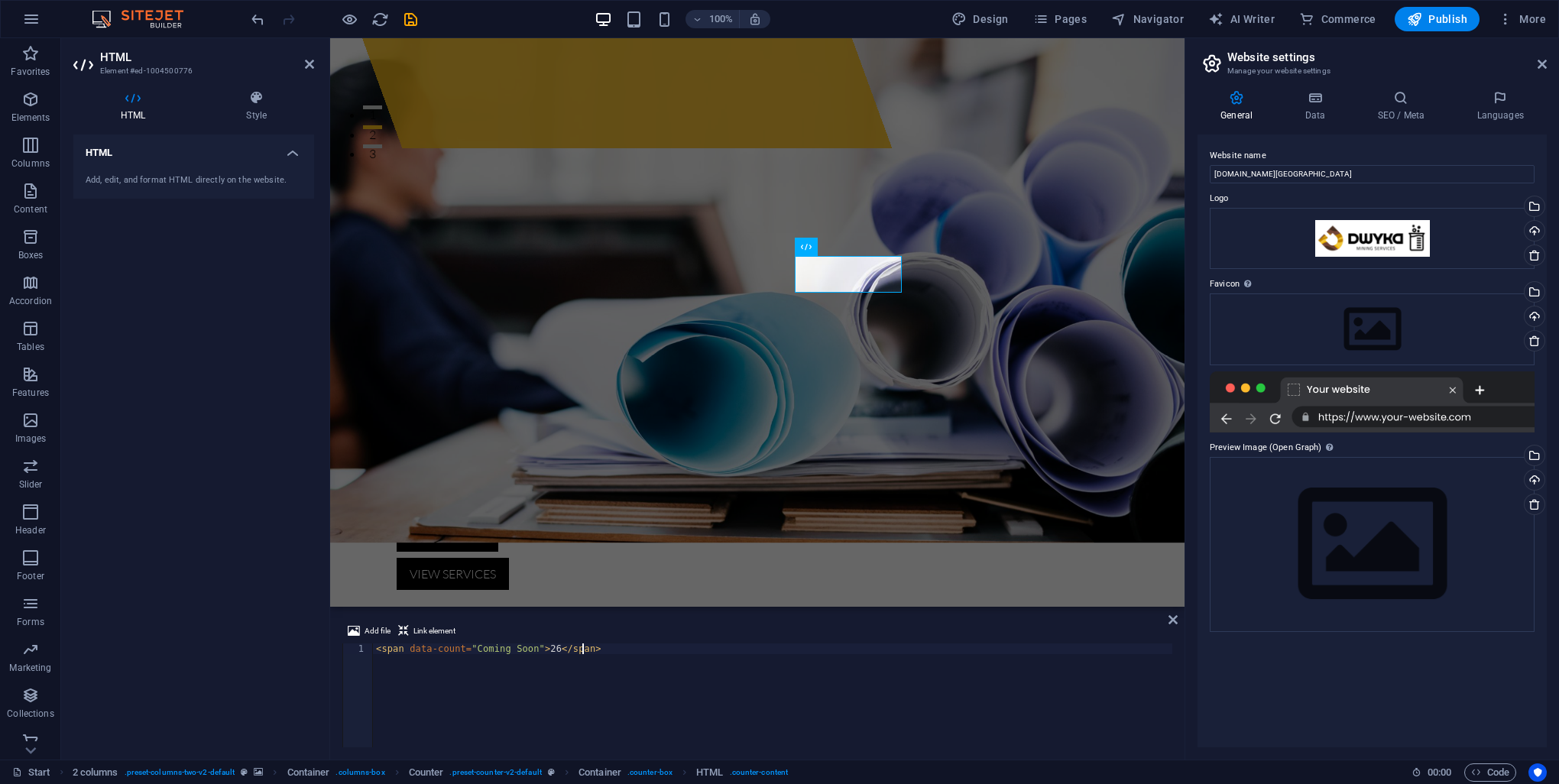
click at [830, 706] on div "< span data-count = "Coming Soon" > 26 </ span >" at bounding box center [773, 707] width 800 height 126
type textarea "<span data-count="Coming Soon">26</span>"
click at [257, 593] on div "HTML Add, edit, and format HTML directly on the website." at bounding box center [194, 441] width 240 height 613
drag, startPoint x: 958, startPoint y: 709, endPoint x: 1081, endPoint y: 658, distance: 133.2
click at [959, 707] on div "< span data-count = "Coming Soon" > 26 </ span >" at bounding box center [773, 707] width 800 height 126
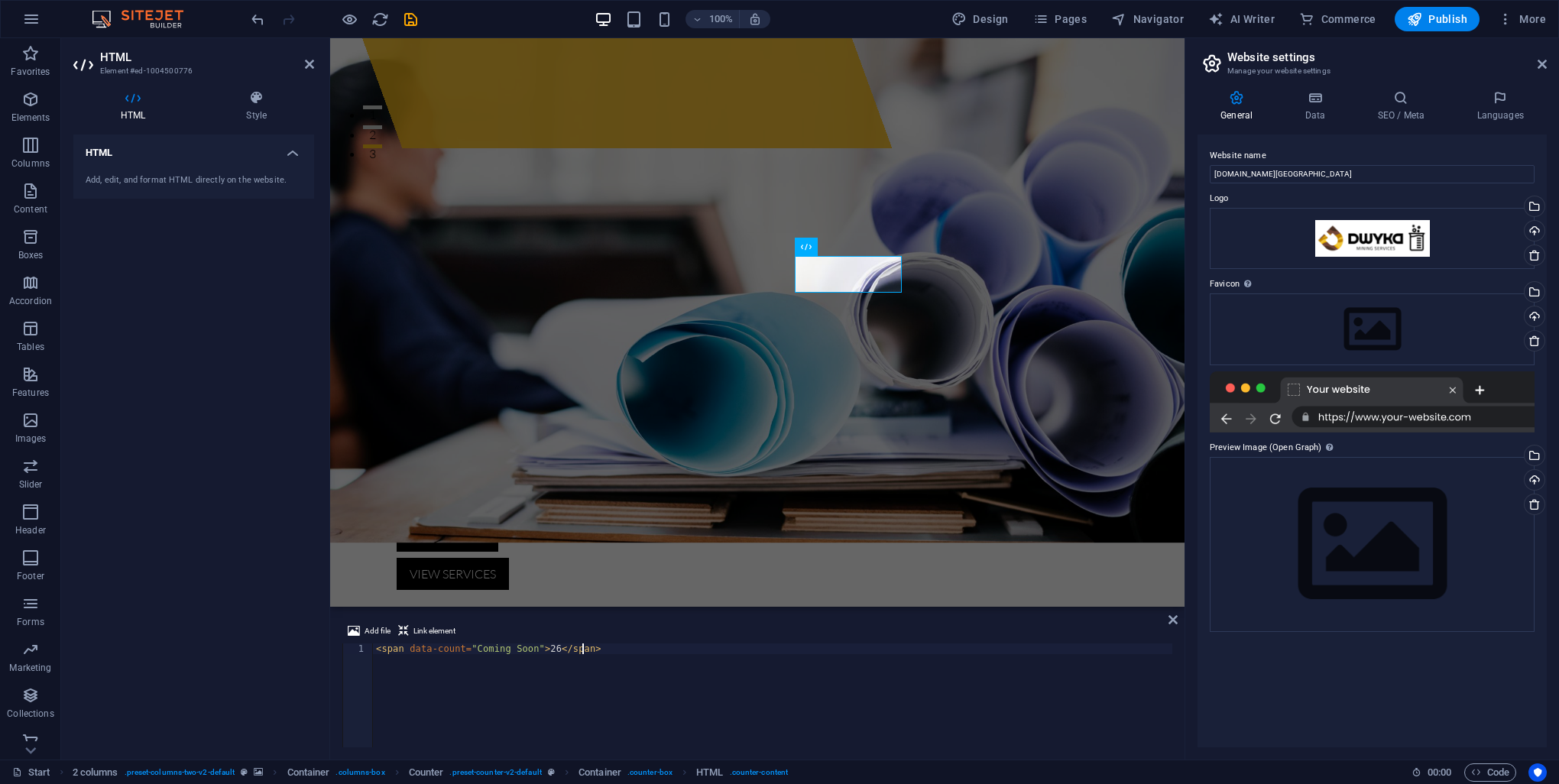
click at [1177, 626] on div "Add file Link element <span data-count="Coming Soon">26</span> 1 < span data-co…" at bounding box center [758, 685] width 854 height 149
click at [1173, 616] on icon at bounding box center [1173, 619] width 9 height 12
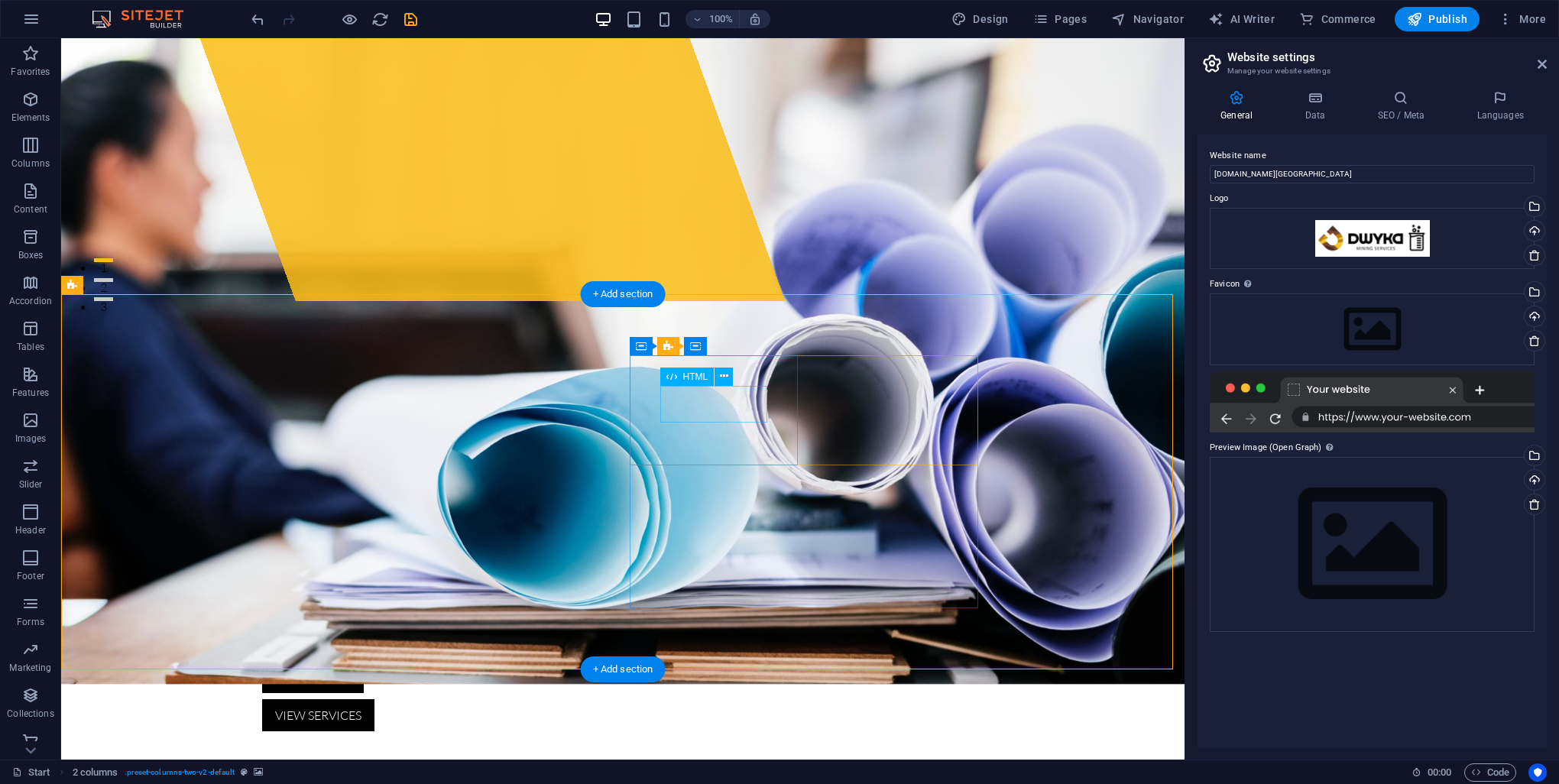
drag, startPoint x: 712, startPoint y: 397, endPoint x: 446, endPoint y: 397, distance: 266.0
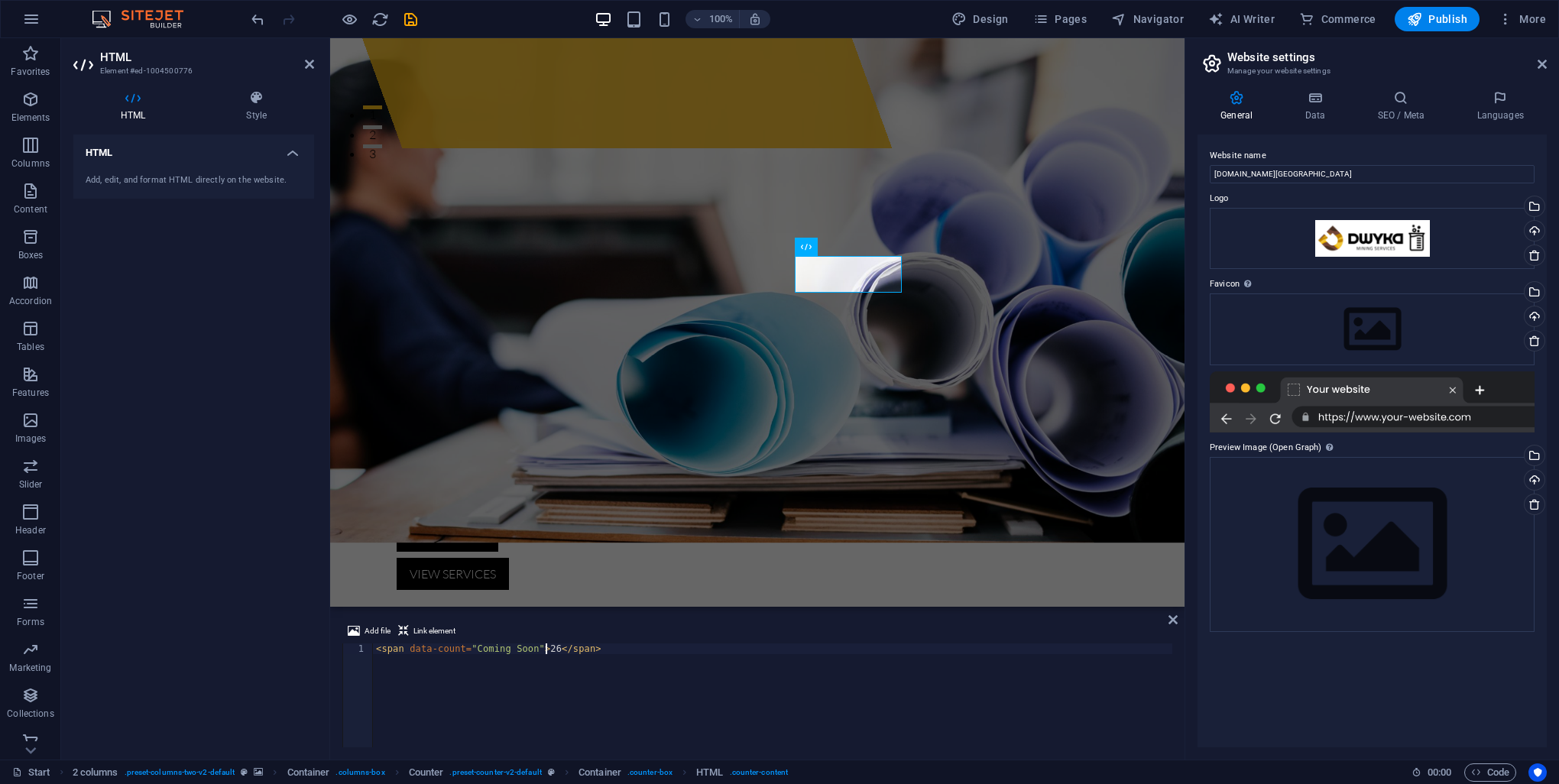
click at [545, 653] on div "< span data-count = "Coming Soon" > 26 </ span >" at bounding box center [773, 707] width 800 height 126
type textarea "<span data-count="Coming Soon">Join</span>"
click at [282, 676] on div "HTML Add, edit, and format HTML directly on the website." at bounding box center [194, 441] width 240 height 613
click at [1175, 619] on icon at bounding box center [1173, 619] width 9 height 12
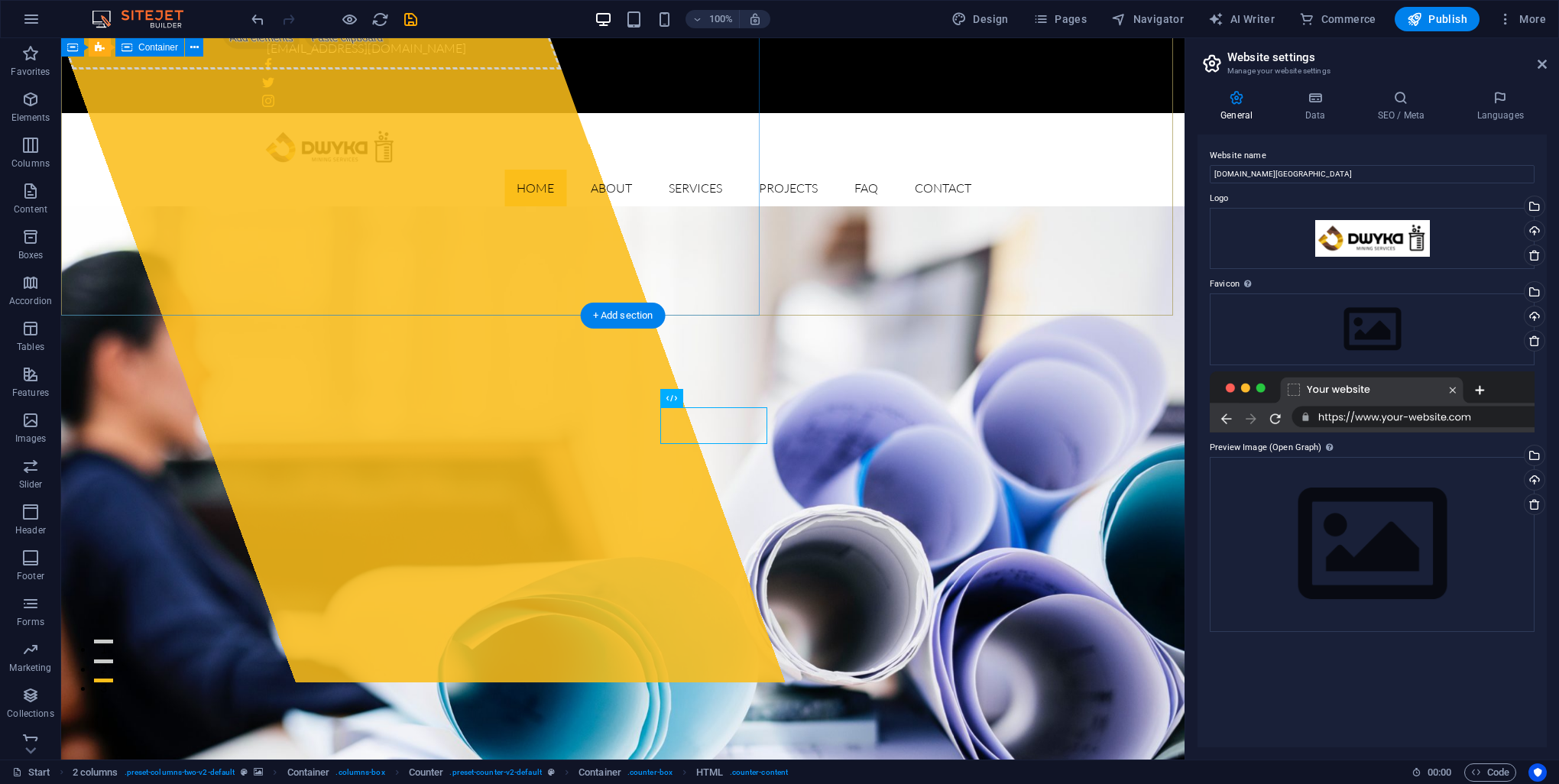
scroll to position [76, 0]
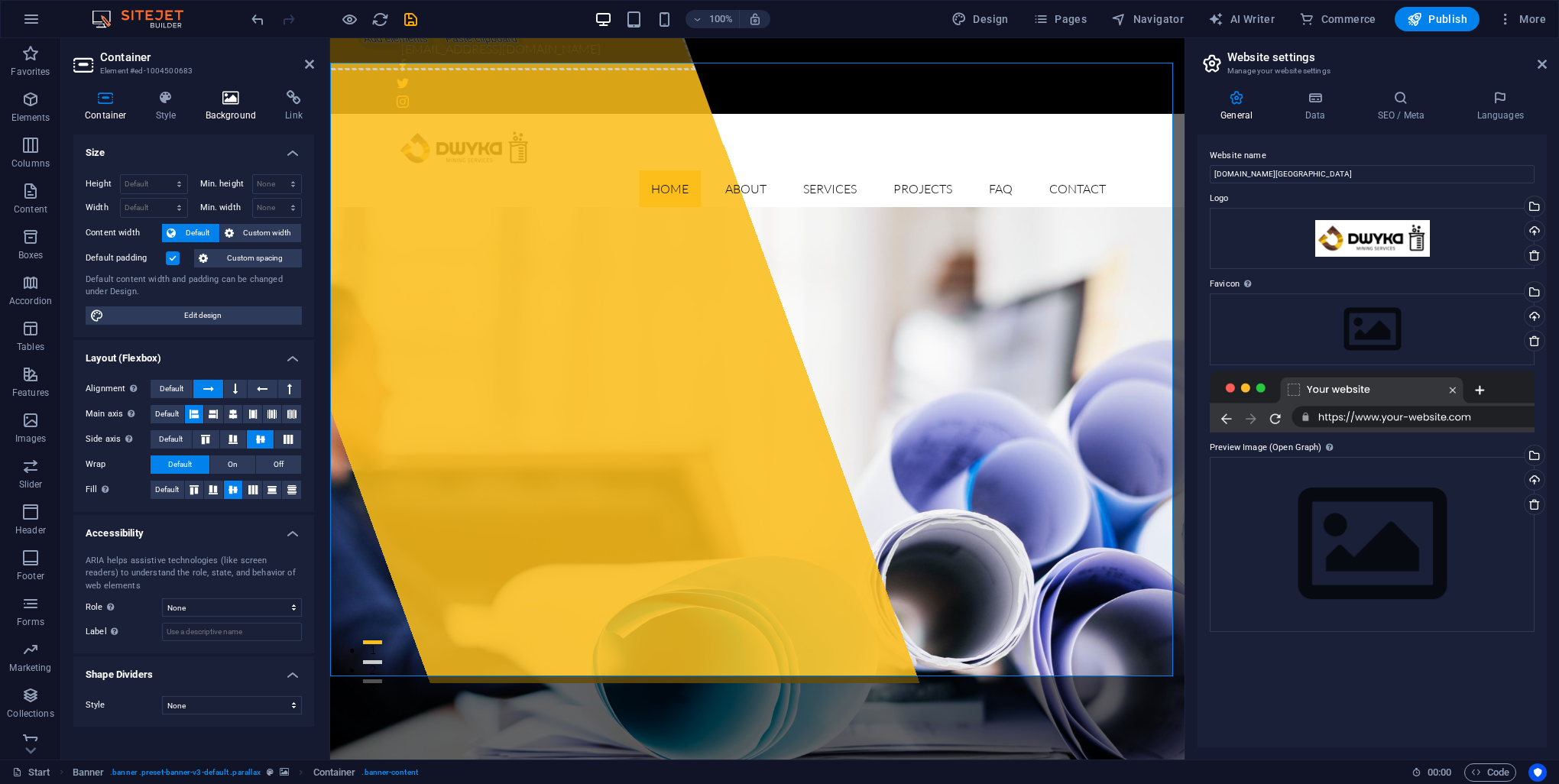
click at [211, 100] on icon at bounding box center [230, 97] width 74 height 15
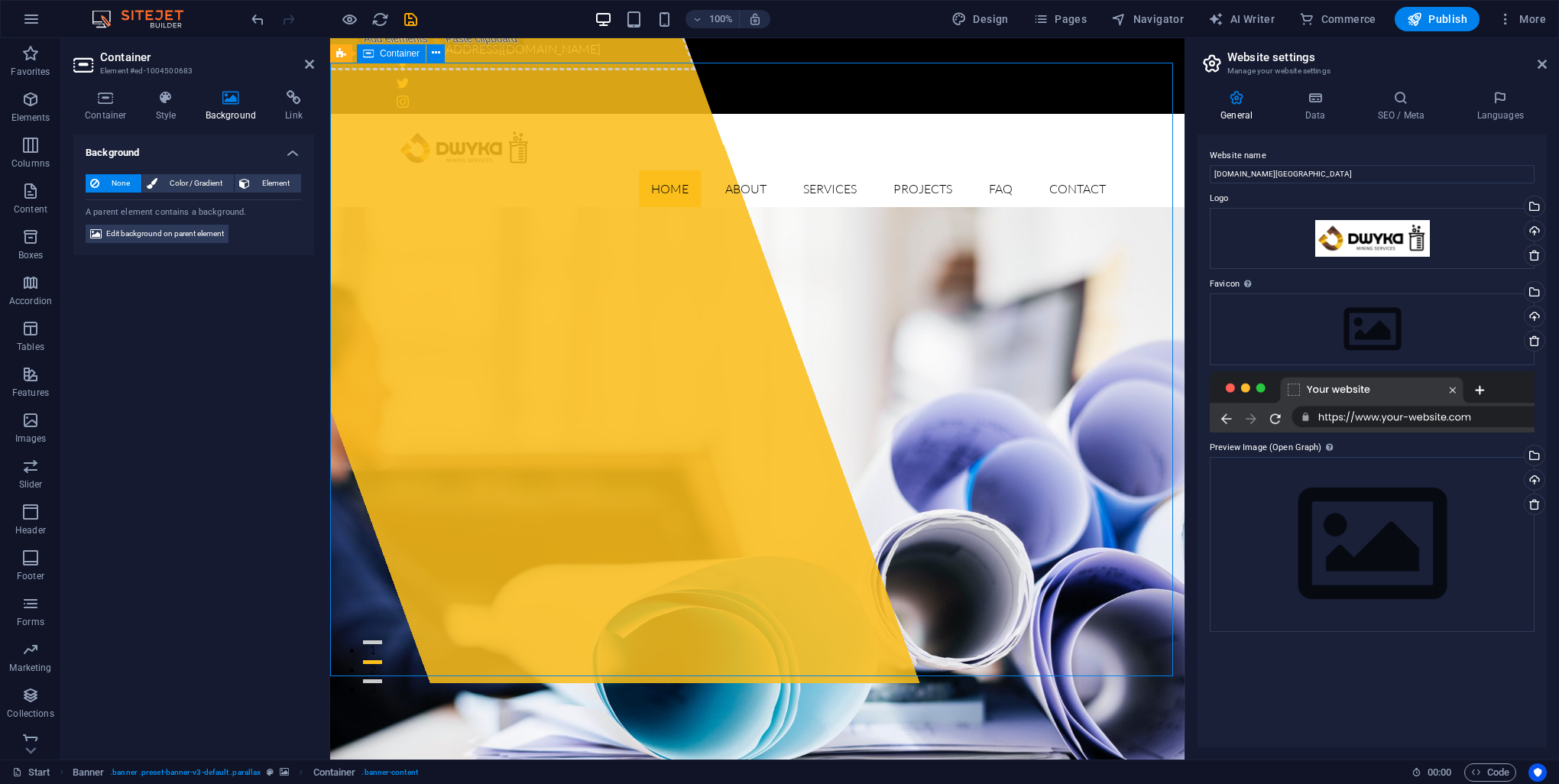
click at [171, 237] on span "Edit background on parent element" at bounding box center [165, 234] width 117 height 18
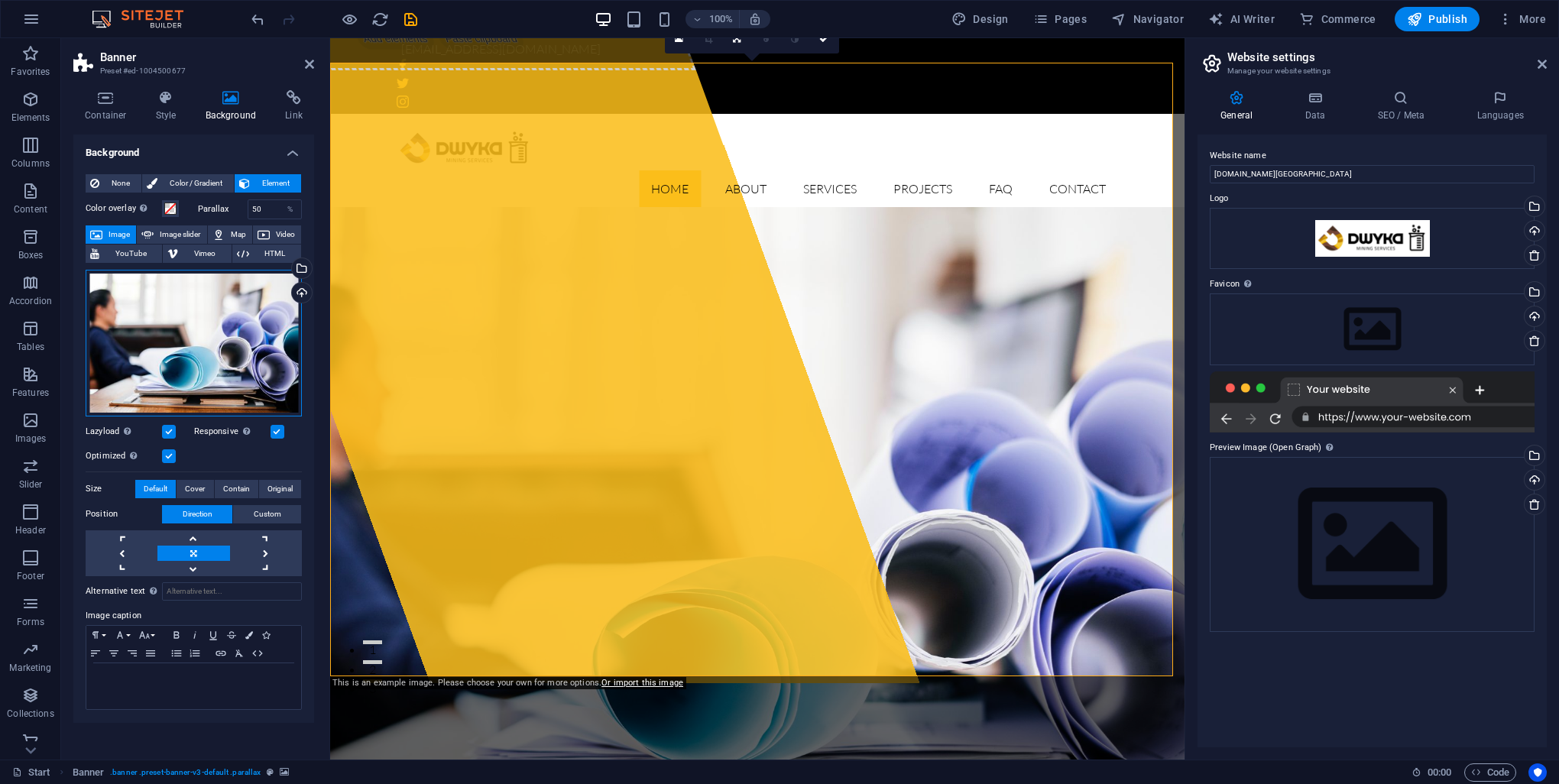
click at [173, 302] on div "Drag files here, click to choose files or select files from Files or our free s…" at bounding box center [193, 342] width 216 height 147
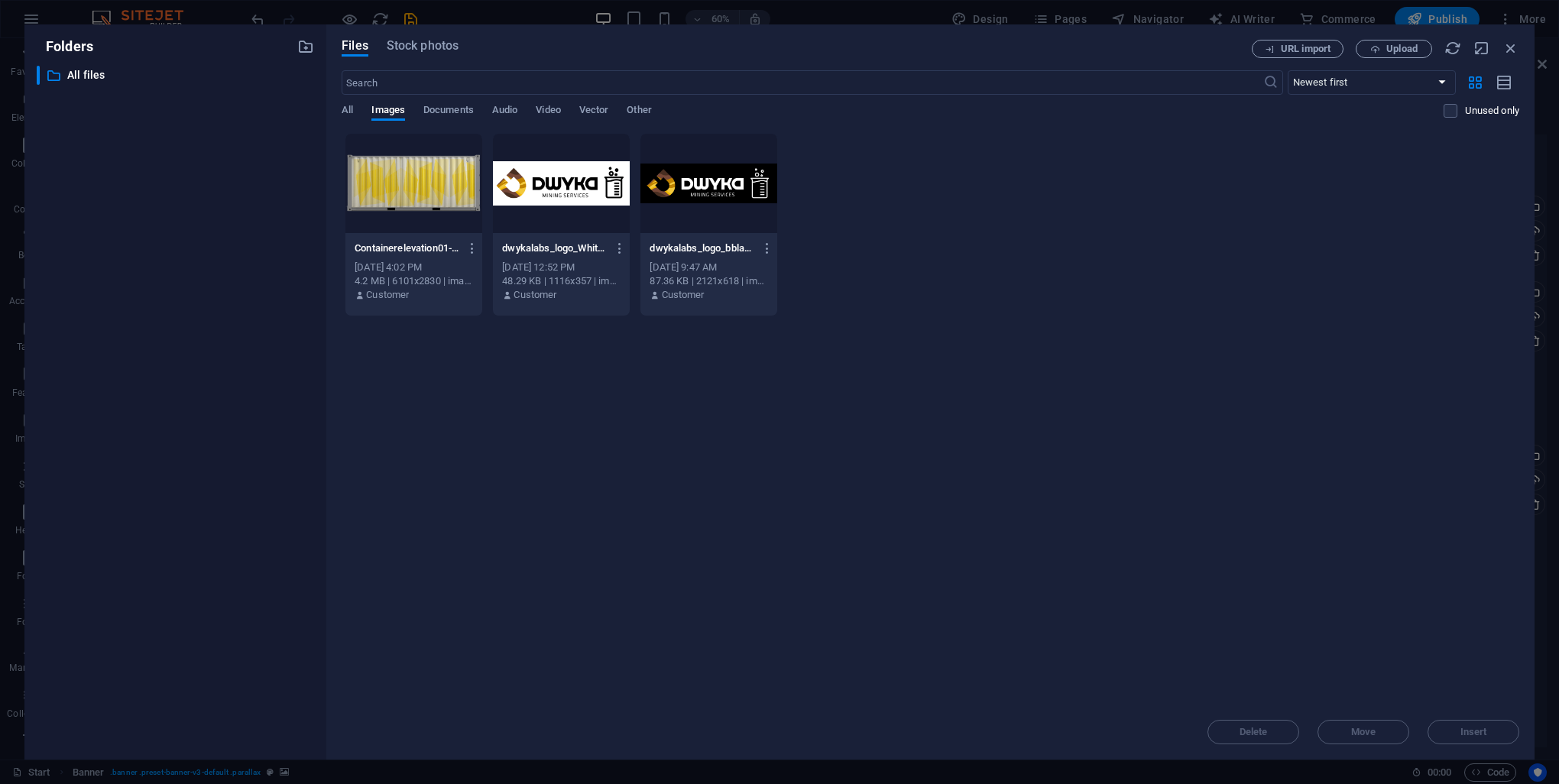
click at [1275, 203] on div "Containerelevation01-8UMHKGTRCrGZJVufuGw7aw.png Containerelevation01-8UMHKGTRCr…" at bounding box center [930, 224] width 1177 height 183
click at [1406, 200] on div "Containerelevation01-8UMHKGTRCrGZJVufuGw7aw.png Containerelevation01-8UMHKGTRCr…" at bounding box center [930, 224] width 1177 height 183
click at [1401, 56] on button "Upload" at bounding box center [1394, 49] width 76 height 18
click at [1021, 545] on div "Drop files here to upload them instantly Containerelevation01-8UMHKGTRCrGZJVufu…" at bounding box center [930, 419] width 1177 height 572
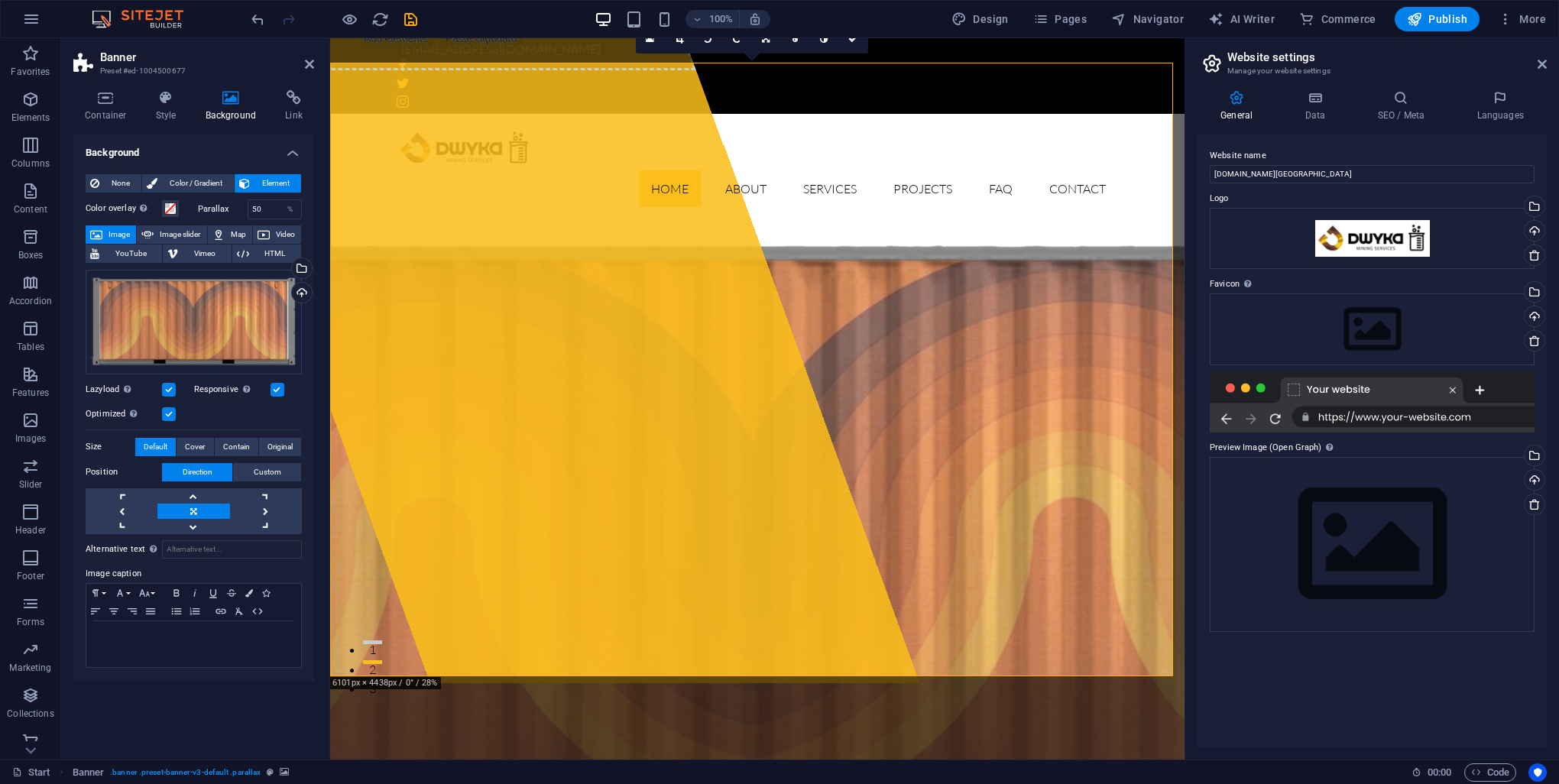
click at [211, 416] on div "Optimized Images are compressed to improve page speed." at bounding box center [193, 414] width 216 height 18
click at [307, 69] on icon at bounding box center [310, 64] width 9 height 12
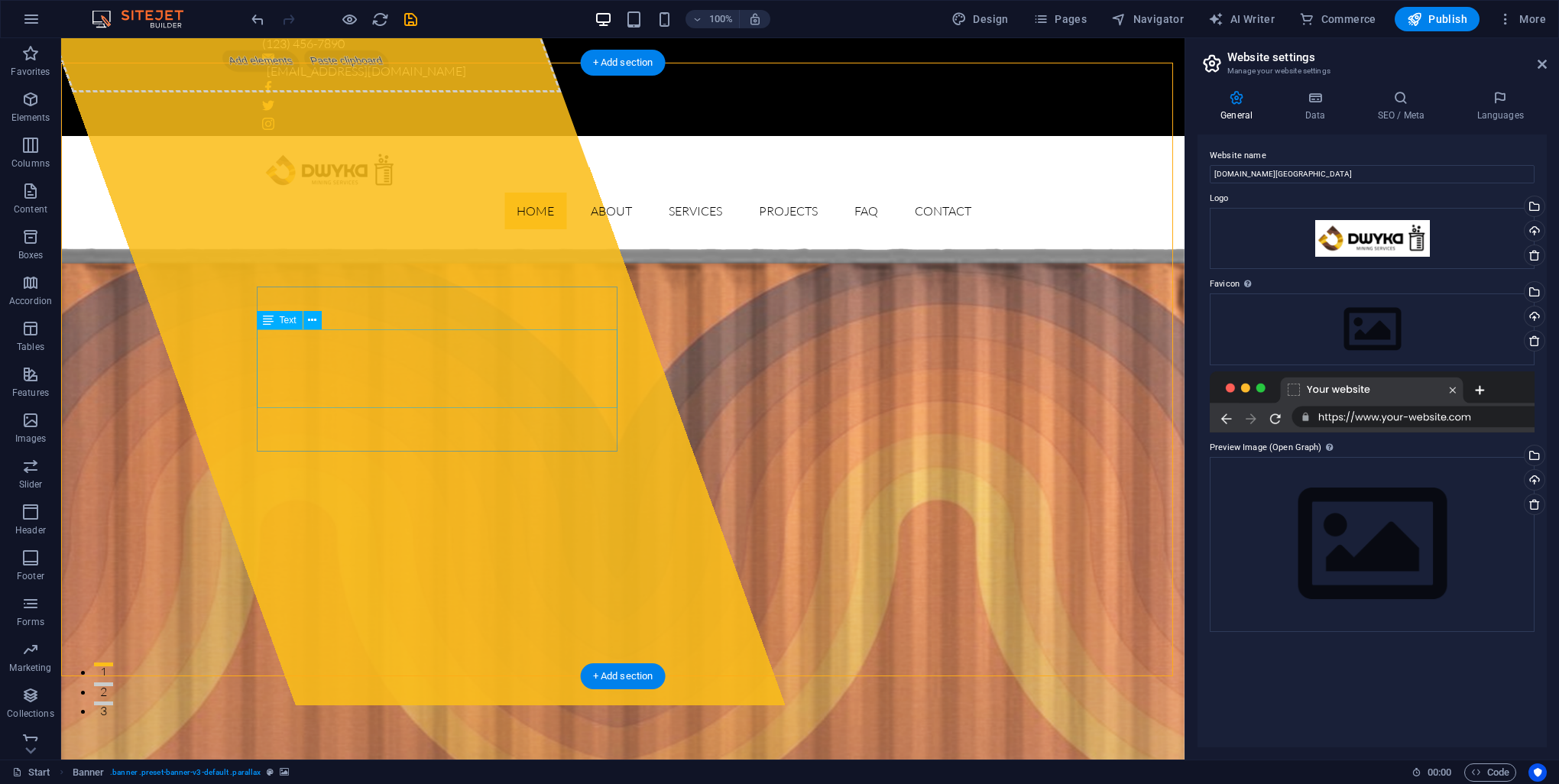
scroll to position [0, 0]
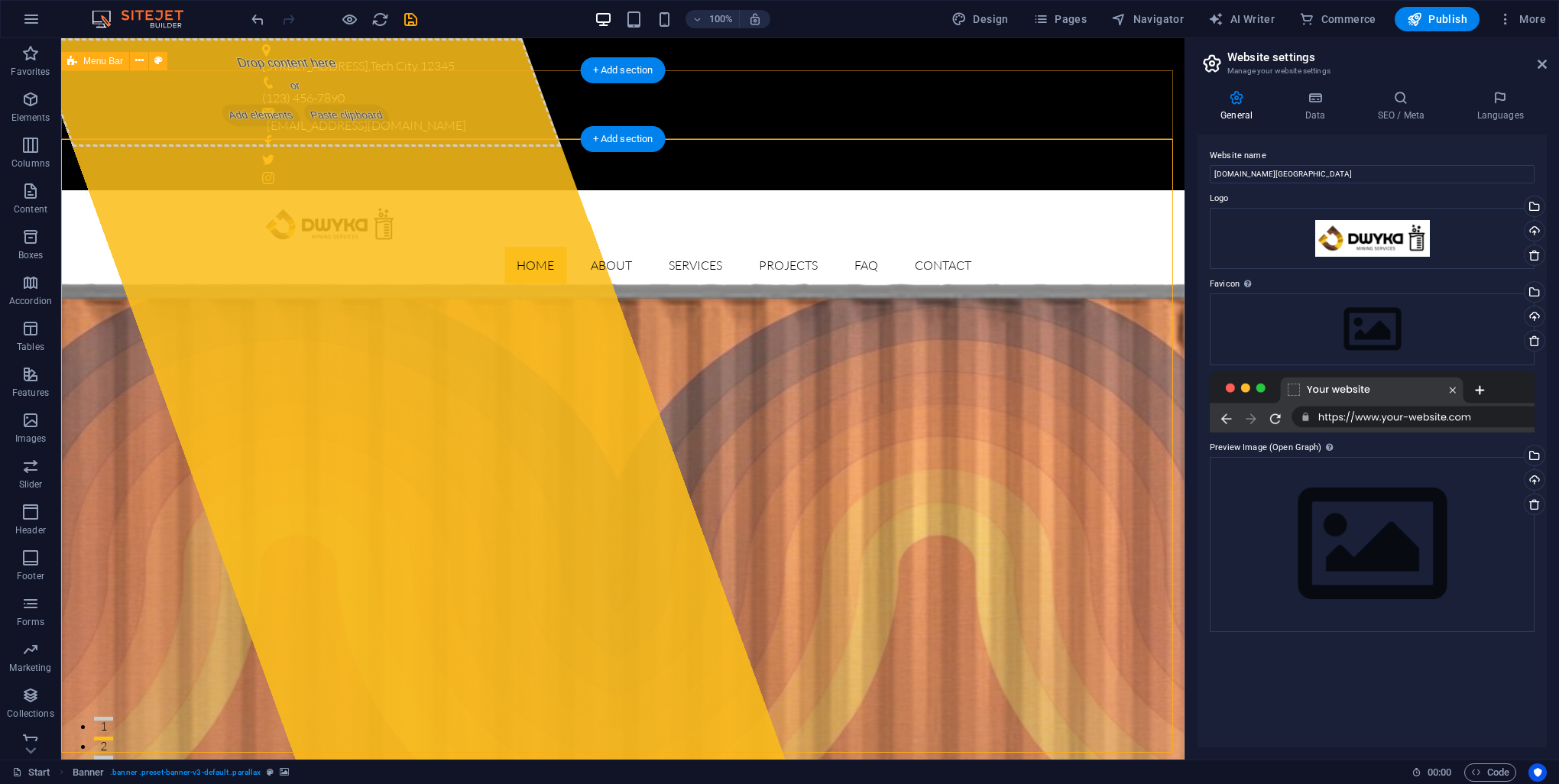
click at [155, 190] on div "Home About Services Projects FAQ Contact Menu" at bounding box center [623, 243] width 1124 height 106
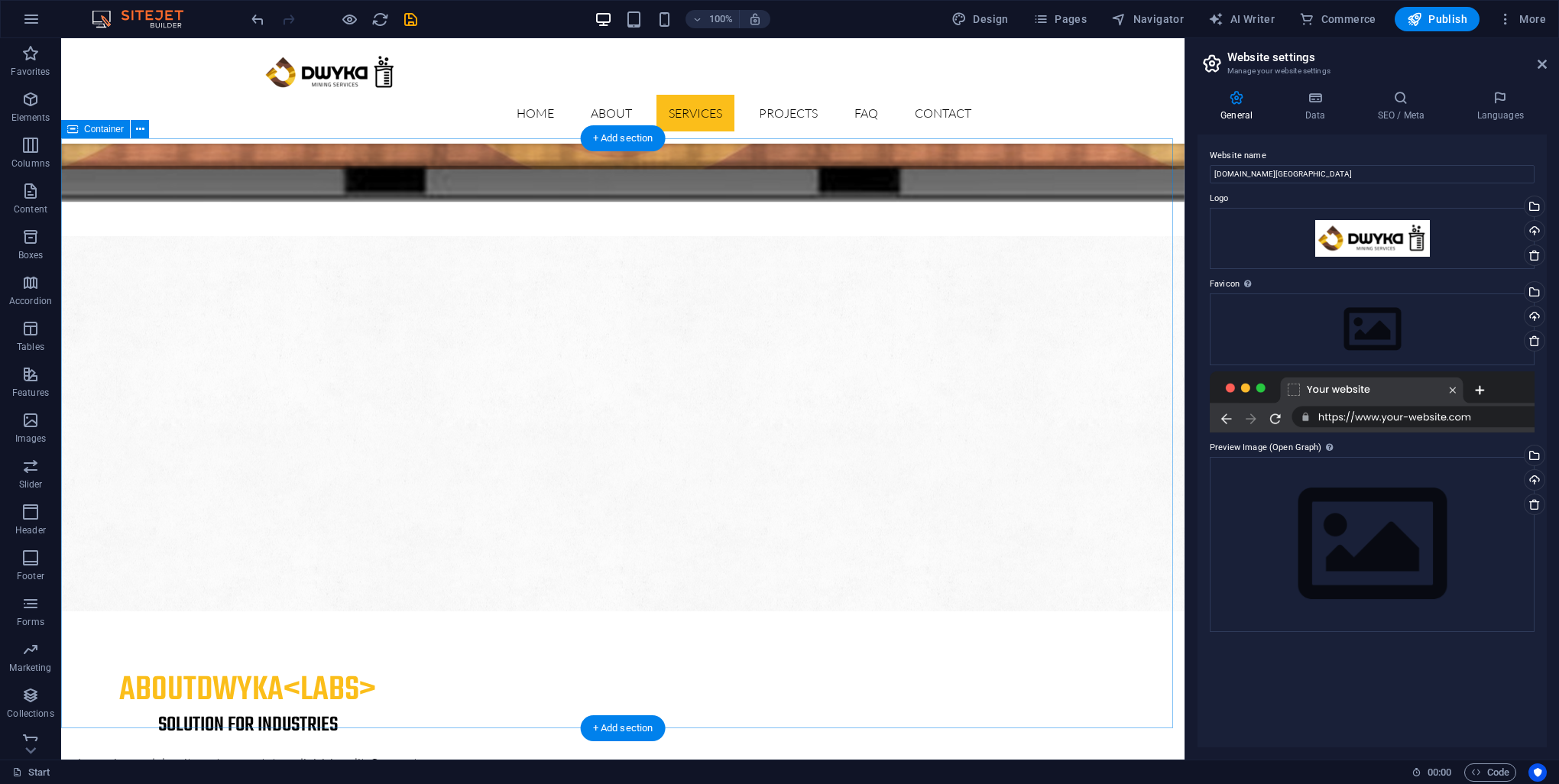
scroll to position [917, 0]
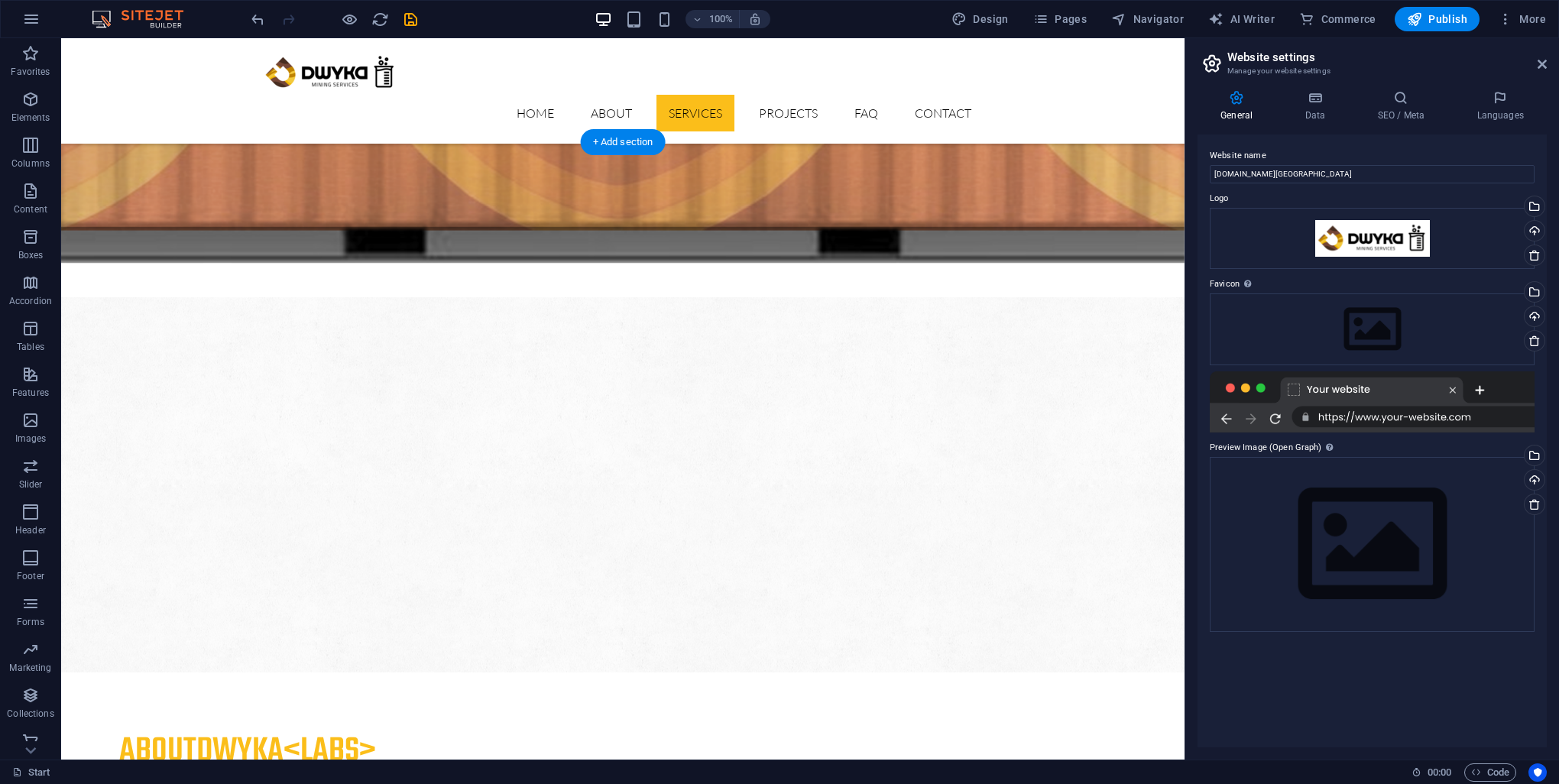
click at [749, 297] on figure at bounding box center [623, 484] width 1124 height 375
click at [140, 136] on icon at bounding box center [139, 134] width 8 height 16
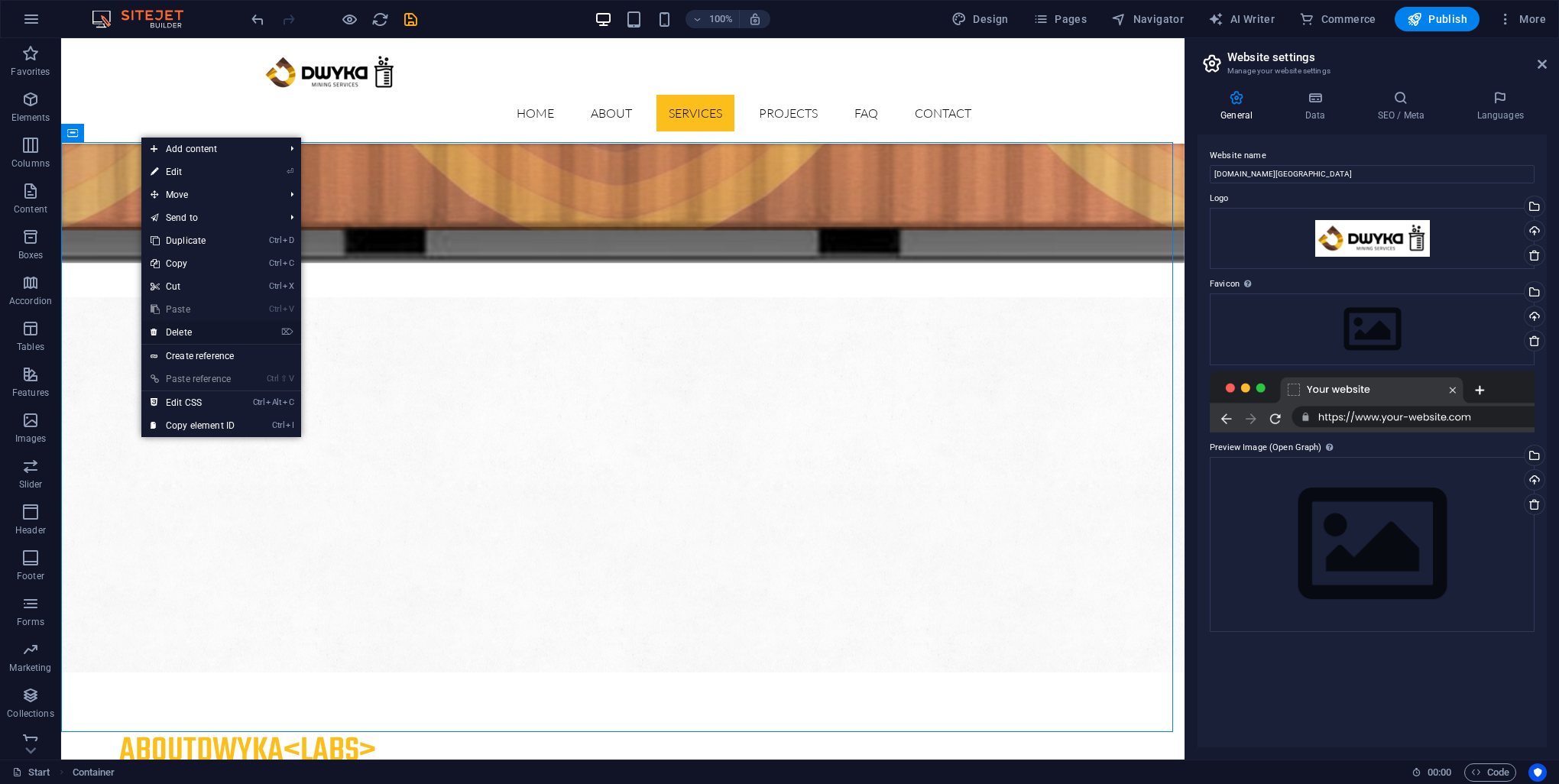
click at [234, 331] on link "⌦ Delete" at bounding box center [192, 331] width 102 height 23
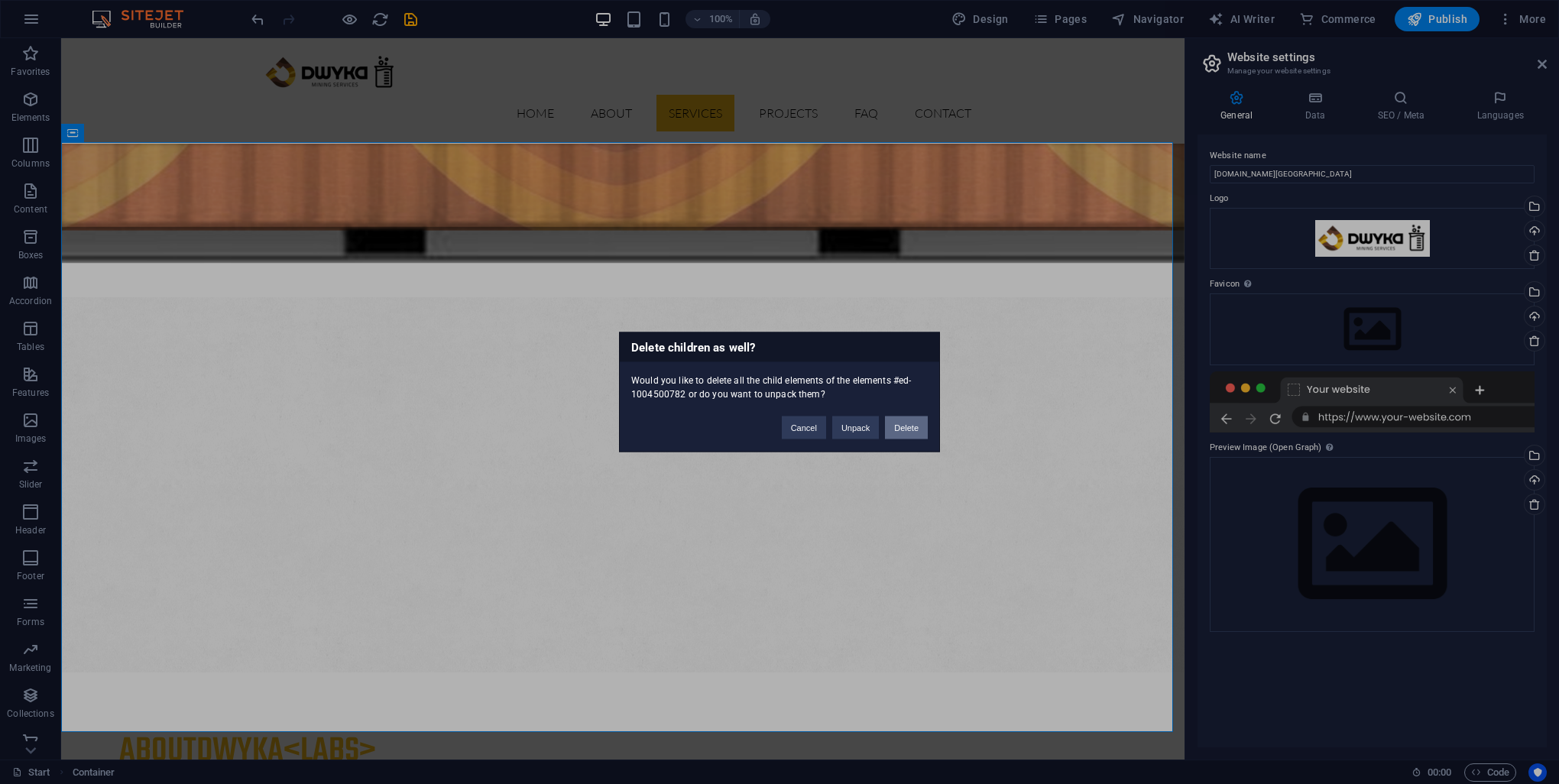
click at [902, 421] on button "Delete" at bounding box center [906, 427] width 43 height 23
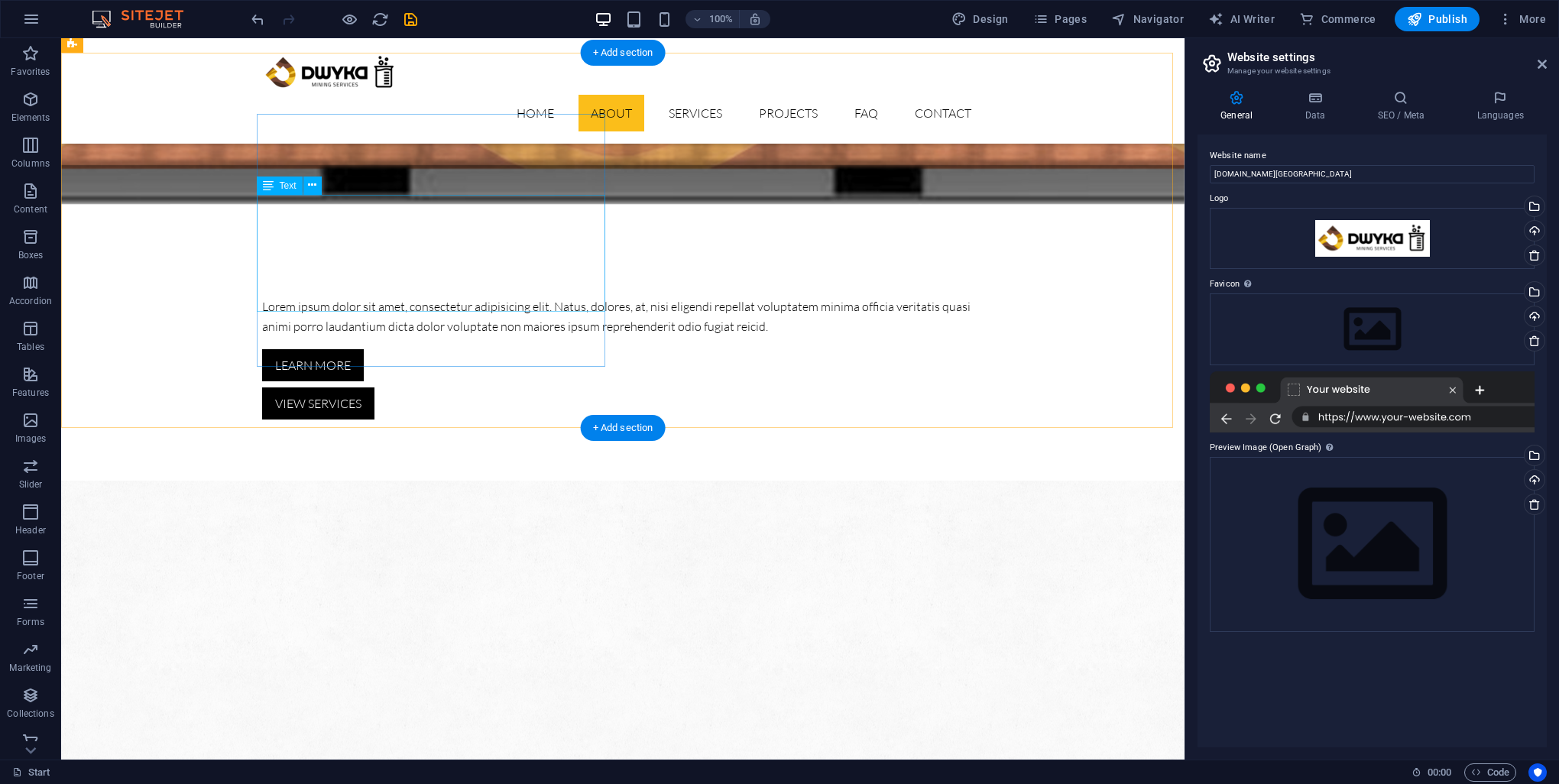
scroll to position [687, 0]
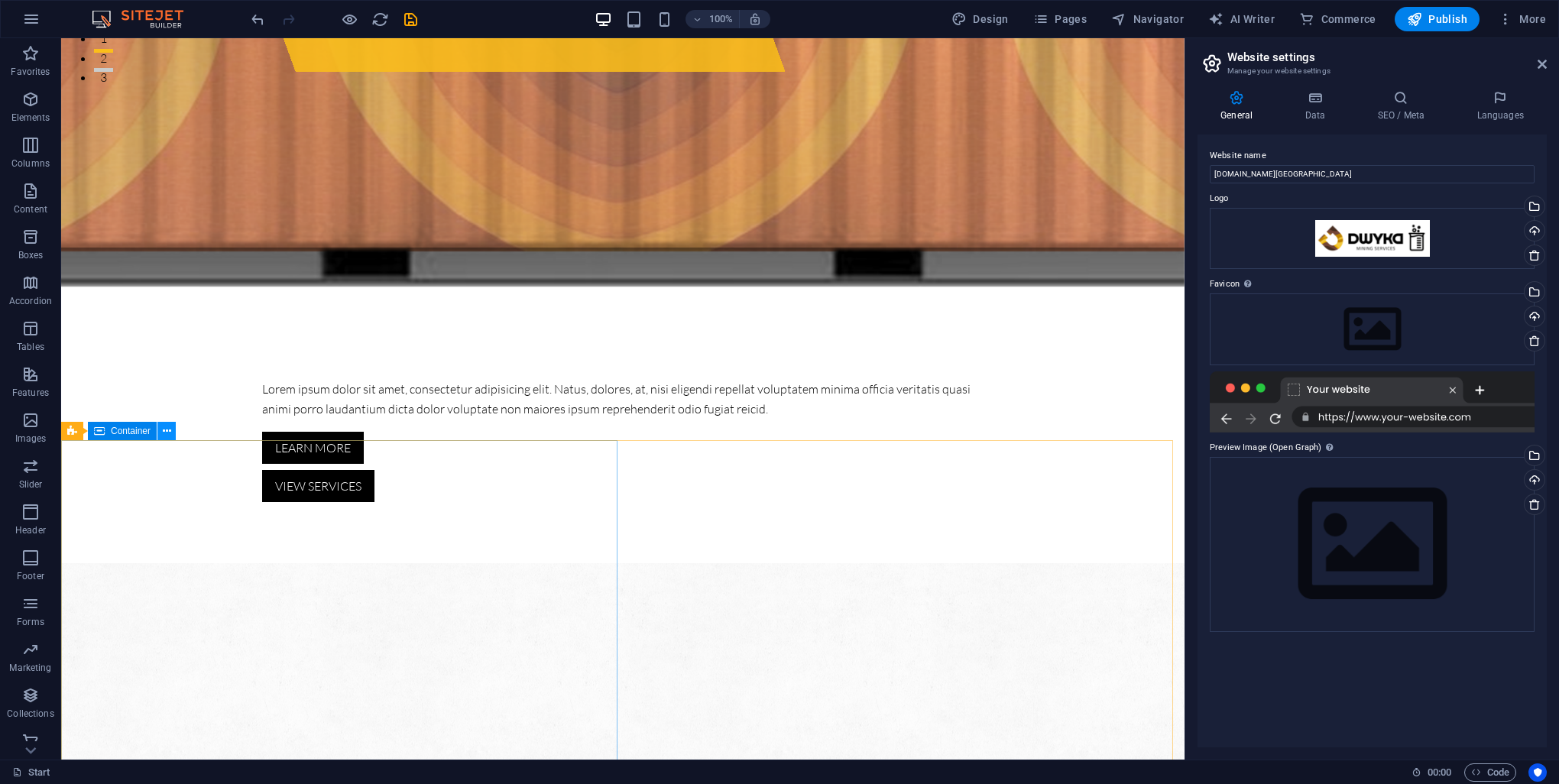
click at [163, 430] on icon at bounding box center [167, 432] width 8 height 16
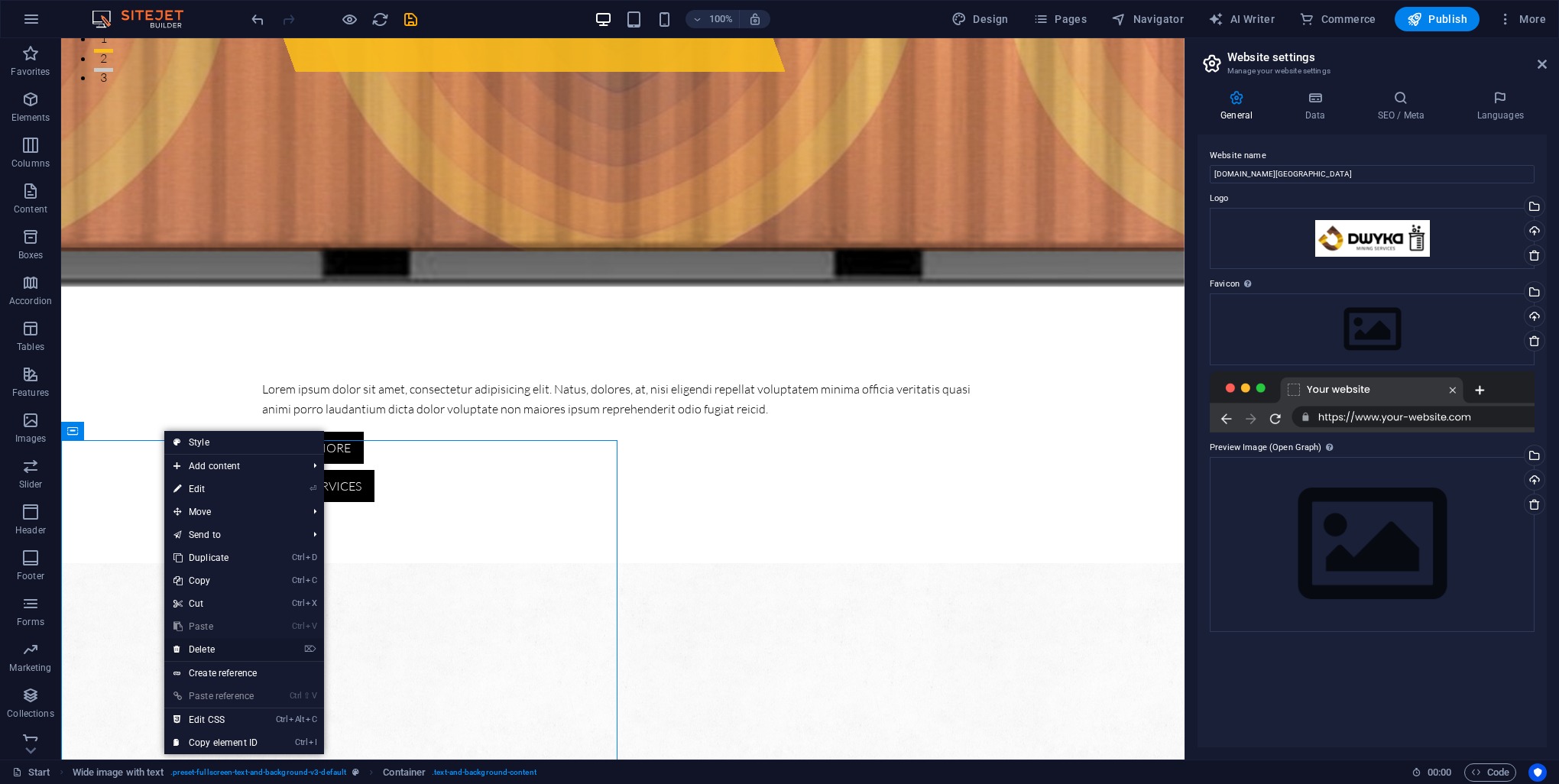
click at [221, 653] on link "⌦ Delete" at bounding box center [215, 649] width 102 height 23
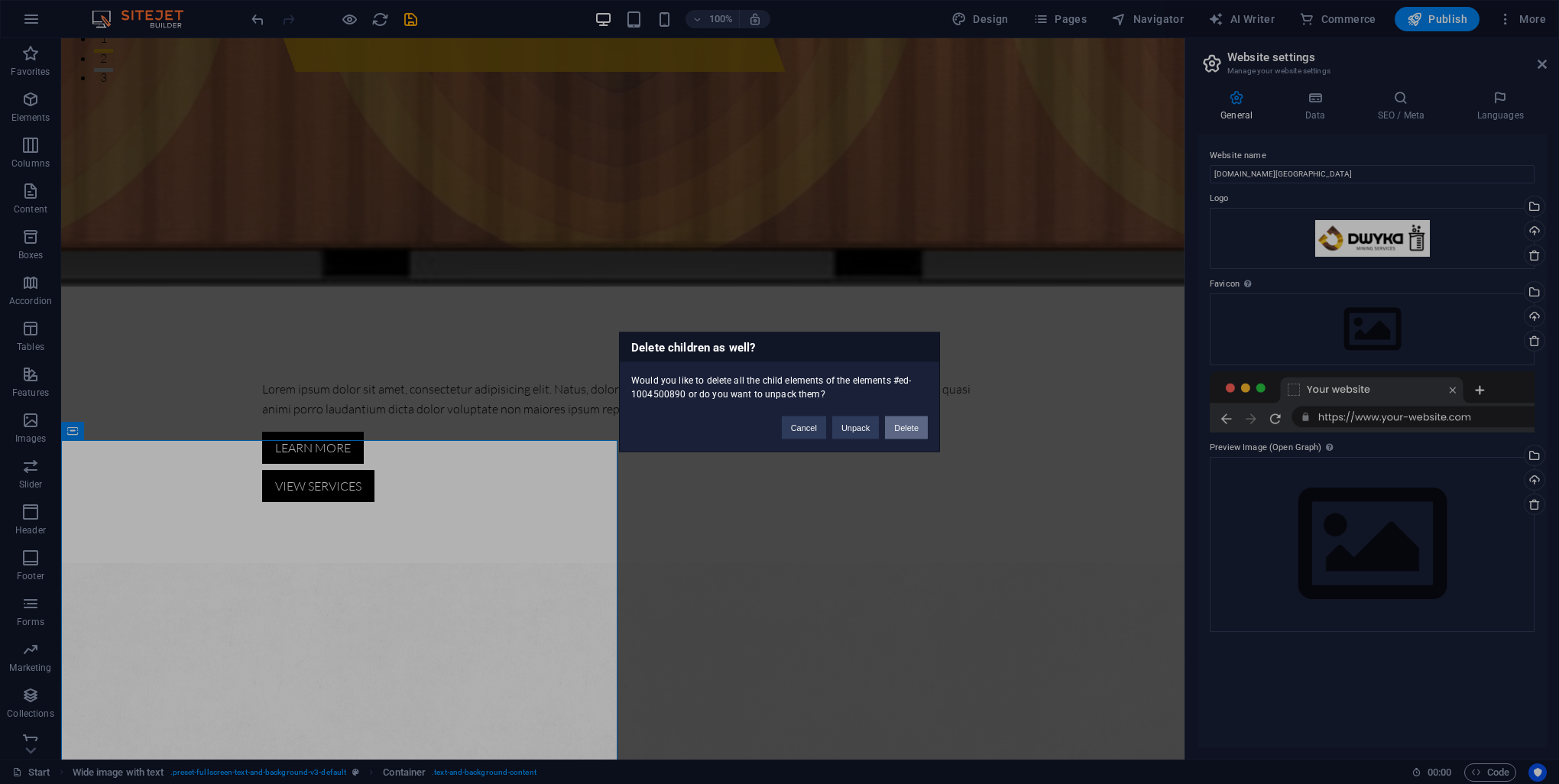
click at [911, 425] on button "Delete" at bounding box center [906, 427] width 43 height 23
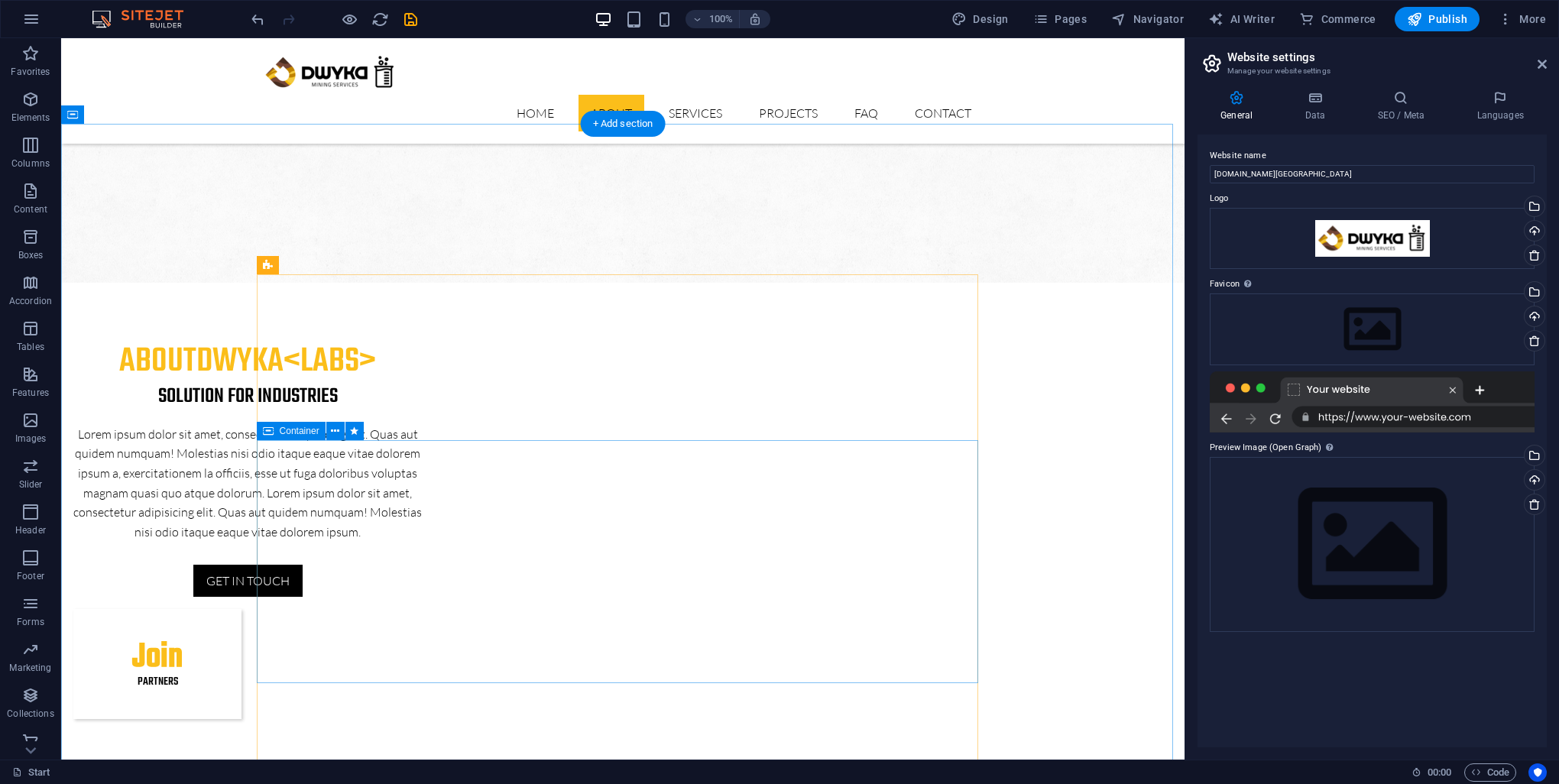
scroll to position [1299, 0]
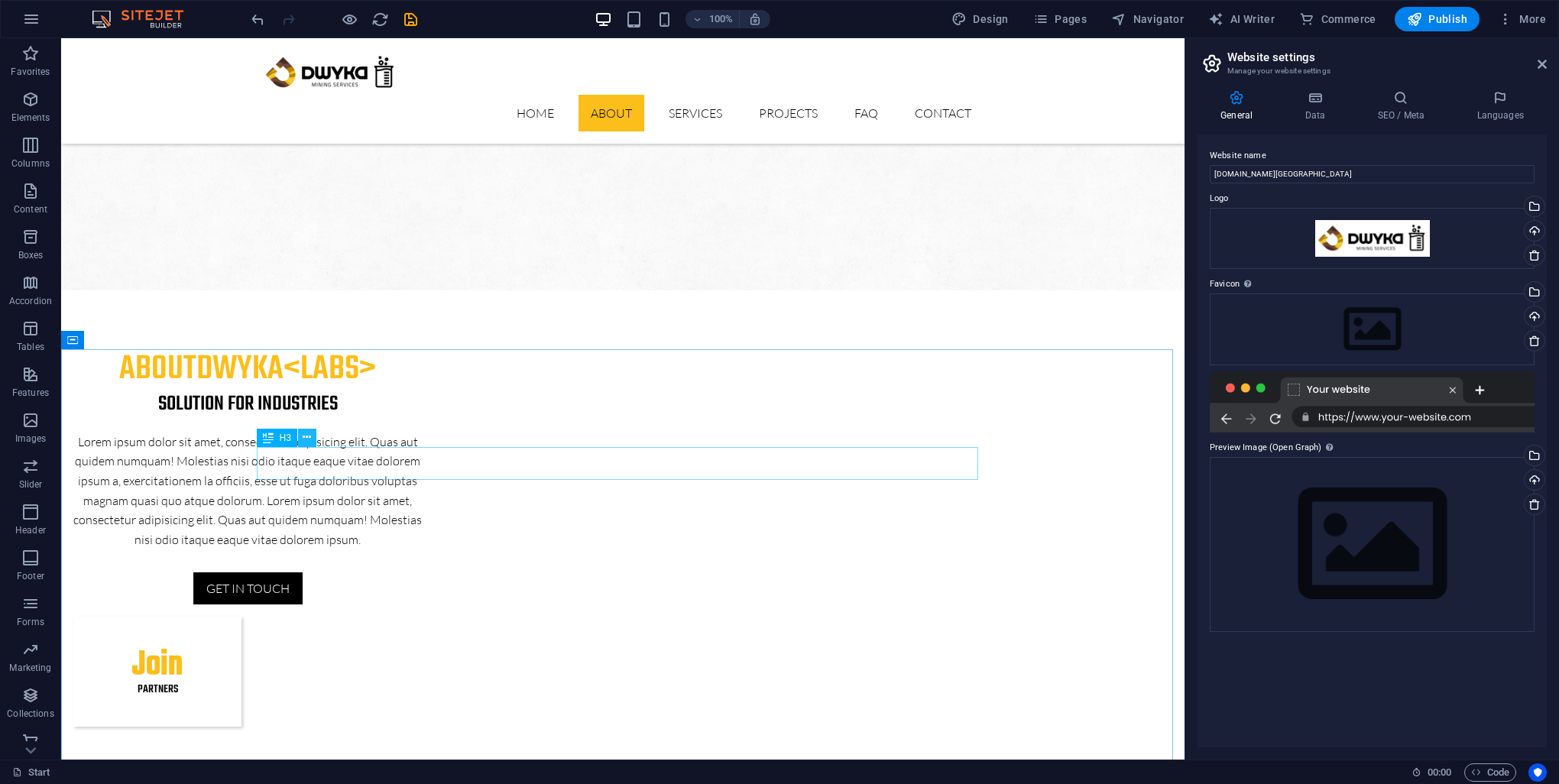
click at [309, 437] on icon at bounding box center [306, 438] width 8 height 16
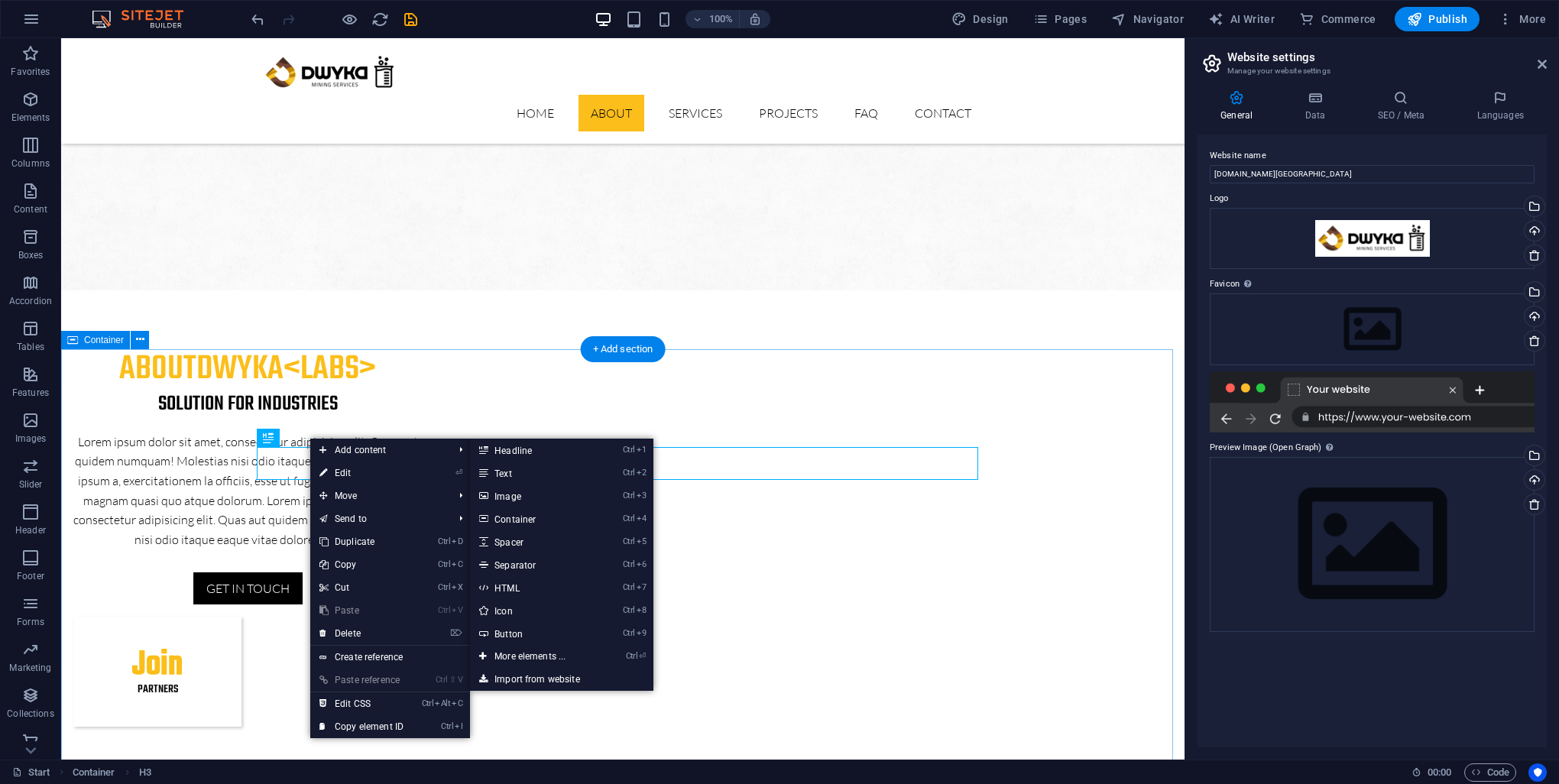
drag, startPoint x: 368, startPoint y: 392, endPoint x: 345, endPoint y: 394, distance: 23.1
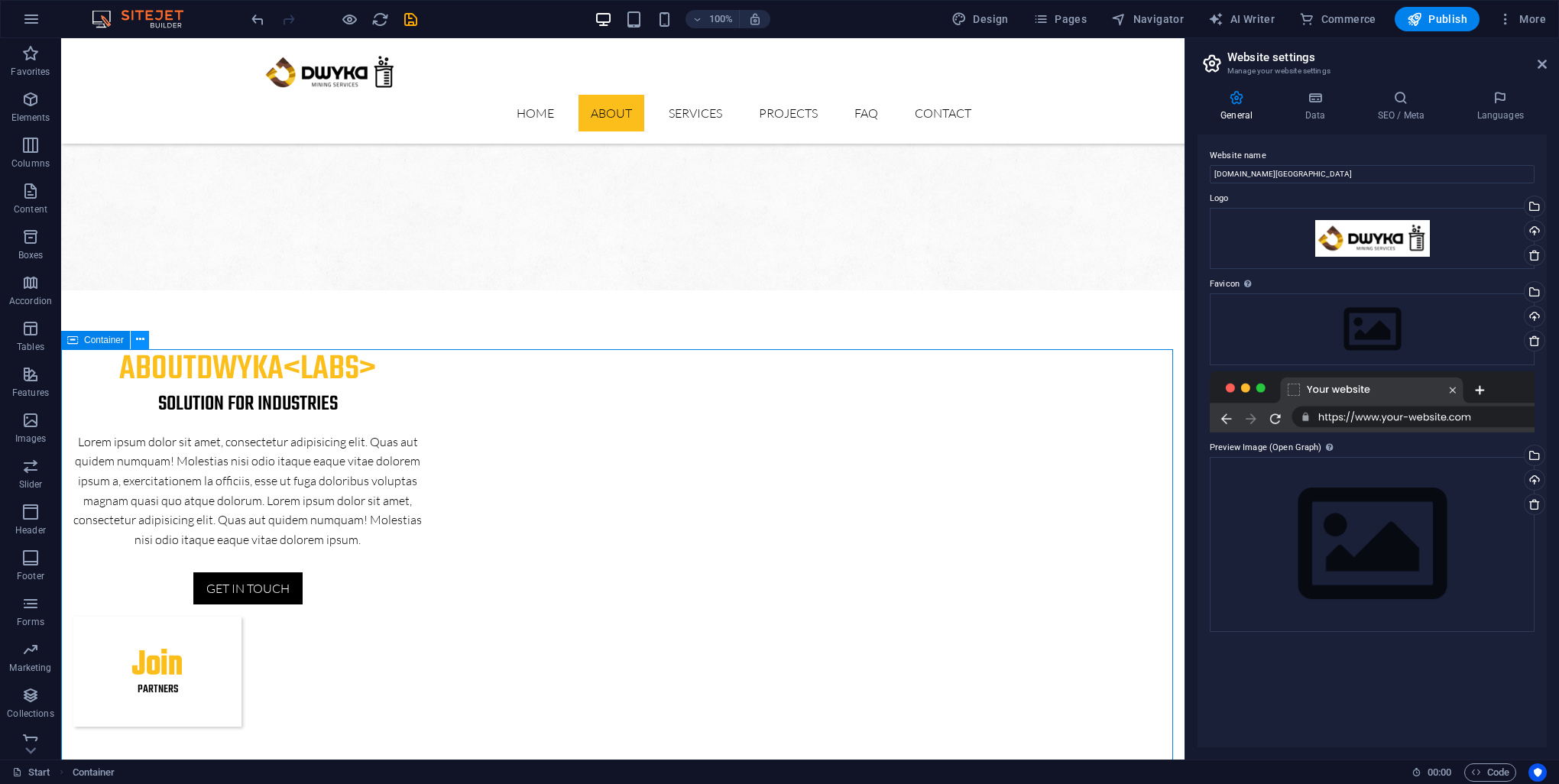
click at [140, 344] on icon at bounding box center [139, 340] width 8 height 16
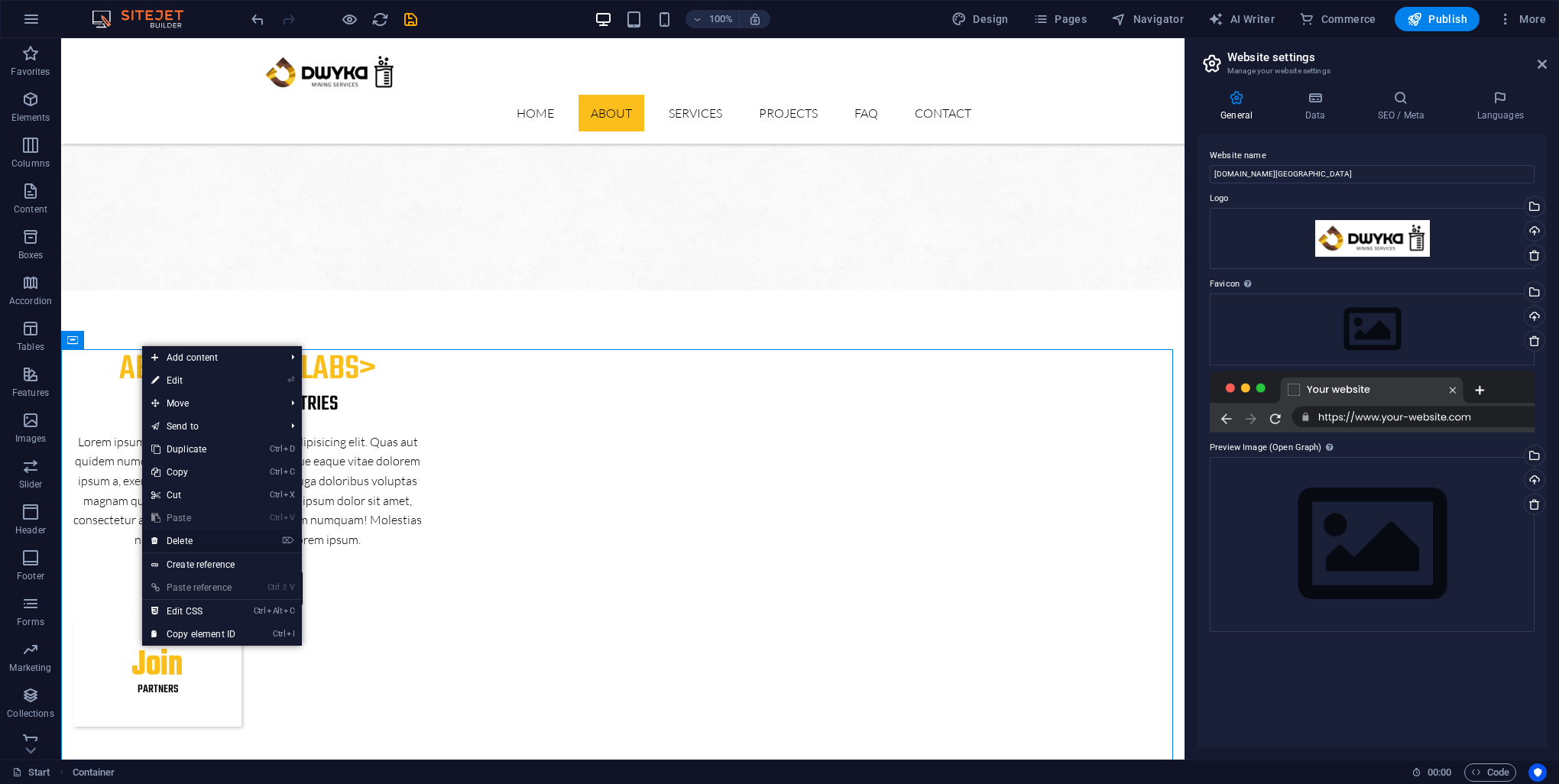
click at [201, 542] on link "⌦ Delete" at bounding box center [193, 541] width 102 height 23
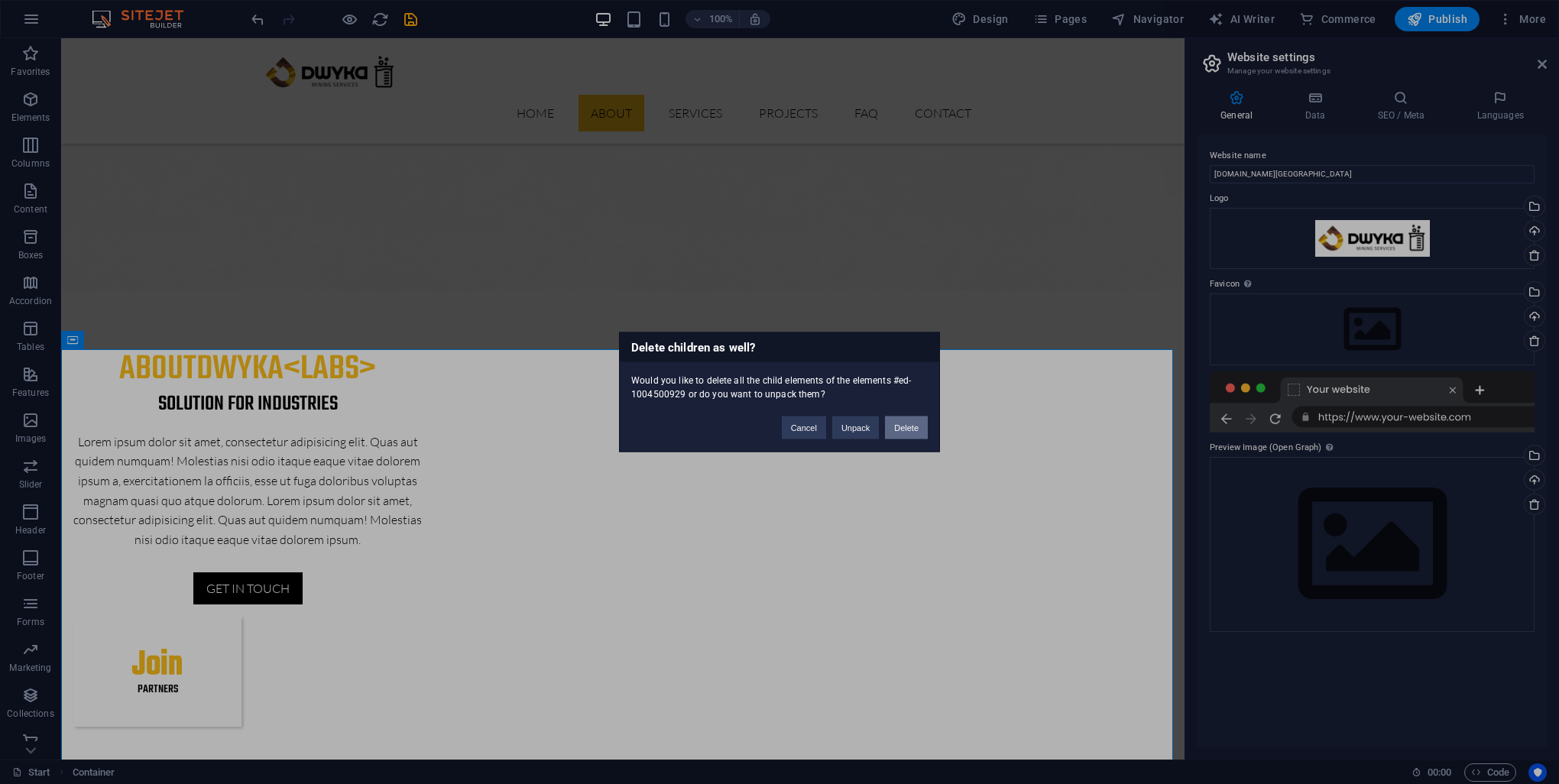
click at [908, 426] on button "Delete" at bounding box center [906, 427] width 43 height 23
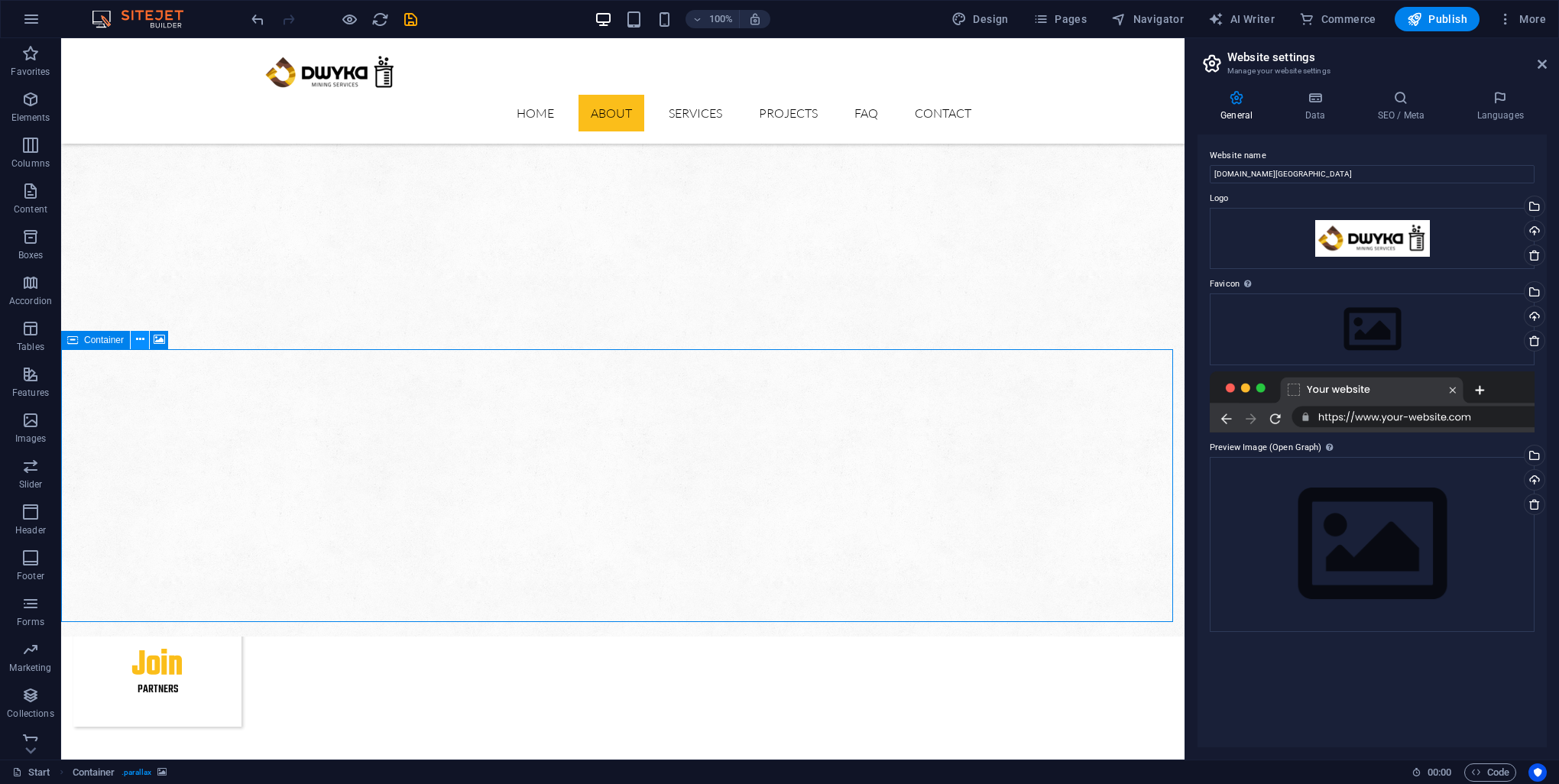
click at [140, 337] on icon at bounding box center [139, 340] width 8 height 16
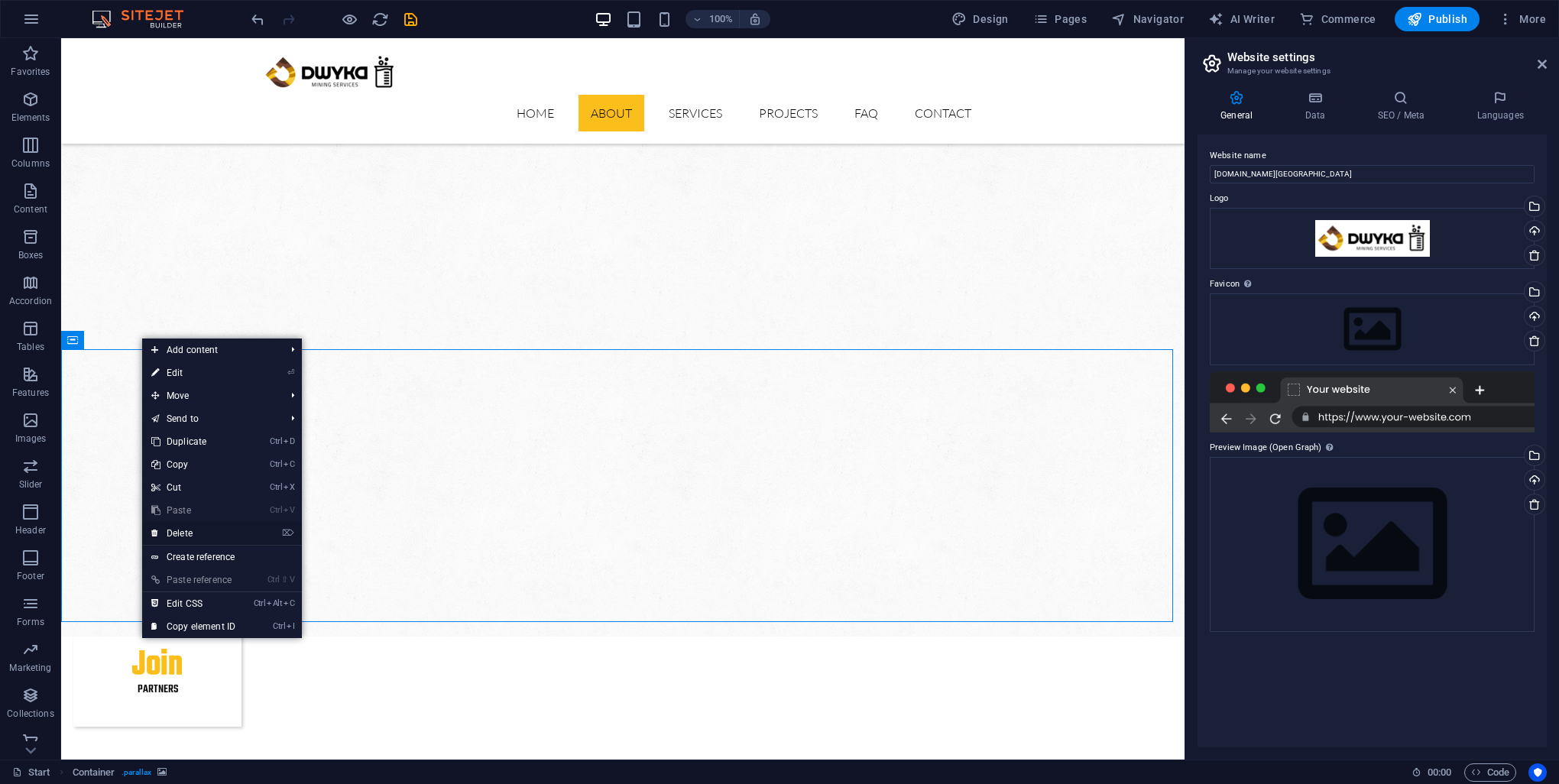
click at [189, 535] on link "⌦ Delete" at bounding box center [193, 533] width 102 height 23
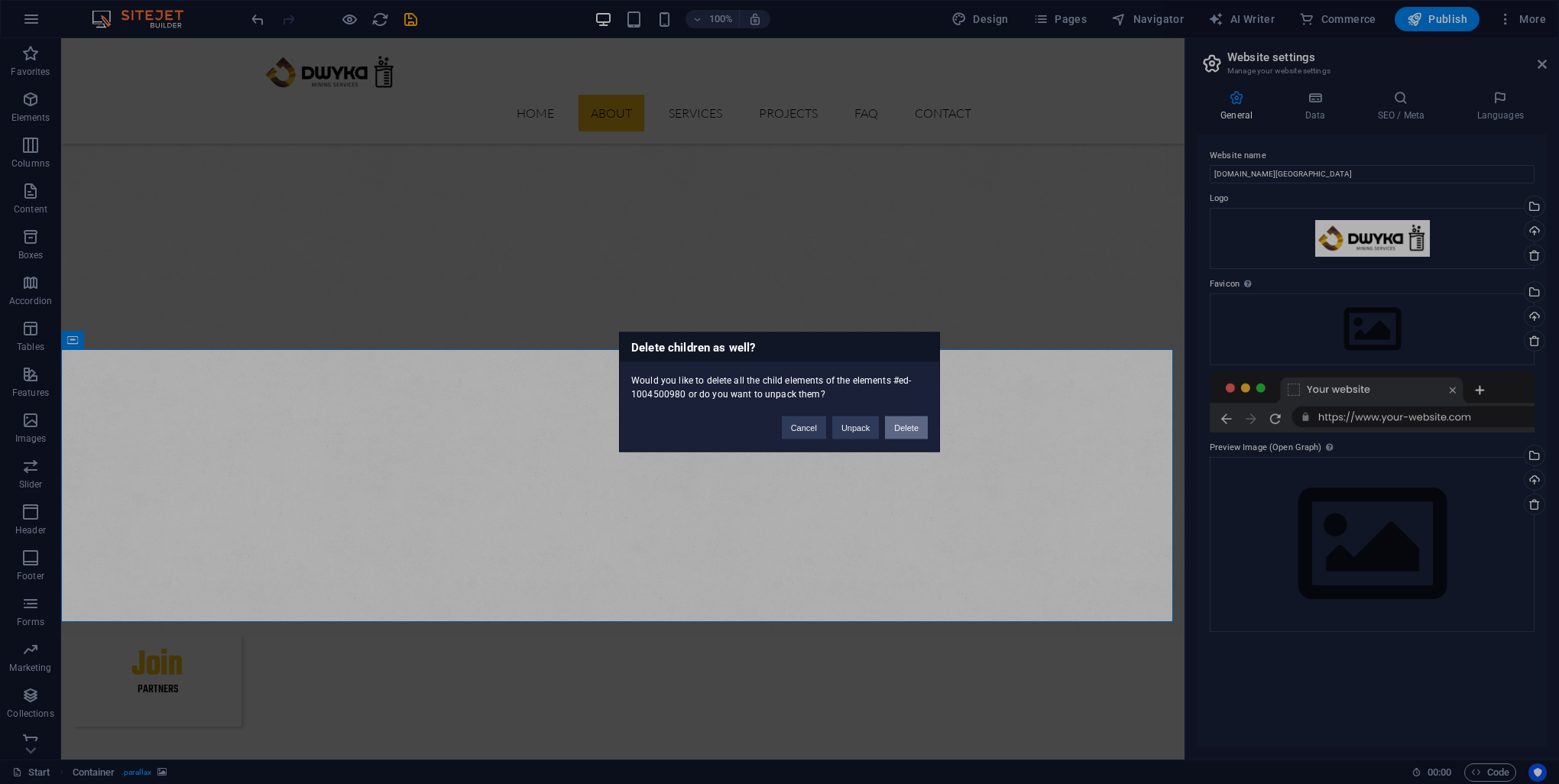
drag, startPoint x: 862, startPoint y: 385, endPoint x: 924, endPoint y: 423, distance: 72.7
click at [924, 423] on button "Delete" at bounding box center [906, 427] width 43 height 23
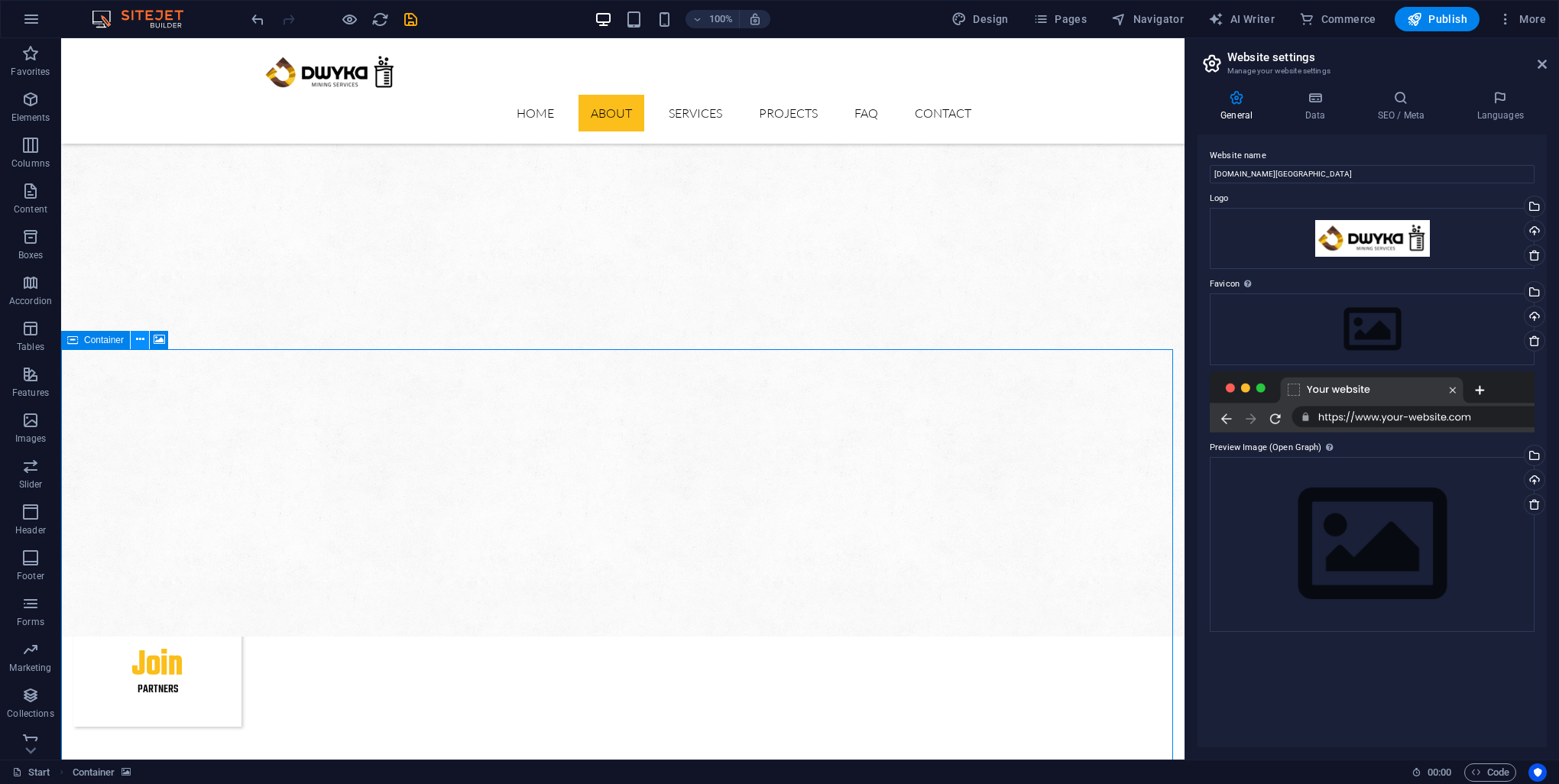
click at [143, 336] on icon at bounding box center [139, 340] width 8 height 16
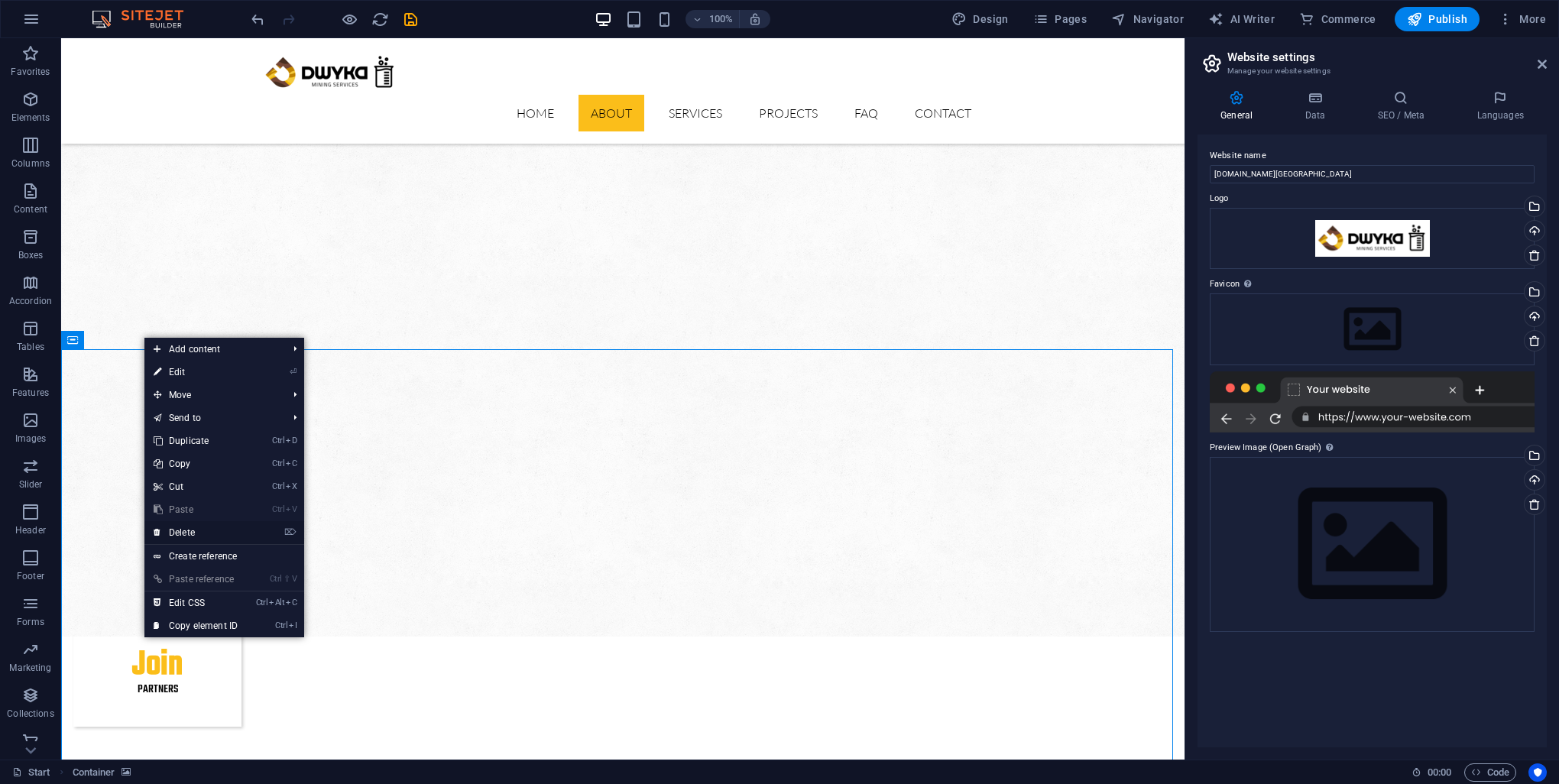
click at [199, 538] on link "⌦ Delete" at bounding box center [196, 532] width 102 height 23
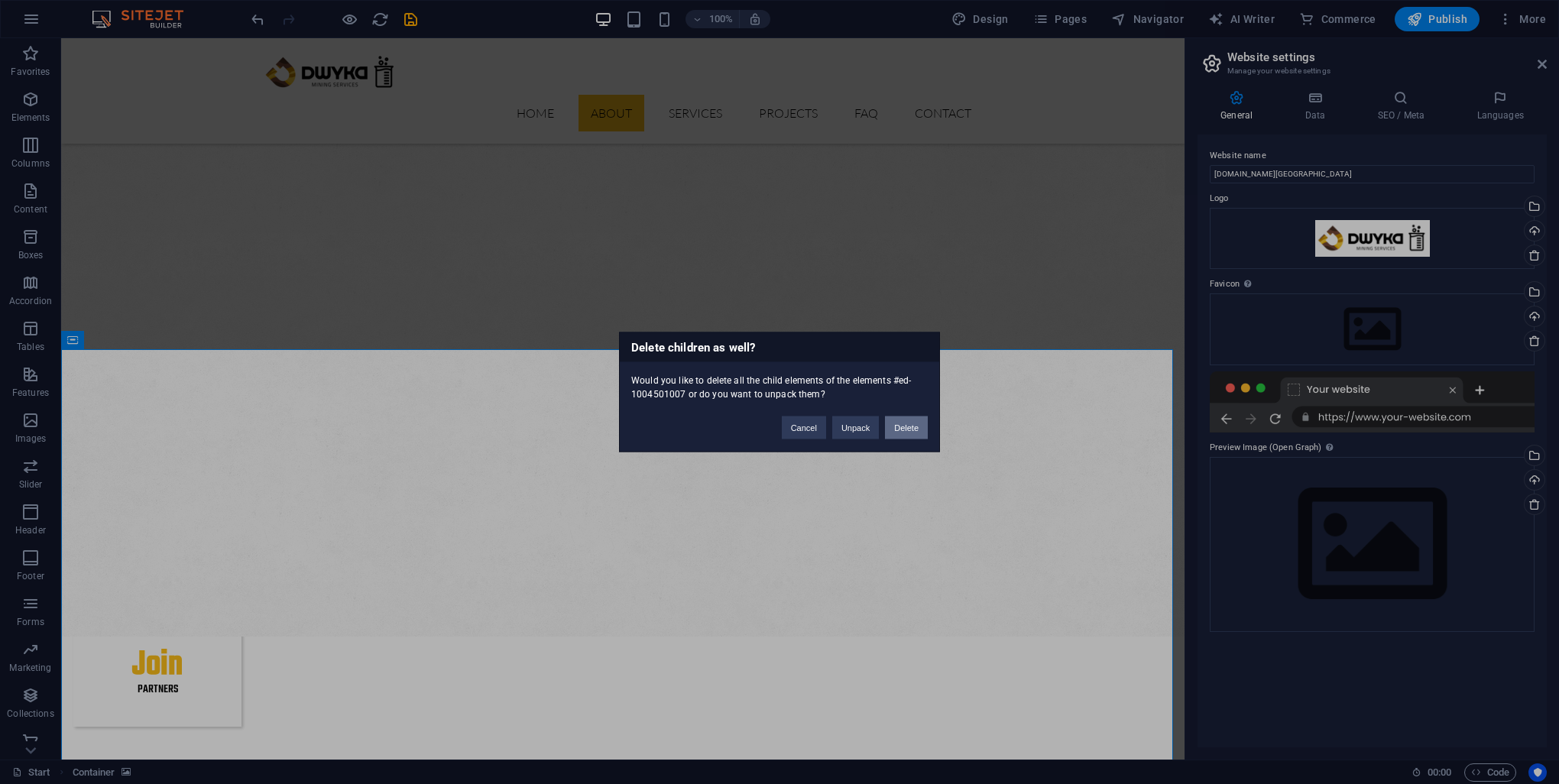
click at [908, 425] on button "Delete" at bounding box center [906, 427] width 43 height 23
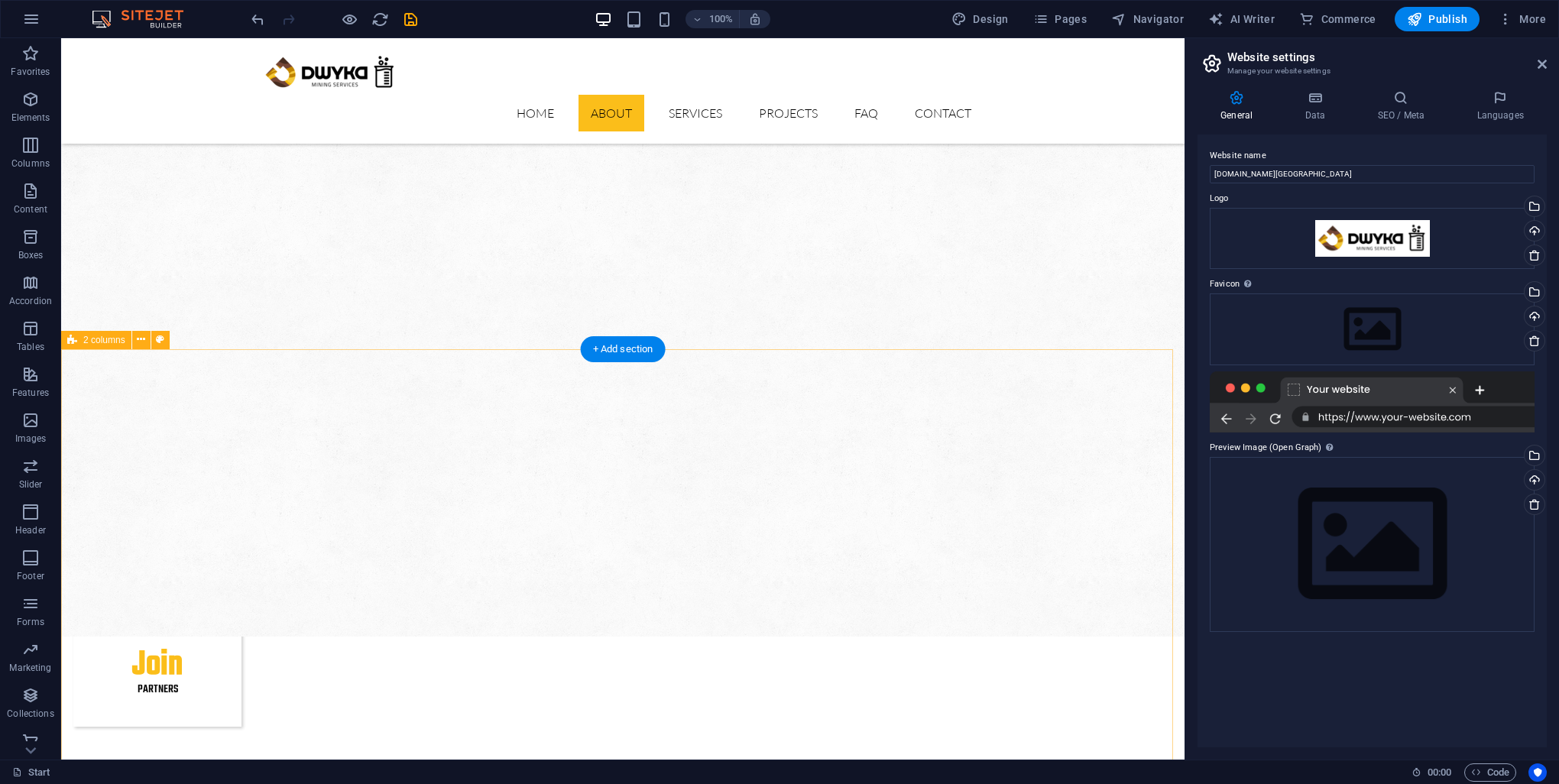
click at [148, 334] on button at bounding box center [141, 340] width 18 height 18
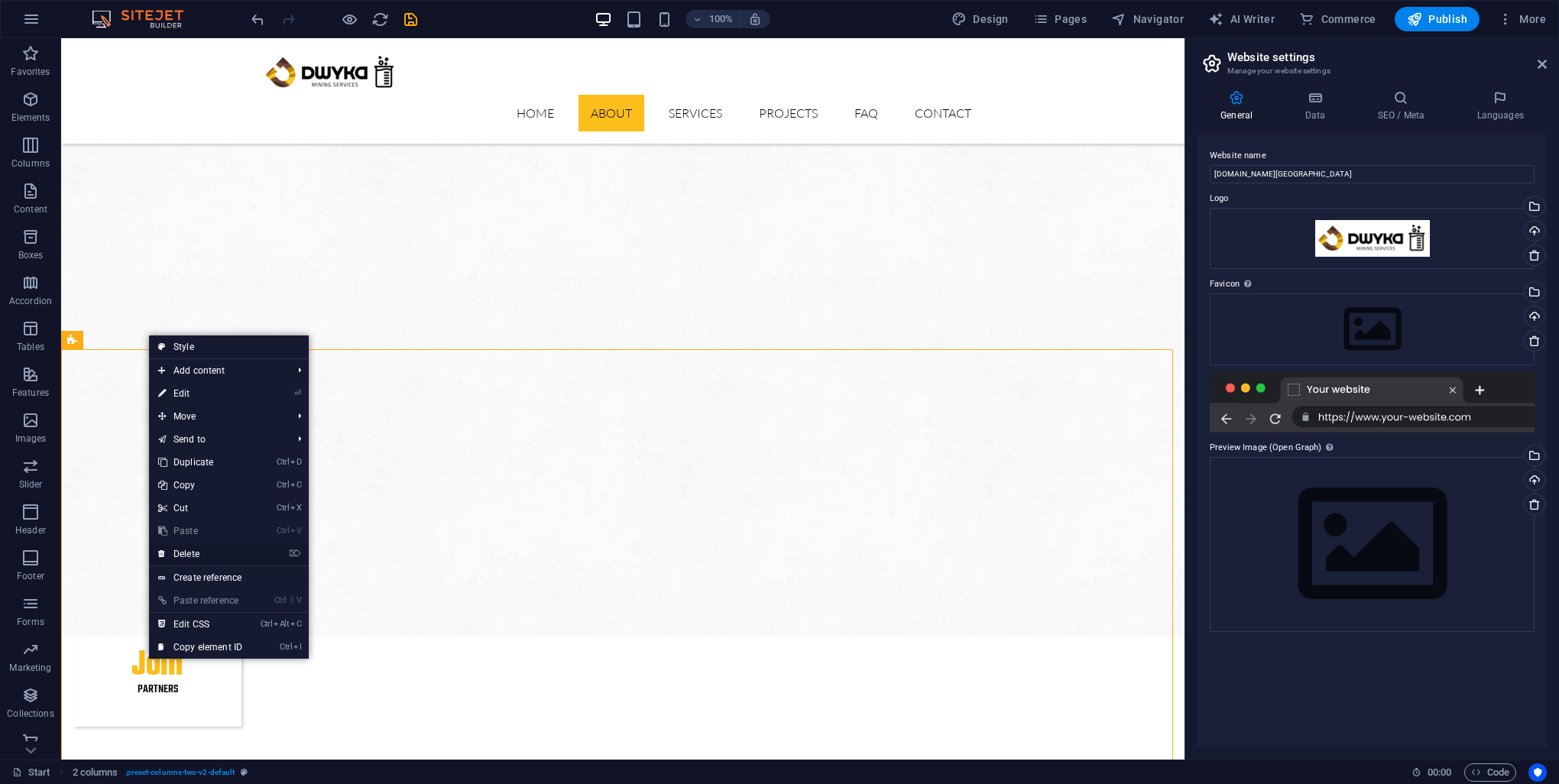
click at [200, 554] on link "⌦ Delete" at bounding box center [200, 554] width 102 height 23
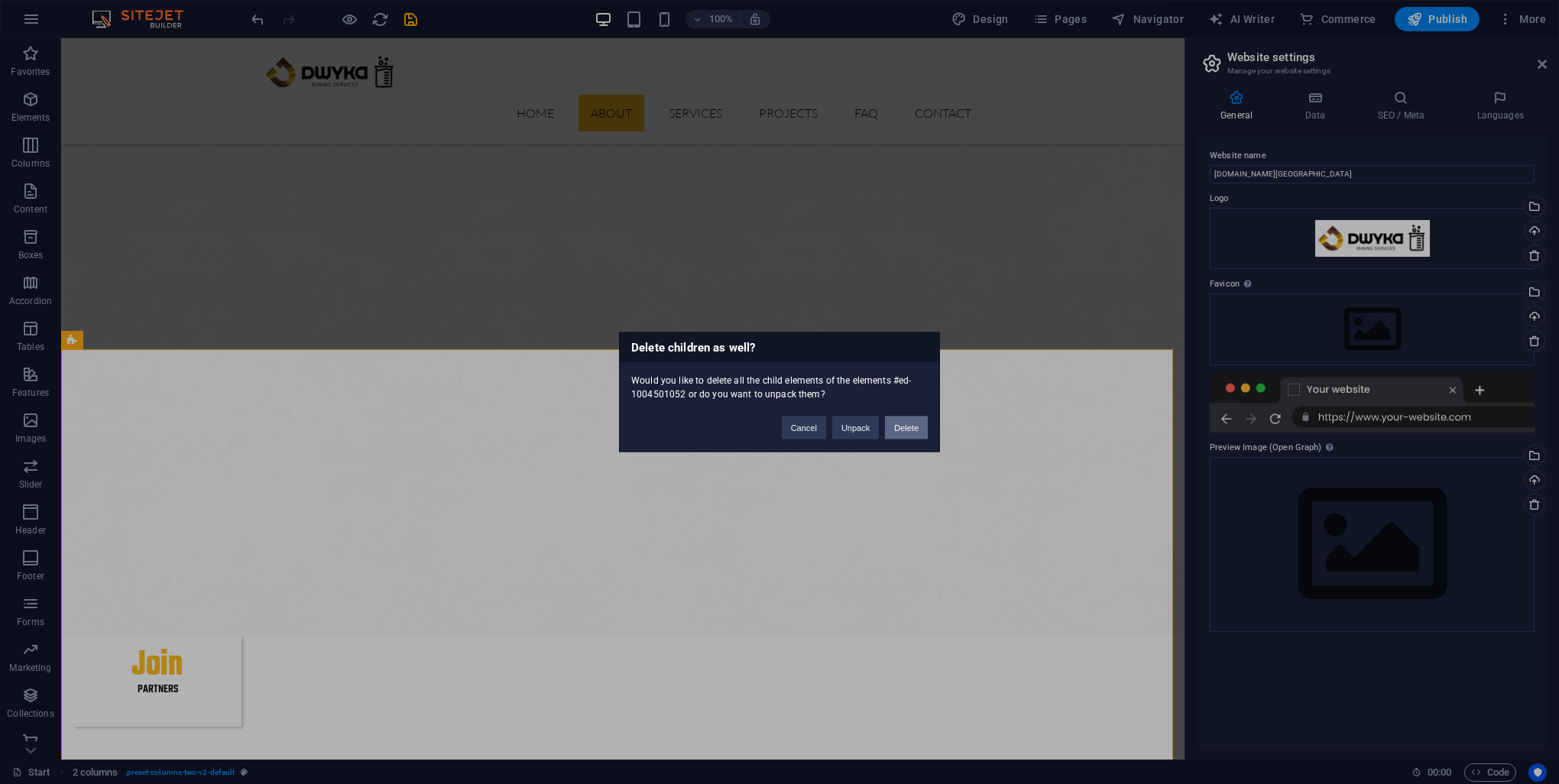
click at [913, 425] on button "Delete" at bounding box center [906, 427] width 43 height 23
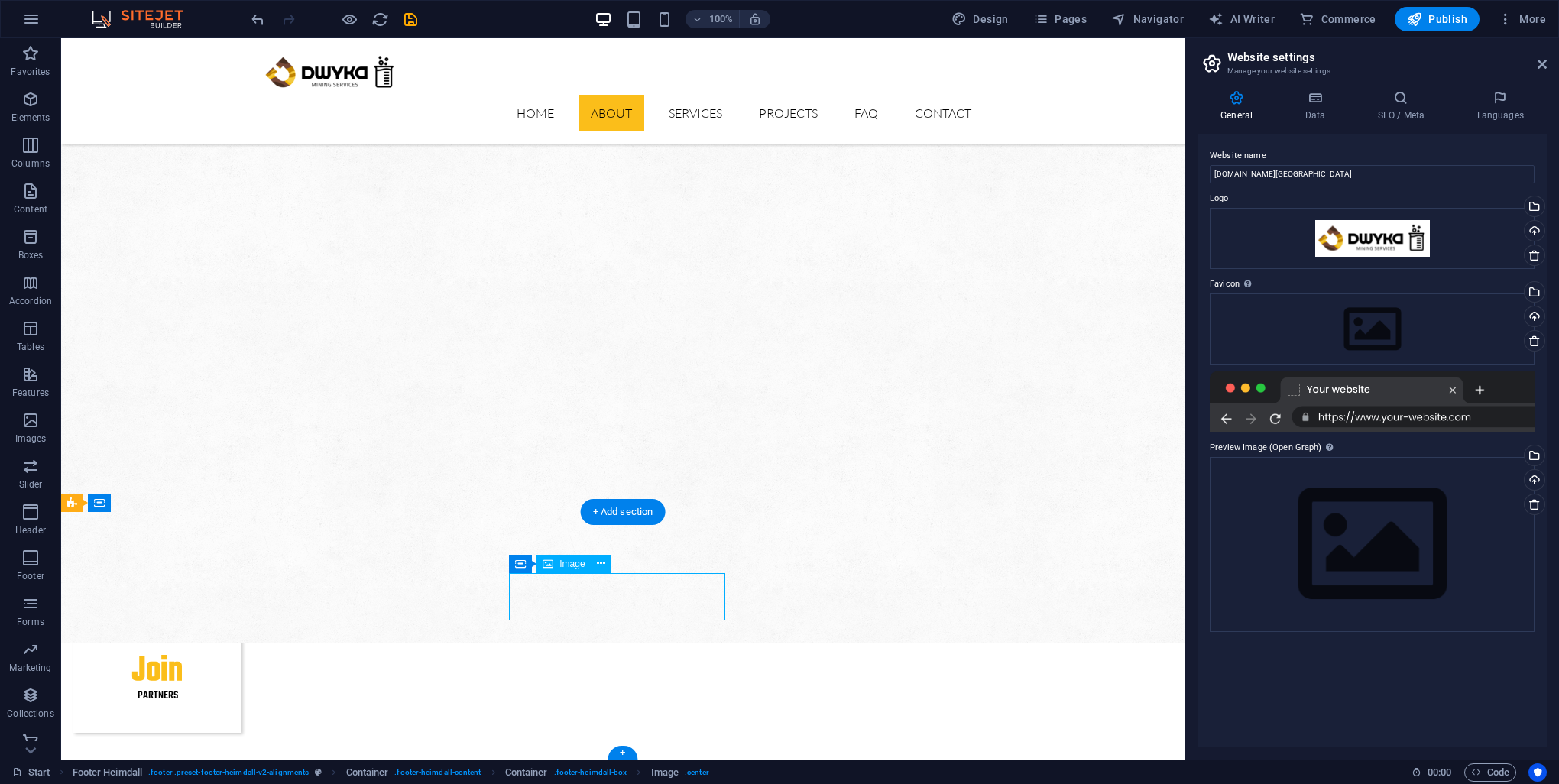
select select "px"
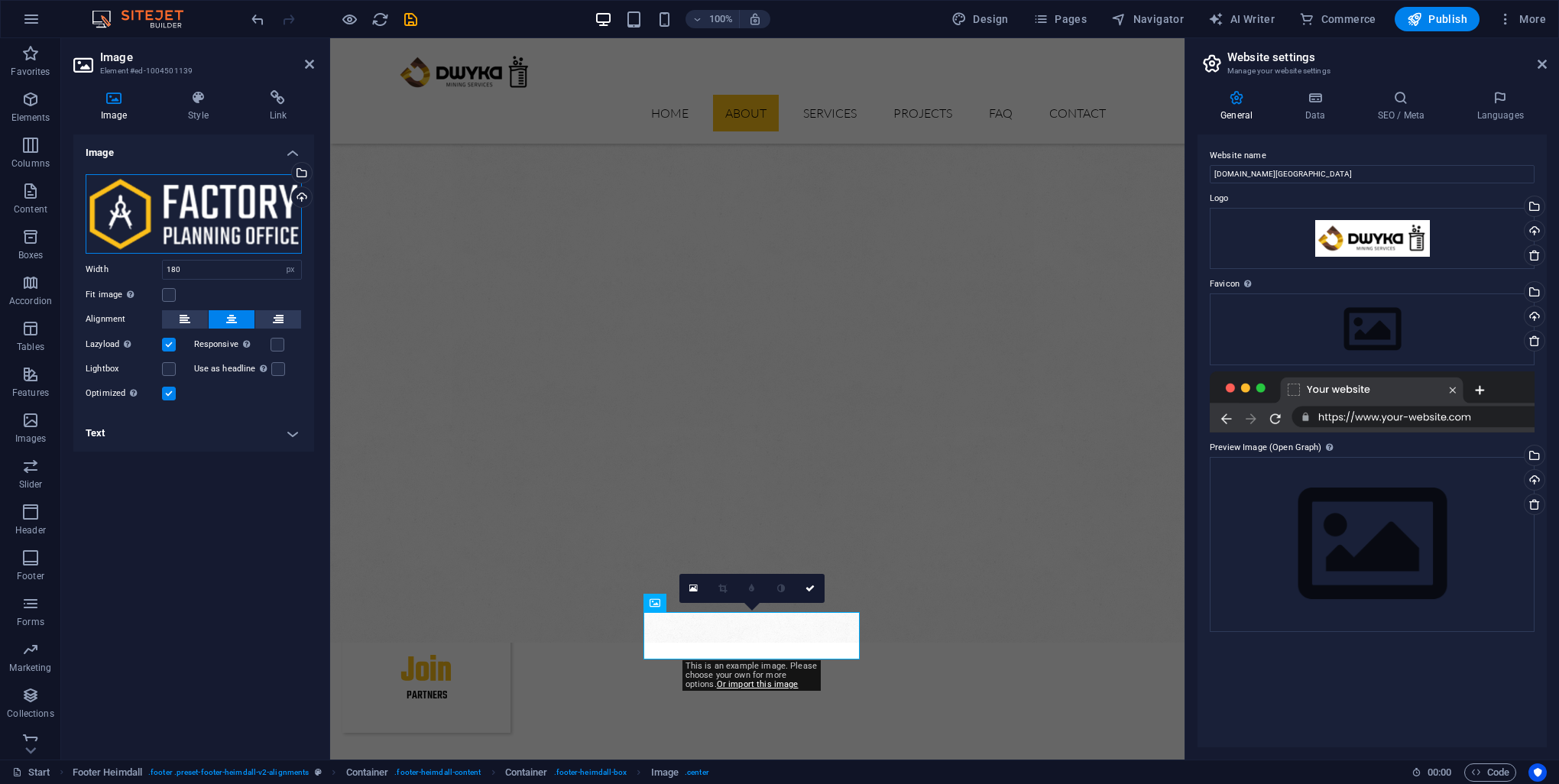
click at [186, 178] on div "Drag files here, click to choose files or select files from Files or our free s…" at bounding box center [193, 213] width 216 height 79
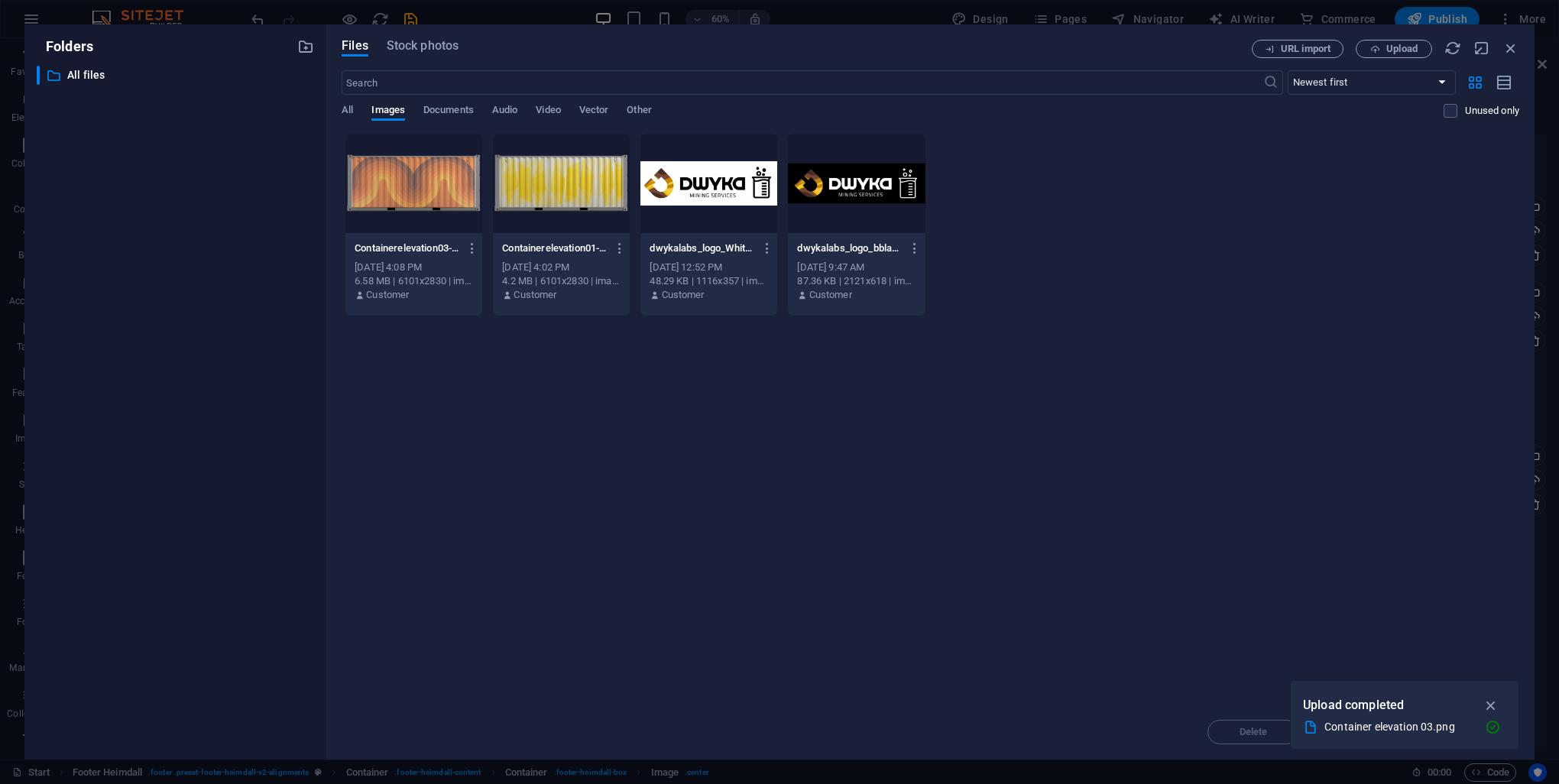
click at [186, 178] on div "​ All files All files" at bounding box center [175, 406] width 278 height 682
click at [711, 201] on div at bounding box center [708, 183] width 137 height 99
click at [1486, 705] on icon "button" at bounding box center [1491, 705] width 17 height 16
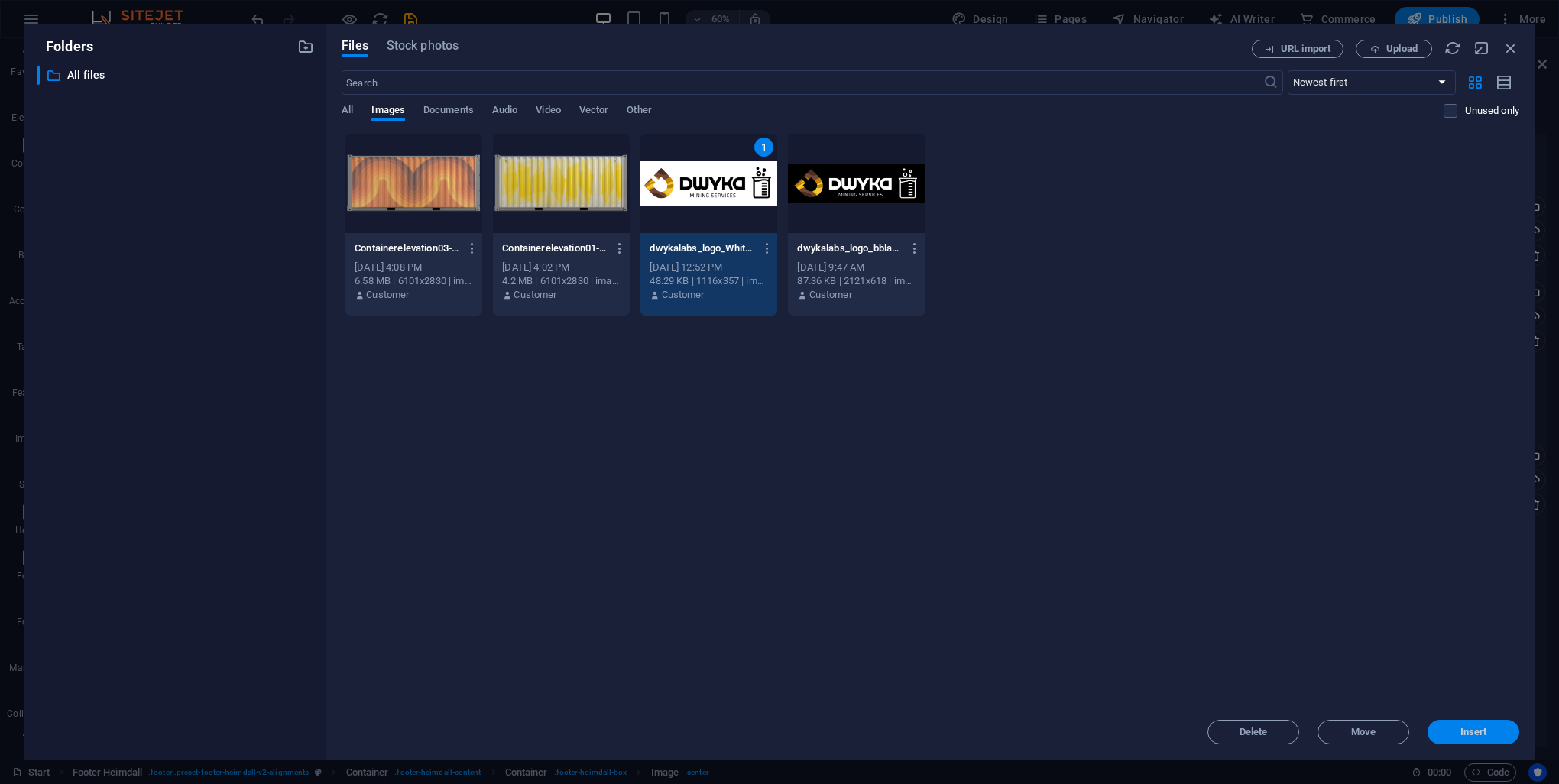
click at [1483, 725] on button "Insert" at bounding box center [1473, 732] width 92 height 25
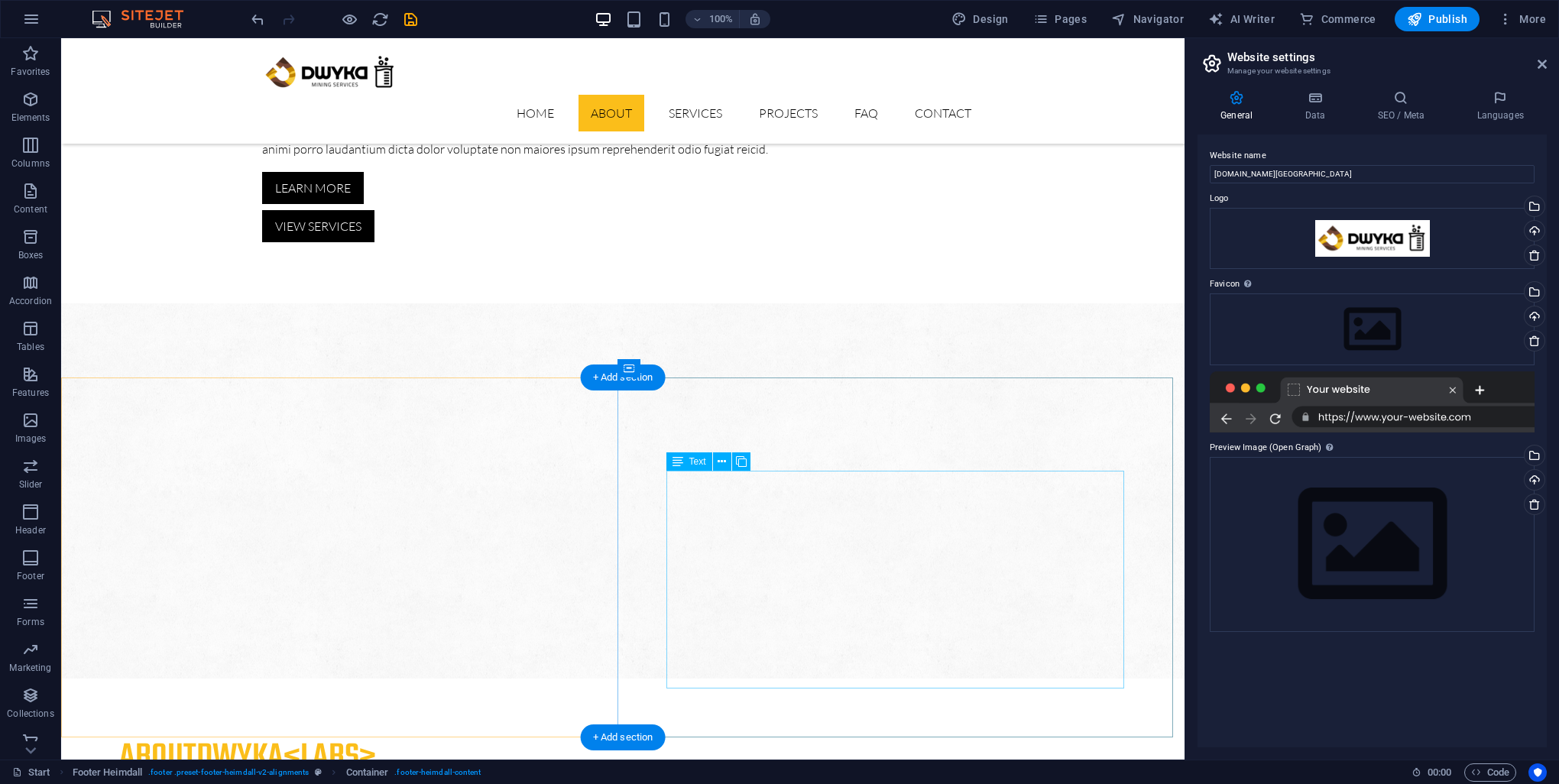
scroll to position [1064, 0]
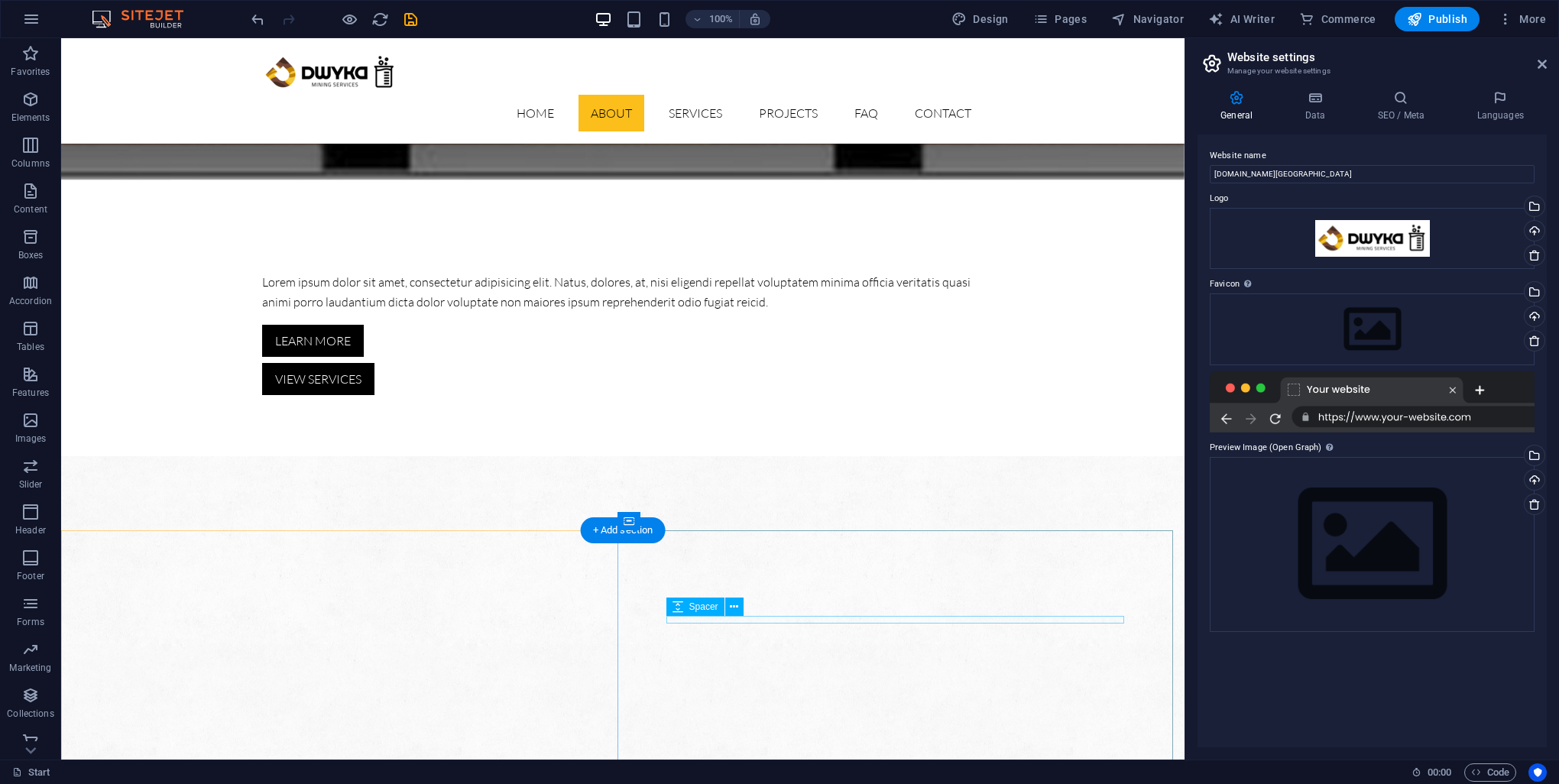
scroll to position [834, 0]
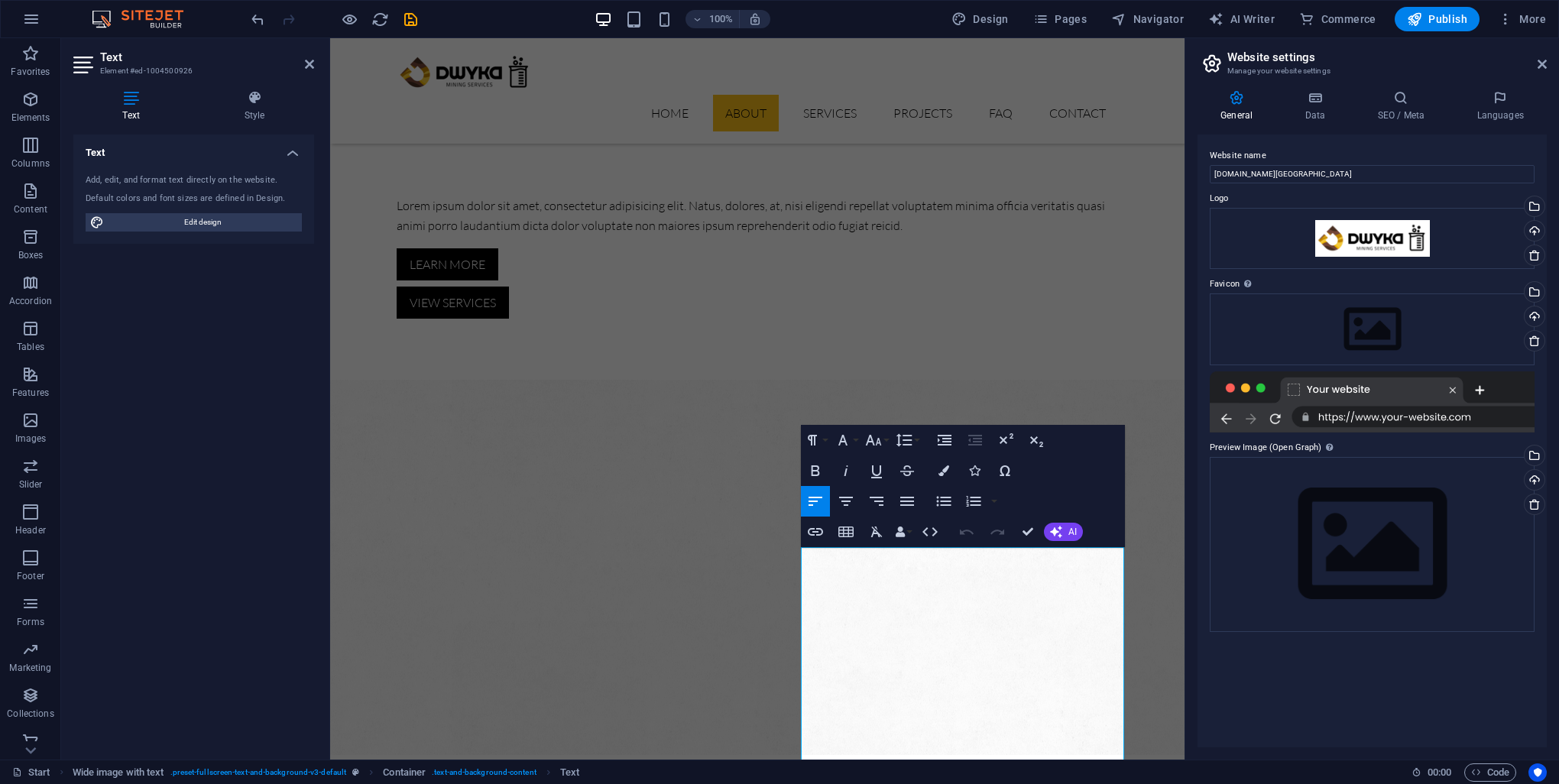
click at [259, 599] on div "Text Add, edit, and format text directly on the website. Default colors and fon…" at bounding box center [194, 441] width 240 height 613
click at [311, 63] on icon at bounding box center [310, 64] width 9 height 12
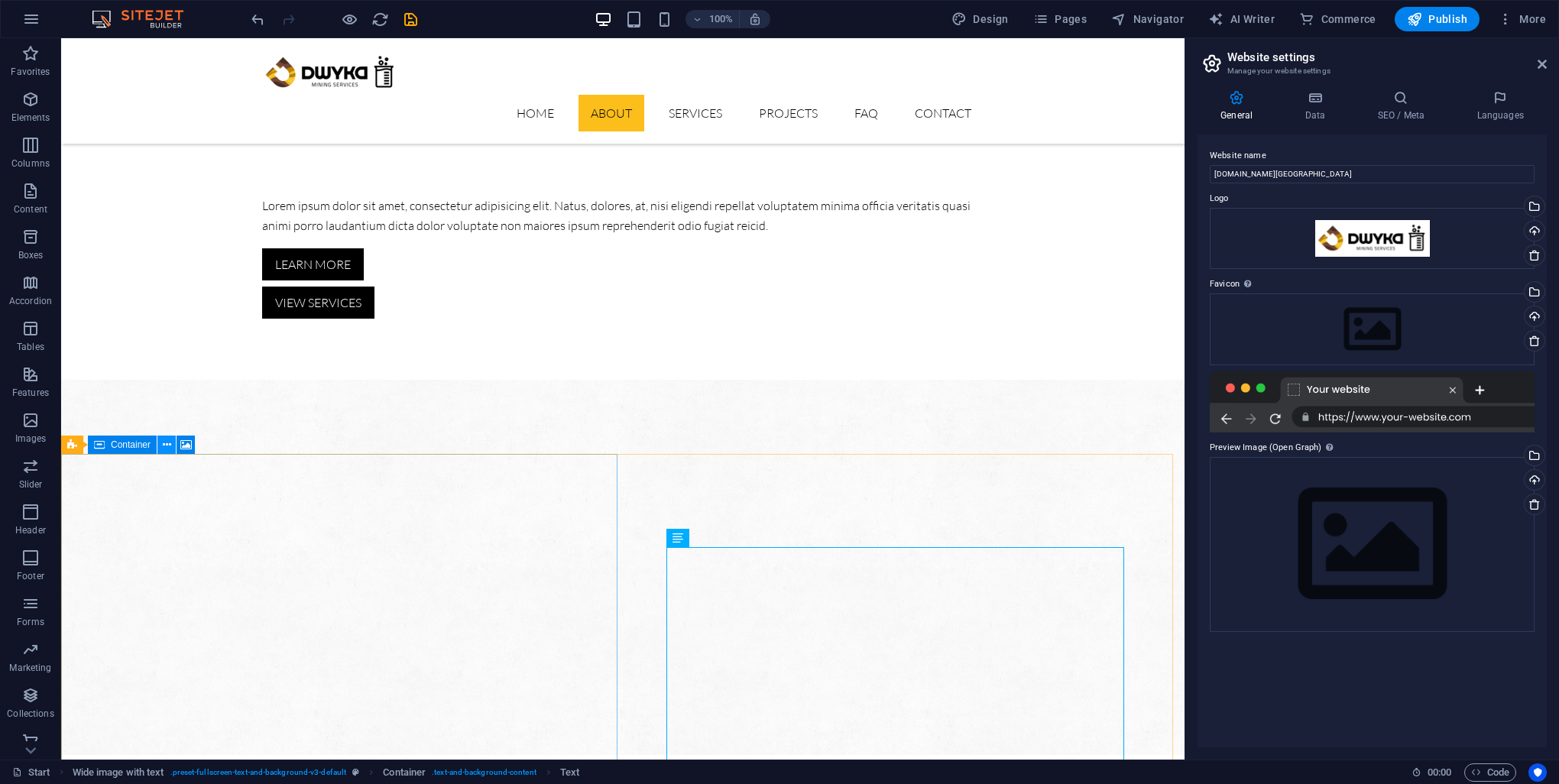
click at [171, 442] on button at bounding box center [167, 444] width 18 height 18
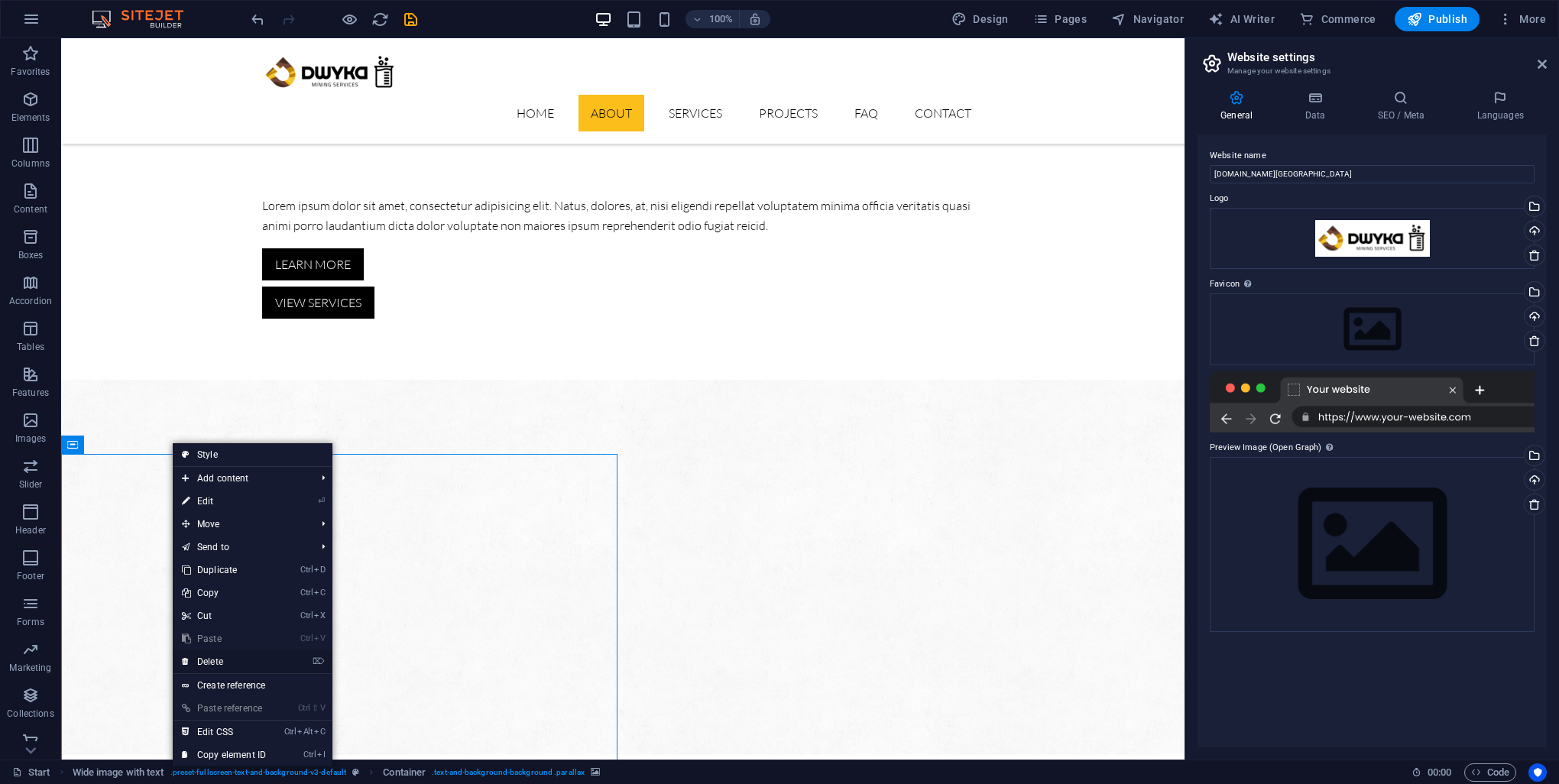
drag, startPoint x: 234, startPoint y: 662, endPoint x: 378, endPoint y: 615, distance: 151.5
click at [234, 662] on link "⌦ Delete" at bounding box center [224, 661] width 102 height 23
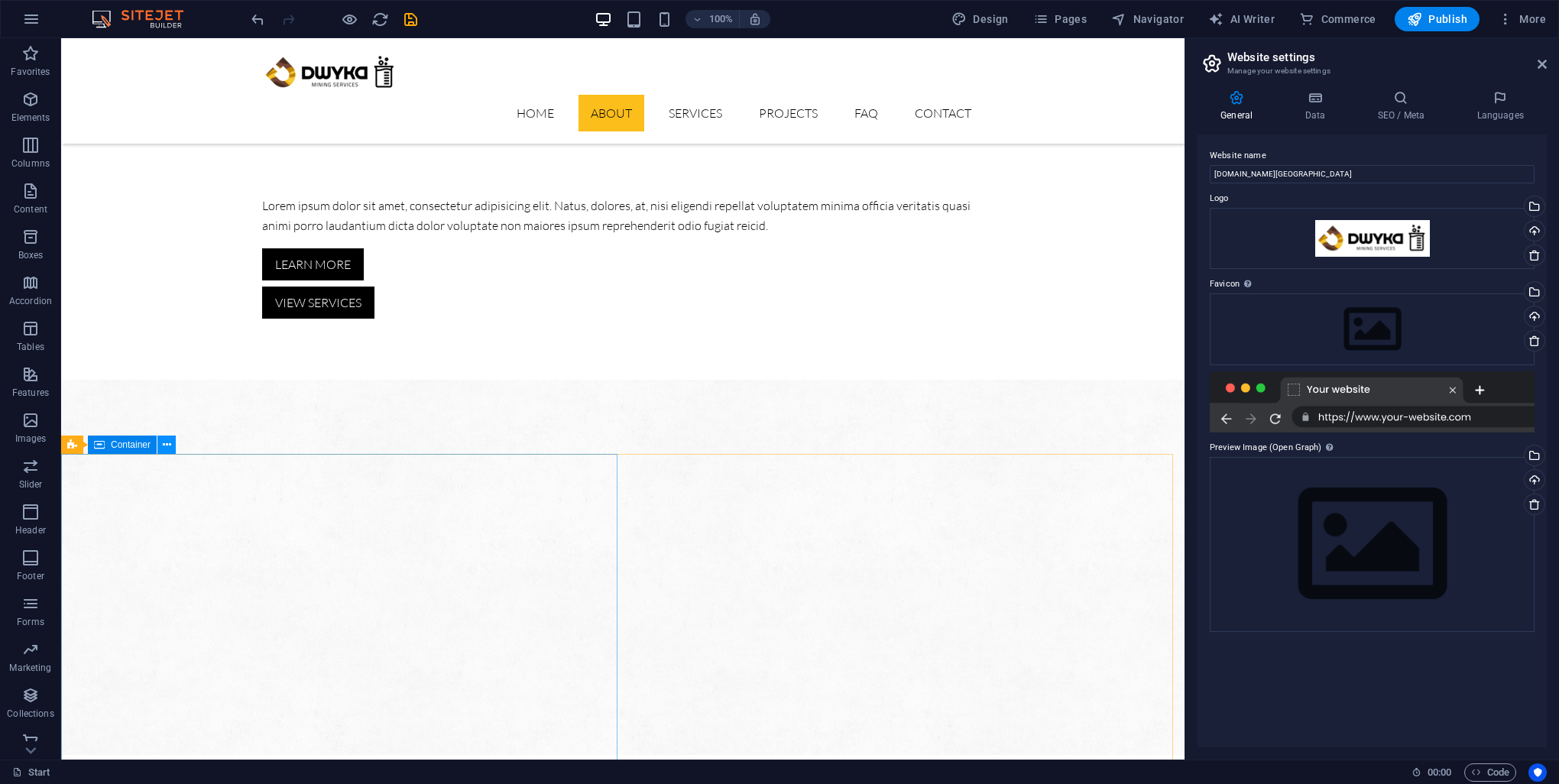
click at [163, 444] on icon at bounding box center [167, 445] width 8 height 16
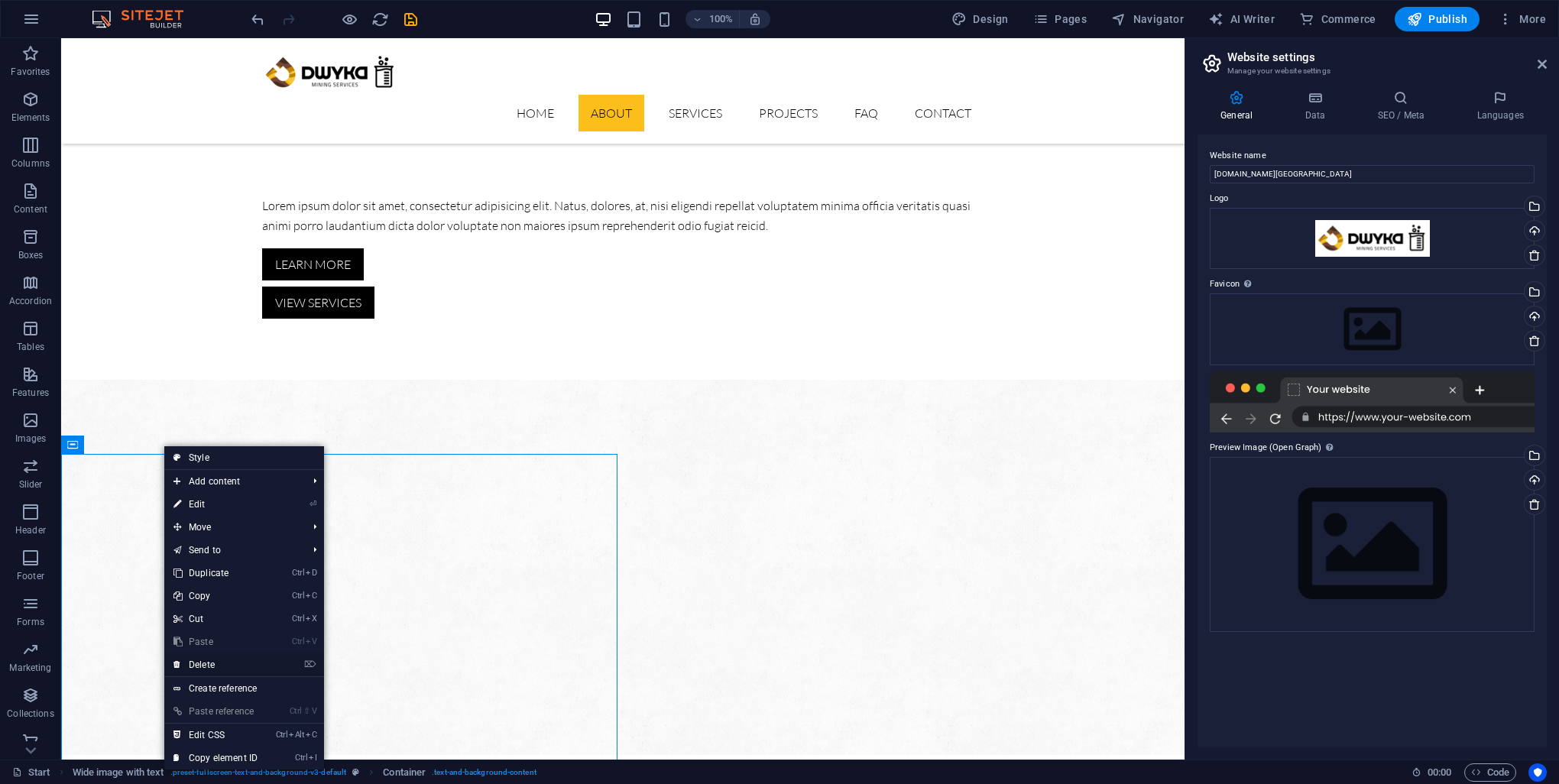
click at [217, 671] on link "⌦ Delete" at bounding box center [215, 665] width 102 height 23
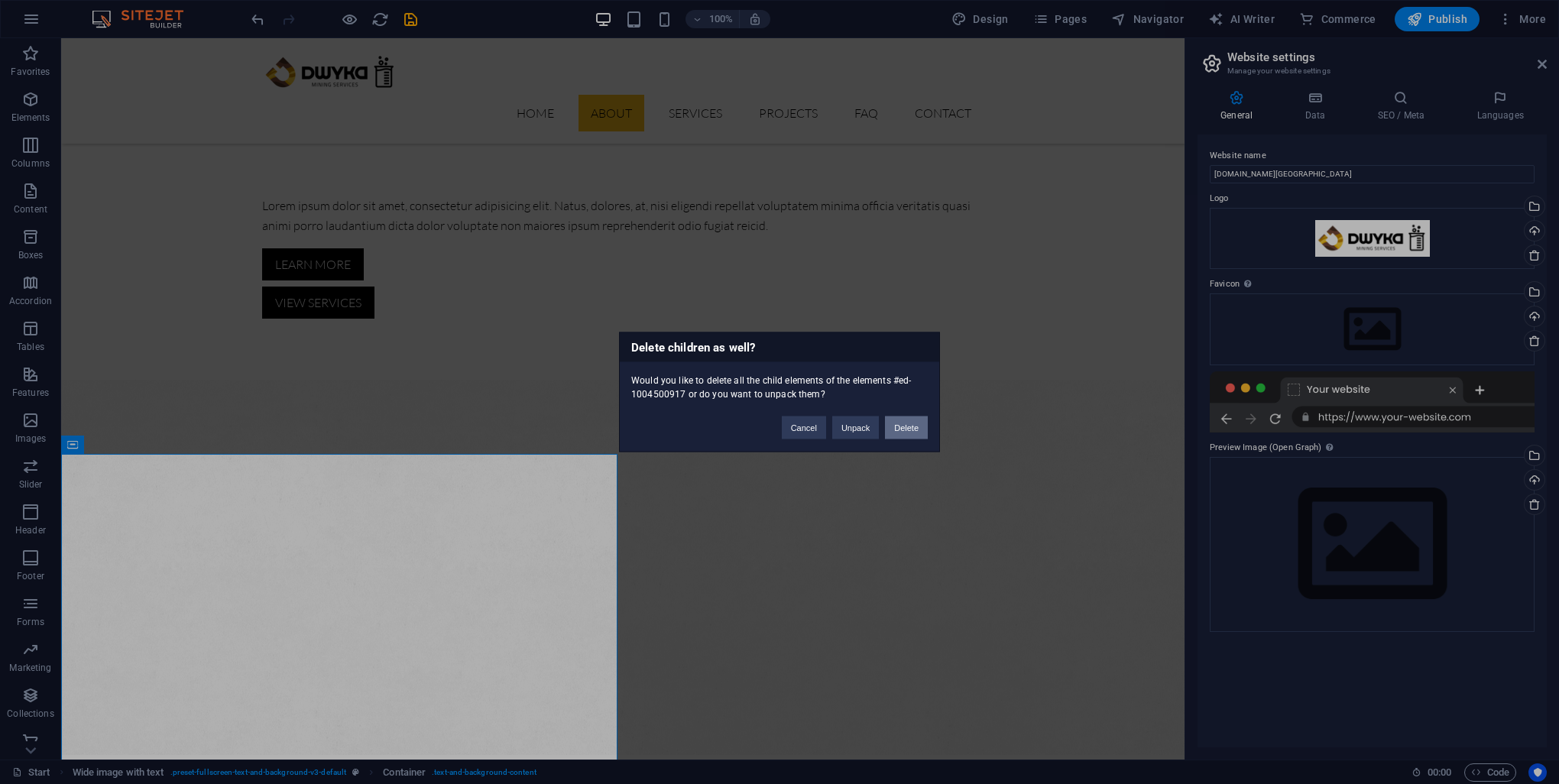
click at [901, 425] on button "Delete" at bounding box center [906, 427] width 43 height 23
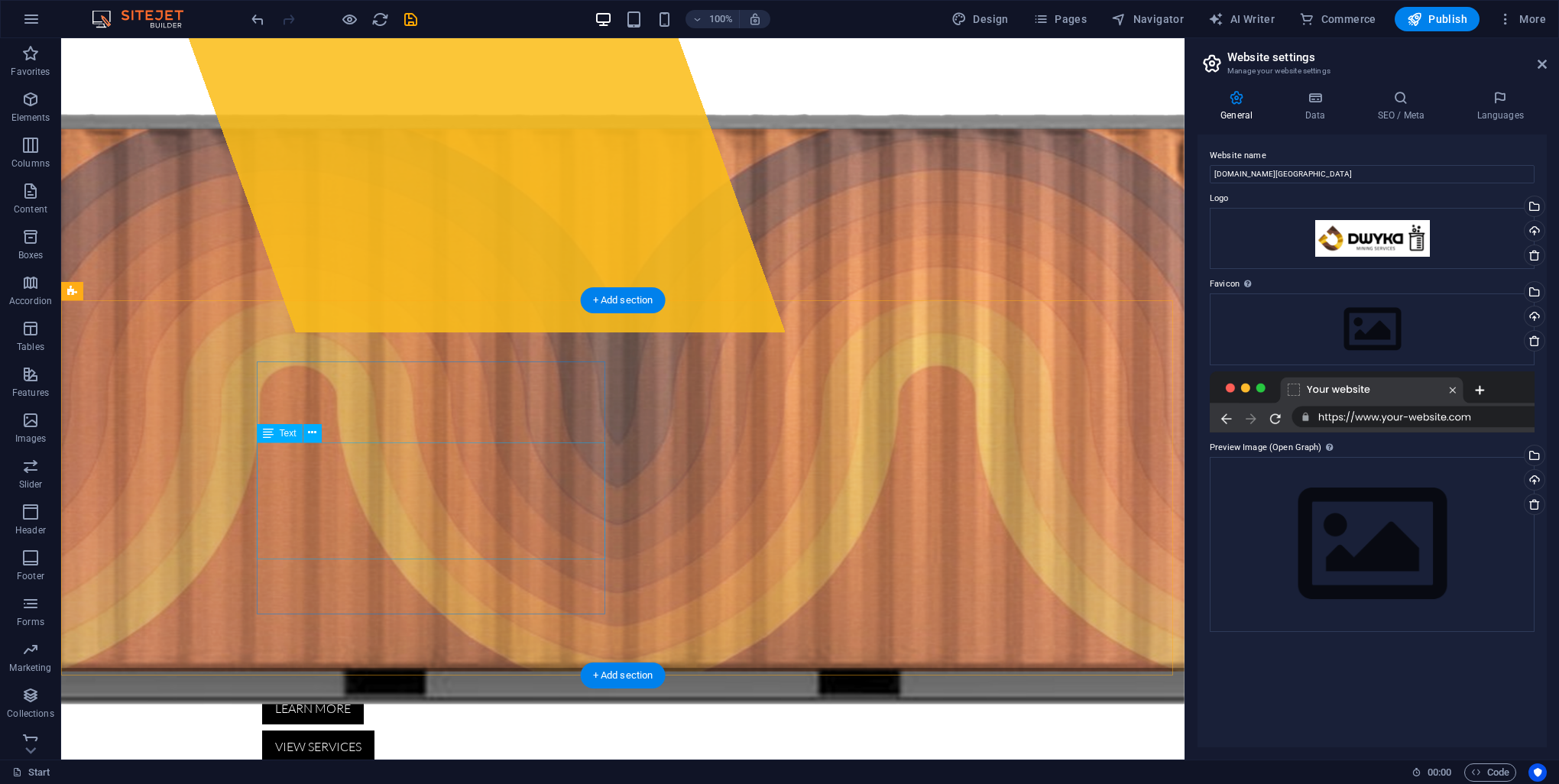
scroll to position [0, 0]
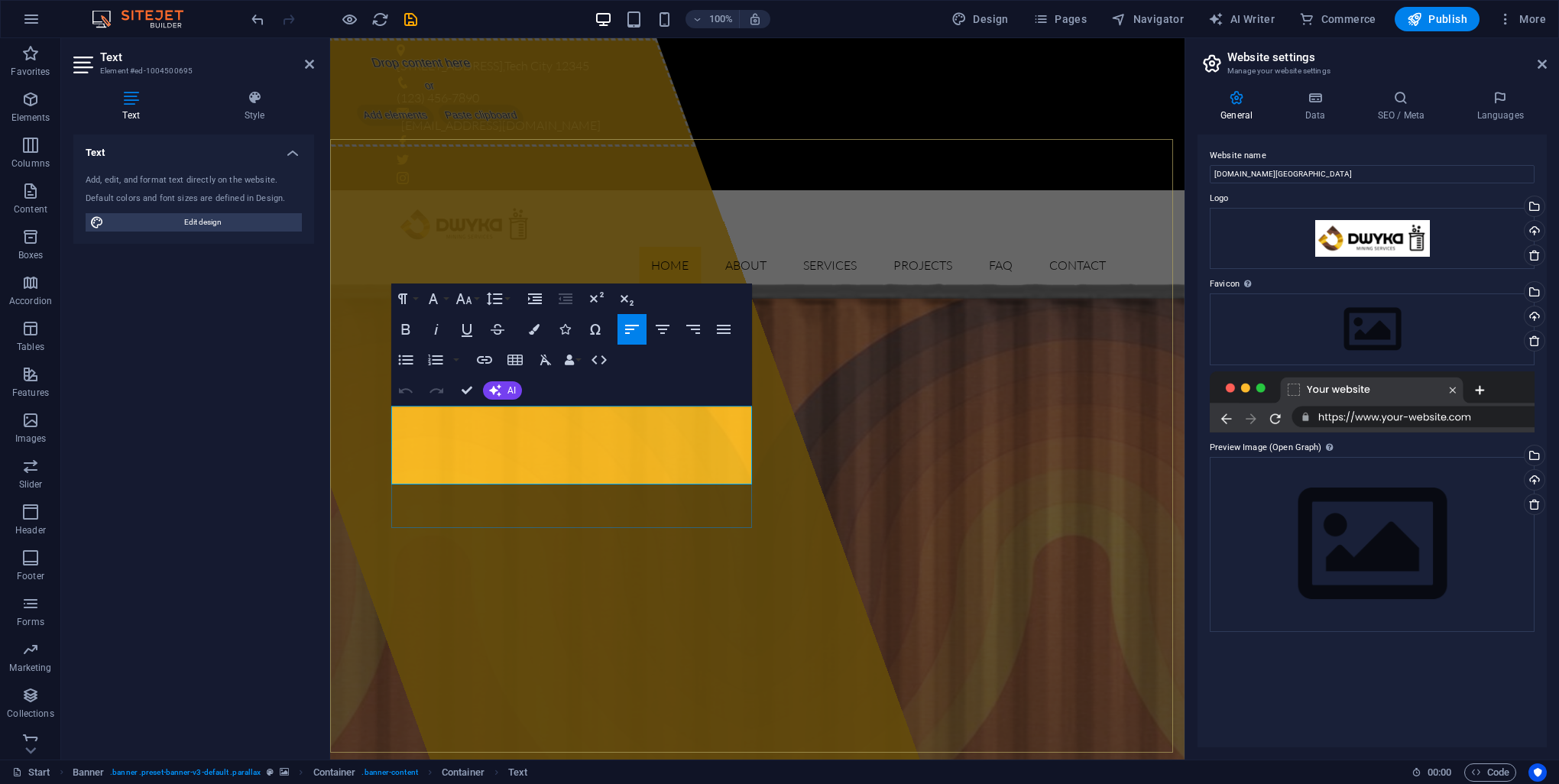
drag, startPoint x: 393, startPoint y: 412, endPoint x: 646, endPoint y: 472, distance: 260.0
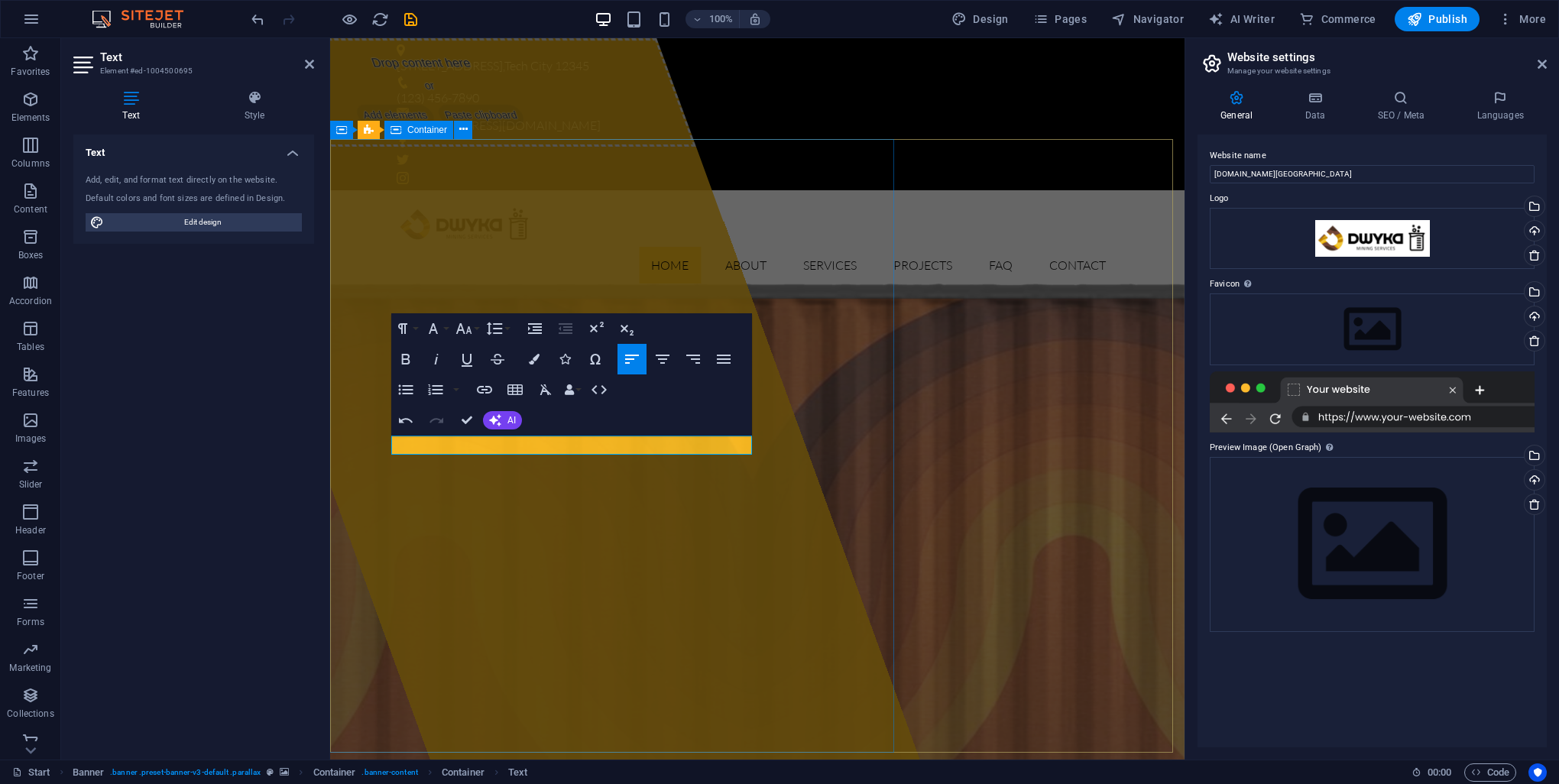
click at [656, 585] on div "Drop content here or Add elements Paste clipboard" at bounding box center [544, 399] width 752 height 721
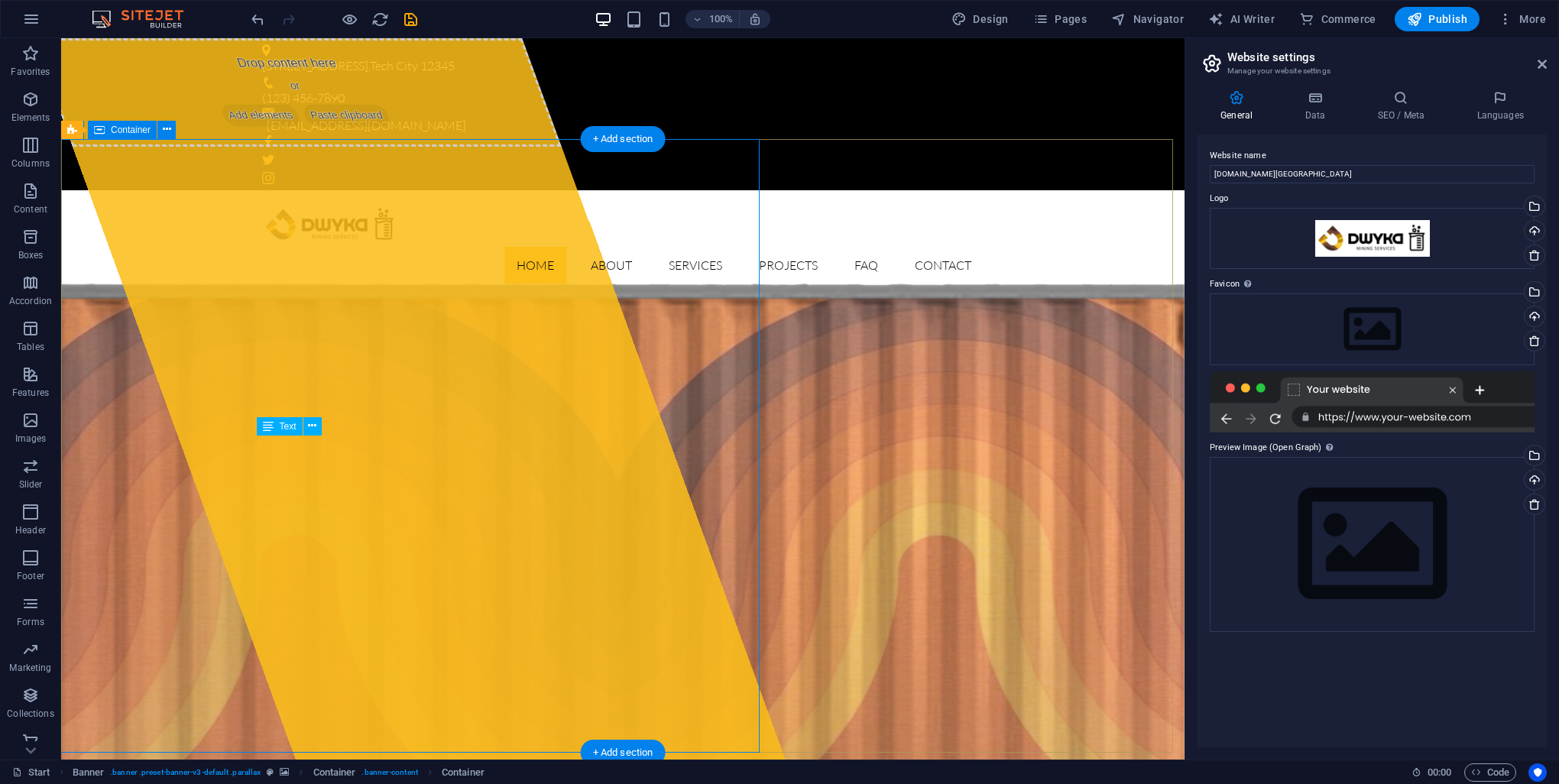
click at [1442, 25] on span "Publish" at bounding box center [1437, 19] width 60 height 15
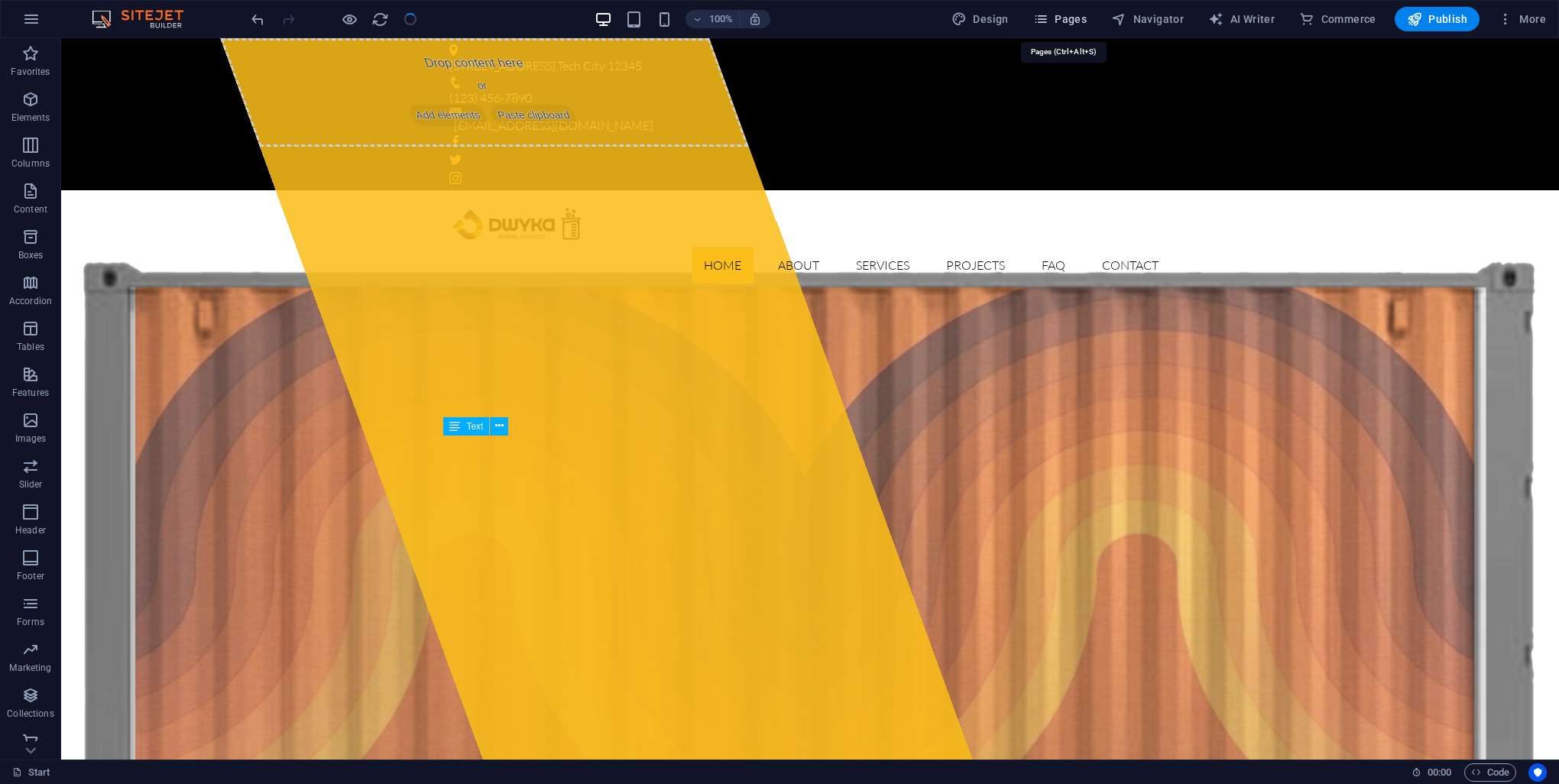
click at [1086, 13] on span "Pages" at bounding box center [1060, 19] width 54 height 15
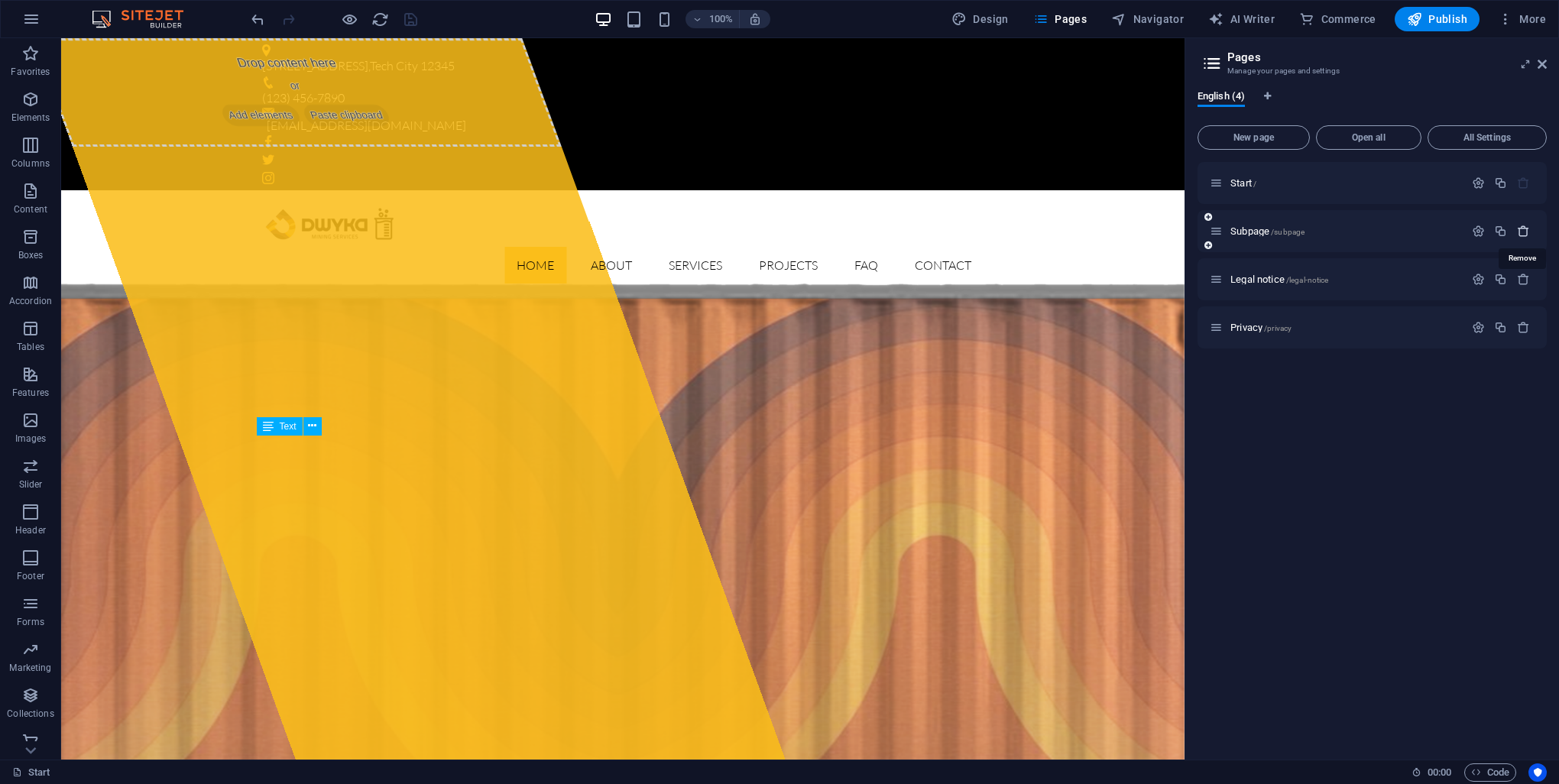
click at [1523, 230] on icon "button" at bounding box center [1523, 231] width 13 height 13
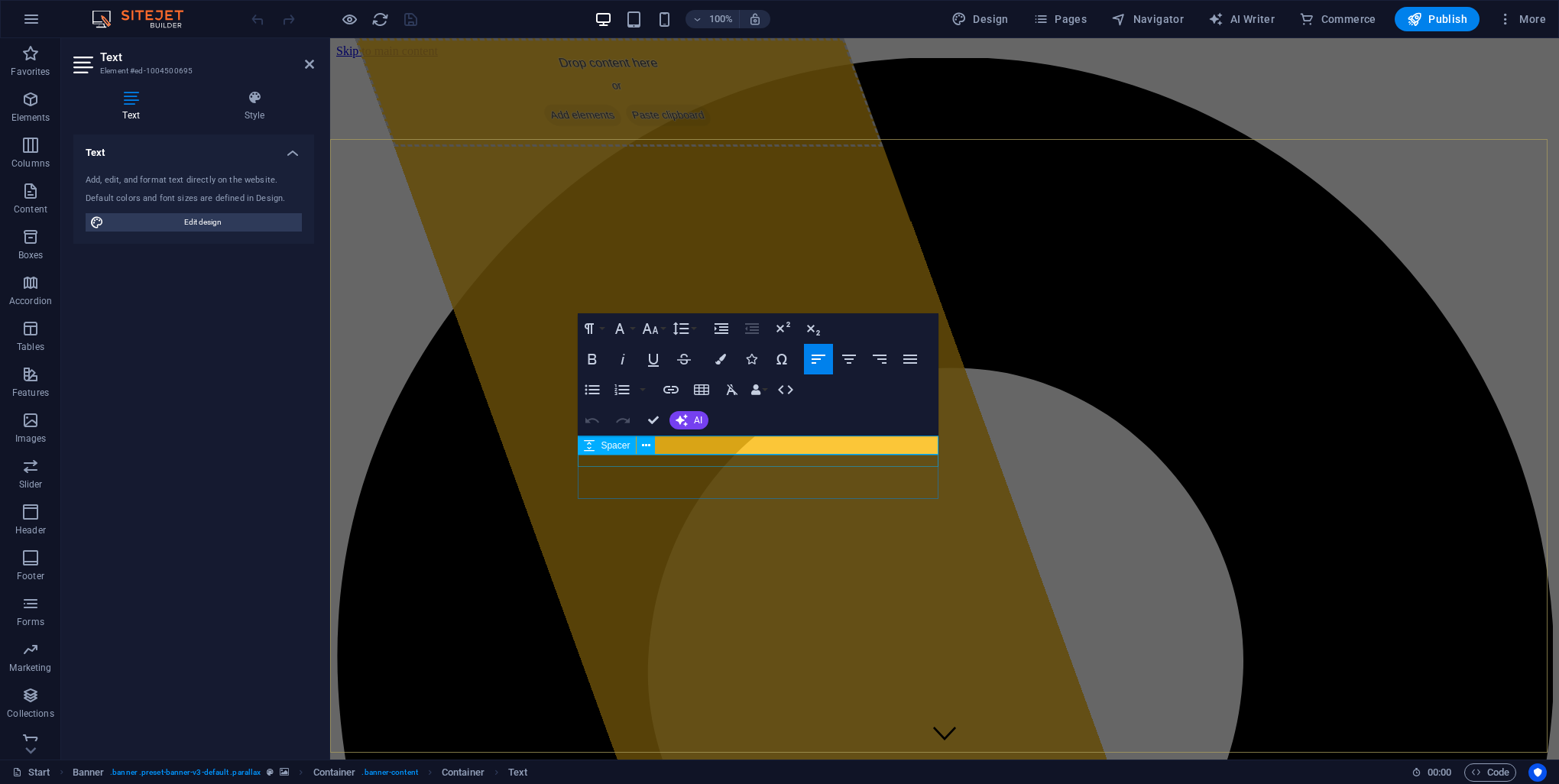
drag, startPoint x: 953, startPoint y: 481, endPoint x: 892, endPoint y: 443, distance: 71.9
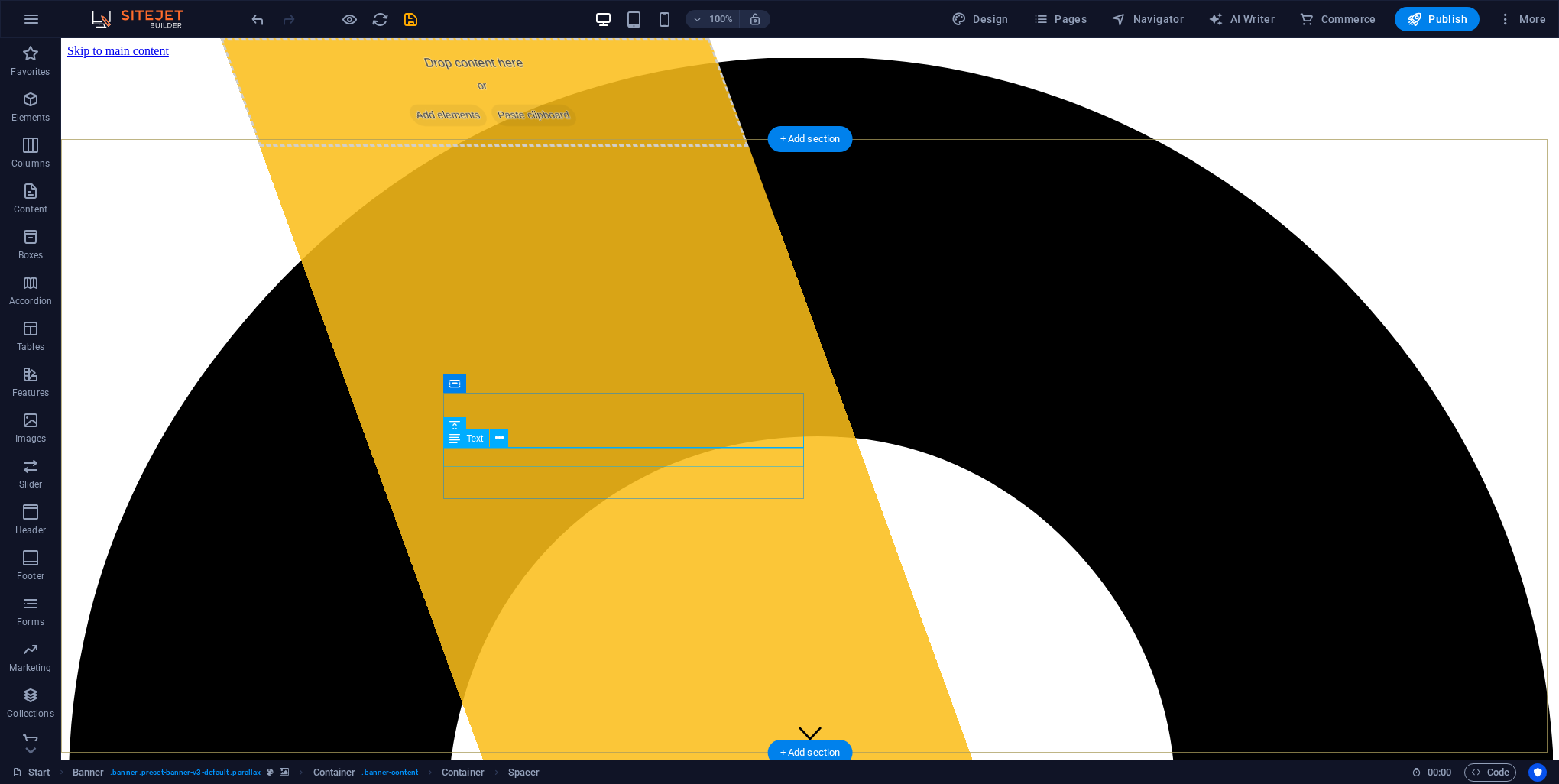
drag, startPoint x: 535, startPoint y: 457, endPoint x: 269, endPoint y: 457, distance: 266.0
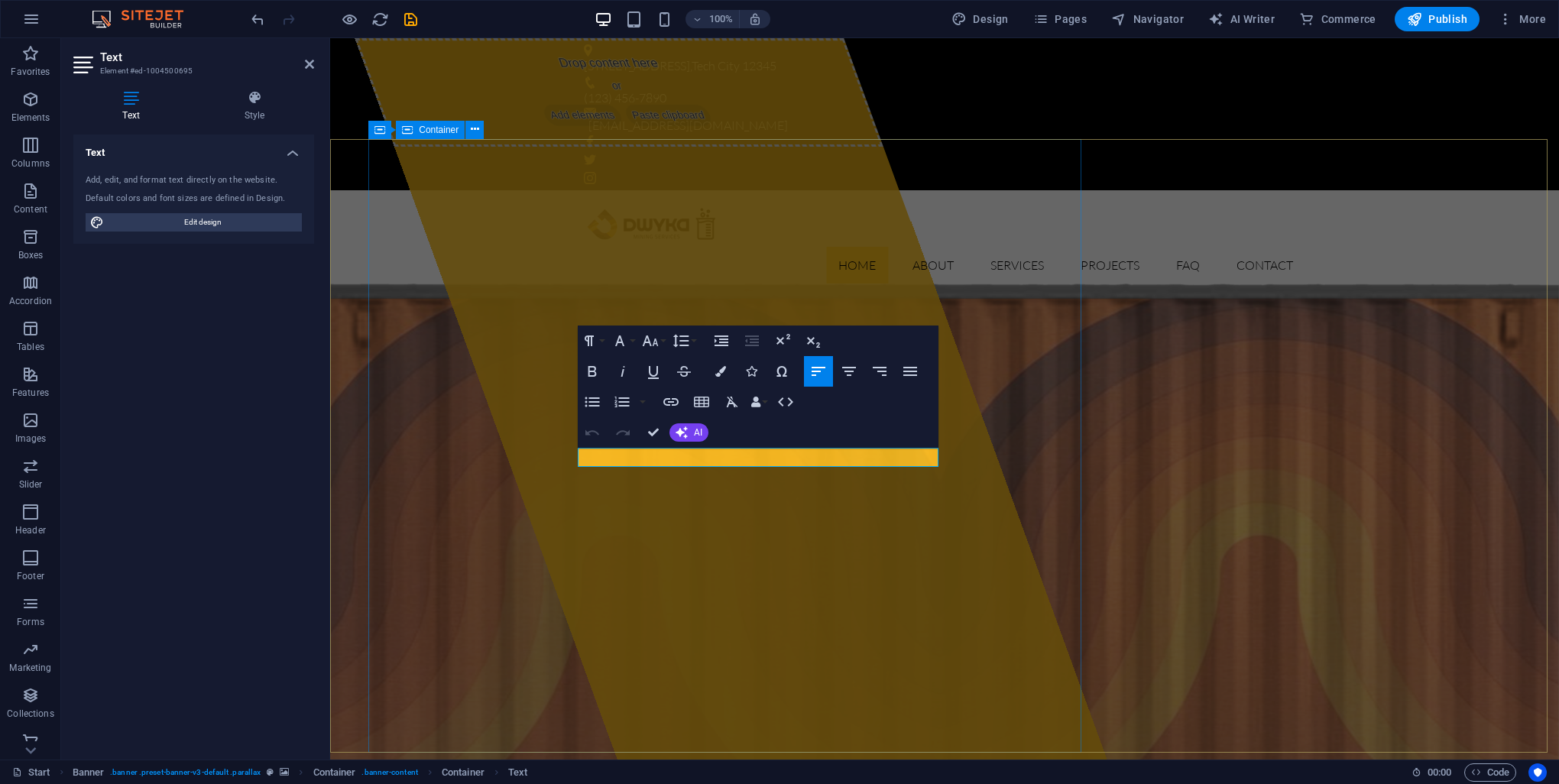
drag, startPoint x: 631, startPoint y: 460, endPoint x: 587, endPoint y: 446, distance: 46.2
click at [1004, 581] on div "Drop content here or Add elements Paste clipboard" at bounding box center [730, 399] width 752 height 721
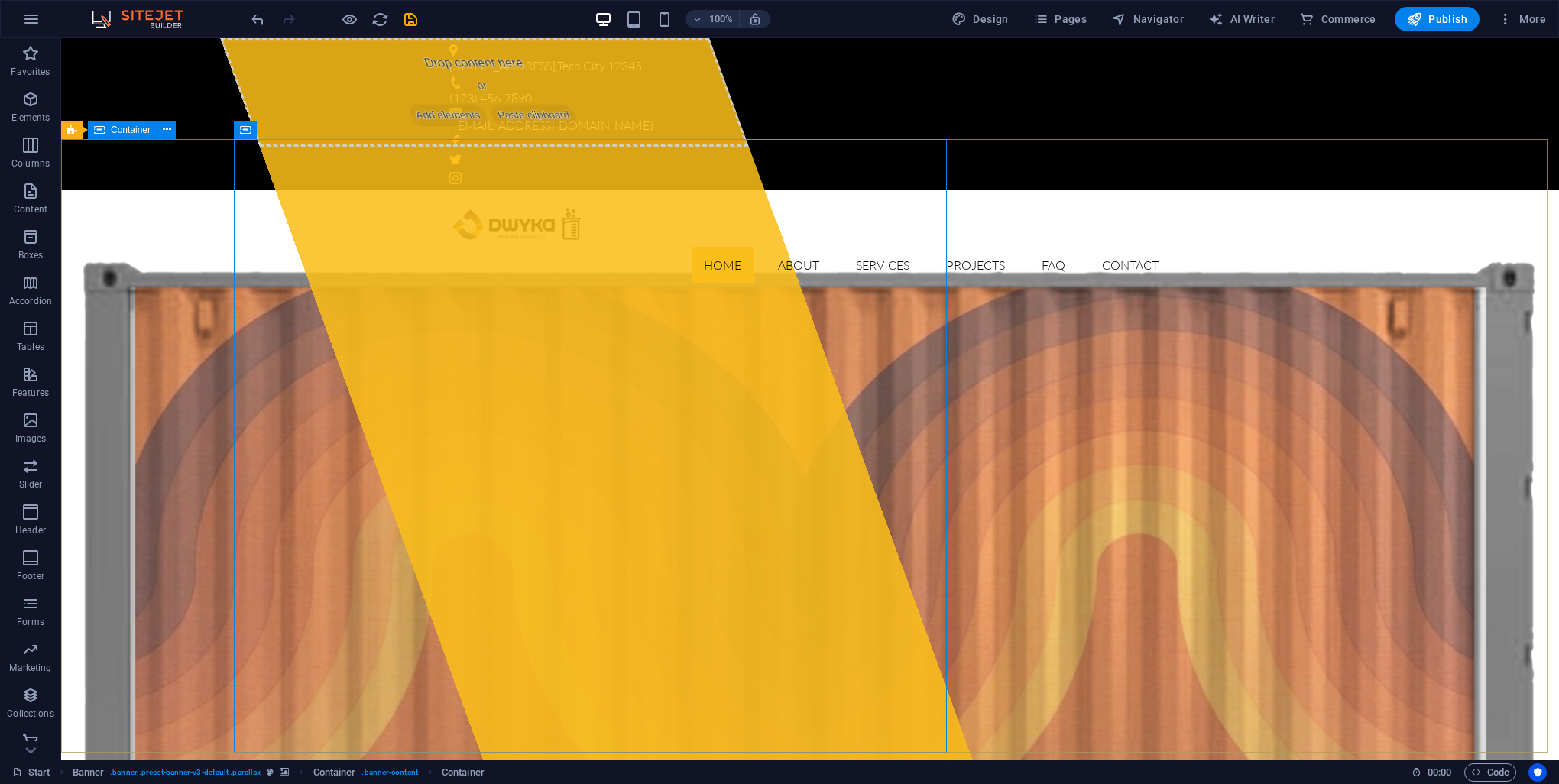
click at [1446, 12] on span "Publish" at bounding box center [1437, 19] width 60 height 15
